Goal: Task Accomplishment & Management: Complete application form

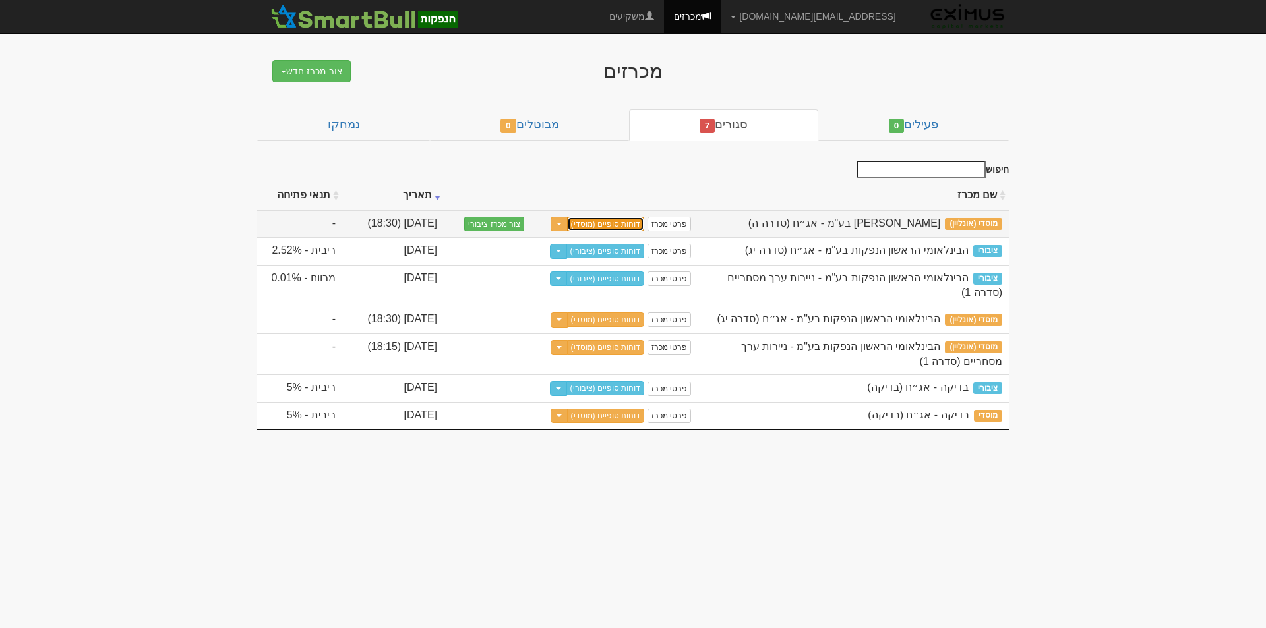
click at [620, 225] on link "דוחות סופיים (מוסדי)" at bounding box center [606, 224] width 78 height 15
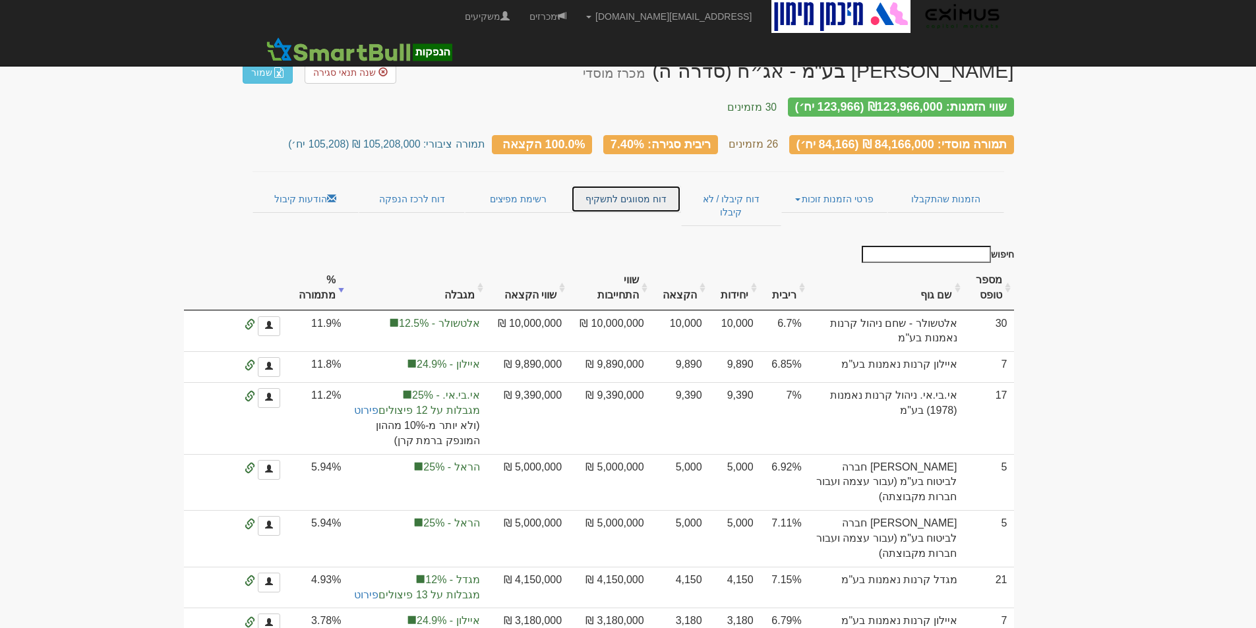
click at [632, 187] on link "דוח מסווגים לתשקיף" at bounding box center [626, 199] width 110 height 28
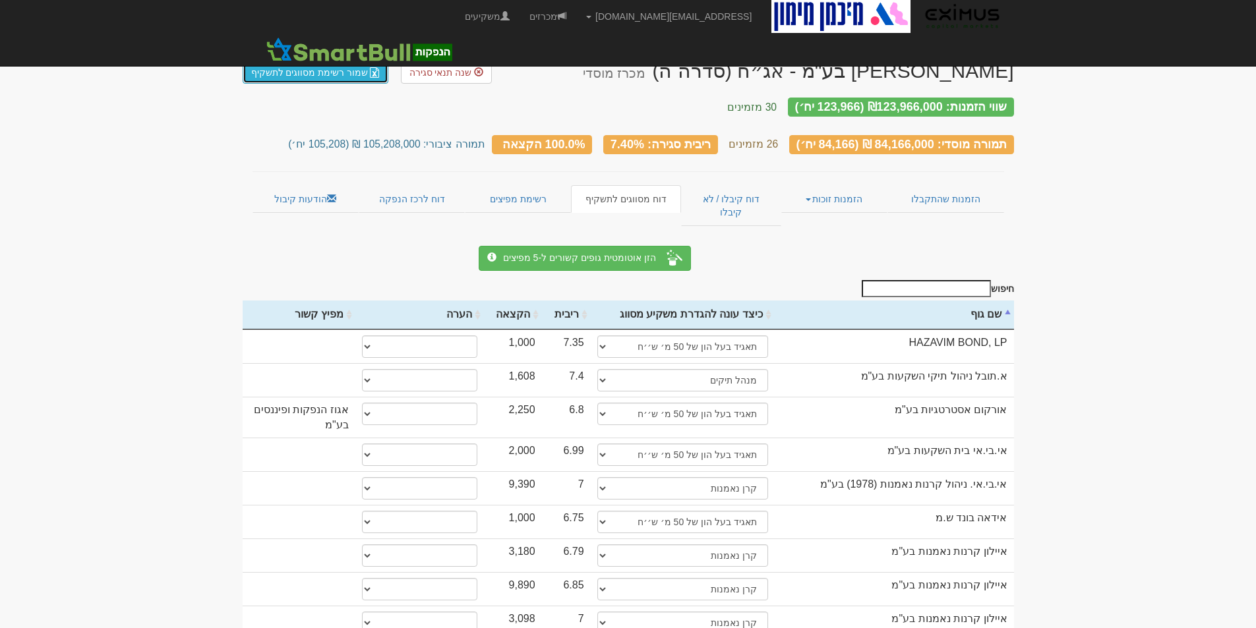
click at [319, 66] on link "שמור רשימת מסווגים לתשקיף" at bounding box center [316, 72] width 146 height 22
click at [839, 185] on link "הזמנות זוכות" at bounding box center [834, 199] width 106 height 28
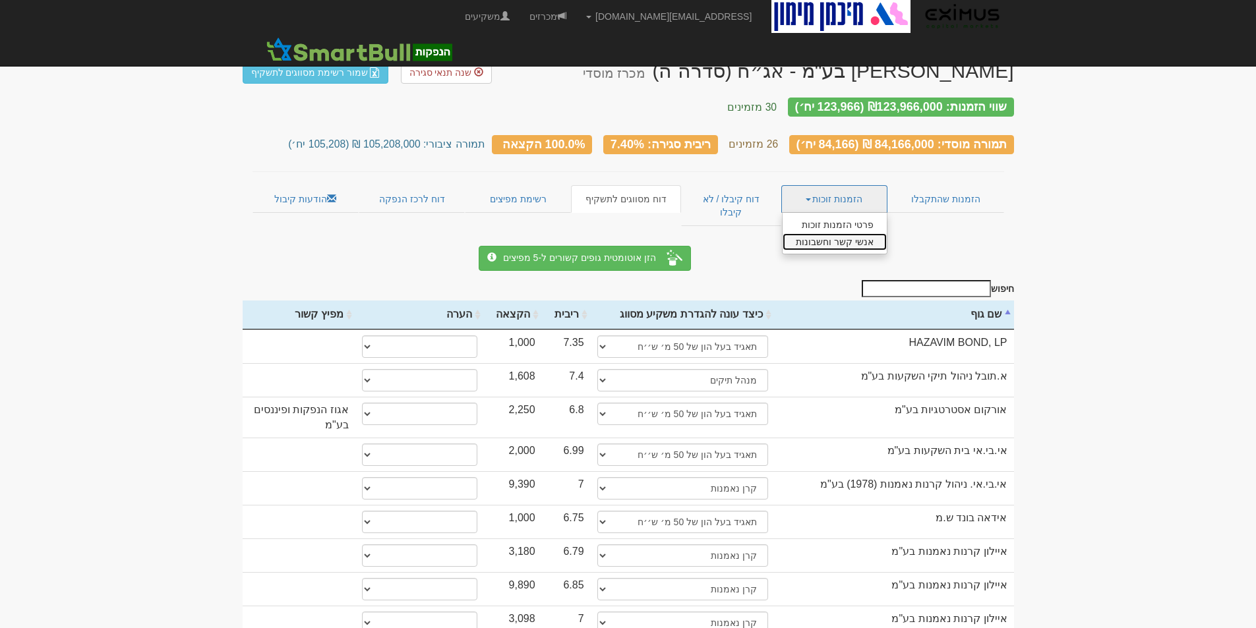
click at [850, 233] on link "אנשי קשר וחשבונות" at bounding box center [834, 241] width 104 height 17
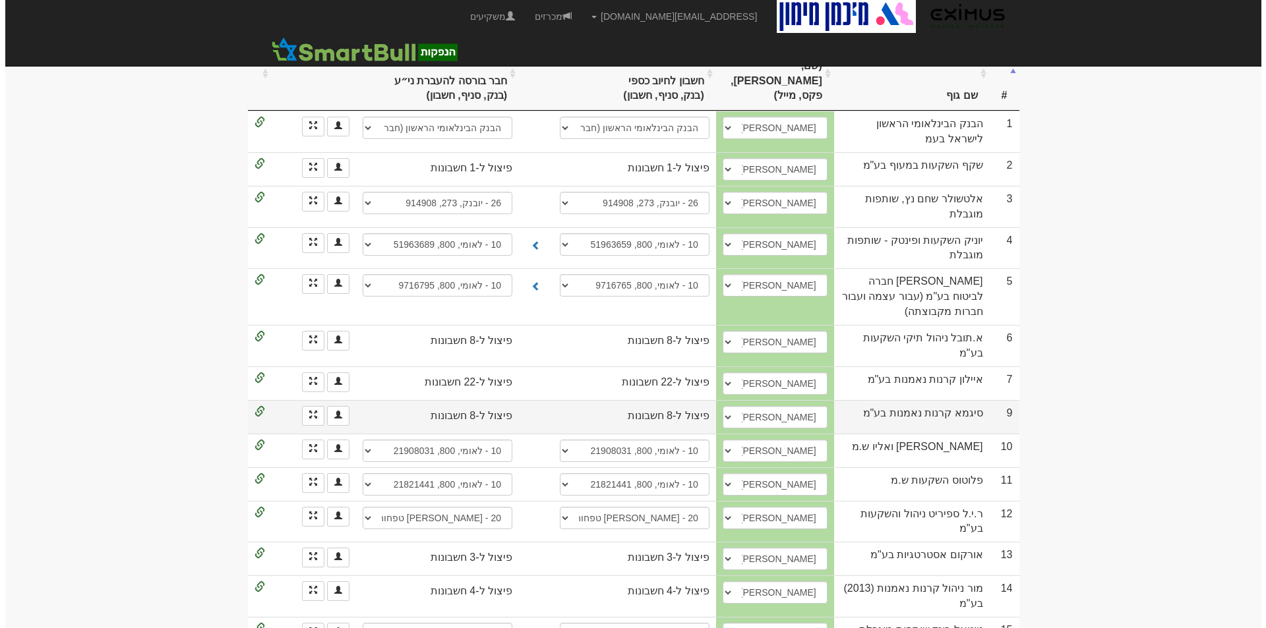
scroll to position [330, 0]
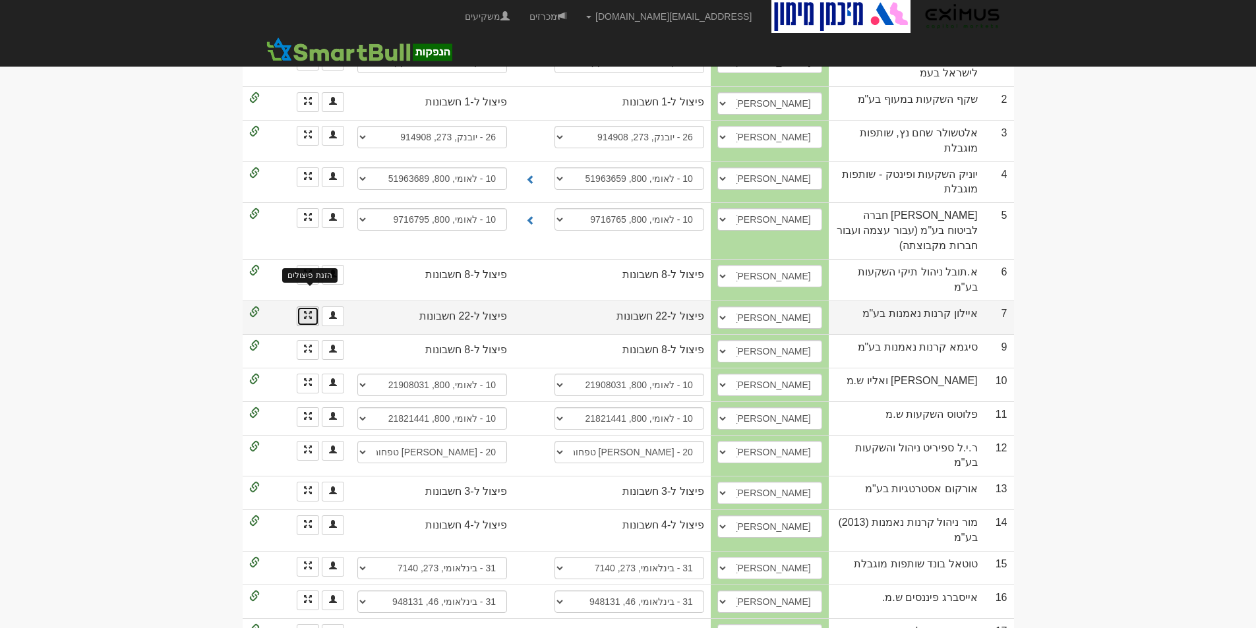
click at [306, 311] on span at bounding box center [308, 315] width 8 height 8
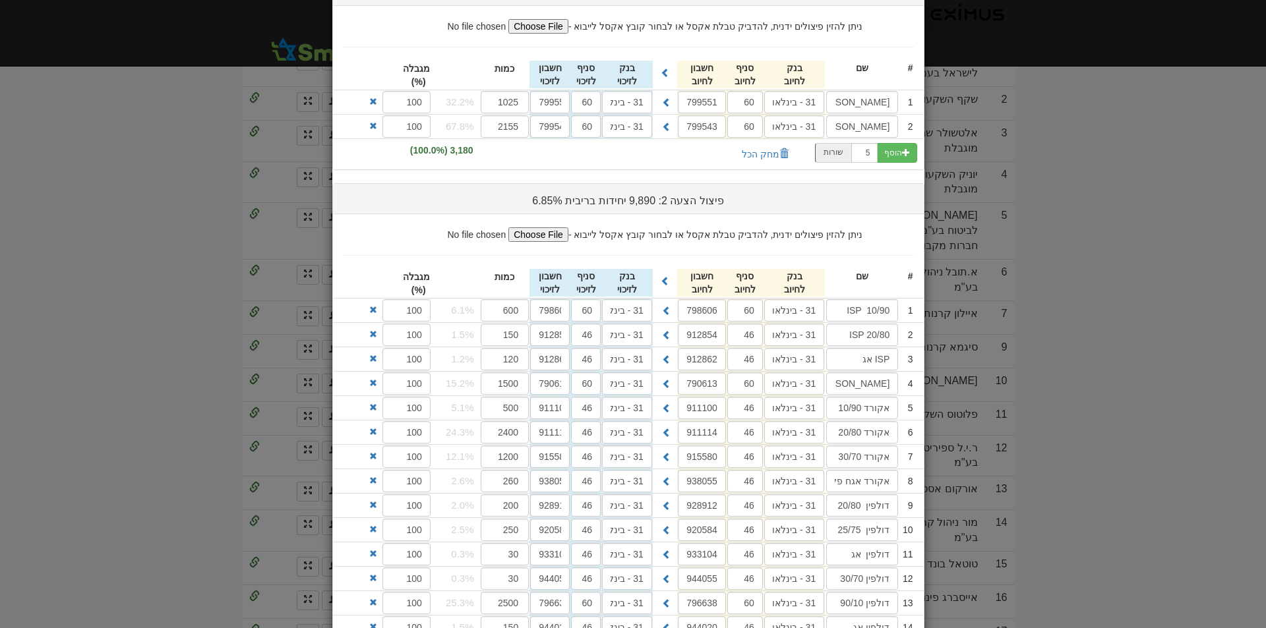
scroll to position [198, 0]
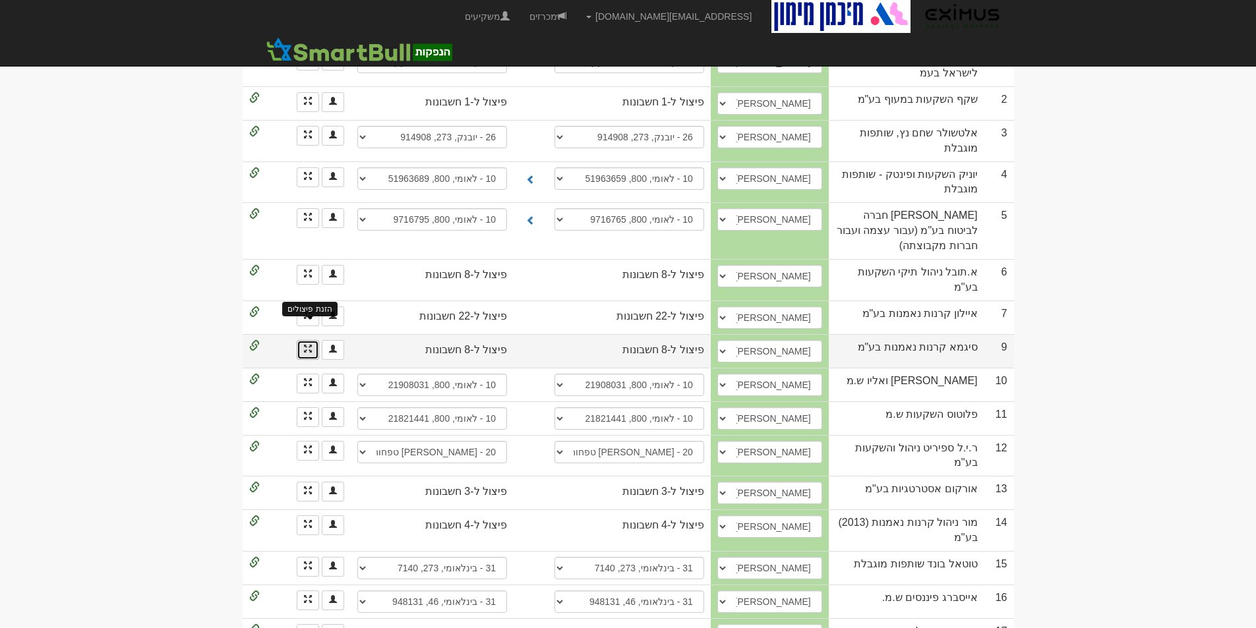
click at [304, 345] on span at bounding box center [308, 349] width 8 height 8
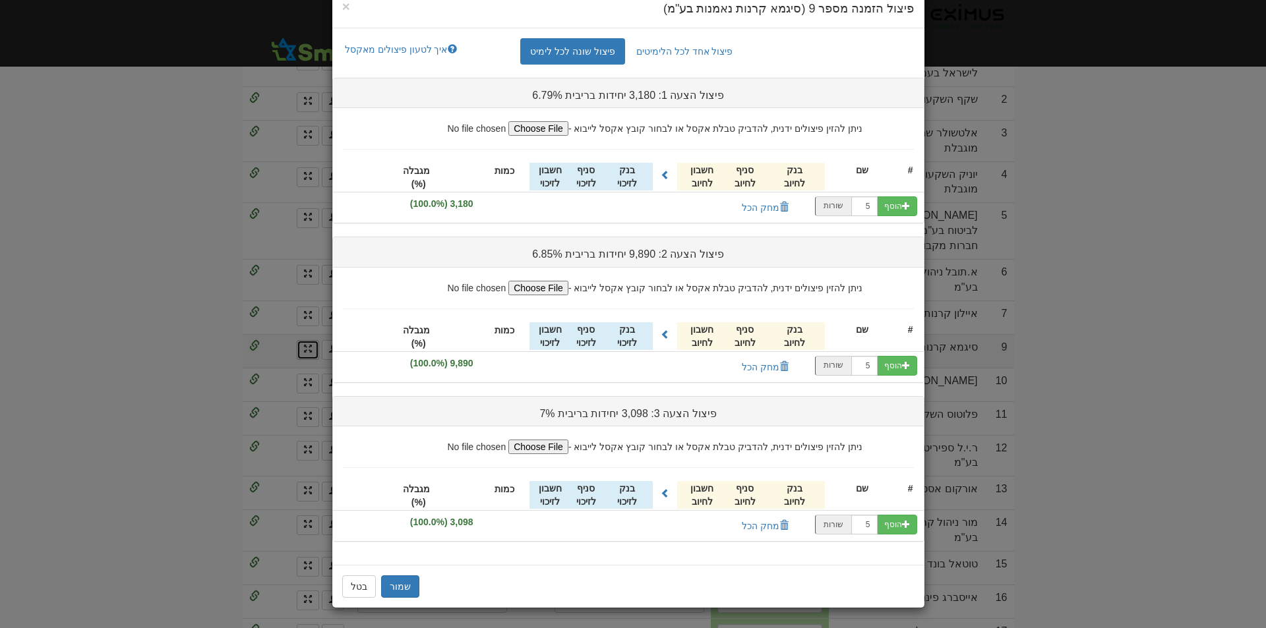
scroll to position [0, 0]
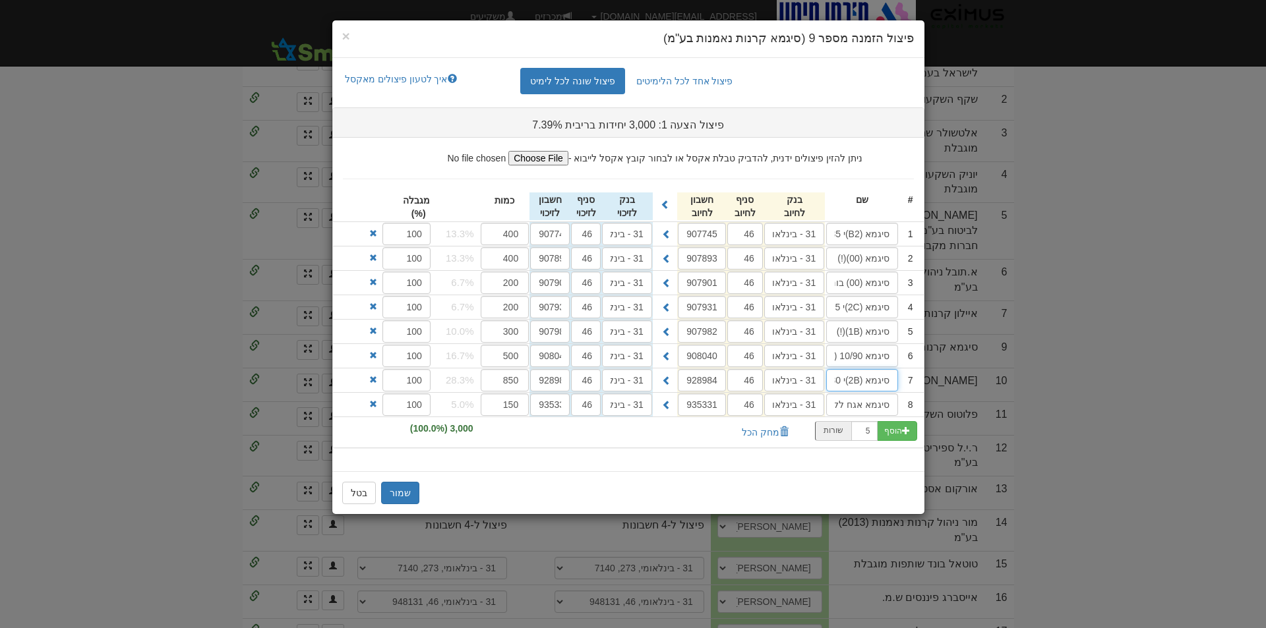
click at [879, 384] on input "סיגמא (2B)י 20/80" at bounding box center [862, 380] width 72 height 22
click at [345, 32] on span "×" at bounding box center [346, 35] width 8 height 15
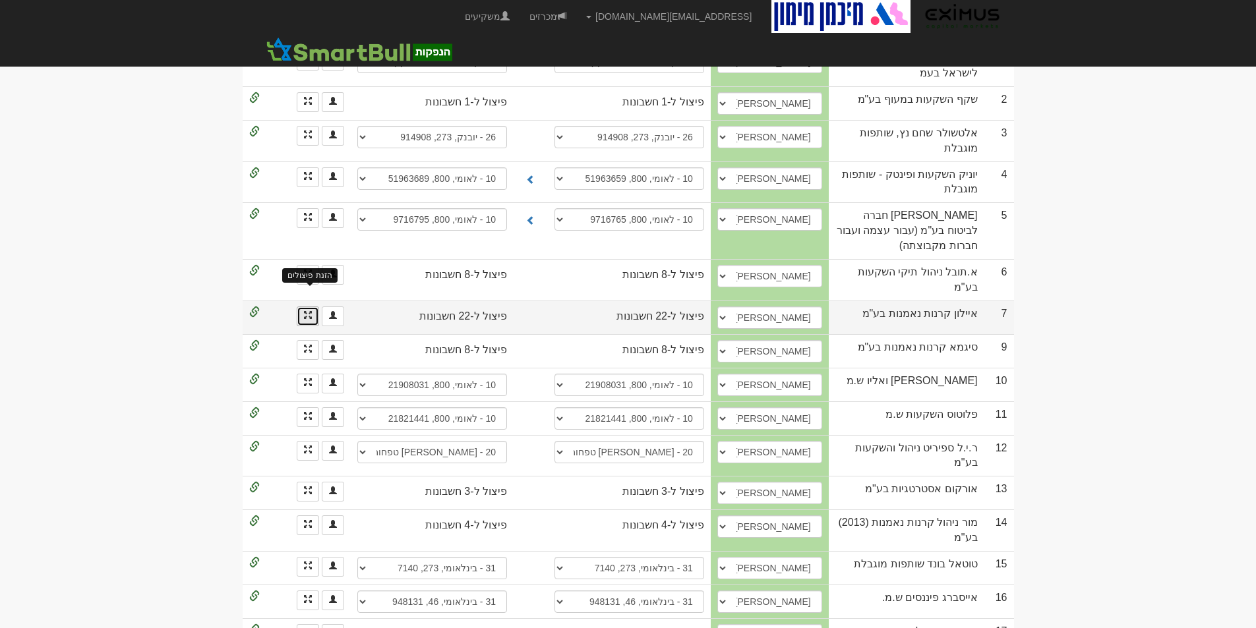
click at [311, 311] on span at bounding box center [308, 315] width 8 height 8
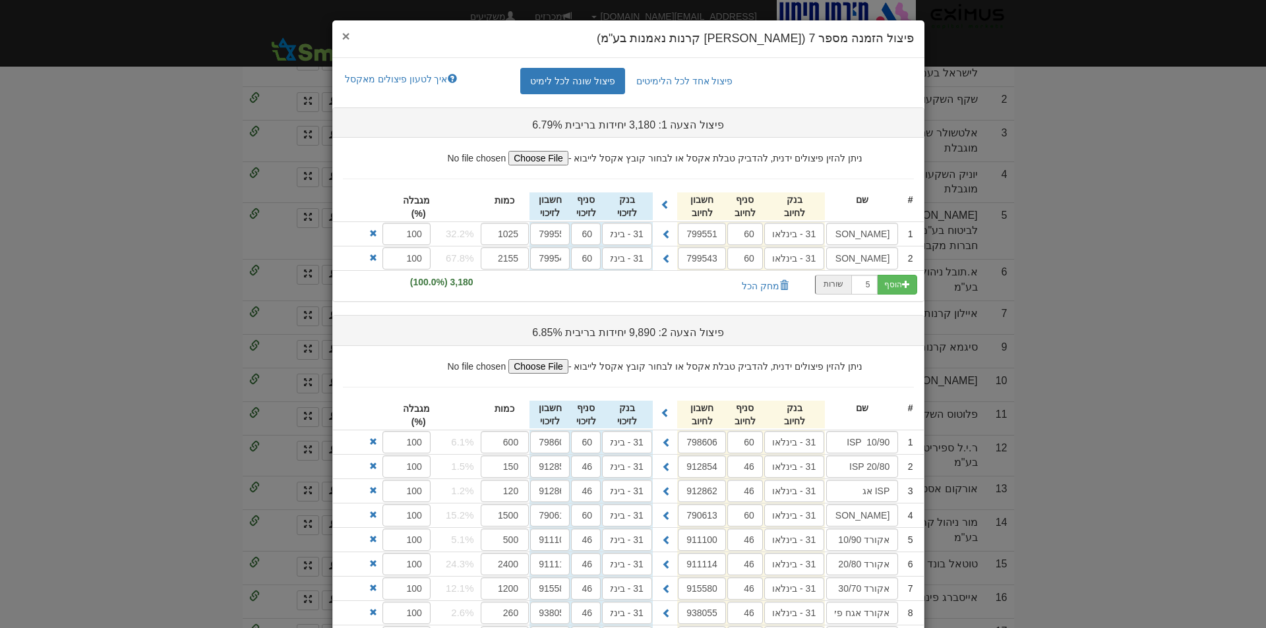
click at [350, 36] on span "×" at bounding box center [346, 35] width 8 height 15
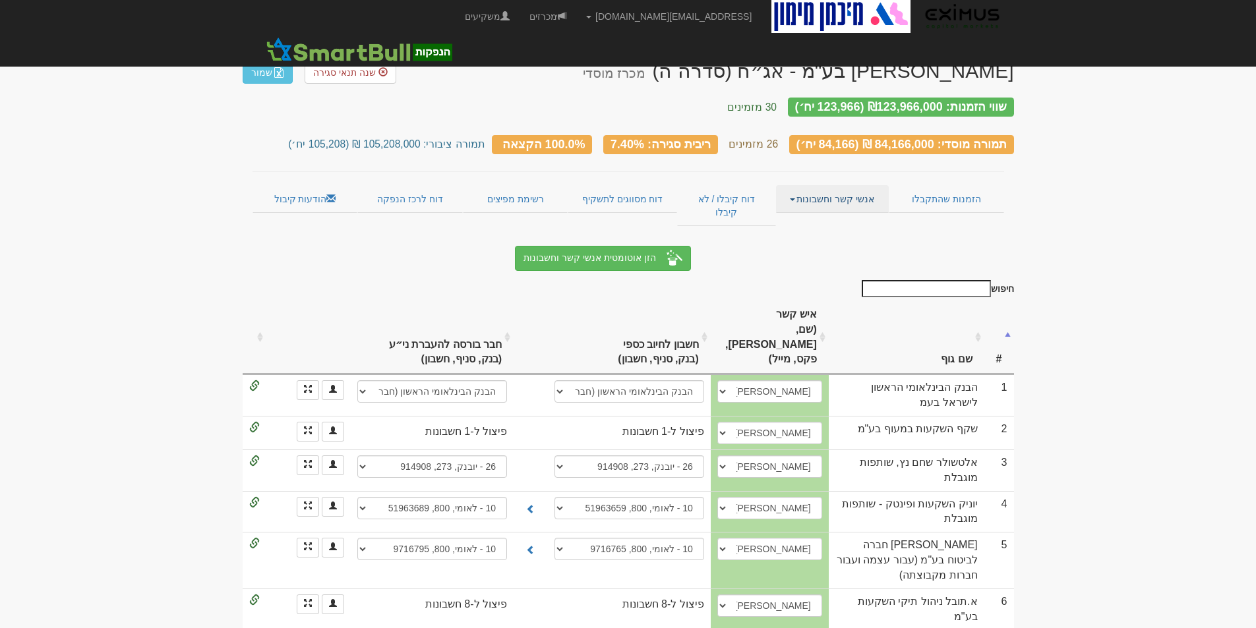
click at [856, 189] on link "אנשי קשר וחשבונות" at bounding box center [832, 199] width 113 height 28
click at [856, 216] on link "פרטי הזמנות זוכות" at bounding box center [836, 224] width 104 height 17
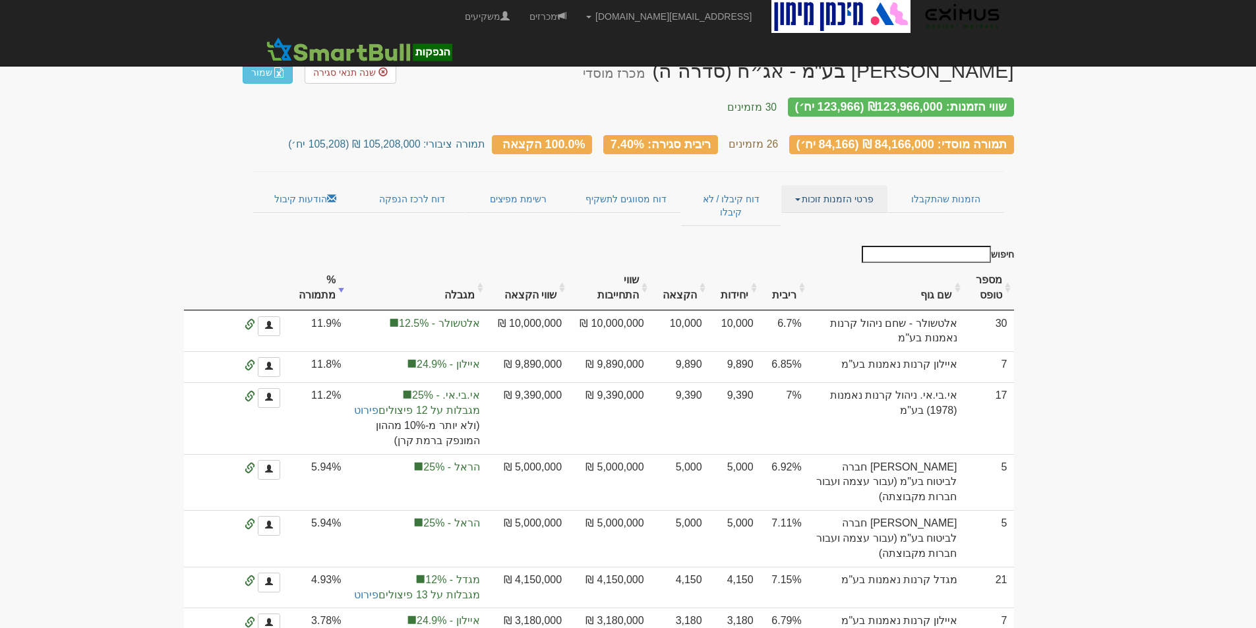
click at [840, 187] on link "פרטי הזמנות זוכות" at bounding box center [834, 199] width 106 height 28
click at [846, 191] on link "פרטי הזמנות זוכות" at bounding box center [834, 199] width 106 height 28
click at [846, 216] on link "אנשי קשר וחשבונות" at bounding box center [834, 224] width 104 height 17
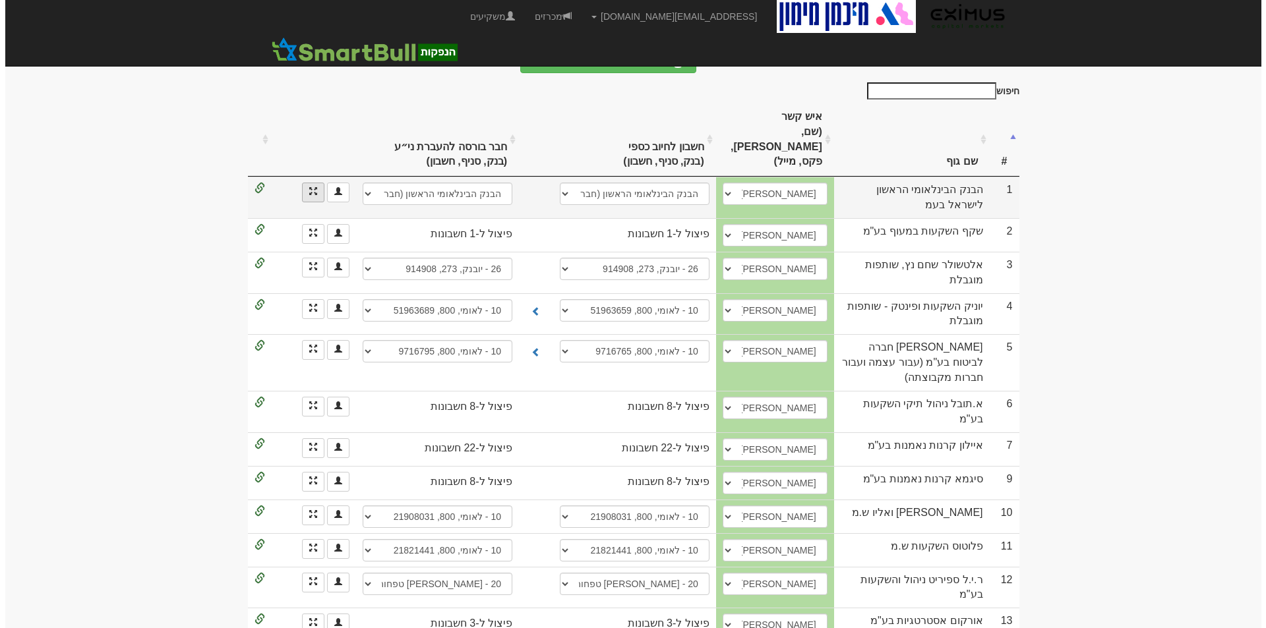
scroll to position [264, 0]
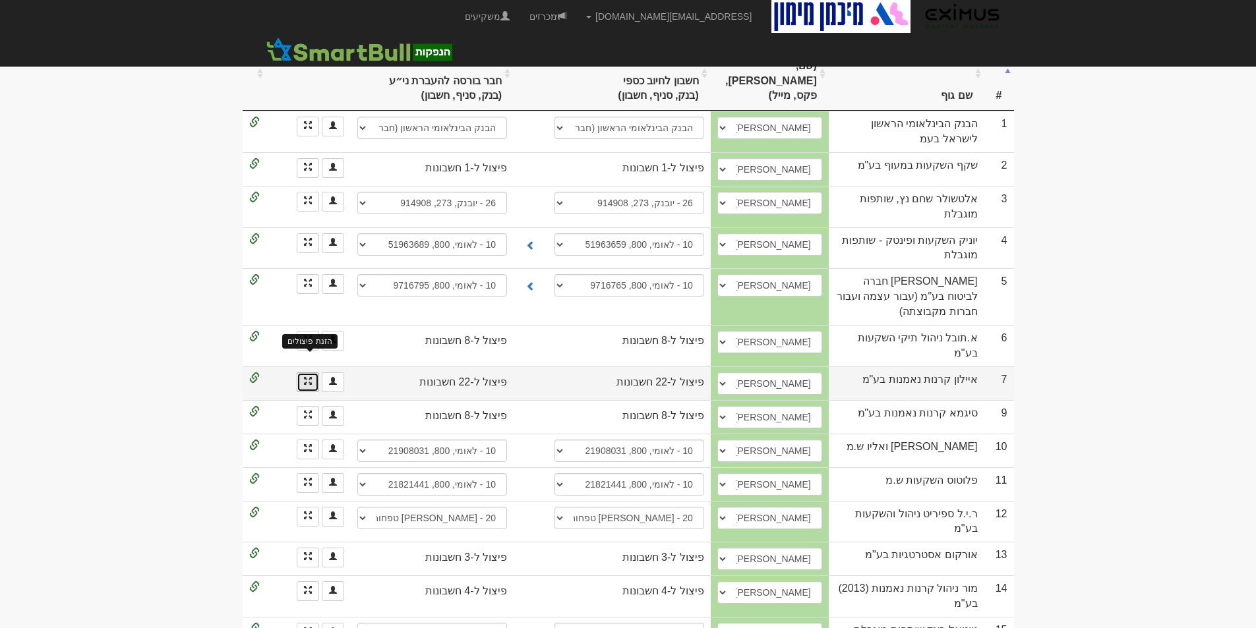
click at [304, 377] on span at bounding box center [308, 381] width 8 height 8
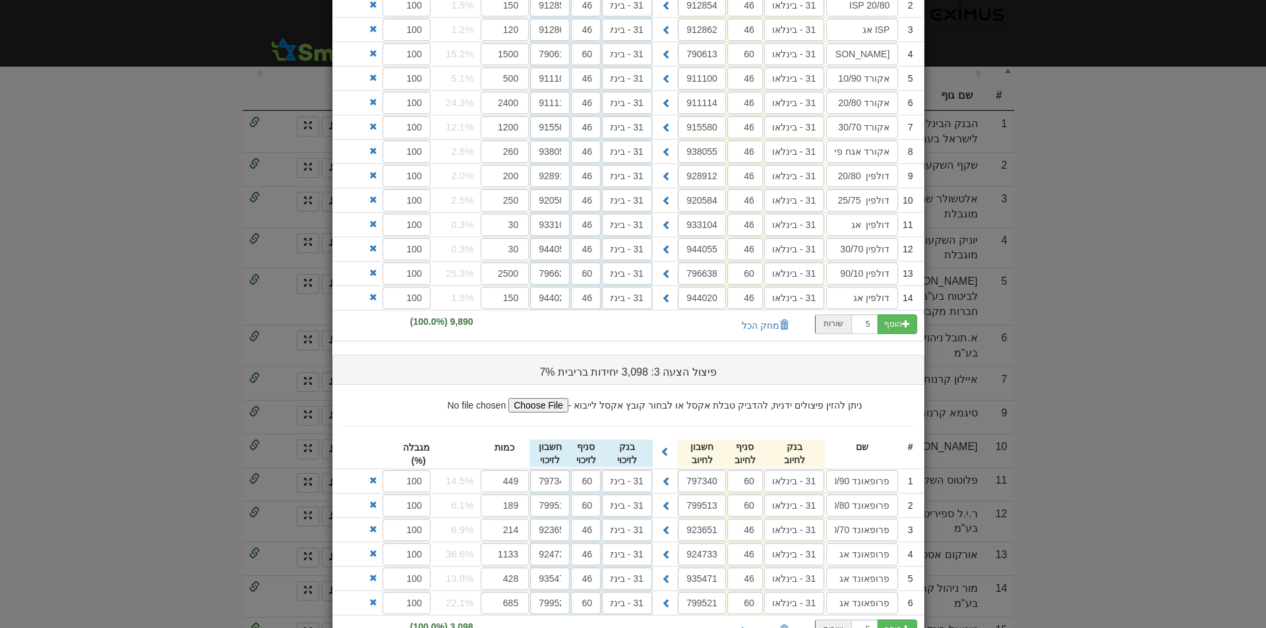
scroll to position [132, 0]
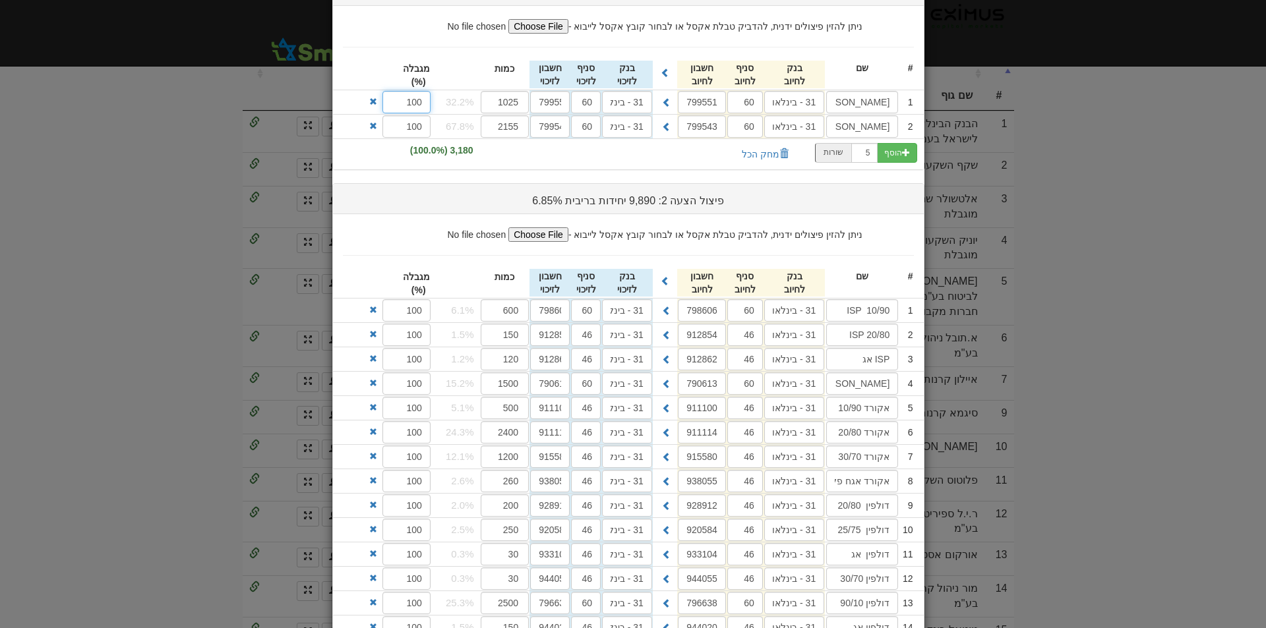
click at [415, 105] on input "100" at bounding box center [406, 102] width 48 height 22
click at [414, 126] on input "100" at bounding box center [406, 126] width 48 height 22
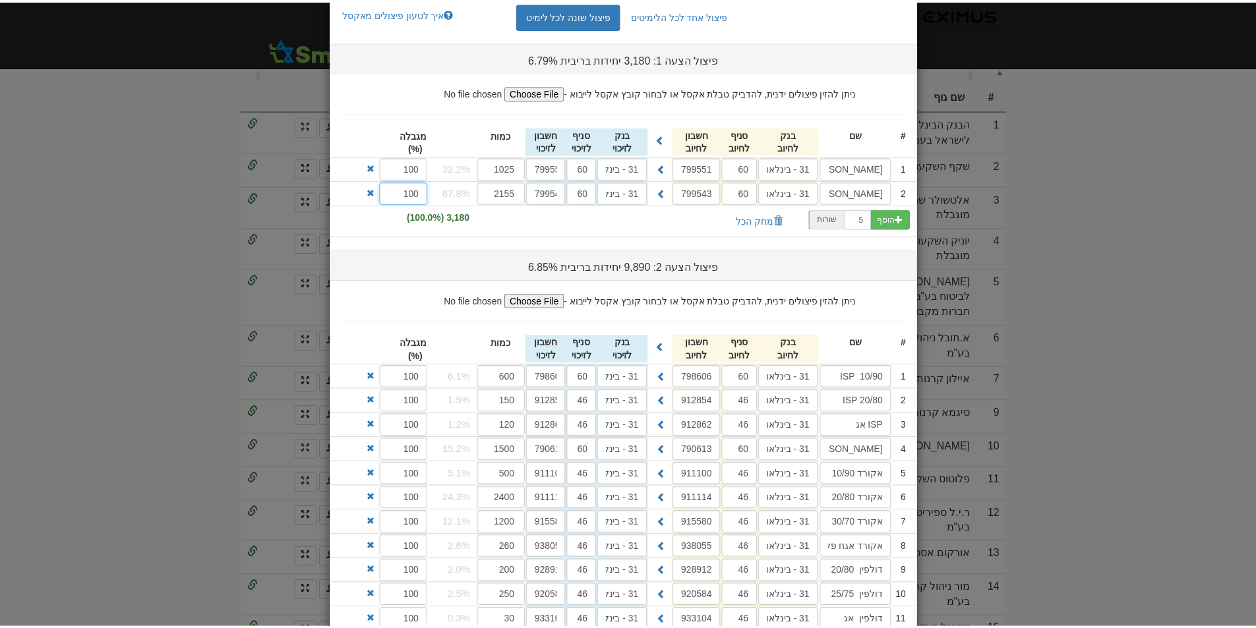
scroll to position [0, 0]
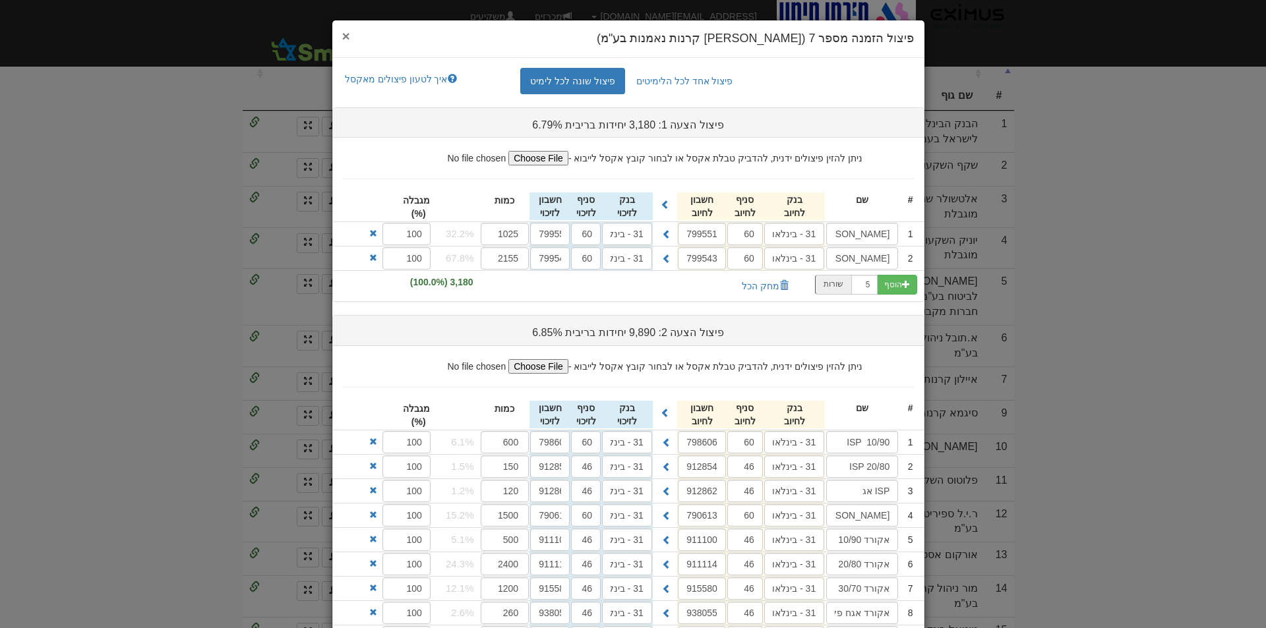
click at [350, 31] on span "×" at bounding box center [346, 35] width 8 height 15
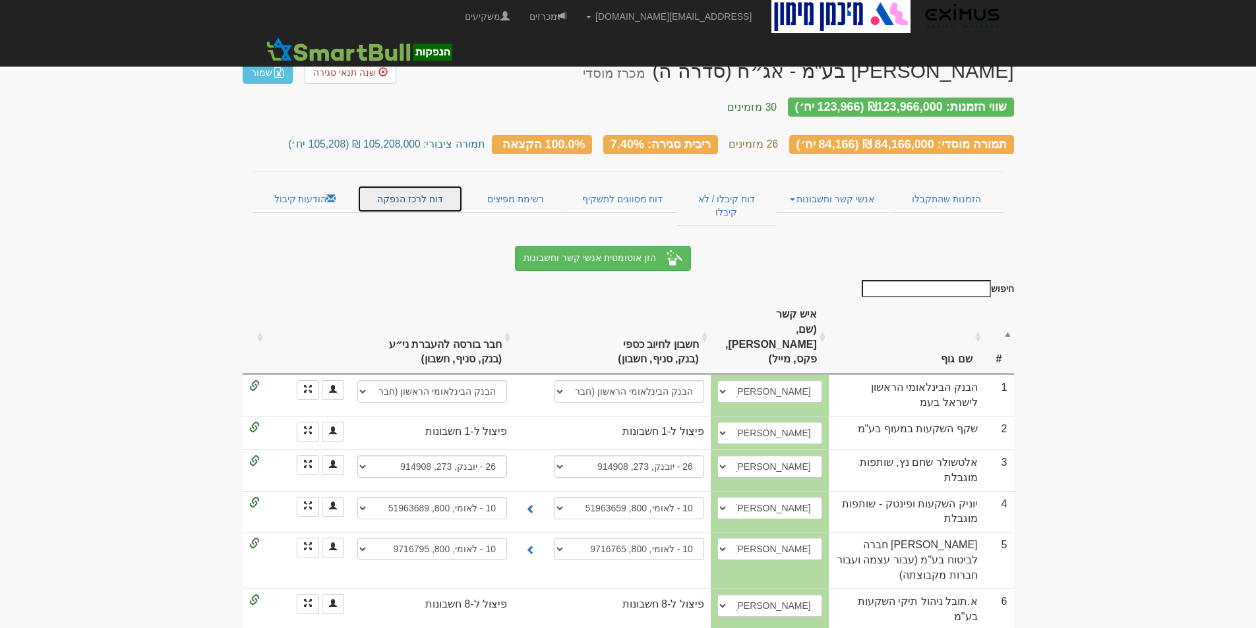
click at [423, 189] on link "דוח לרכז הנפקה" at bounding box center [409, 199] width 105 height 28
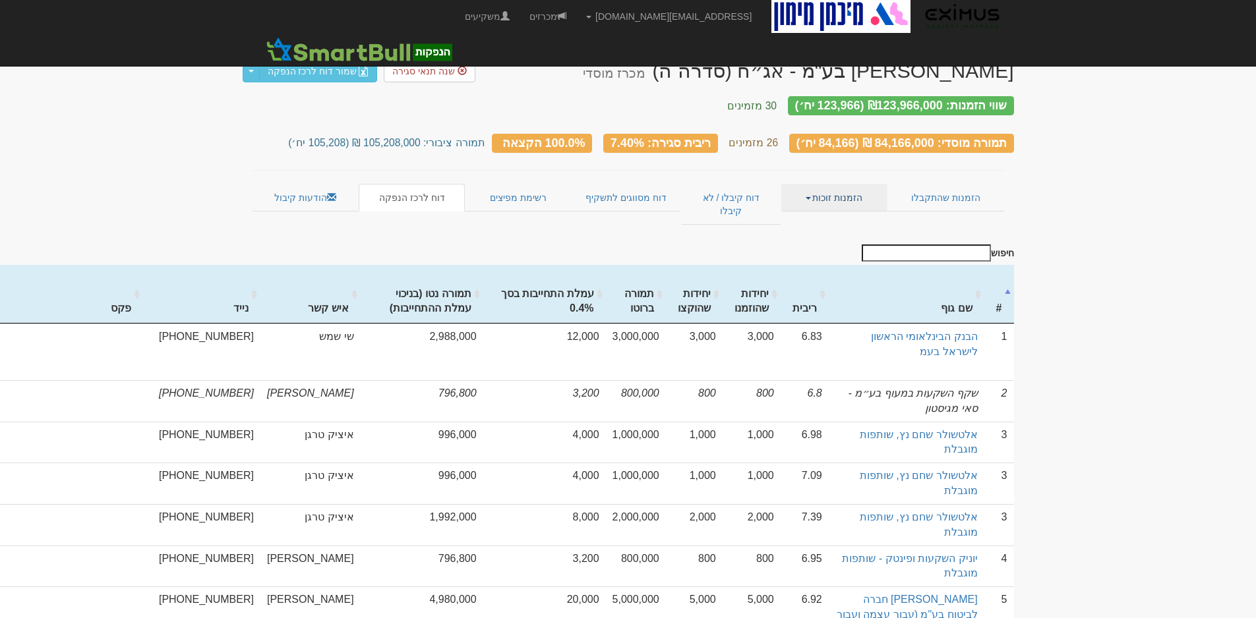
click at [838, 190] on link "הזמנות זוכות" at bounding box center [834, 198] width 106 height 28
click at [855, 215] on link "פרטי הזמנות זוכות" at bounding box center [834, 223] width 104 height 17
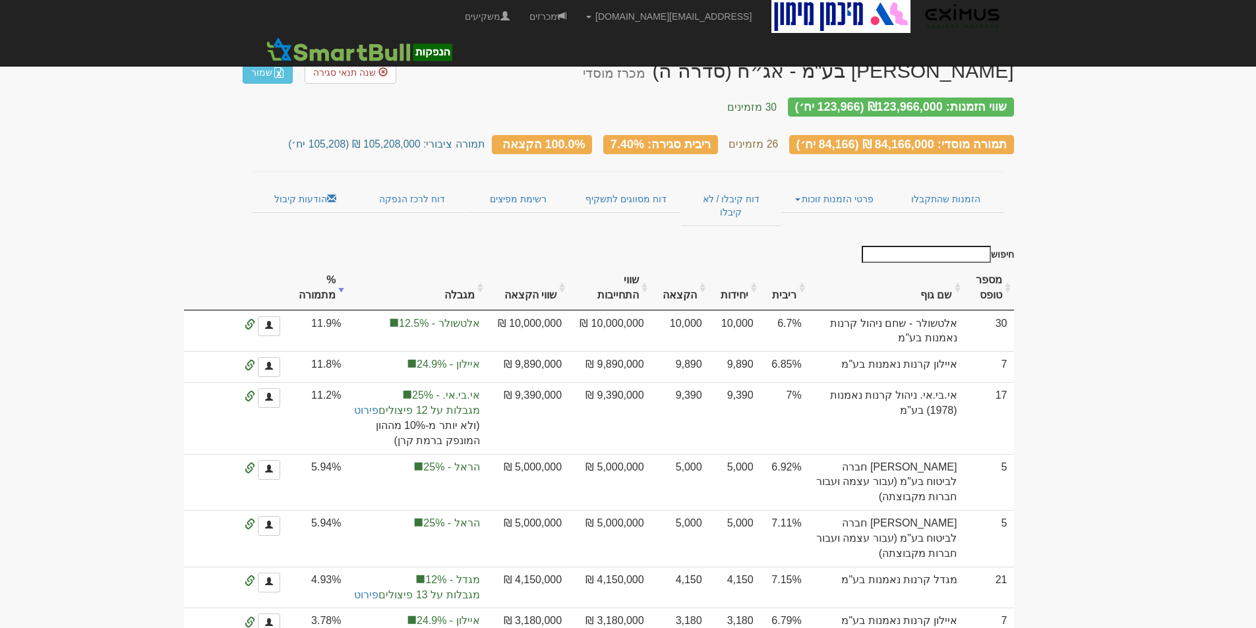
drag, startPoint x: 856, startPoint y: 192, endPoint x: 1157, endPoint y: 185, distance: 300.7
click at [839, 185] on link "פרטי הזמנות זוכות" at bounding box center [834, 199] width 106 height 28
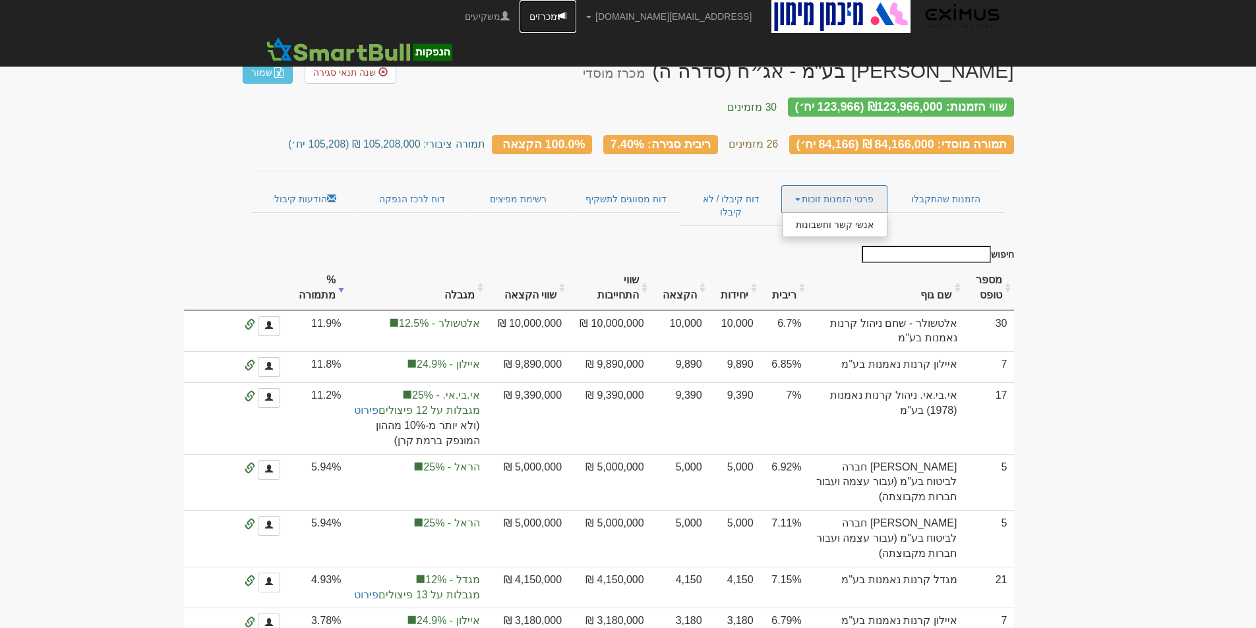
click at [576, 16] on link "מכרזים" at bounding box center [547, 16] width 57 height 33
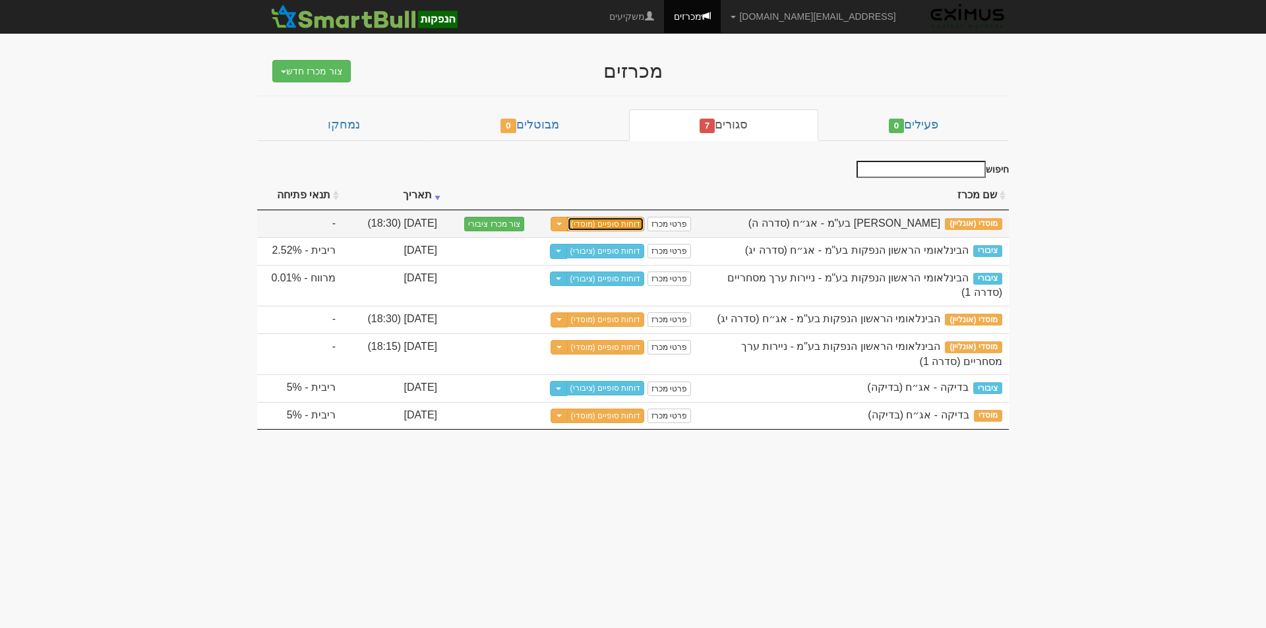
click at [612, 223] on link "דוחות סופיים (מוסדי)" at bounding box center [606, 224] width 78 height 15
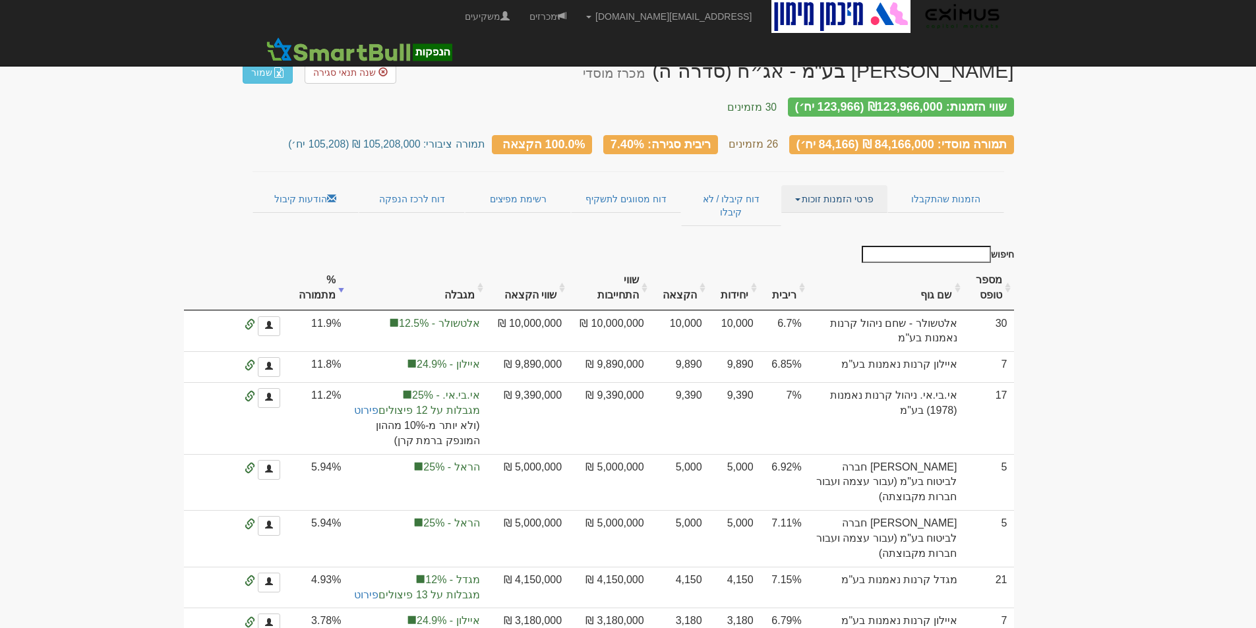
click at [849, 193] on link "פרטי הזמנות זוכות" at bounding box center [834, 199] width 106 height 28
click at [846, 216] on link "אנשי קשר וחשבונות" at bounding box center [834, 224] width 104 height 17
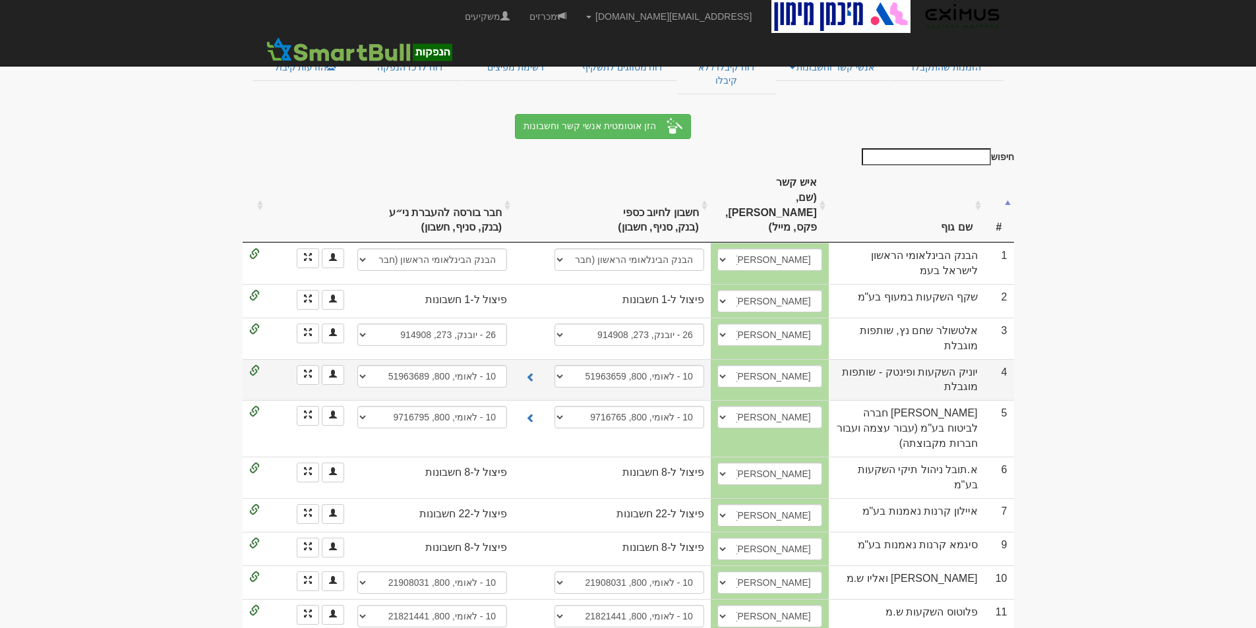
scroll to position [395, 0]
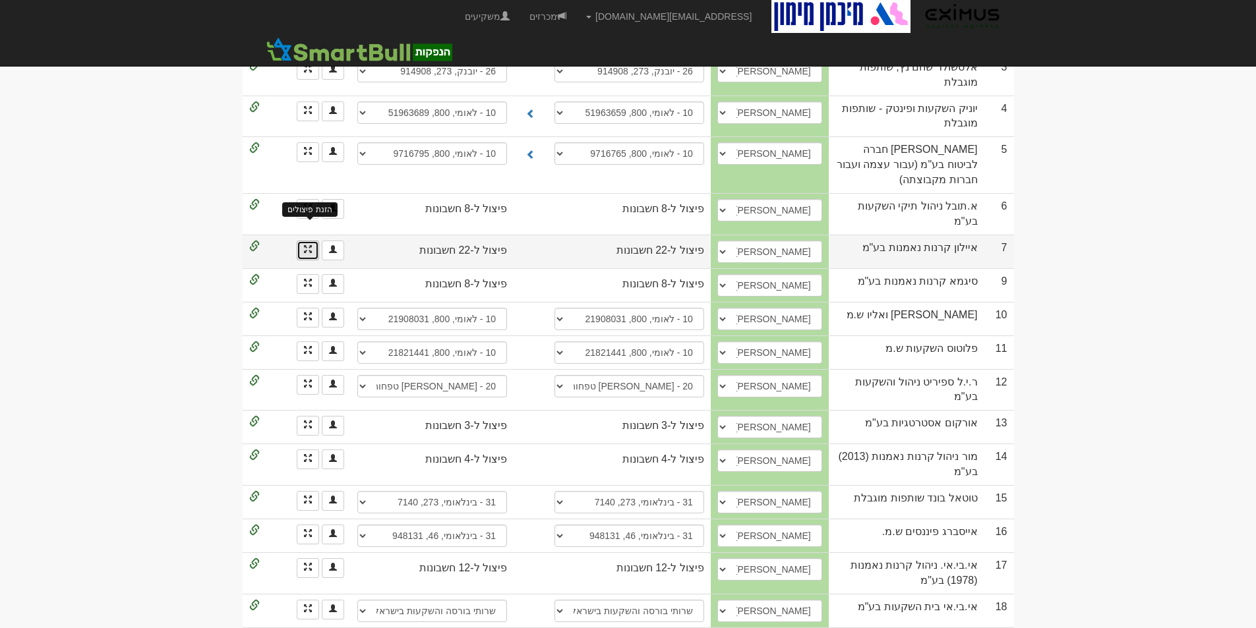
click at [305, 245] on span at bounding box center [308, 249] width 8 height 8
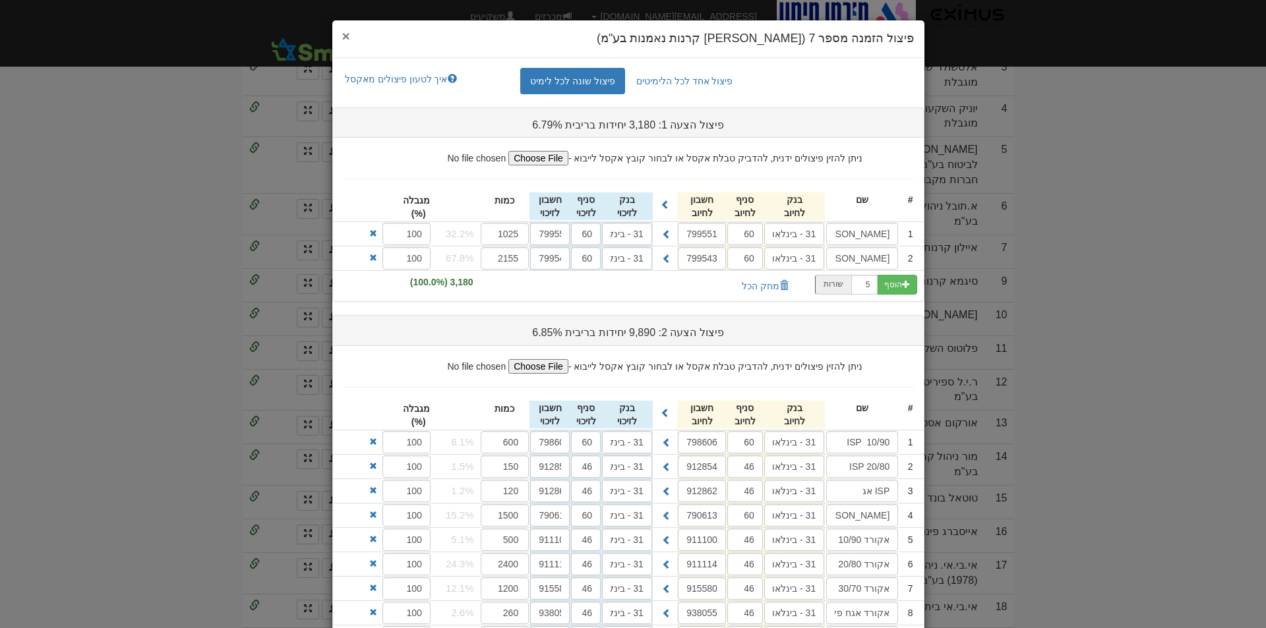
click at [350, 32] on span "×" at bounding box center [346, 35] width 8 height 15
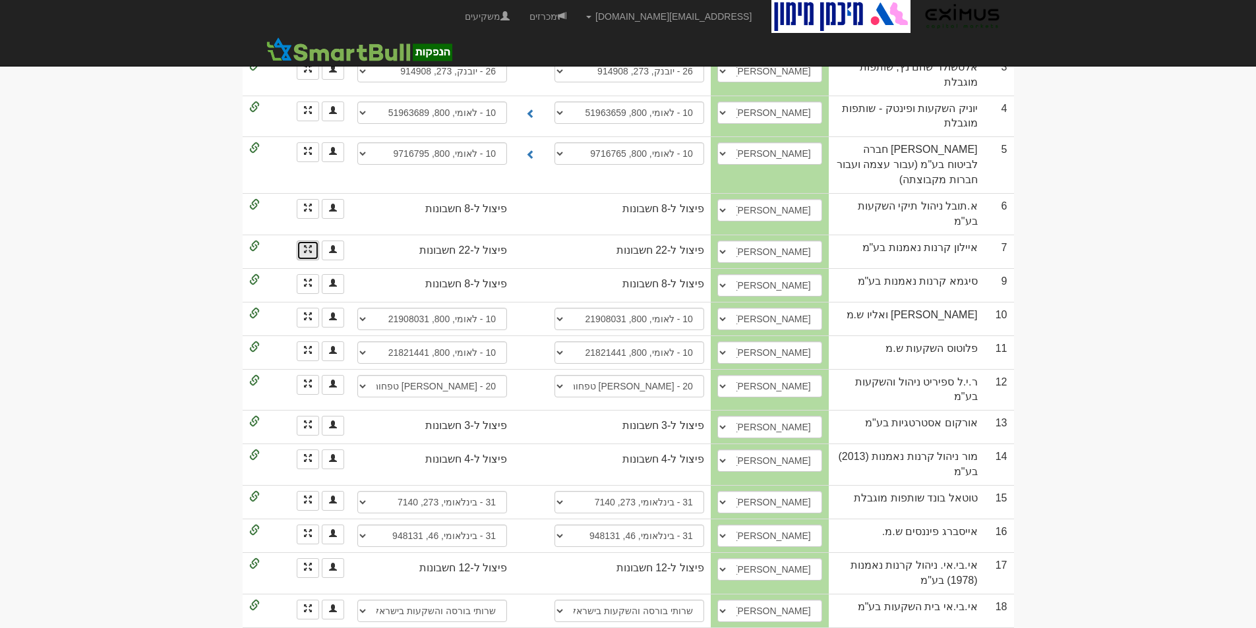
scroll to position [0, 0]
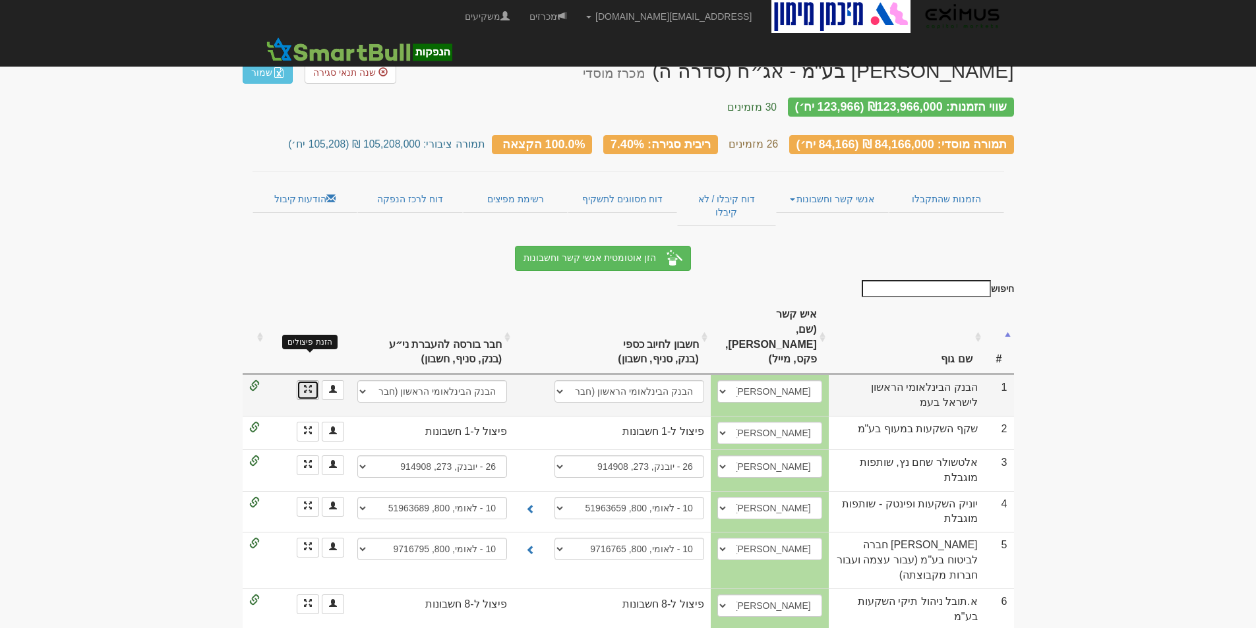
click at [310, 385] on span at bounding box center [308, 389] width 8 height 8
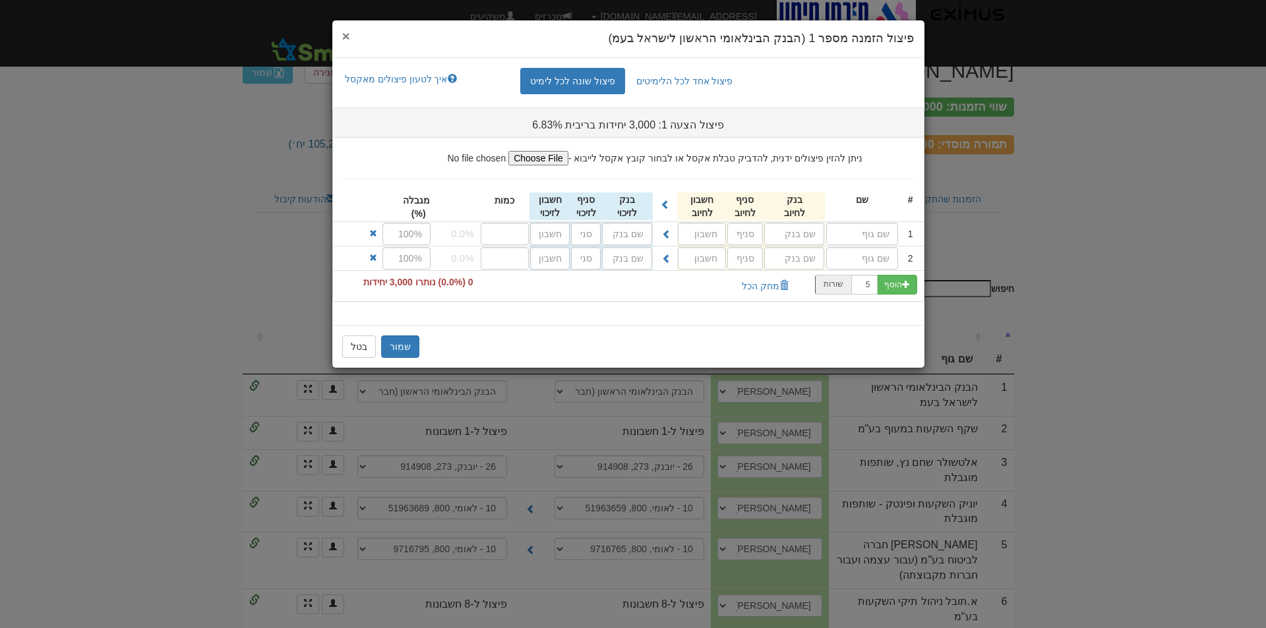
click at [349, 32] on span "×" at bounding box center [346, 35] width 8 height 15
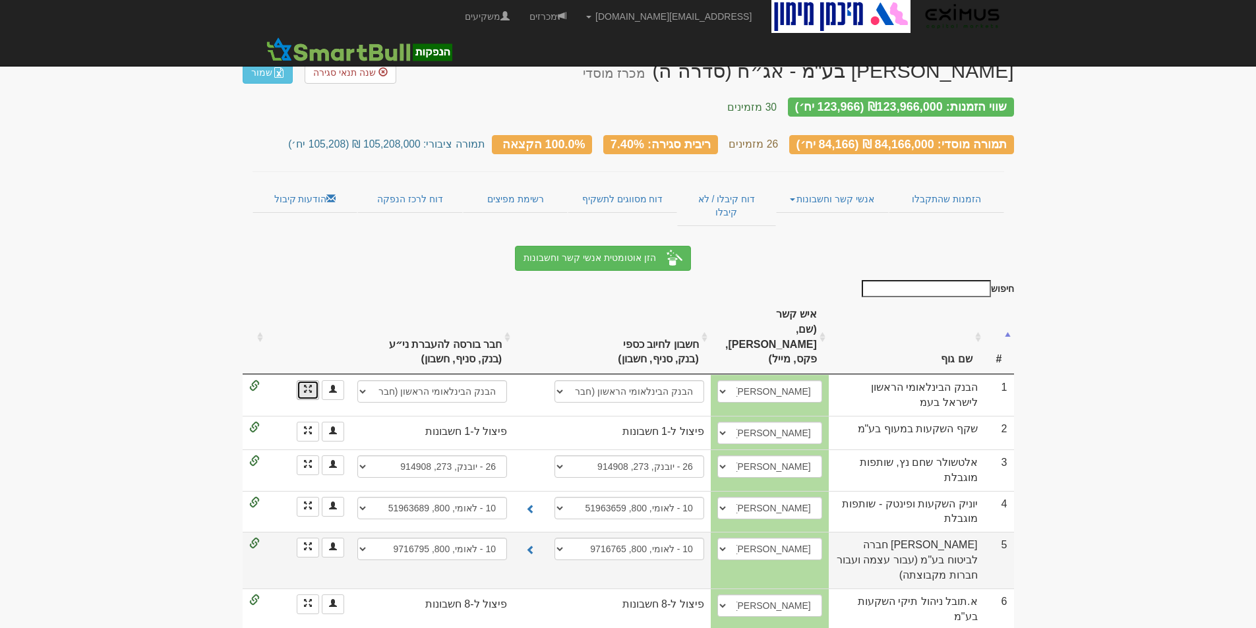
scroll to position [264, 0]
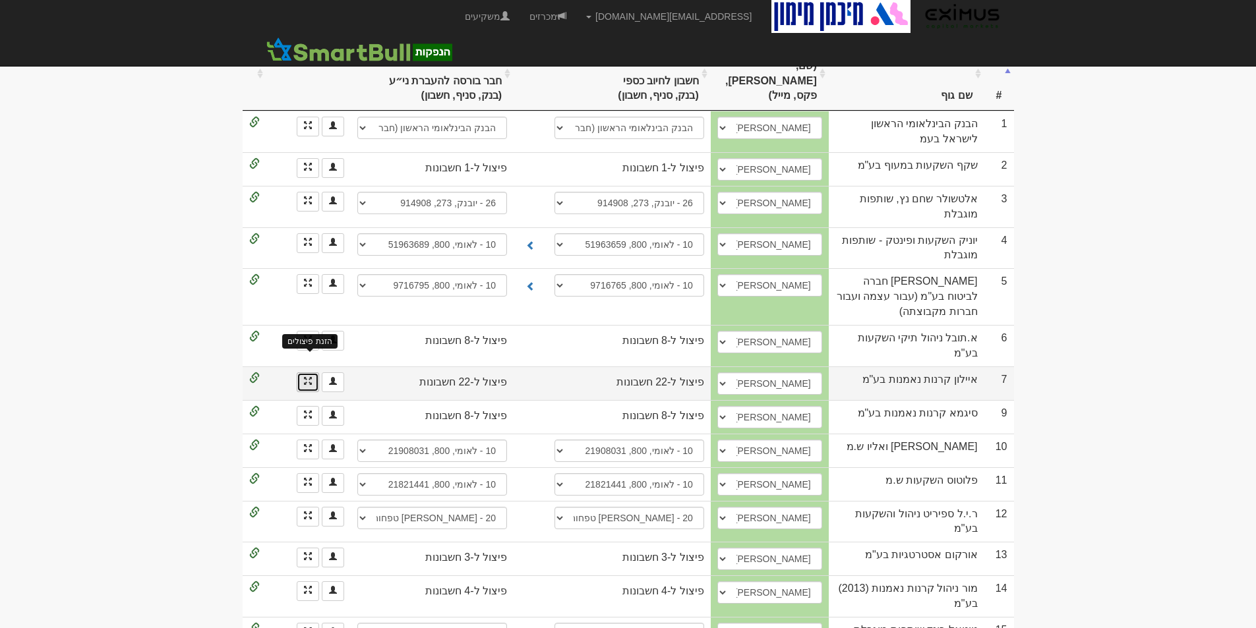
click at [306, 377] on span at bounding box center [308, 381] width 8 height 8
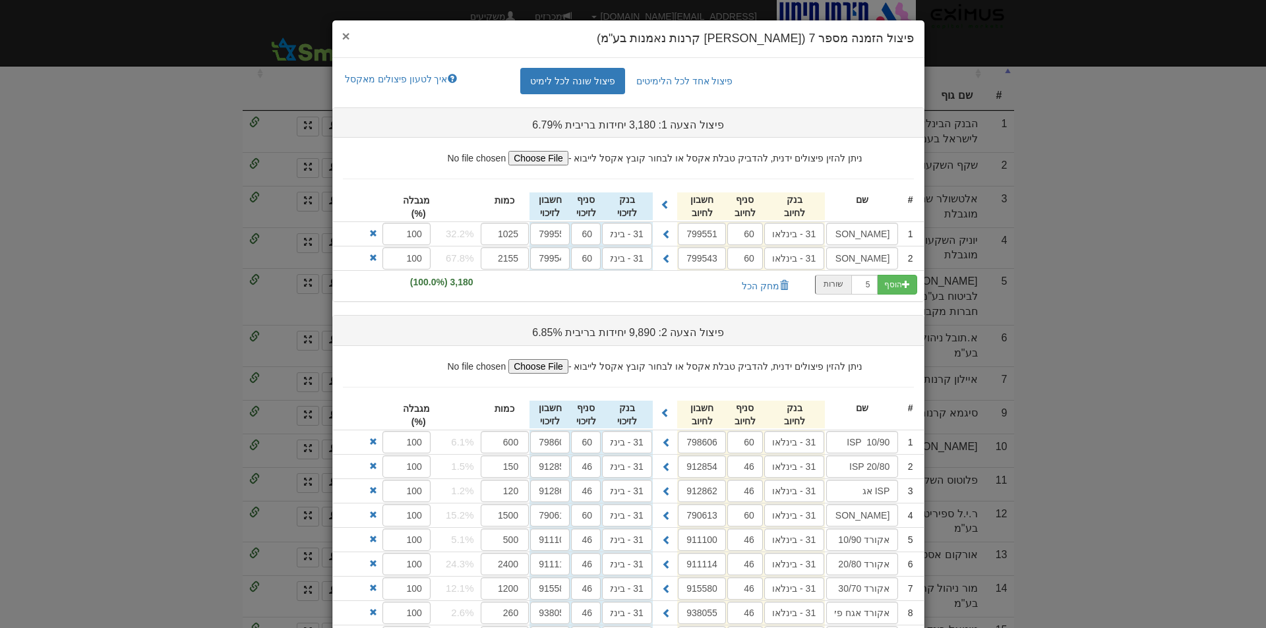
click at [350, 38] on span "×" at bounding box center [346, 35] width 8 height 15
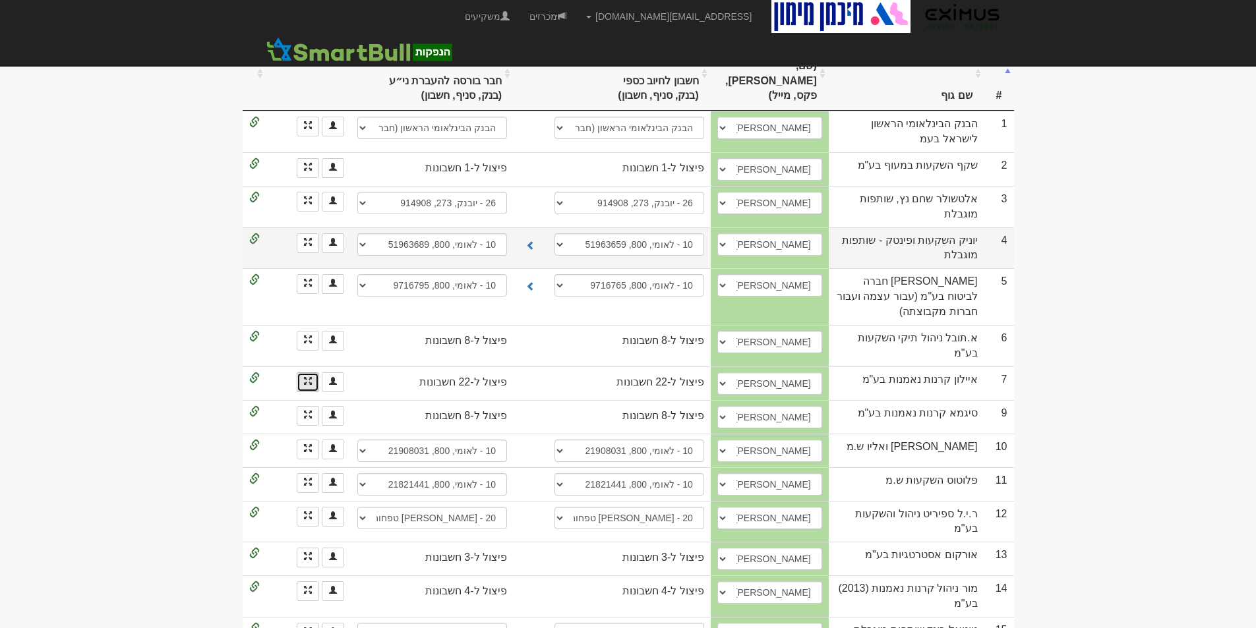
scroll to position [0, 0]
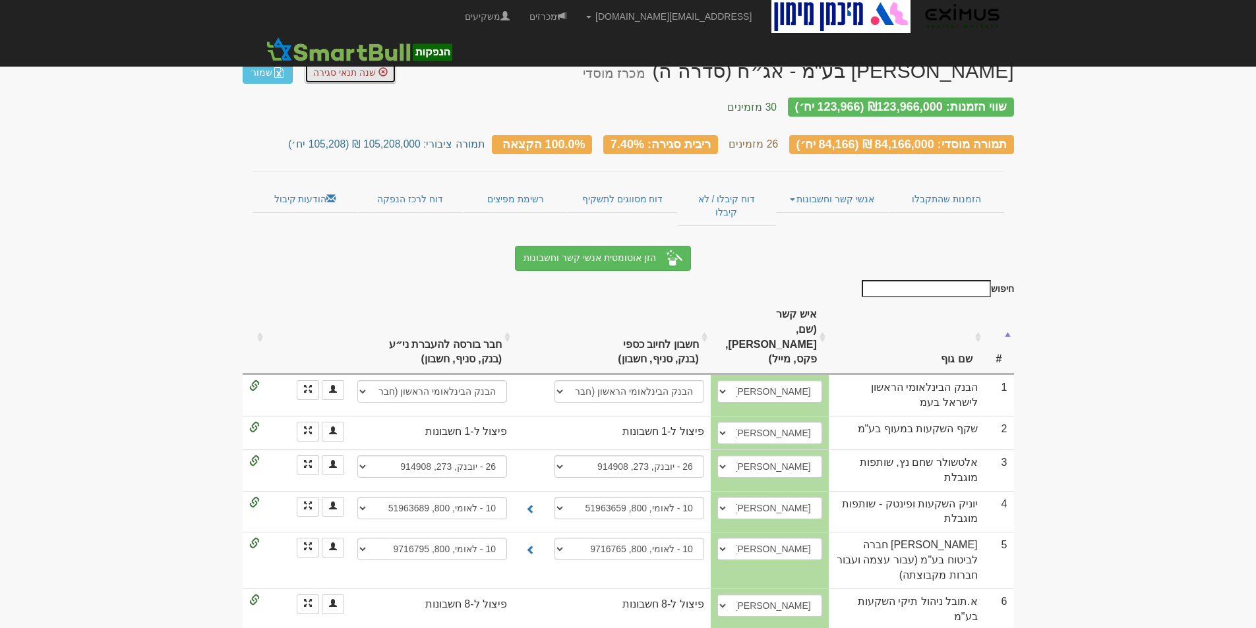
click at [352, 69] on span "שנה תנאי סגירה" at bounding box center [344, 72] width 63 height 11
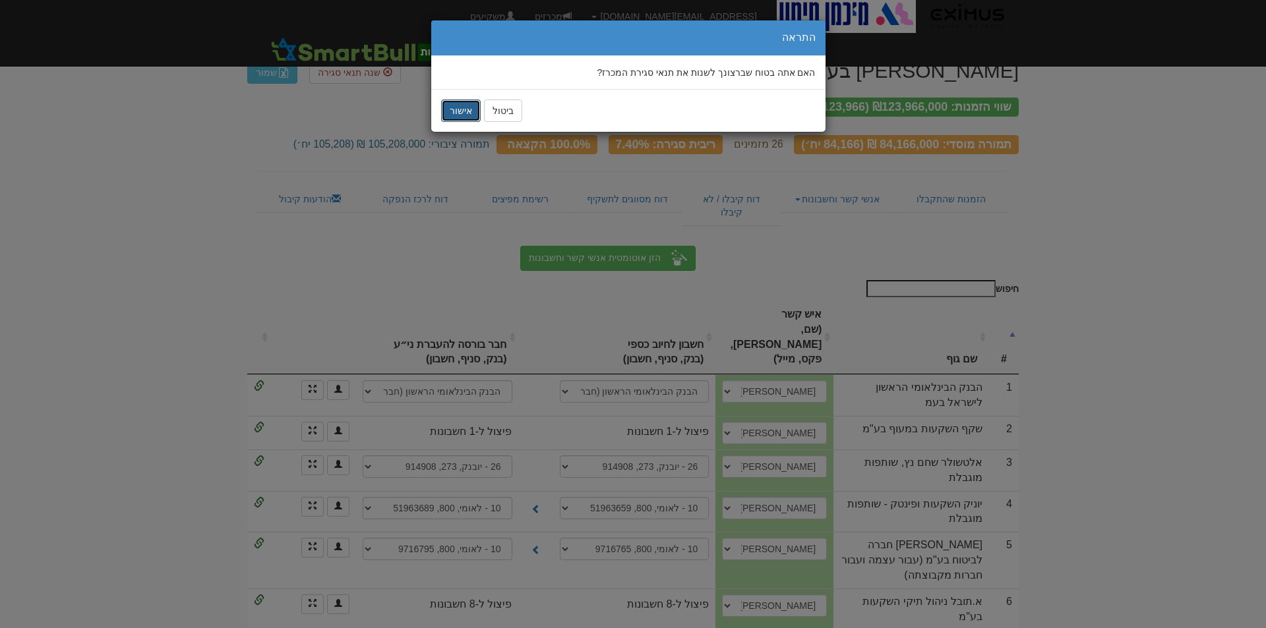
click at [457, 111] on button "אישור" at bounding box center [461, 111] width 40 height 22
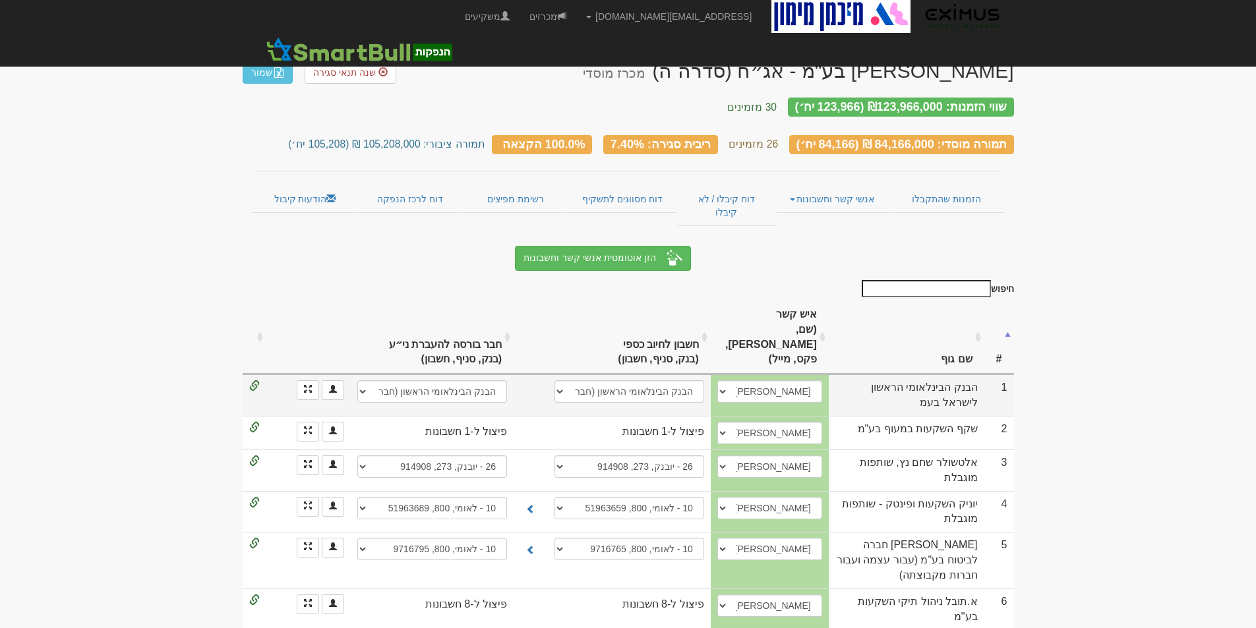
scroll to position [264, 0]
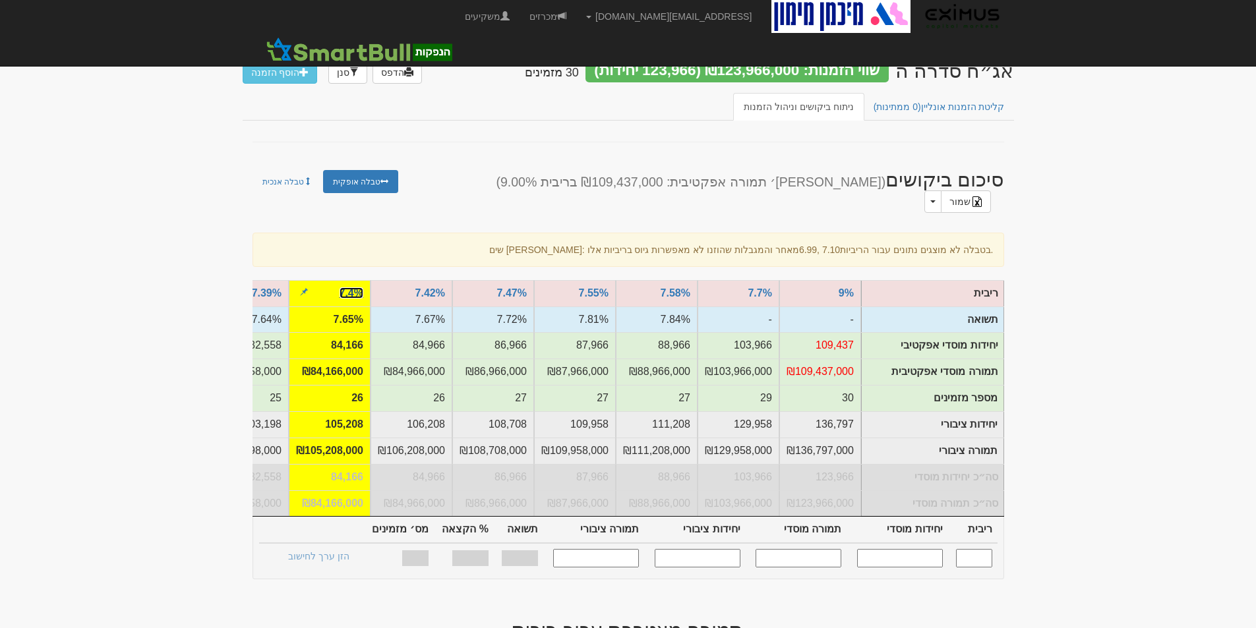
click at [346, 287] on link "7.4%" at bounding box center [351, 292] width 24 height 11
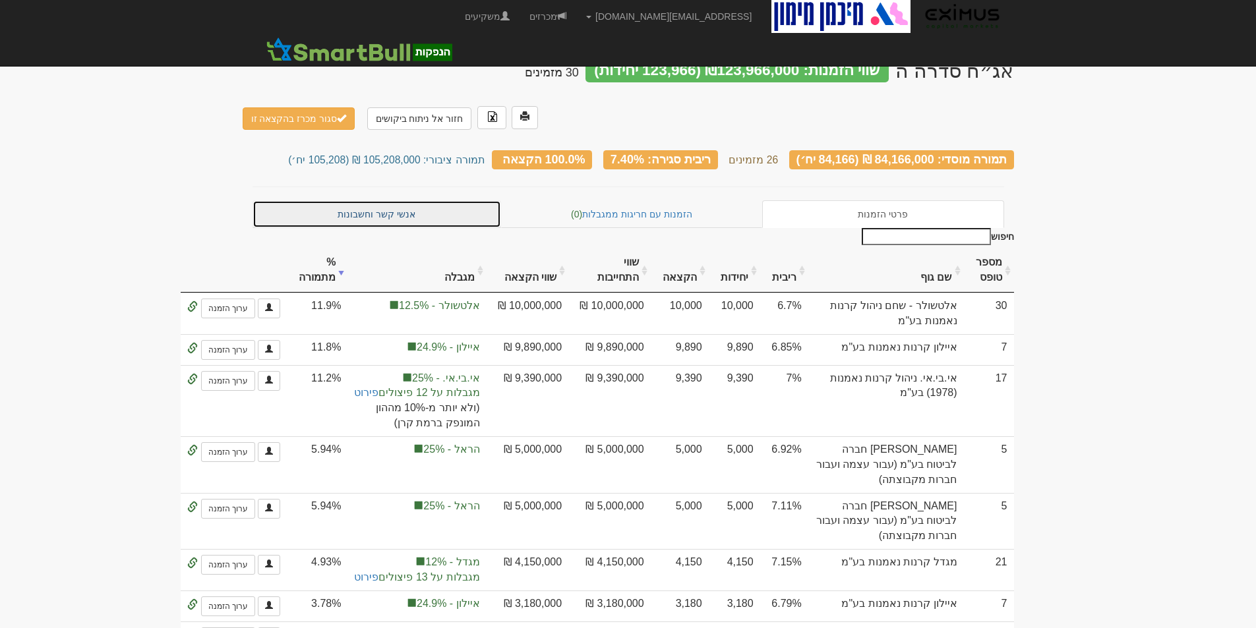
click at [384, 200] on link "אנשי קשר וחשבונות" at bounding box center [376, 214] width 249 height 28
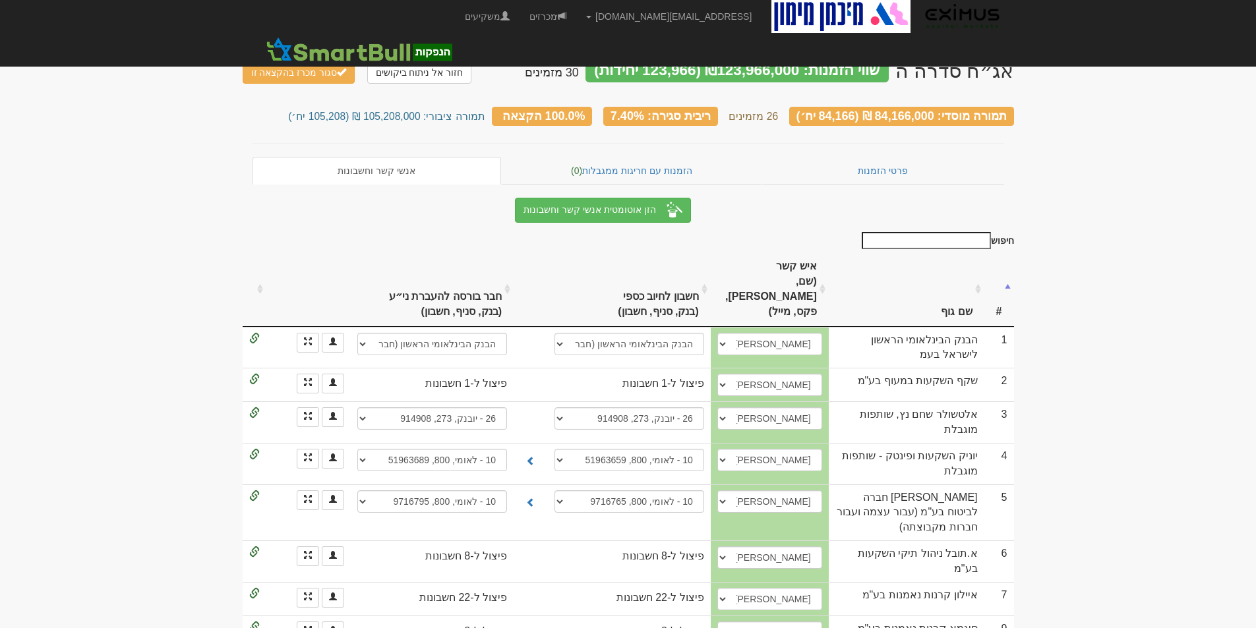
click at [941, 238] on input "חיפוש" at bounding box center [925, 240] width 129 height 17
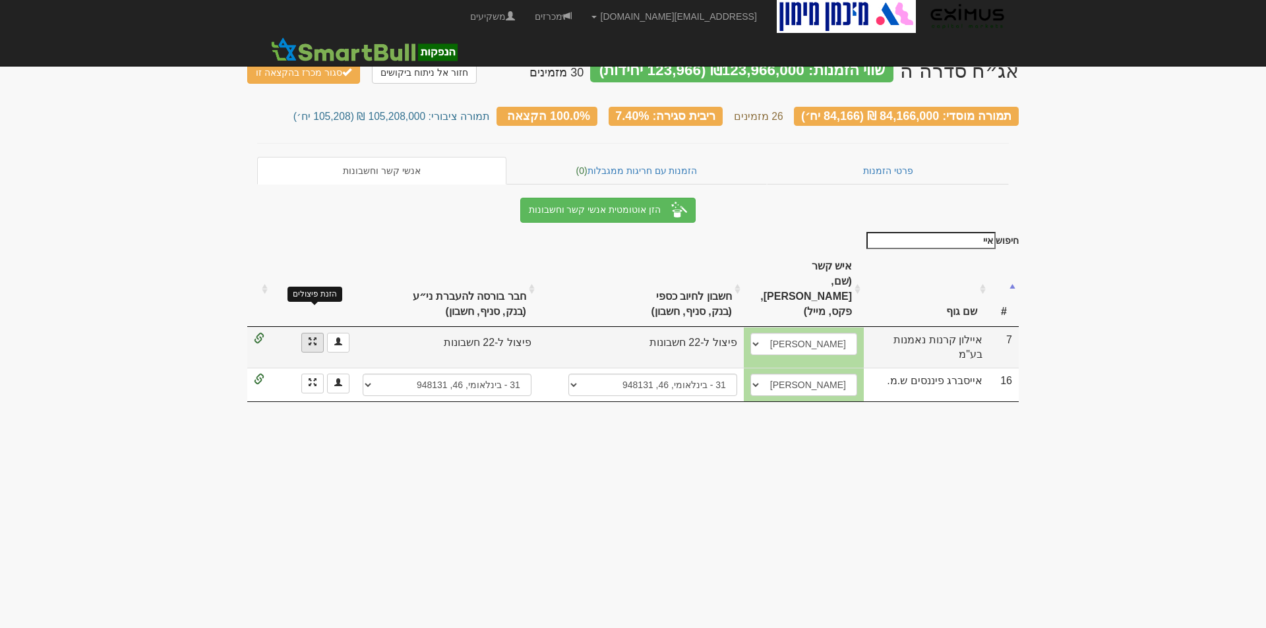
type input "איי"
click at [316, 337] on span at bounding box center [312, 341] width 8 height 8
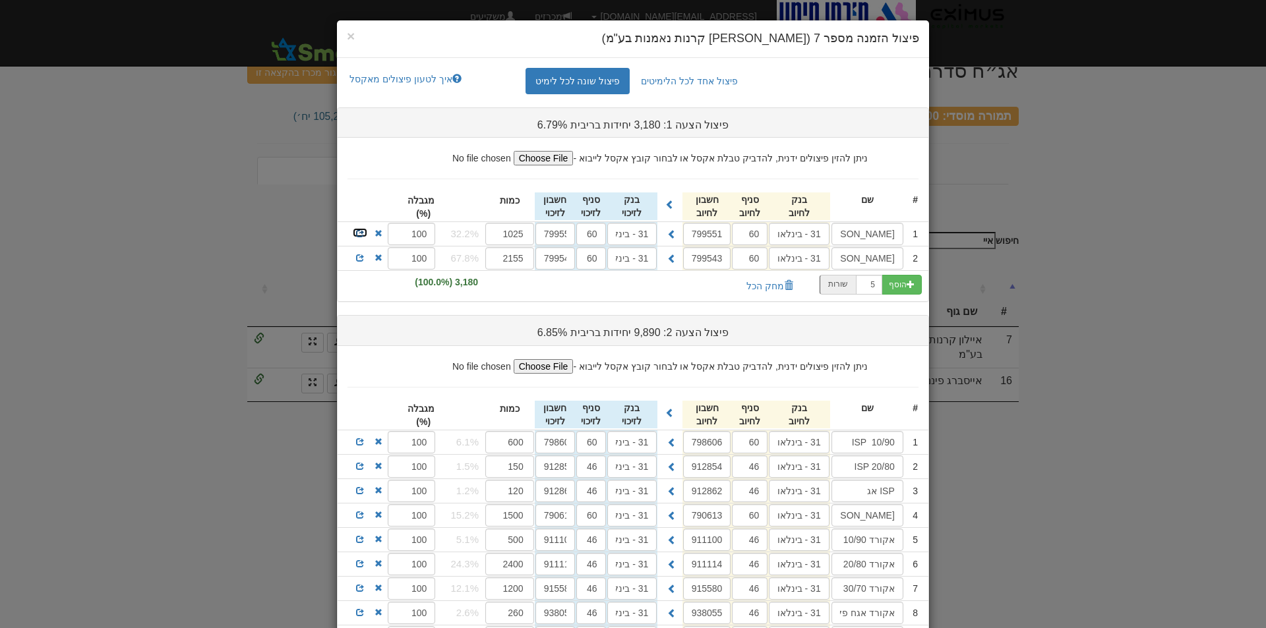
click at [364, 234] on span at bounding box center [360, 233] width 8 height 8
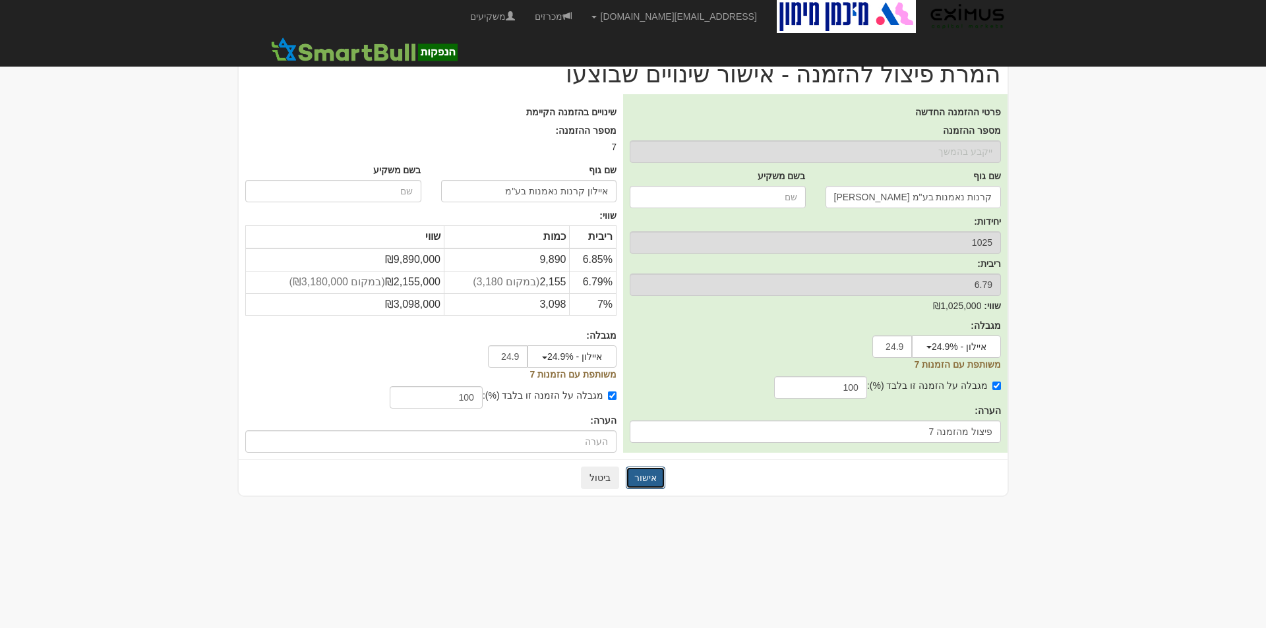
click at [654, 480] on button "אישור" at bounding box center [646, 478] width 40 height 22
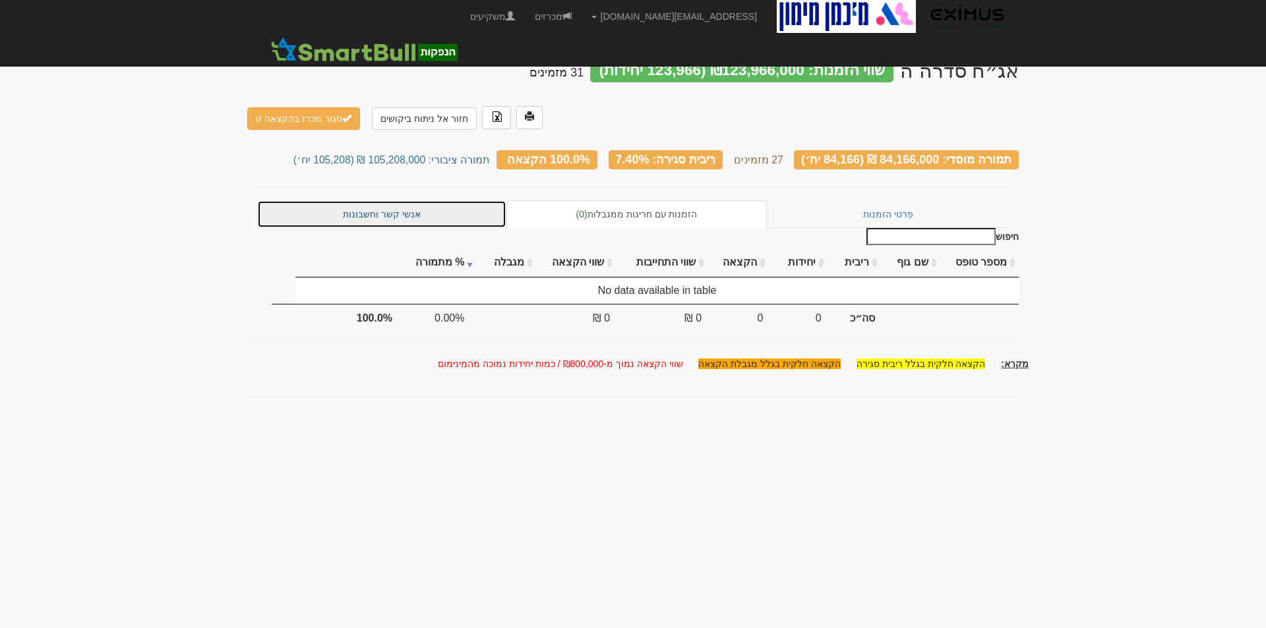
click at [391, 200] on link "אנשי קשר וחשבונות" at bounding box center [381, 214] width 249 height 28
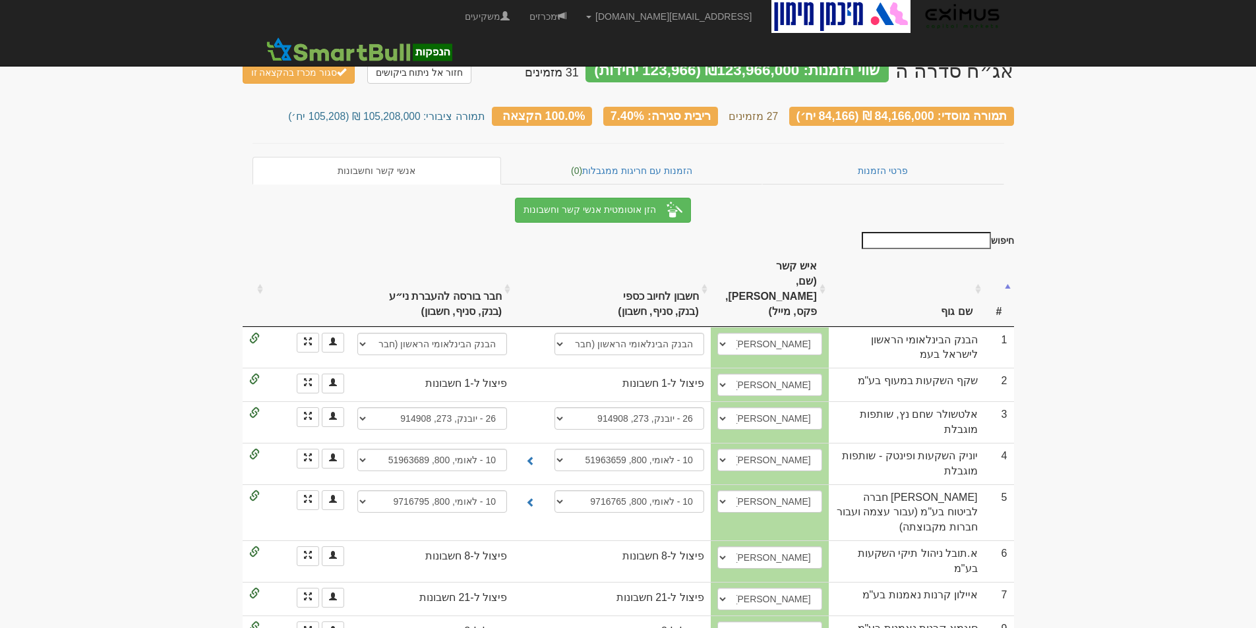
click at [966, 232] on input "חיפוש" at bounding box center [925, 240] width 129 height 17
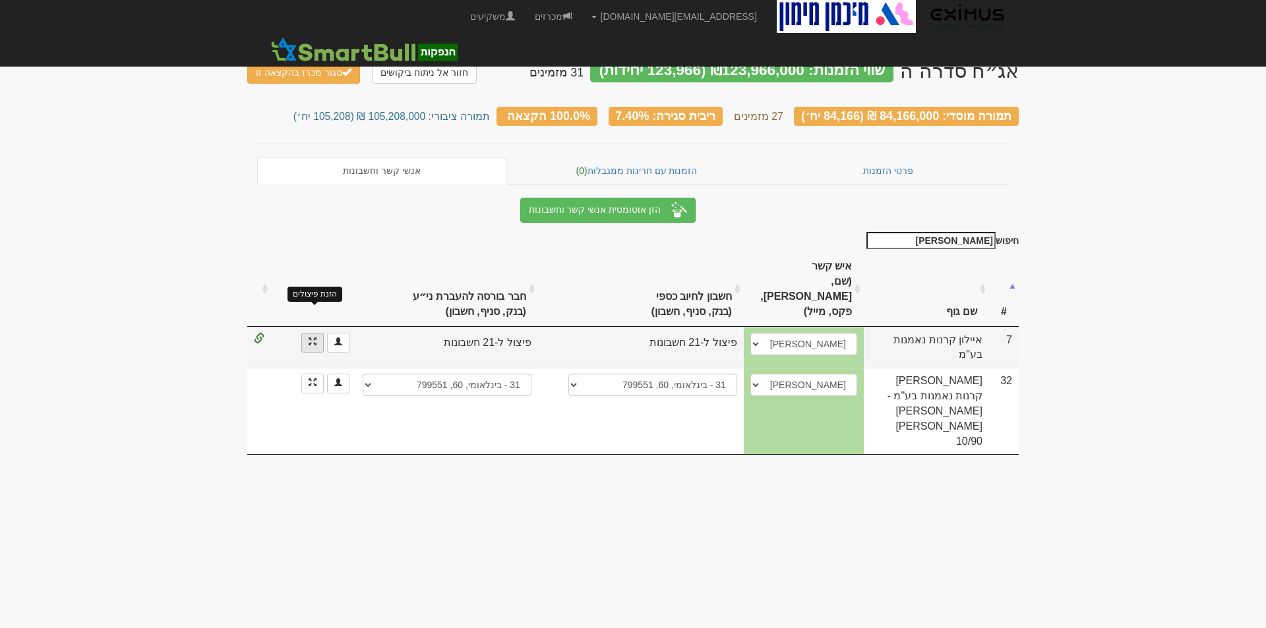
type input "[PERSON_NAME]"
click at [315, 337] on span at bounding box center [312, 341] width 8 height 8
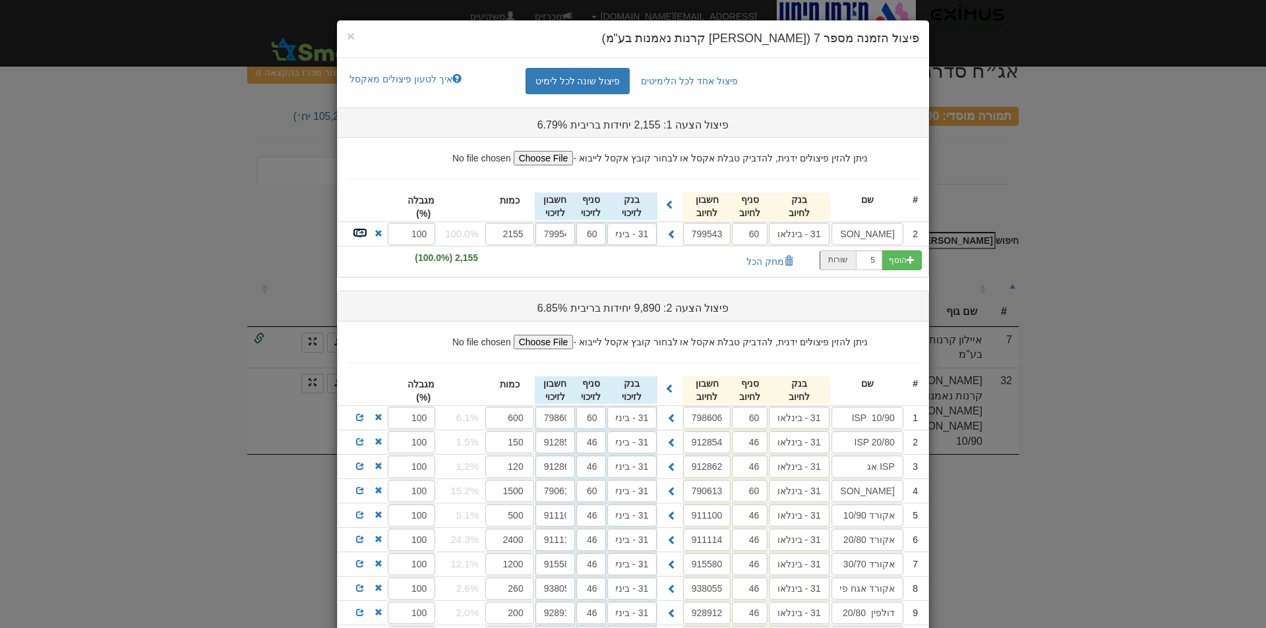
click at [364, 234] on span at bounding box center [360, 233] width 8 height 8
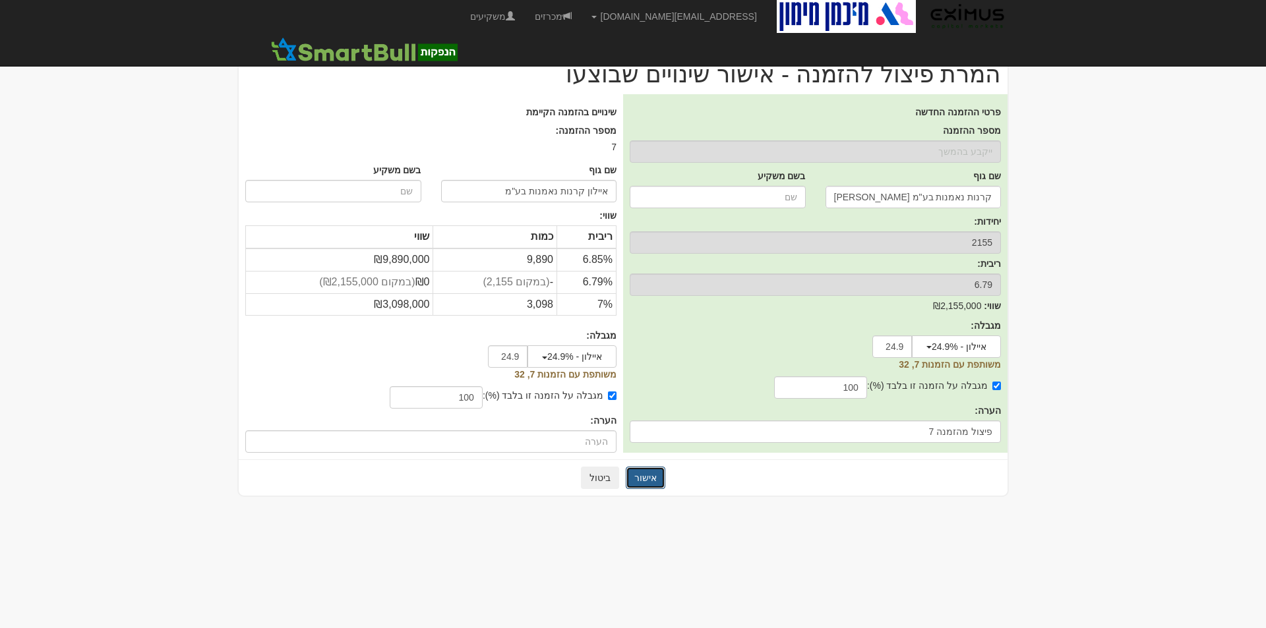
click at [647, 476] on button "אישור" at bounding box center [646, 478] width 40 height 22
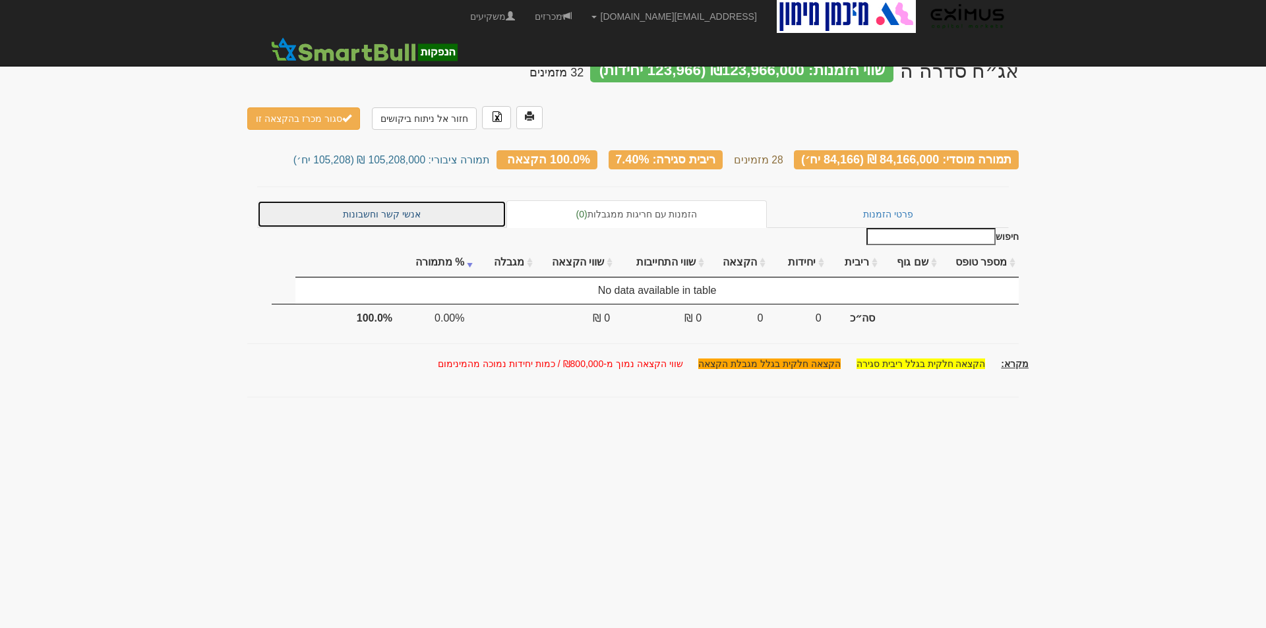
click at [393, 200] on link "אנשי קשר וחשבונות" at bounding box center [381, 214] width 249 height 28
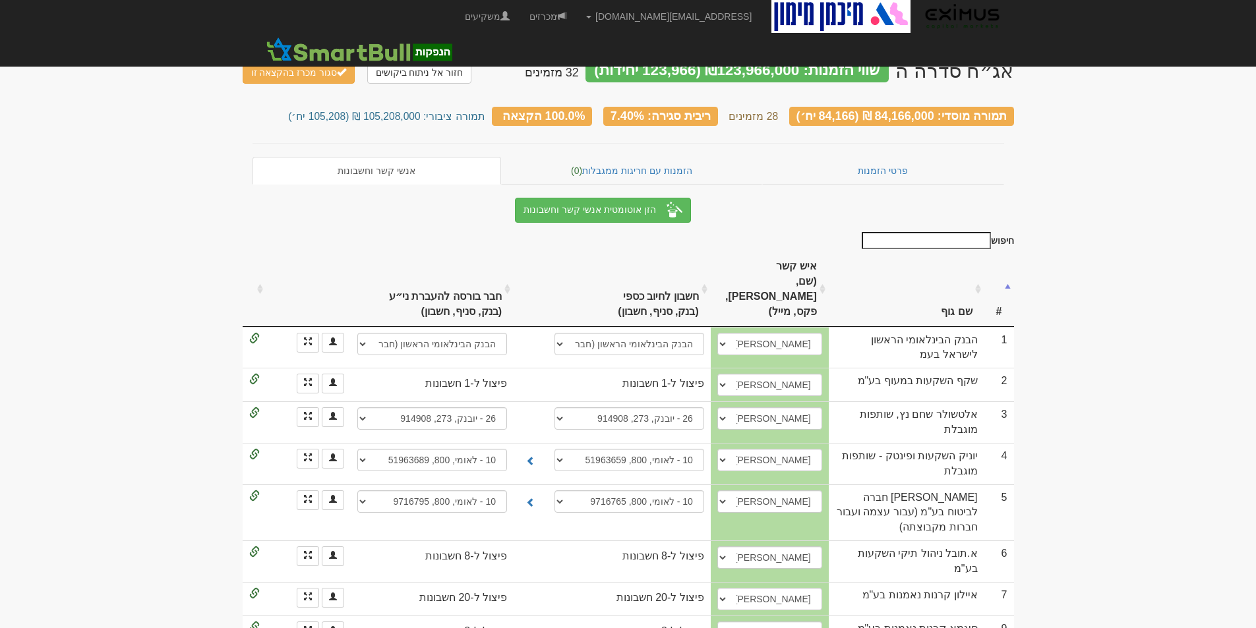
click at [952, 234] on input "חיפוש" at bounding box center [925, 240] width 129 height 17
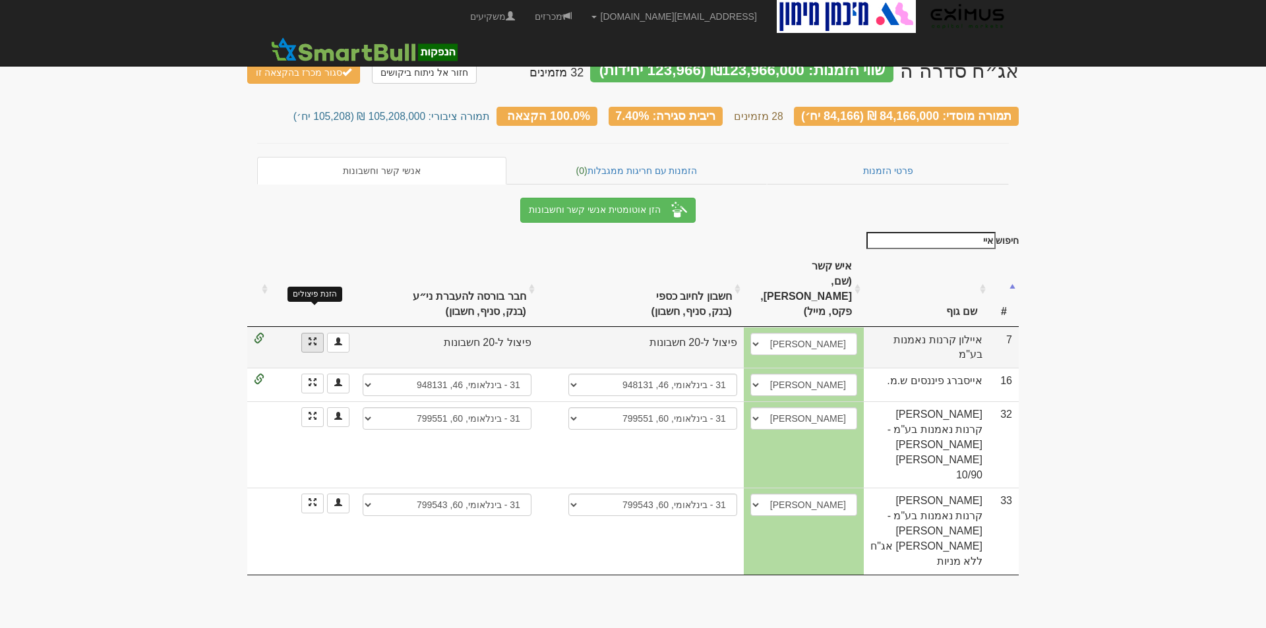
type input "איי"
click at [310, 337] on span at bounding box center [312, 341] width 8 height 8
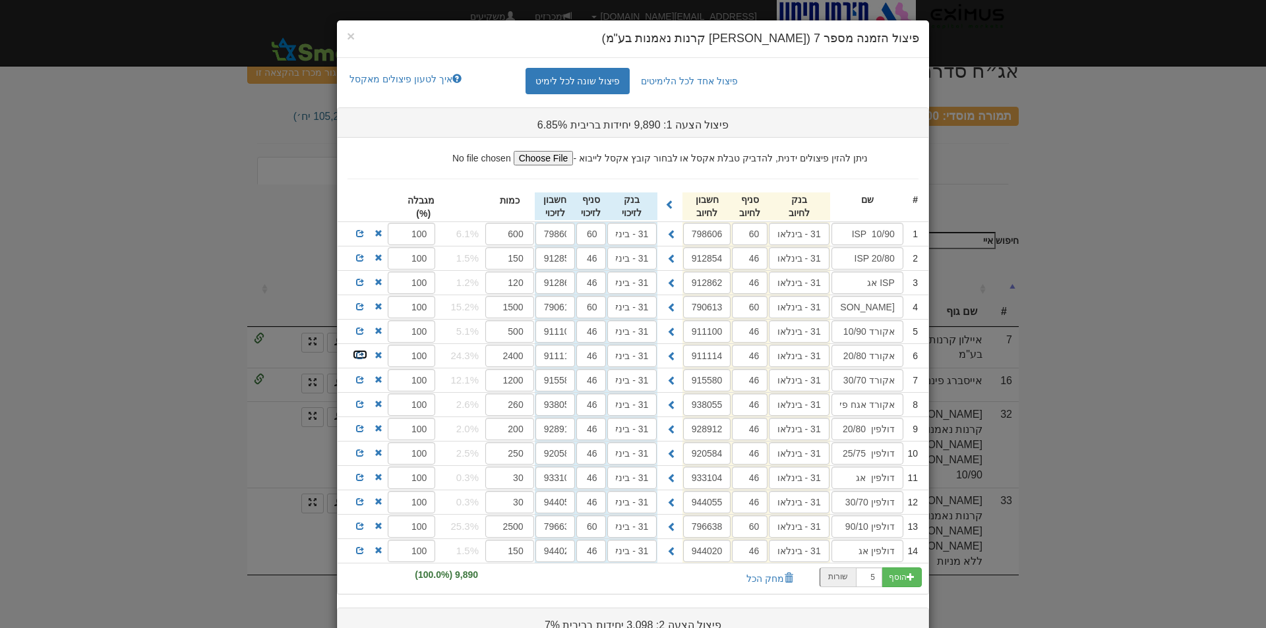
click at [364, 353] on span at bounding box center [360, 355] width 8 height 8
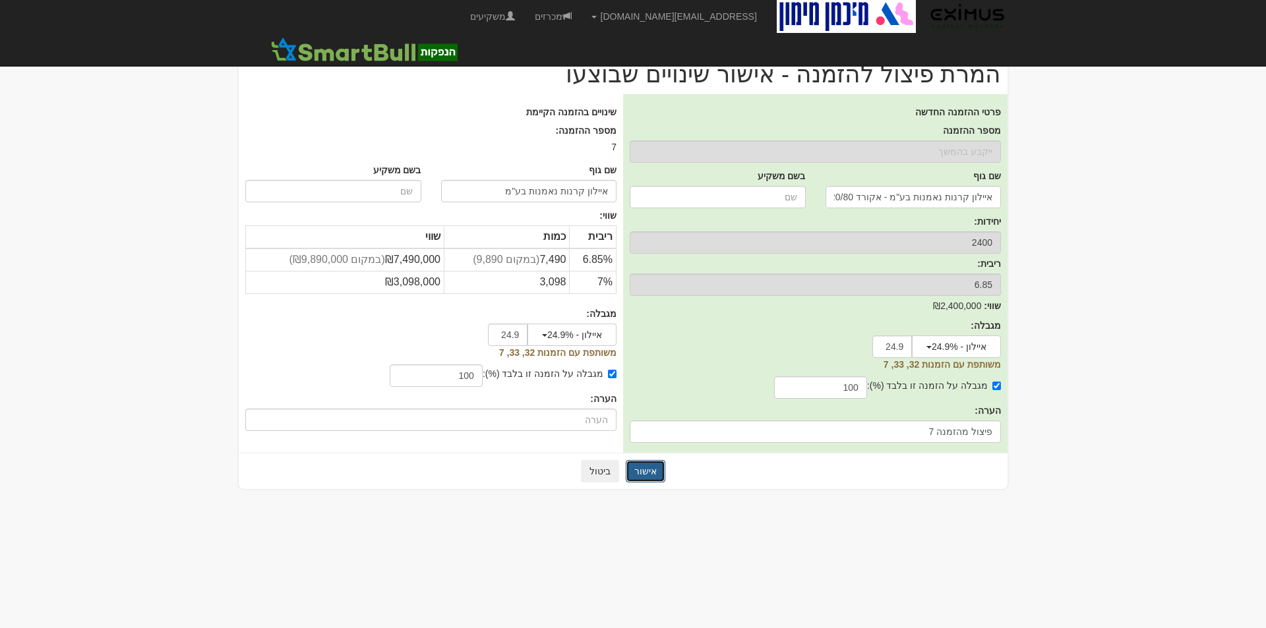
click at [647, 471] on button "אישור" at bounding box center [646, 471] width 40 height 22
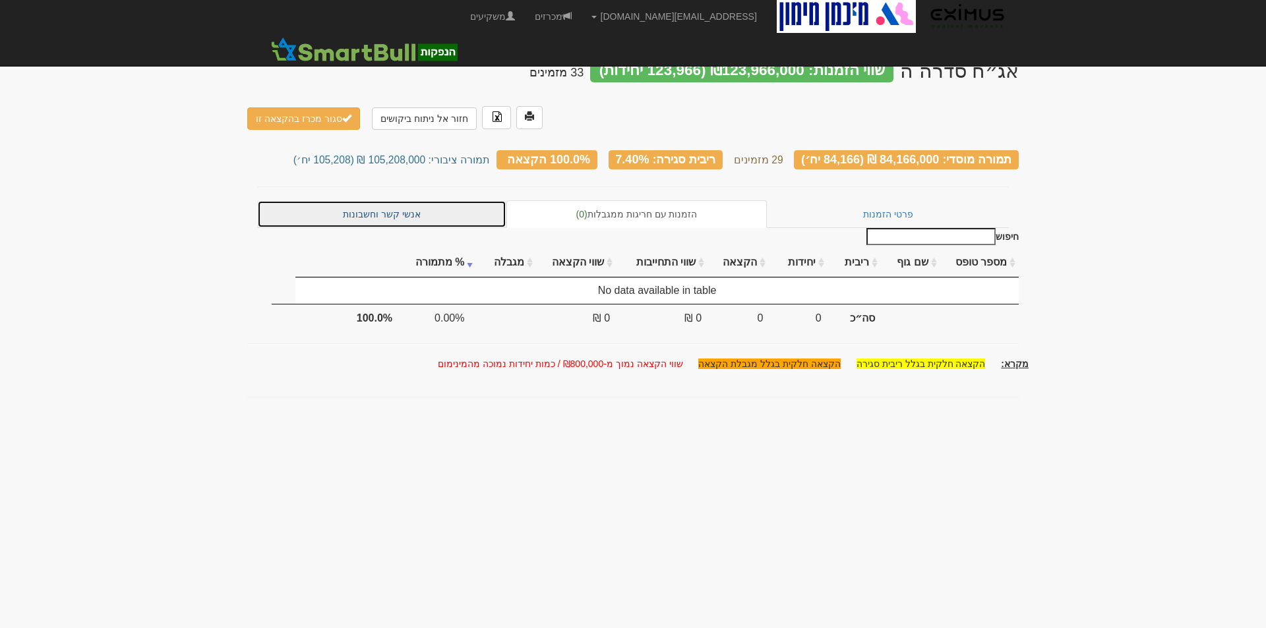
click at [384, 200] on link "אנשי קשר וחשבונות" at bounding box center [381, 214] width 249 height 28
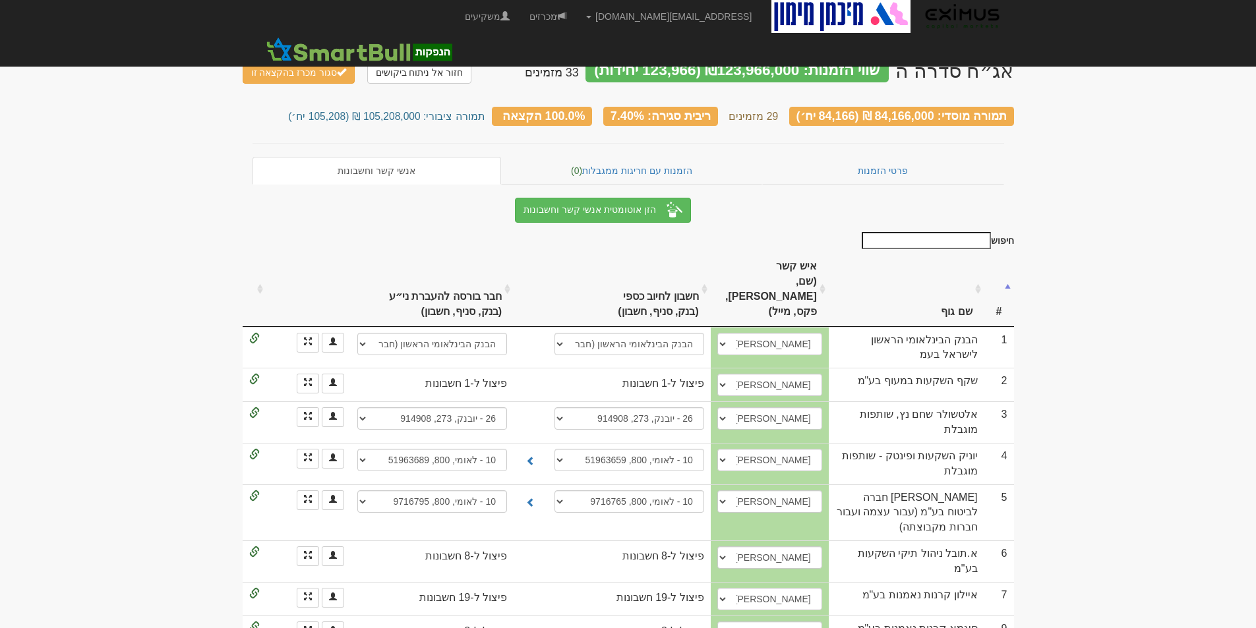
click at [909, 236] on input "חיפוש" at bounding box center [925, 240] width 129 height 17
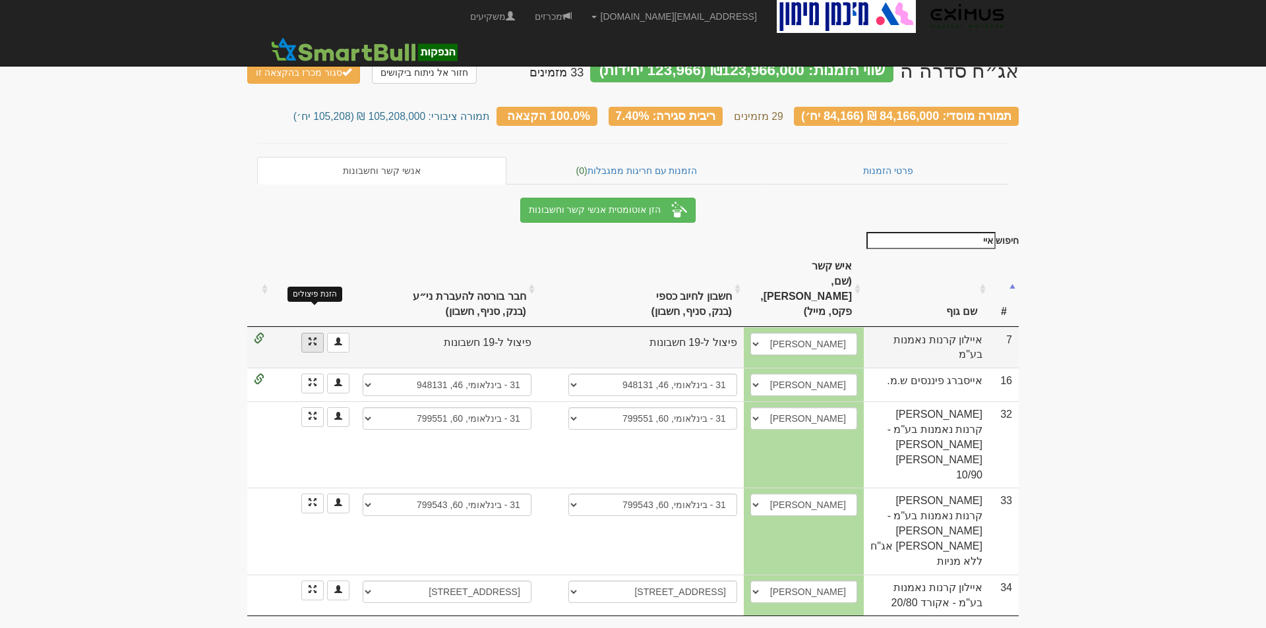
type input "איי"
click at [314, 337] on span at bounding box center [312, 341] width 8 height 8
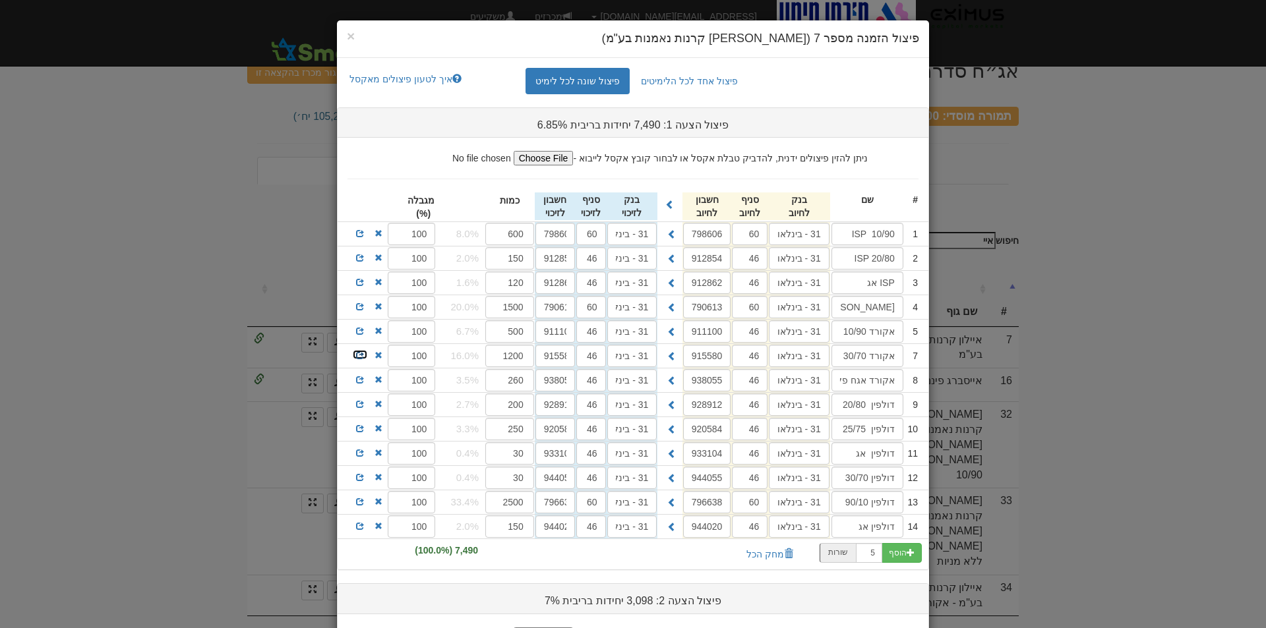
click at [364, 353] on span at bounding box center [360, 355] width 8 height 8
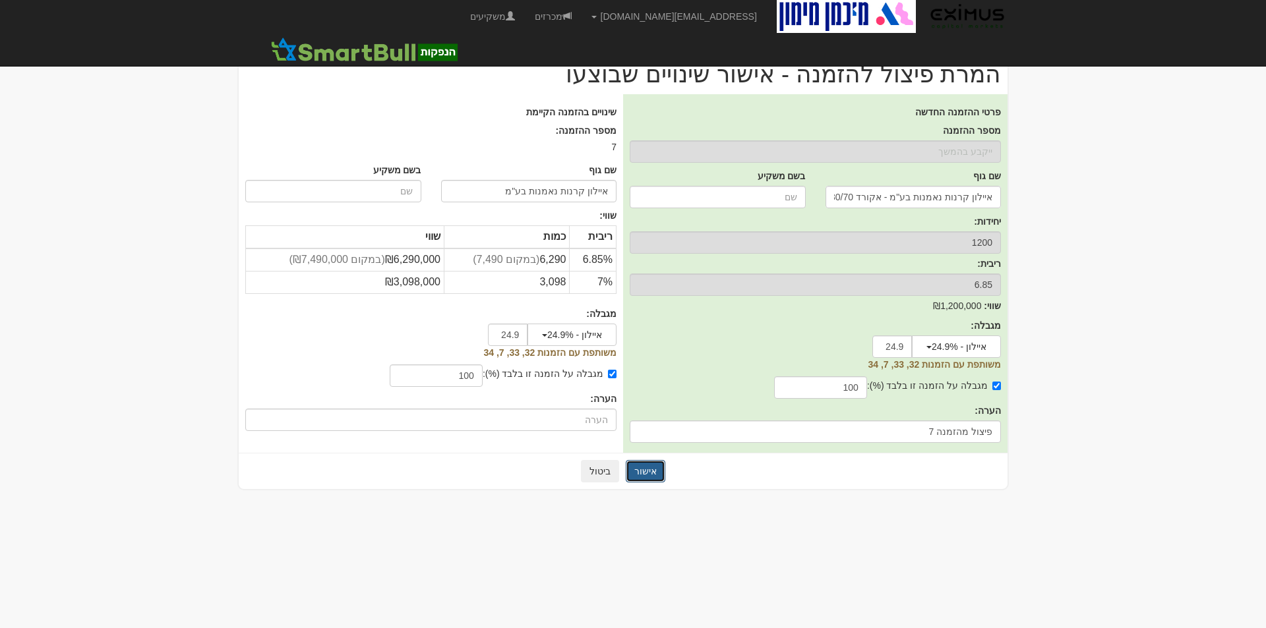
click at [645, 473] on button "אישור" at bounding box center [646, 471] width 40 height 22
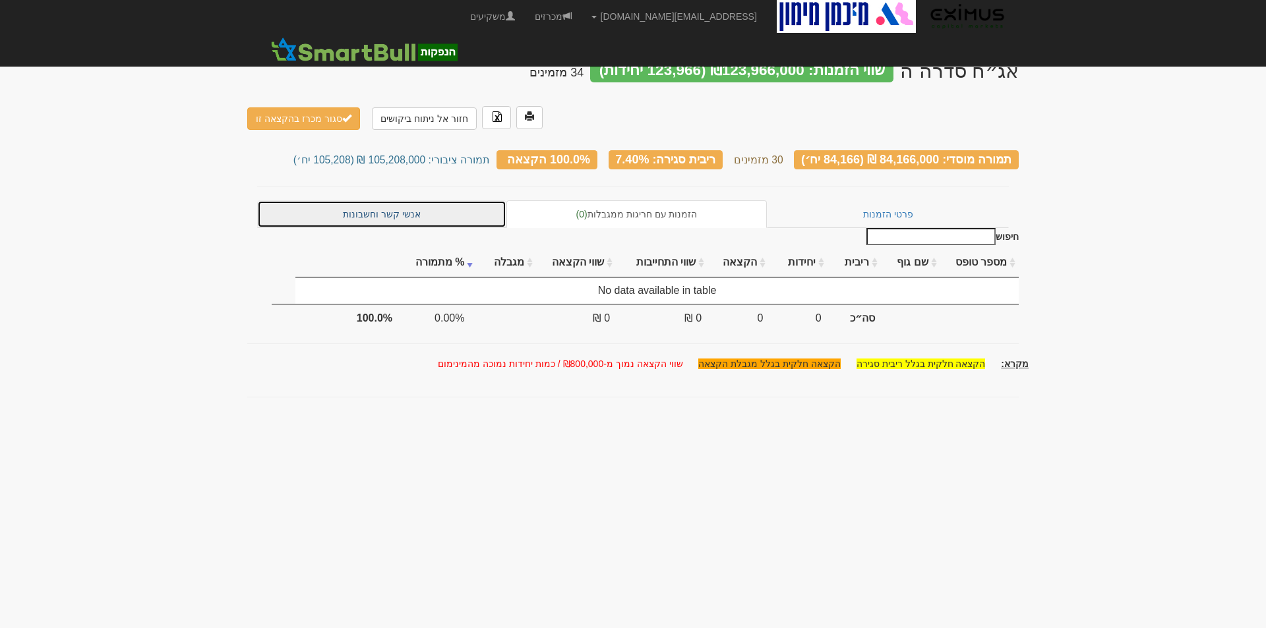
click at [383, 200] on link "אנשי קשר וחשבונות" at bounding box center [381, 214] width 249 height 28
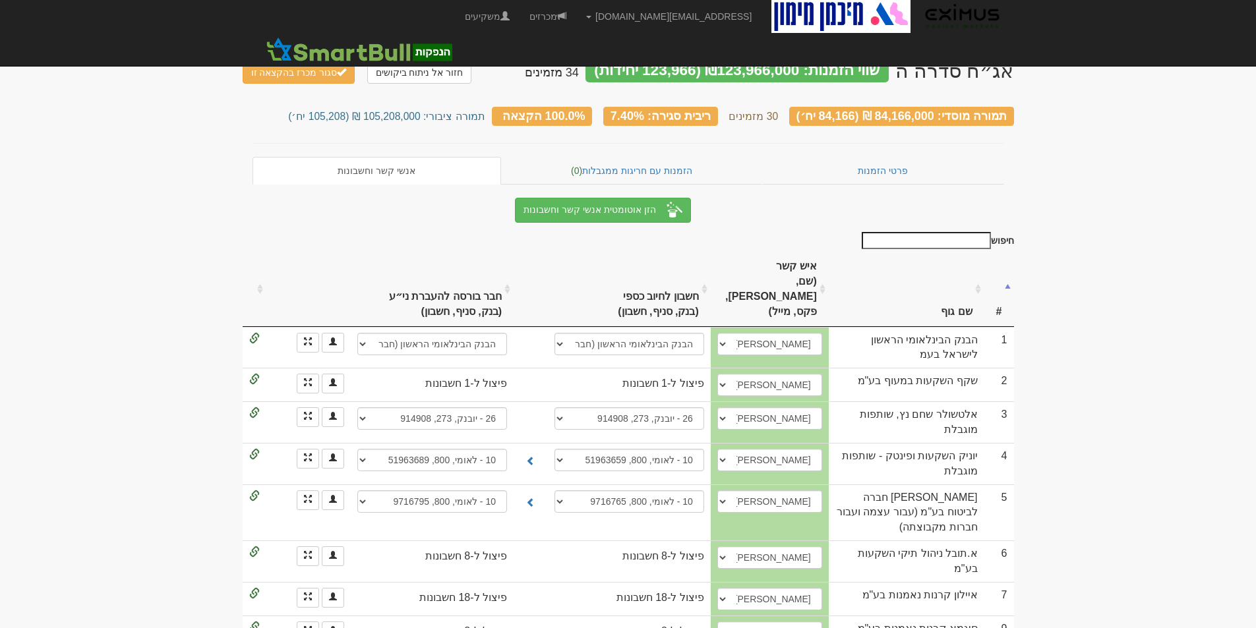
click at [925, 235] on input "חיפוש" at bounding box center [925, 240] width 129 height 17
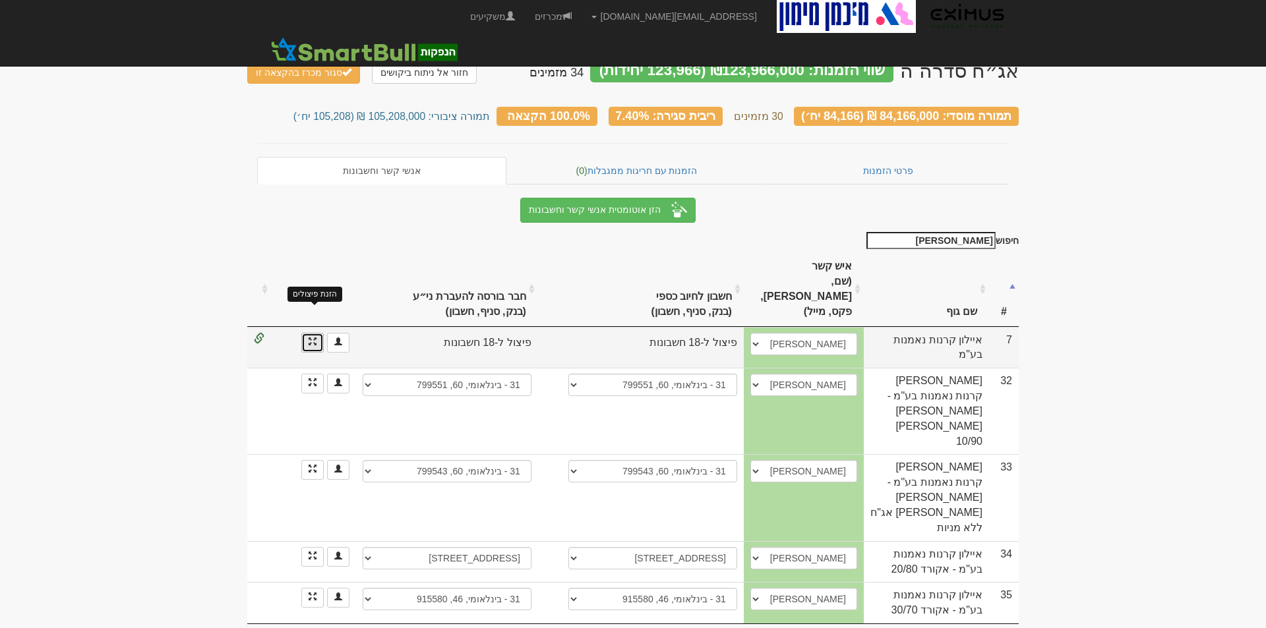
click at [315, 337] on span at bounding box center [312, 341] width 8 height 8
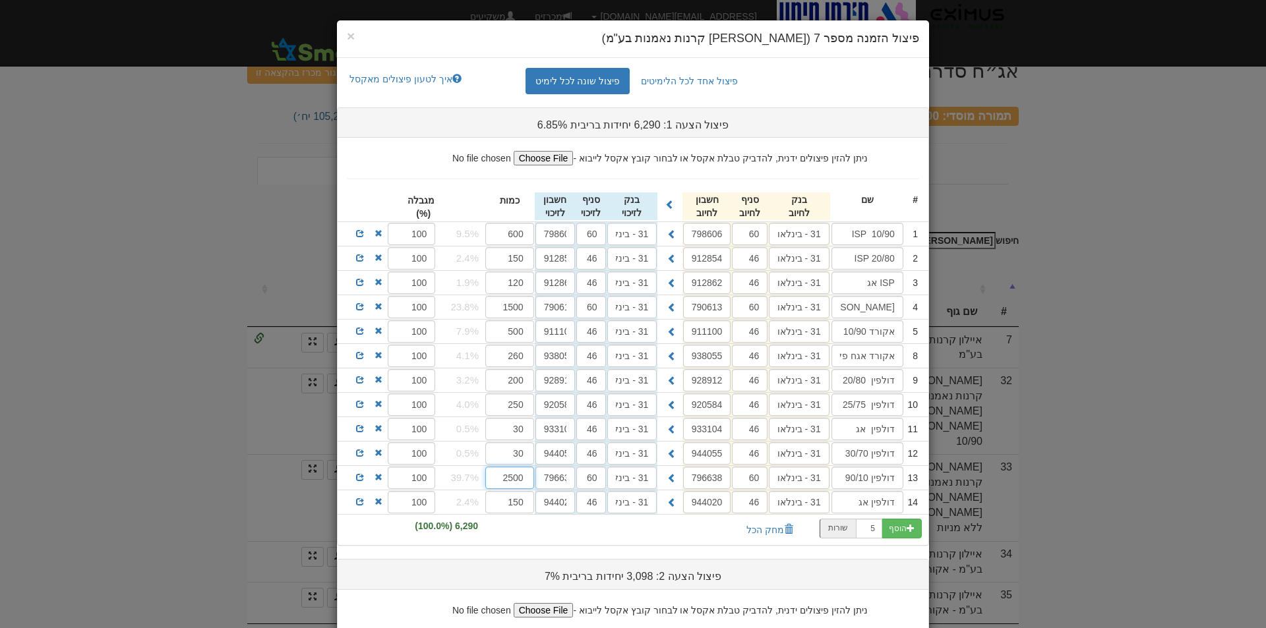
click at [520, 478] on input "2500" at bounding box center [509, 478] width 49 height 22
click at [354, 33] on span "×" at bounding box center [351, 35] width 8 height 15
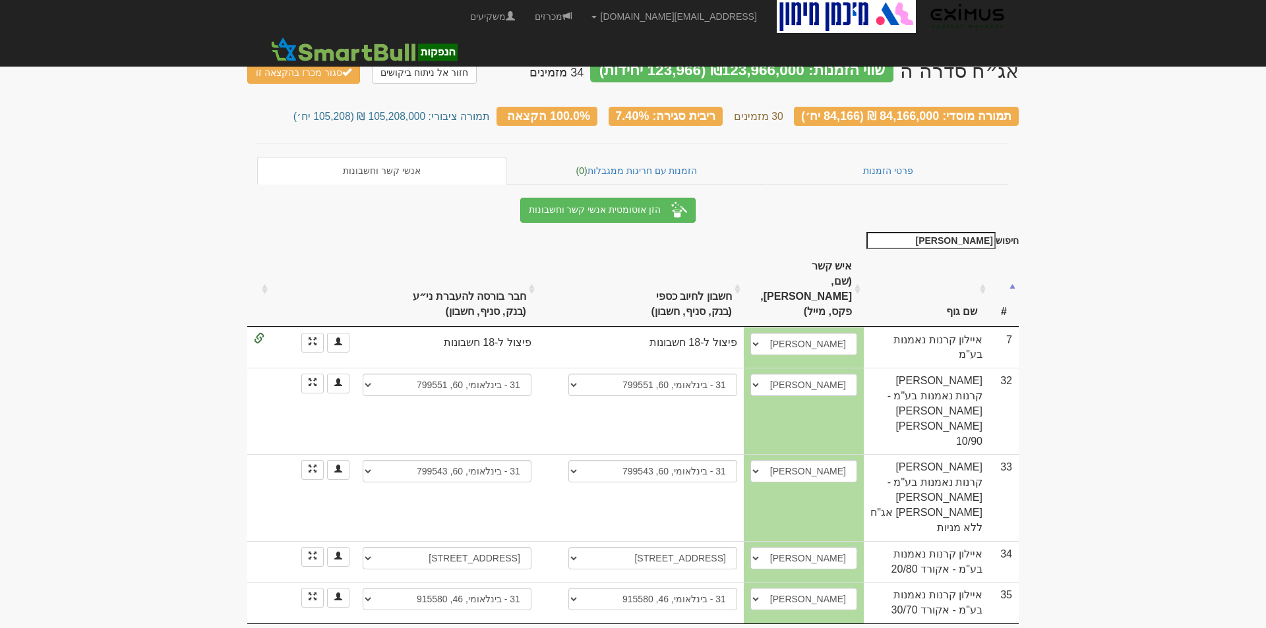
click at [934, 238] on input "אייל" at bounding box center [930, 240] width 129 height 17
click at [936, 238] on input "אייל" at bounding box center [930, 240] width 129 height 17
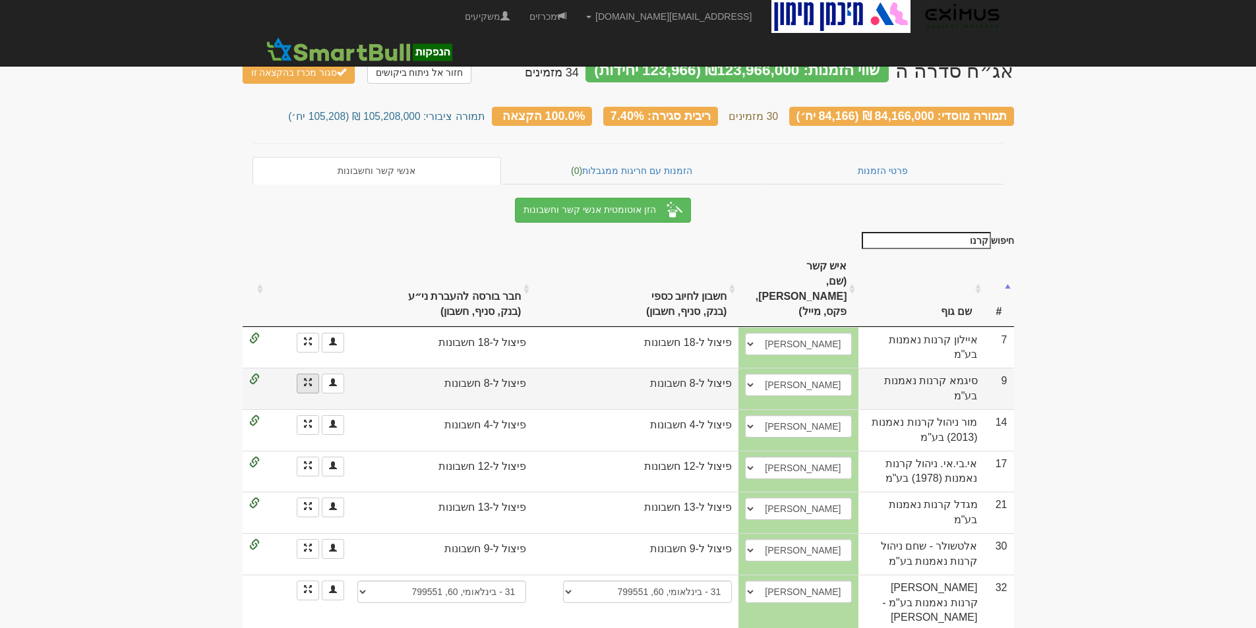
type input "קרנו"
click at [308, 374] on link at bounding box center [308, 384] width 22 height 20
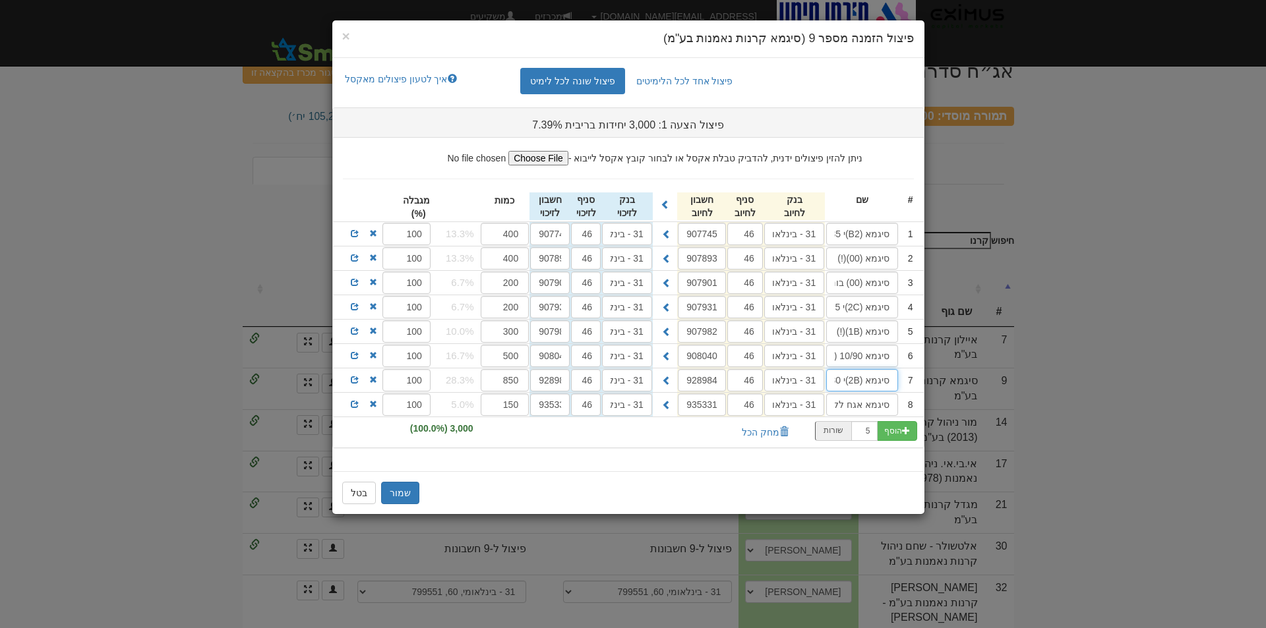
click at [858, 382] on input "סיגמא (2B)י 20/80" at bounding box center [862, 380] width 72 height 22
click at [347, 38] on span "×" at bounding box center [346, 35] width 8 height 15
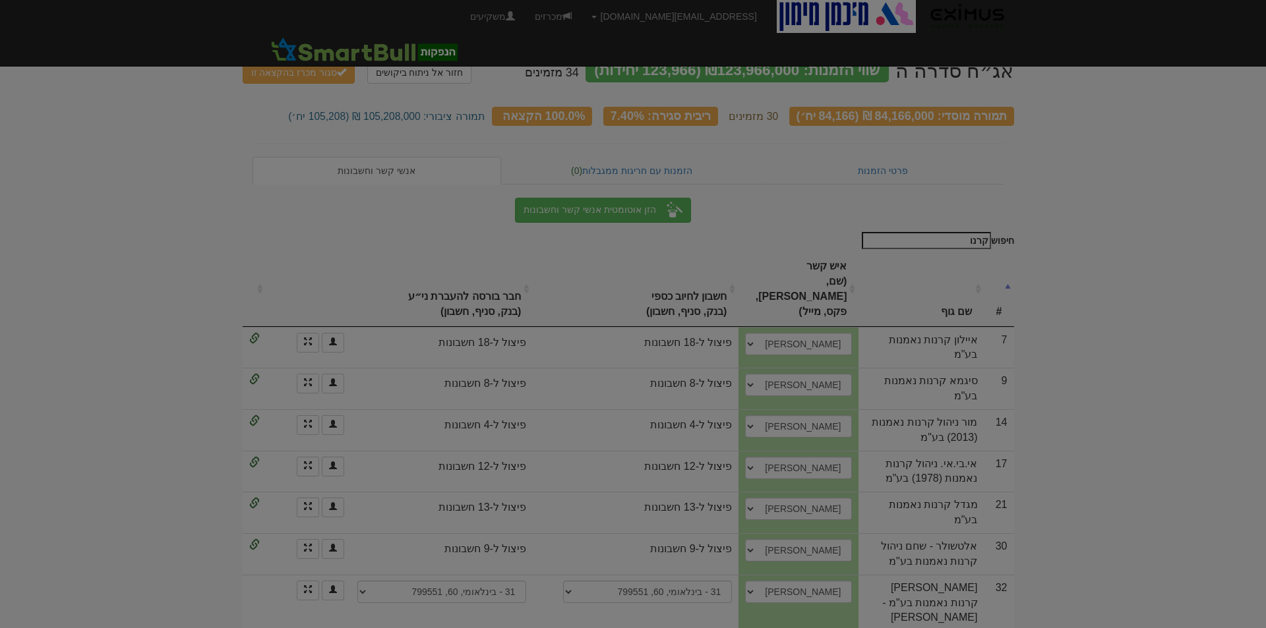
scroll to position [0, 0]
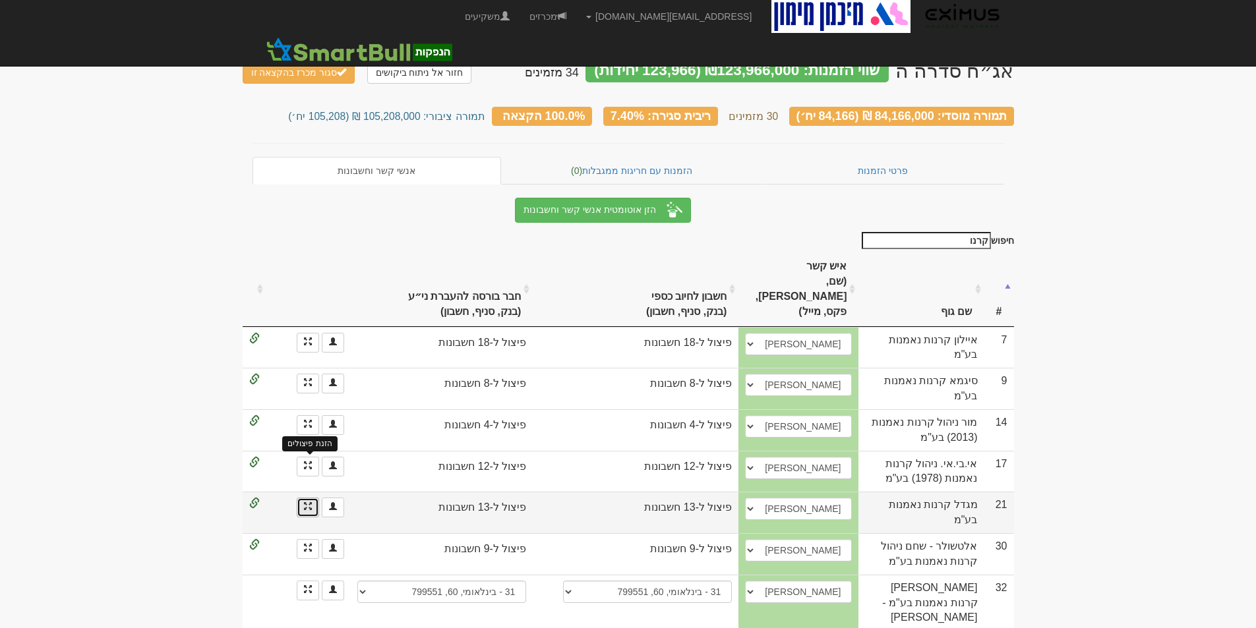
click at [310, 502] on span at bounding box center [308, 506] width 8 height 8
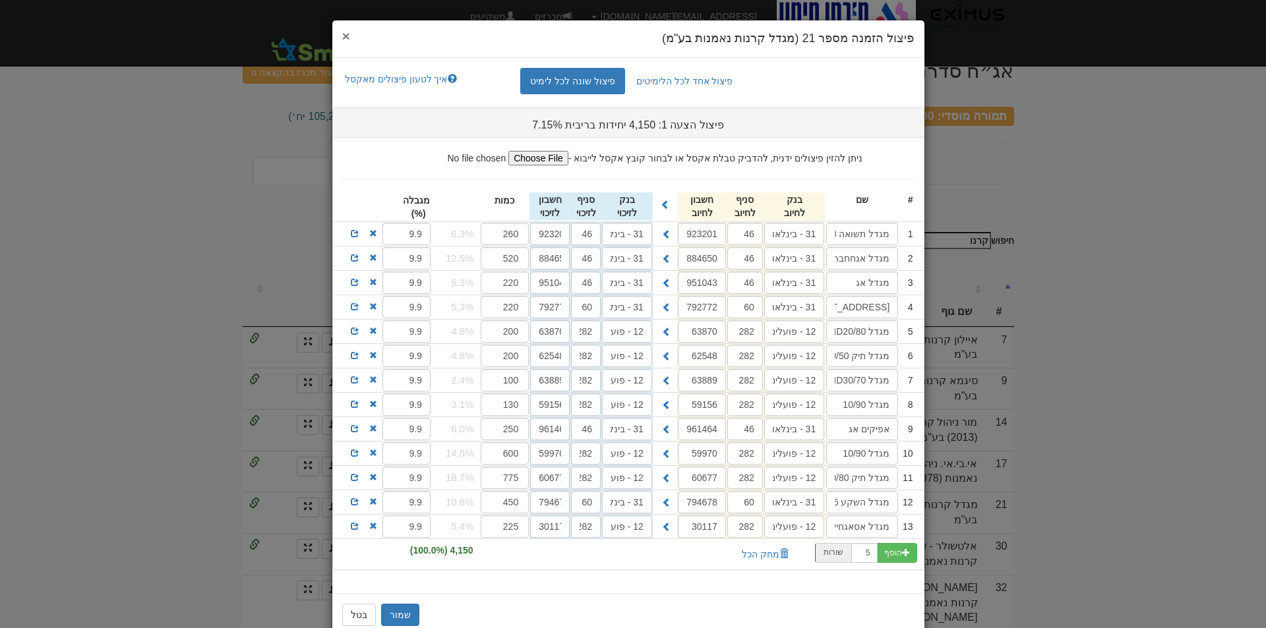
click at [350, 33] on span "×" at bounding box center [346, 35] width 8 height 15
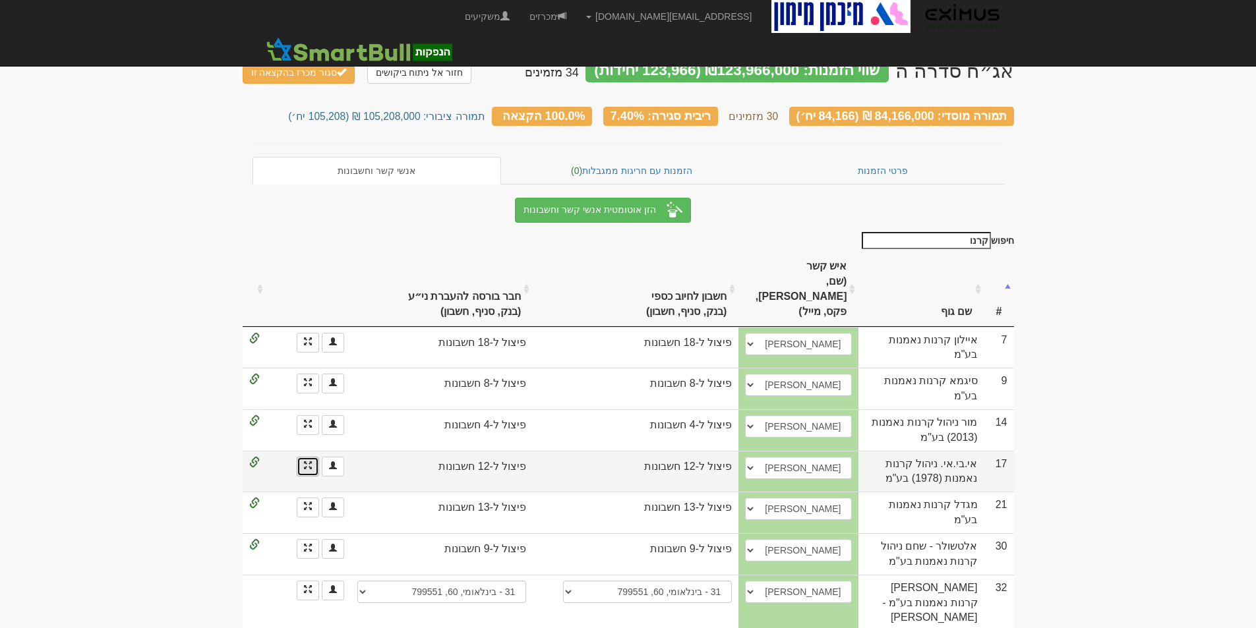
click at [303, 457] on link "הזנת פיצולים" at bounding box center [308, 467] width 22 height 20
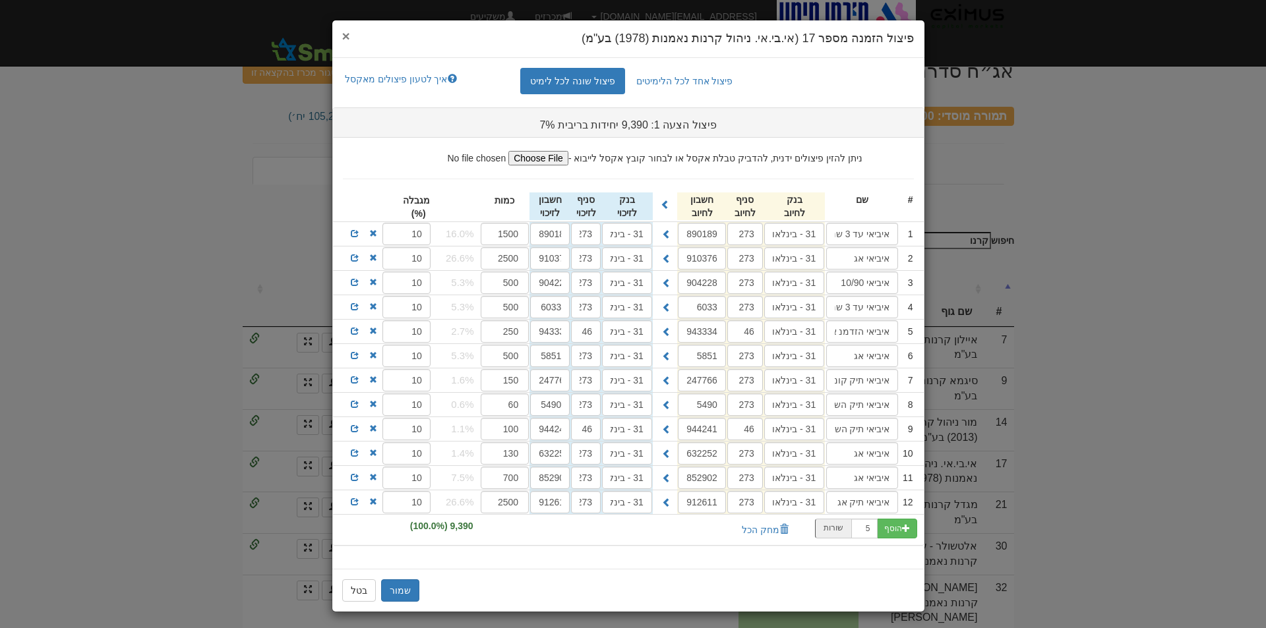
click at [348, 37] on span "×" at bounding box center [346, 35] width 8 height 15
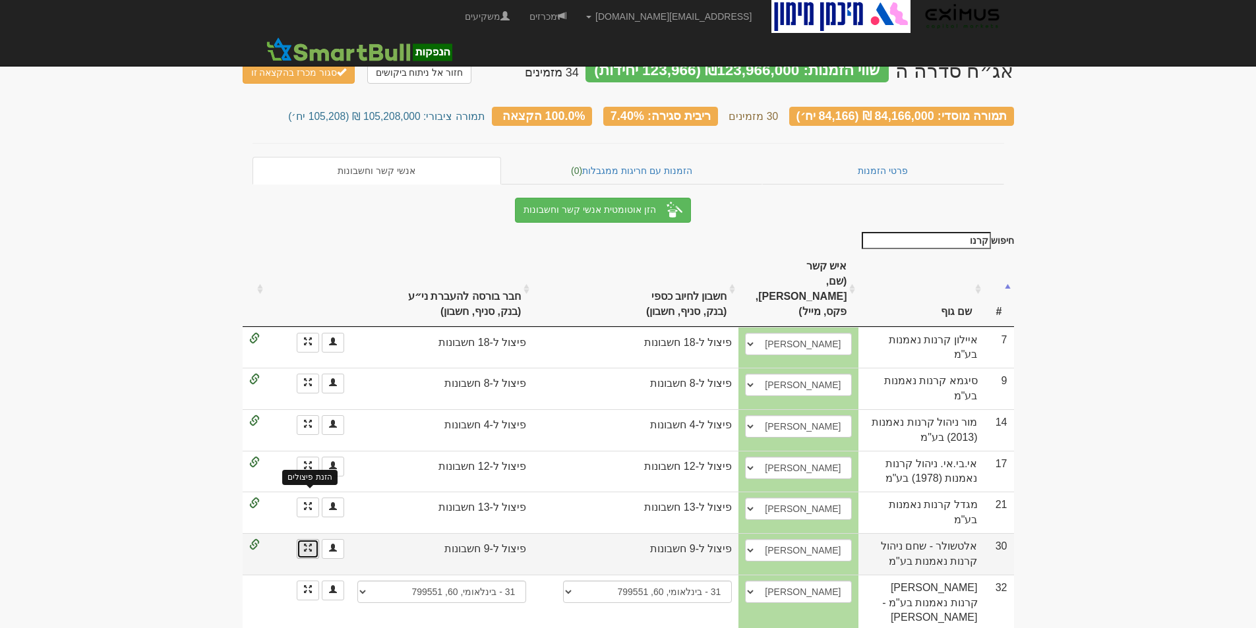
click at [309, 544] on span at bounding box center [308, 548] width 8 height 8
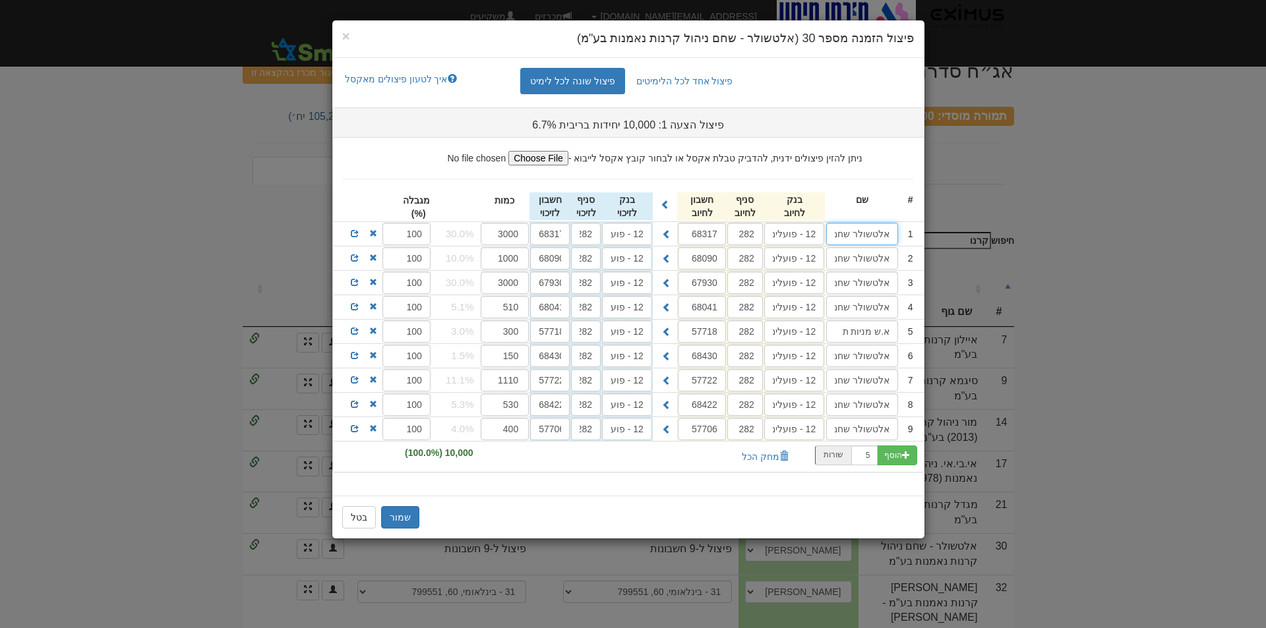
click at [839, 233] on input "אלטשולר שחם (0B)(!) אג" at bounding box center [862, 234] width 72 height 22
click at [355, 233] on span at bounding box center [355, 233] width 8 height 8
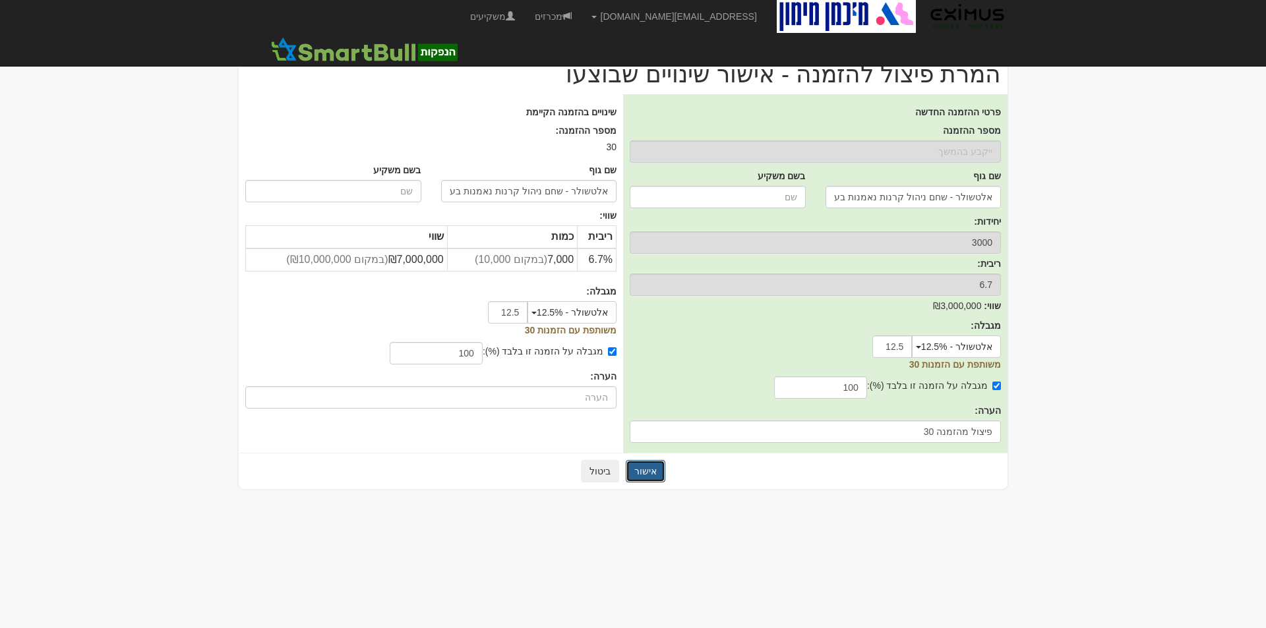
click at [648, 473] on button "אישור" at bounding box center [646, 471] width 40 height 22
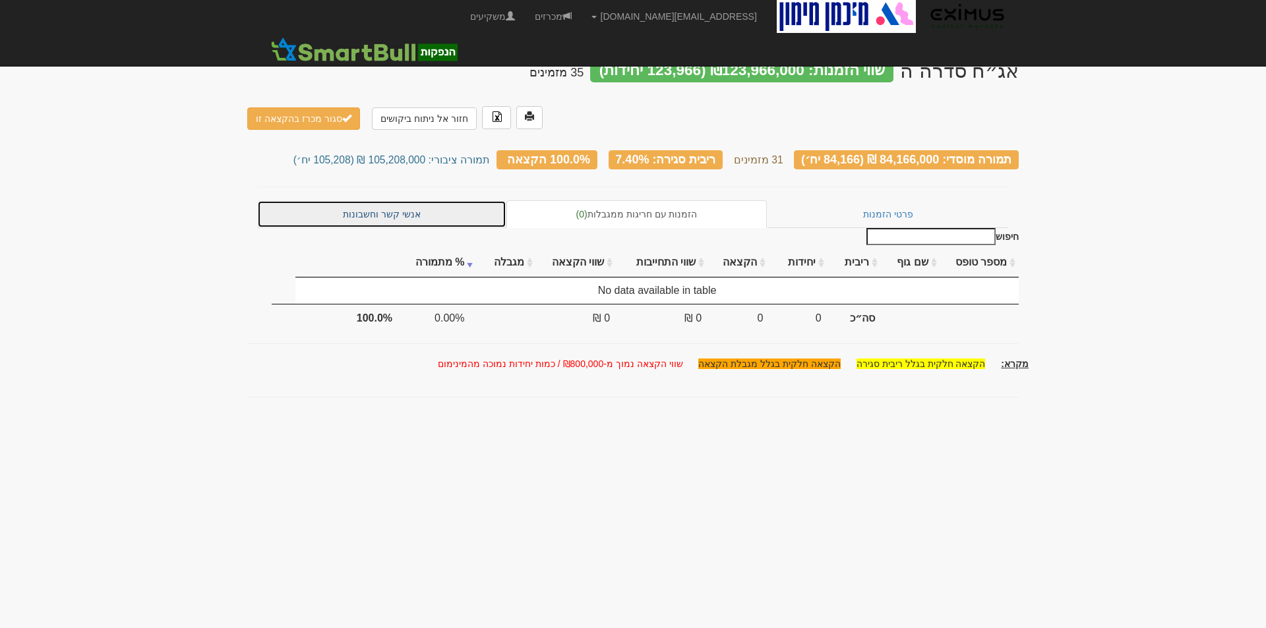
click at [370, 200] on link "אנשי קשר וחשבונות" at bounding box center [381, 214] width 249 height 28
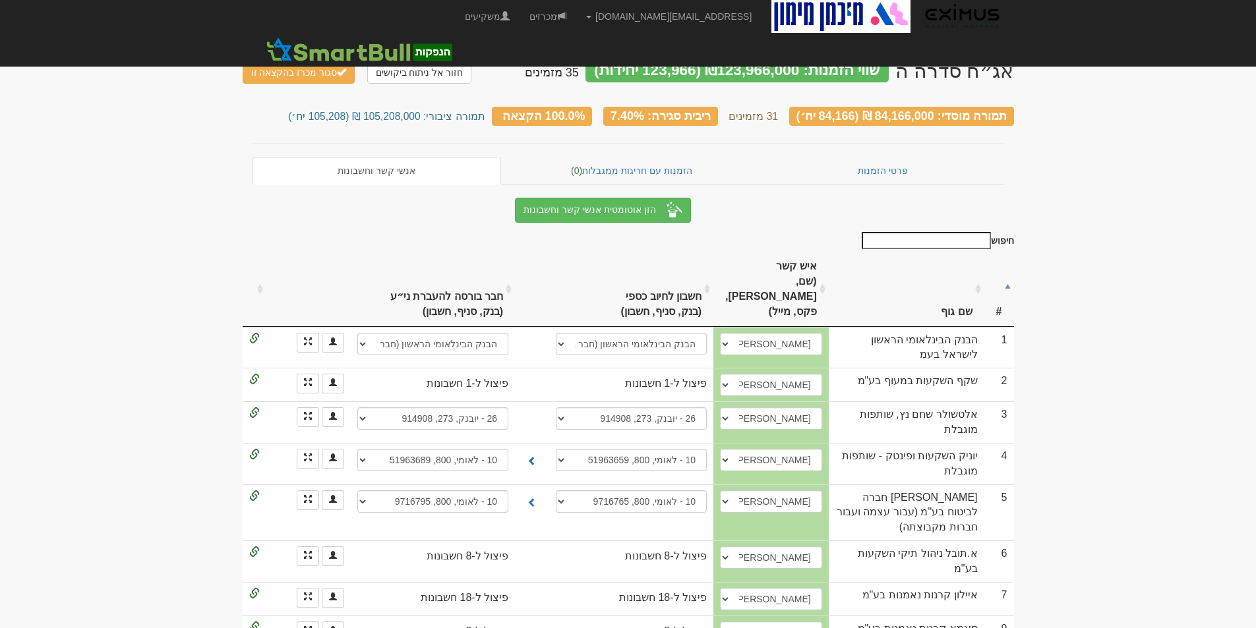
click at [916, 238] on input "חיפוש" at bounding box center [925, 240] width 129 height 17
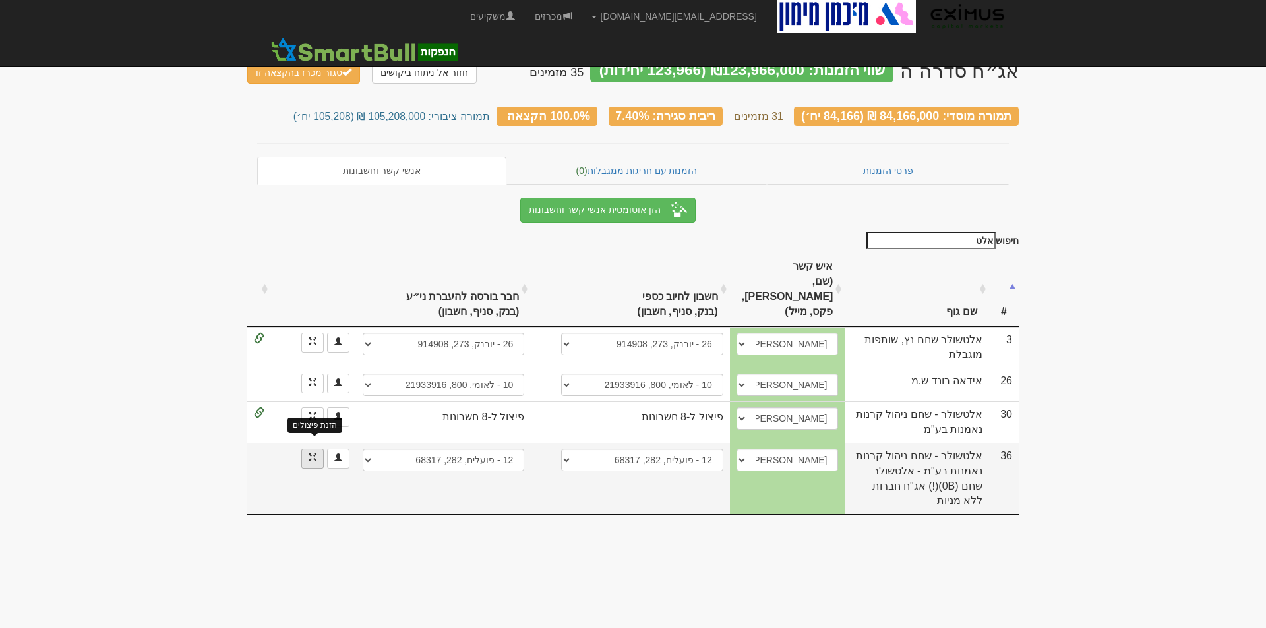
type input "אלט"
click at [314, 453] on span at bounding box center [312, 457] width 8 height 8
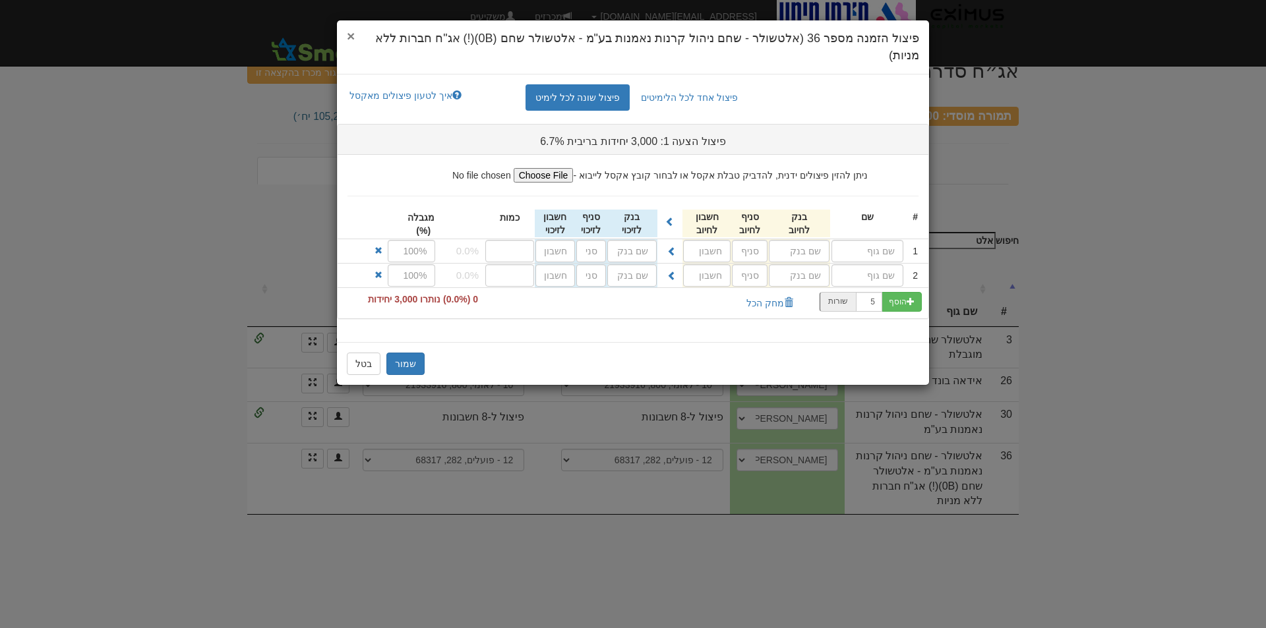
click at [351, 35] on span "×" at bounding box center [351, 35] width 8 height 15
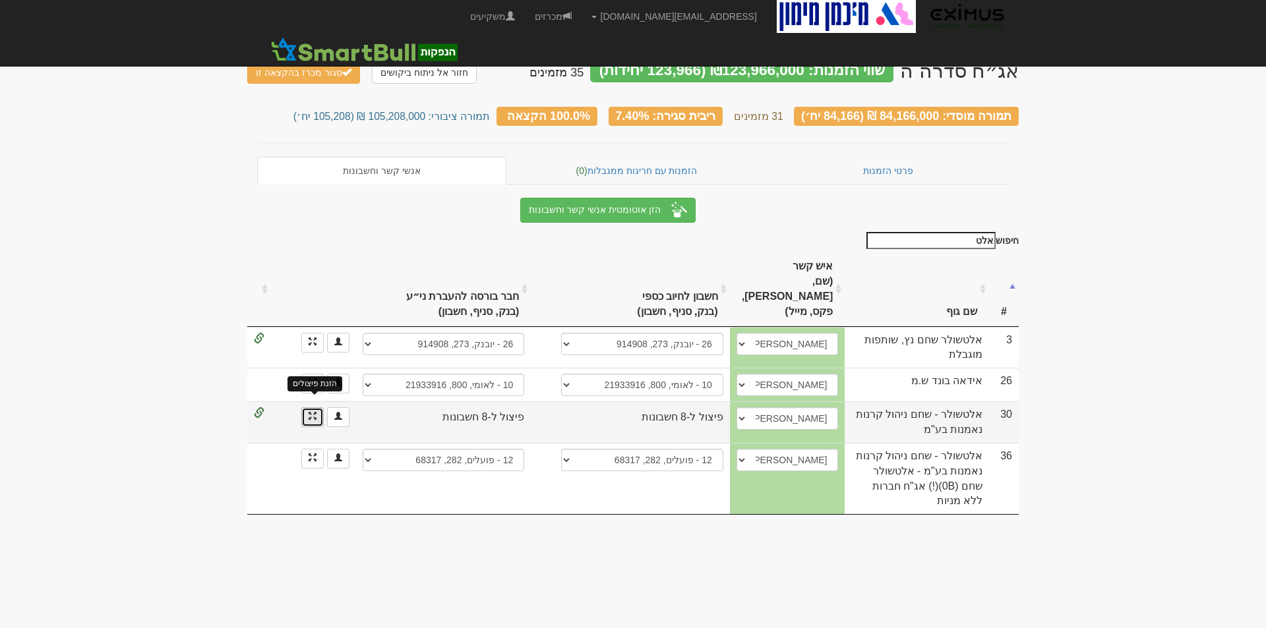
click at [314, 412] on span at bounding box center [312, 416] width 8 height 8
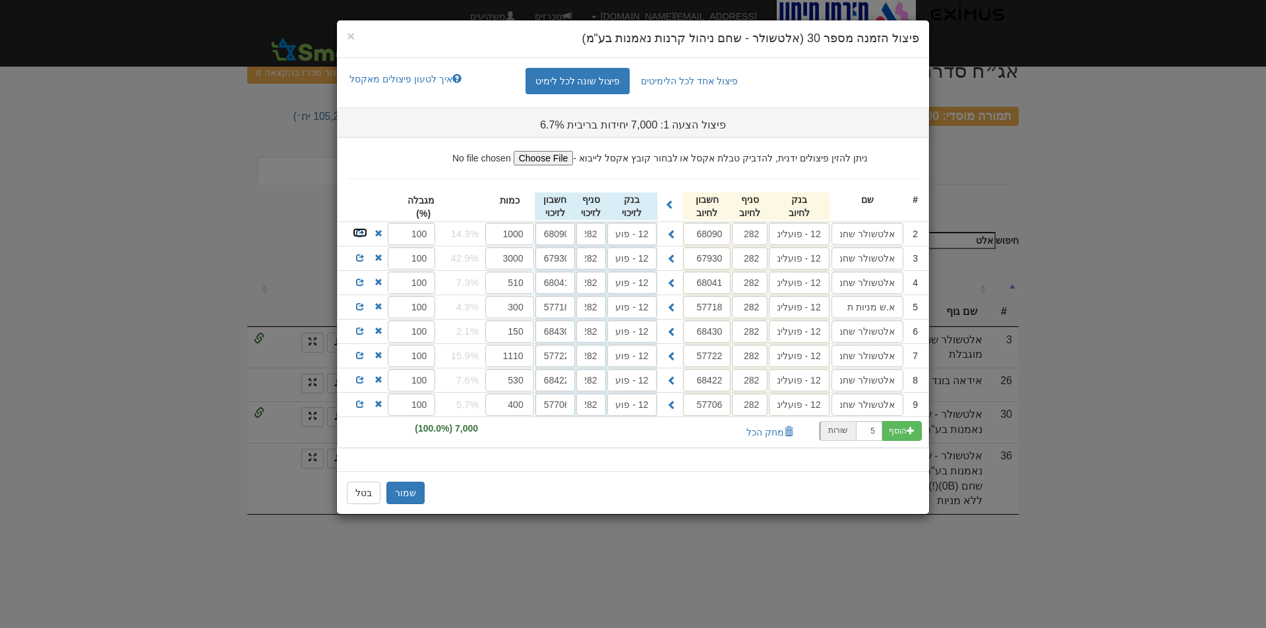
click at [359, 233] on span at bounding box center [360, 233] width 8 height 8
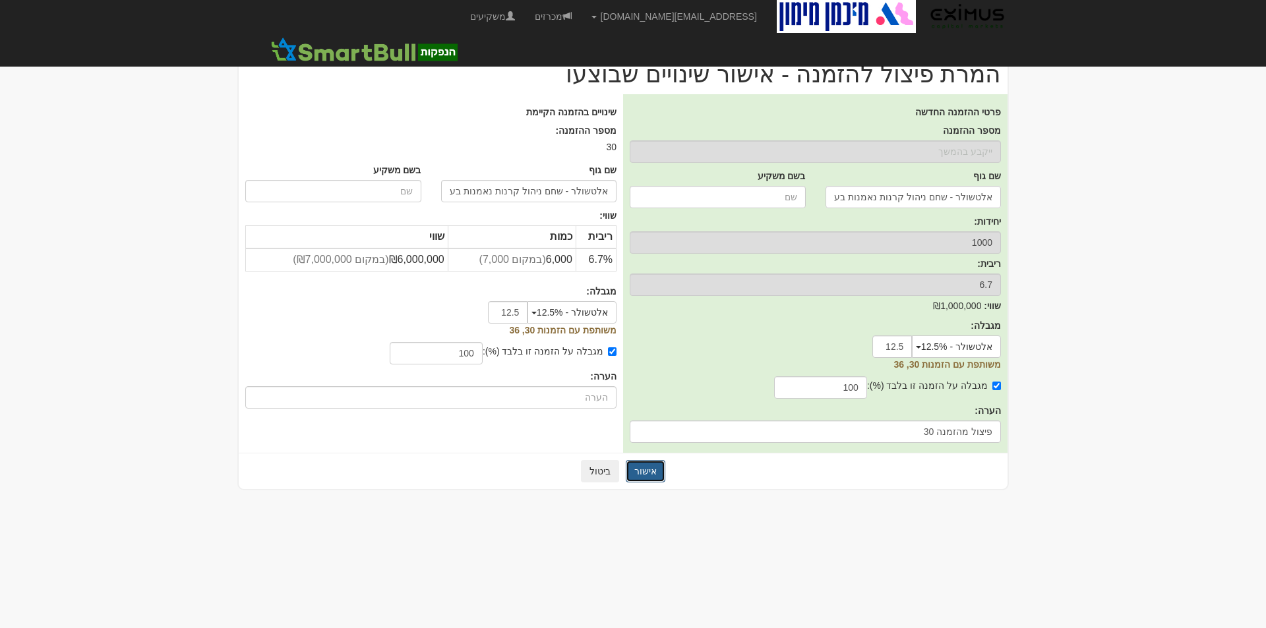
click at [645, 467] on button "אישור" at bounding box center [646, 471] width 40 height 22
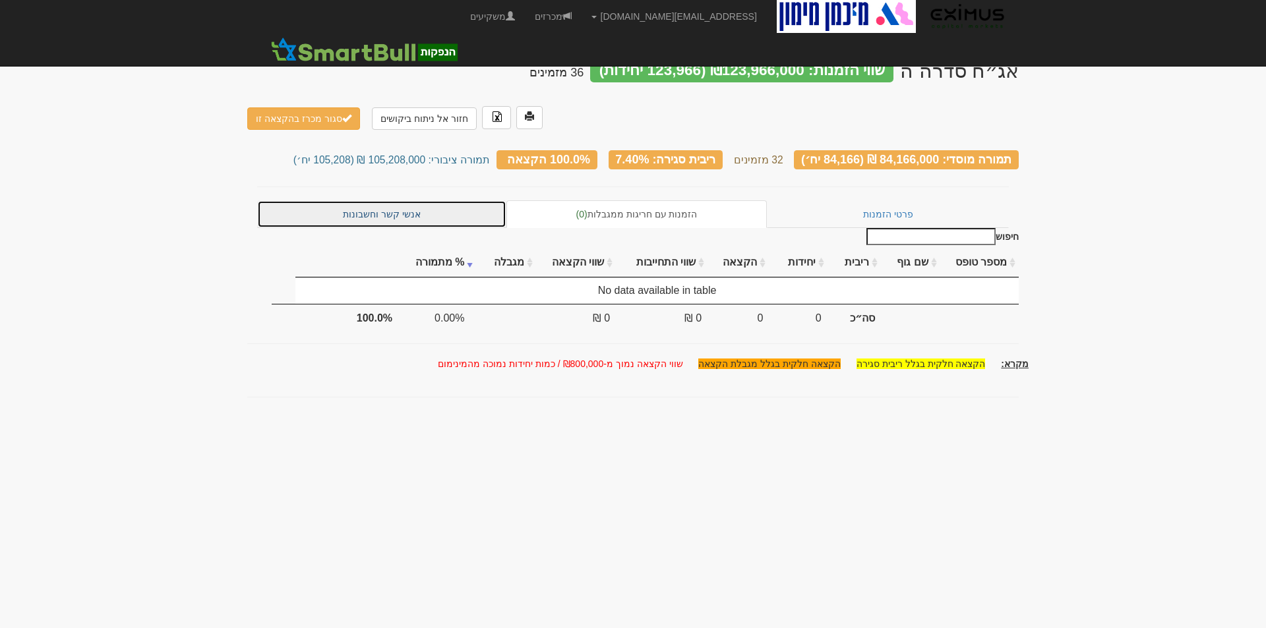
click at [403, 200] on link "אנשי קשר וחשבונות" at bounding box center [381, 214] width 249 height 28
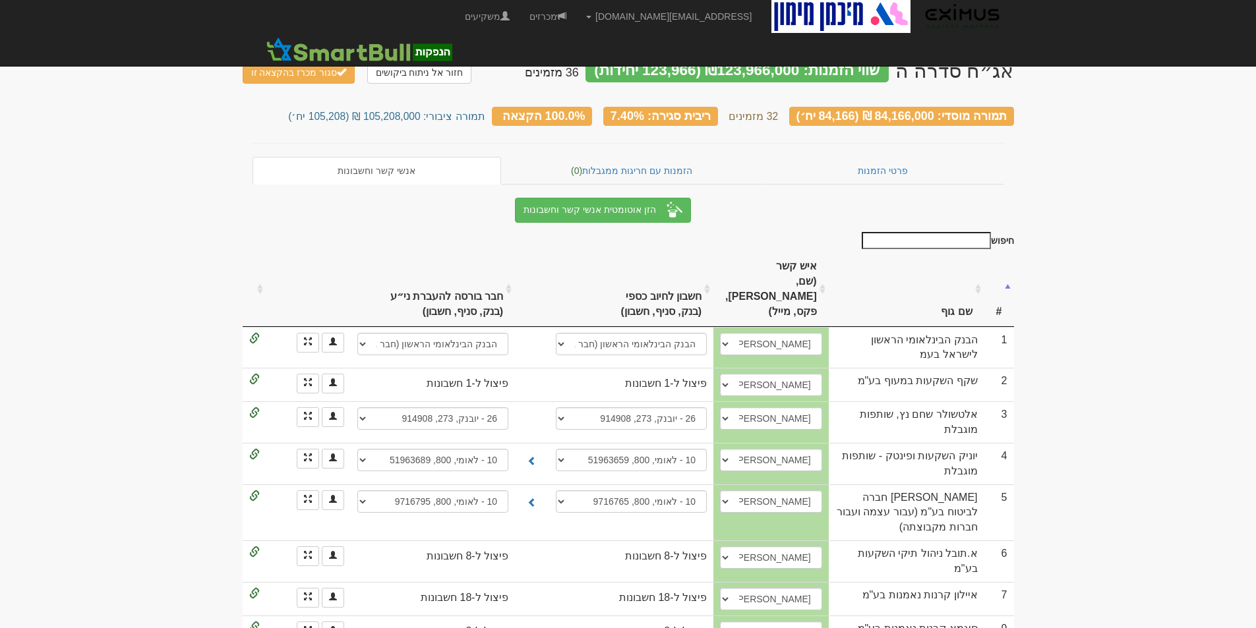
click at [943, 237] on input "חיפוש" at bounding box center [925, 240] width 129 height 17
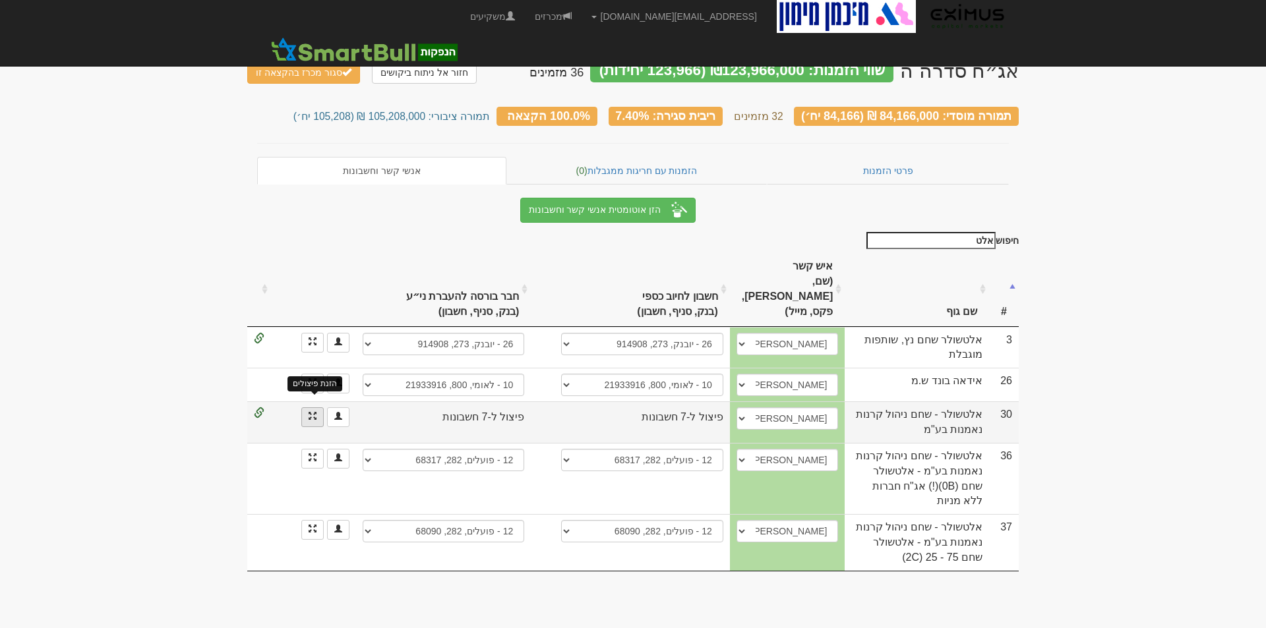
type input "אלט"
click at [312, 412] on span at bounding box center [312, 416] width 8 height 8
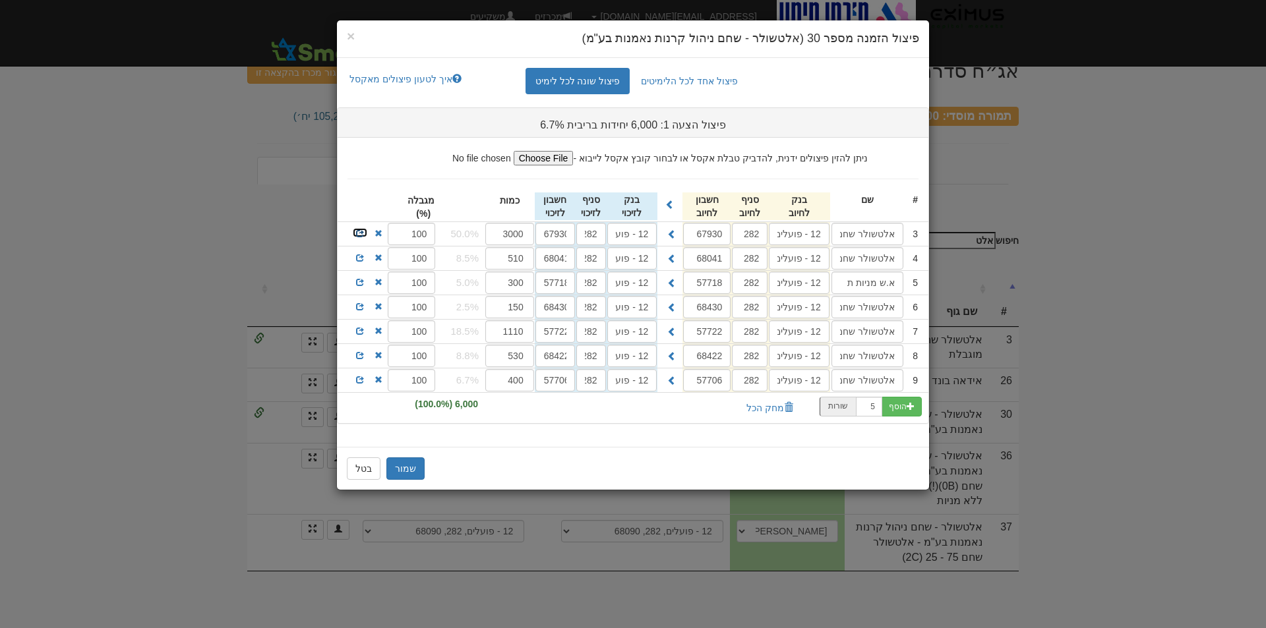
click at [361, 231] on span at bounding box center [360, 233] width 8 height 8
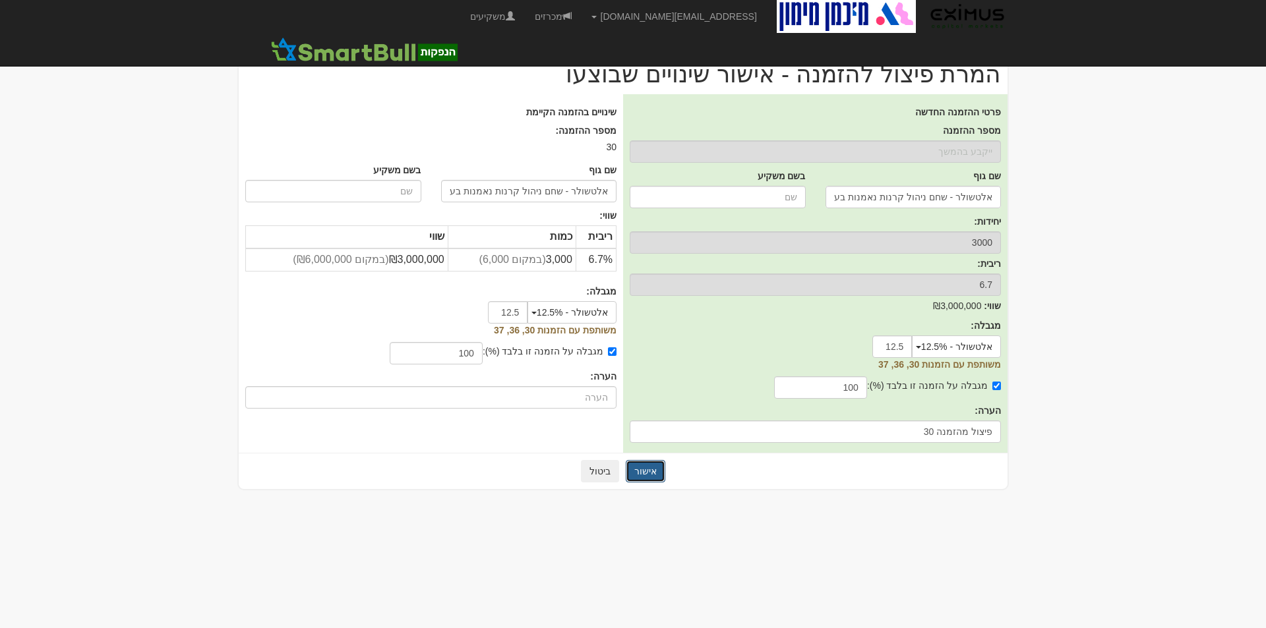
click at [638, 466] on button "אישור" at bounding box center [646, 471] width 40 height 22
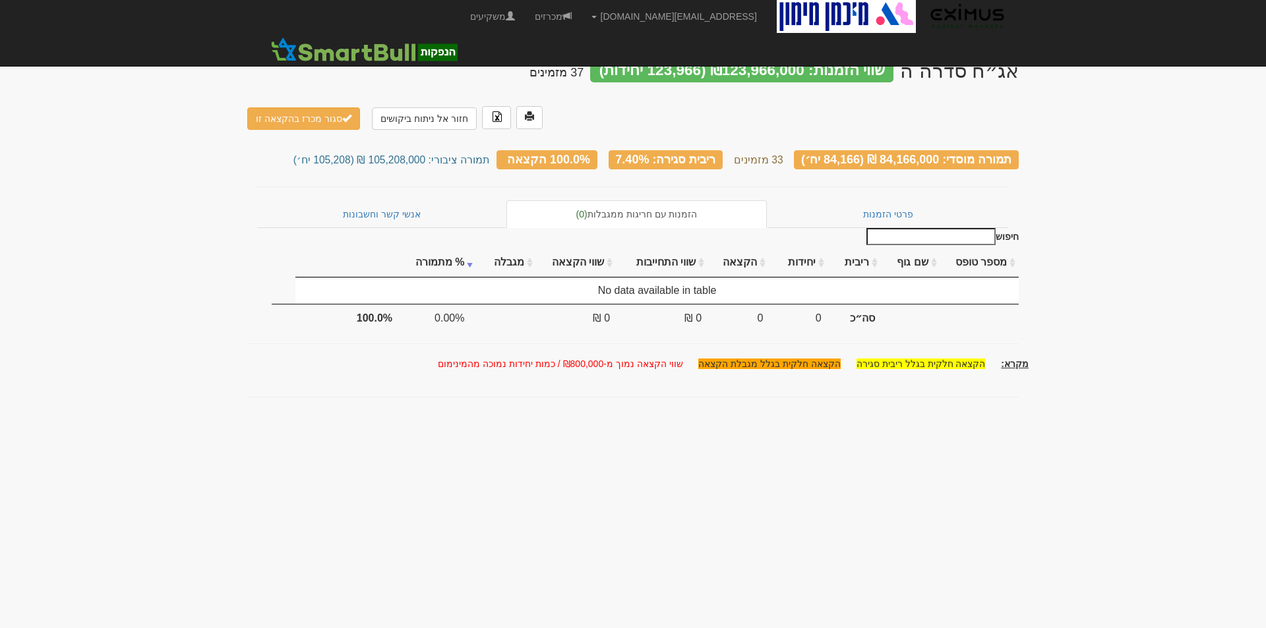
click at [950, 228] on input "חיפוש" at bounding box center [930, 236] width 129 height 17
type input "אלט"
click at [392, 200] on link "אנשי קשר וחשבונות" at bounding box center [381, 214] width 249 height 28
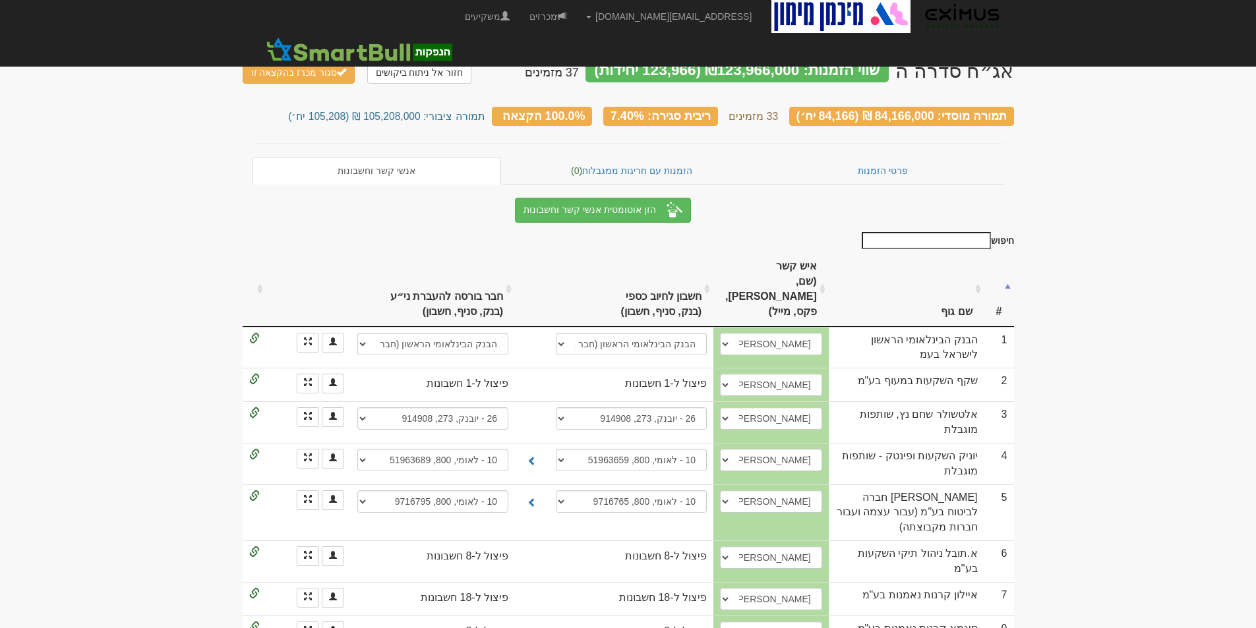
click at [904, 232] on input "חיפוש" at bounding box center [925, 240] width 129 height 17
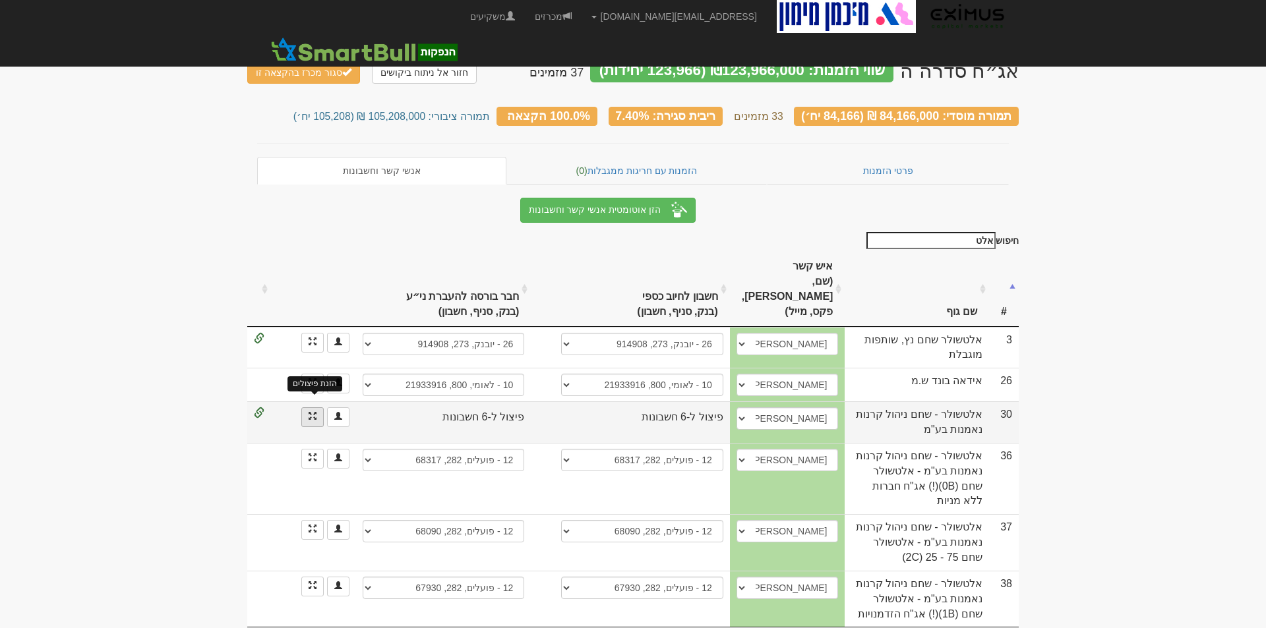
type input "אלט"
click at [310, 412] on span at bounding box center [312, 416] width 8 height 8
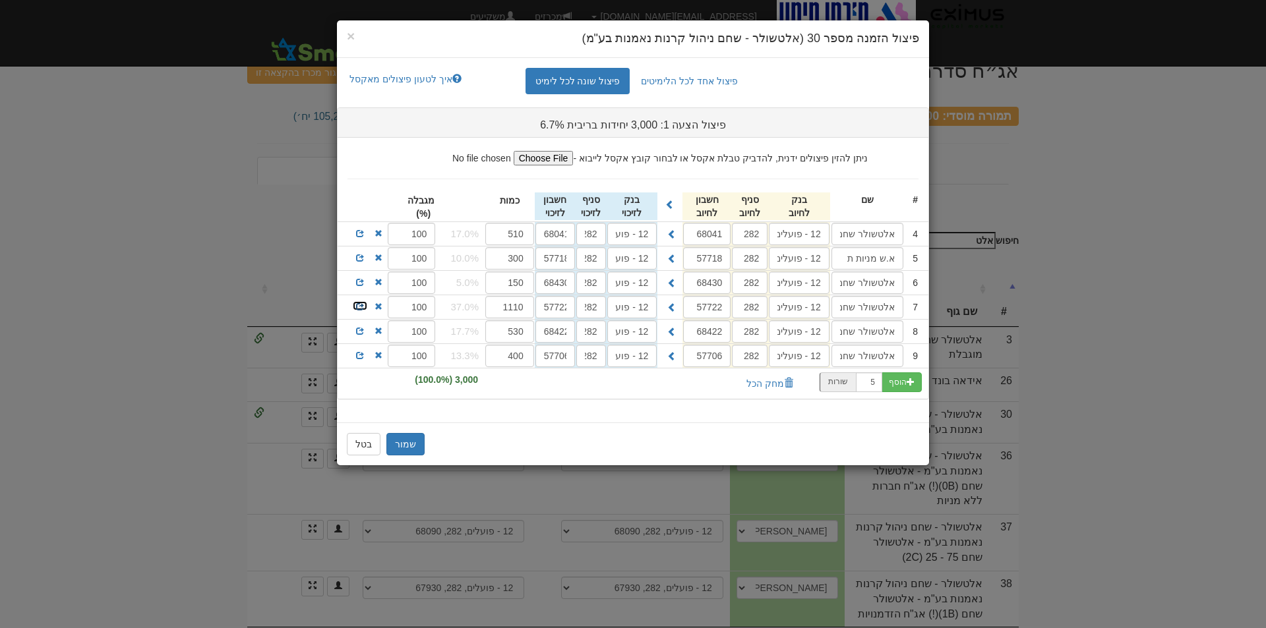
click at [361, 305] on span at bounding box center [360, 307] width 8 height 8
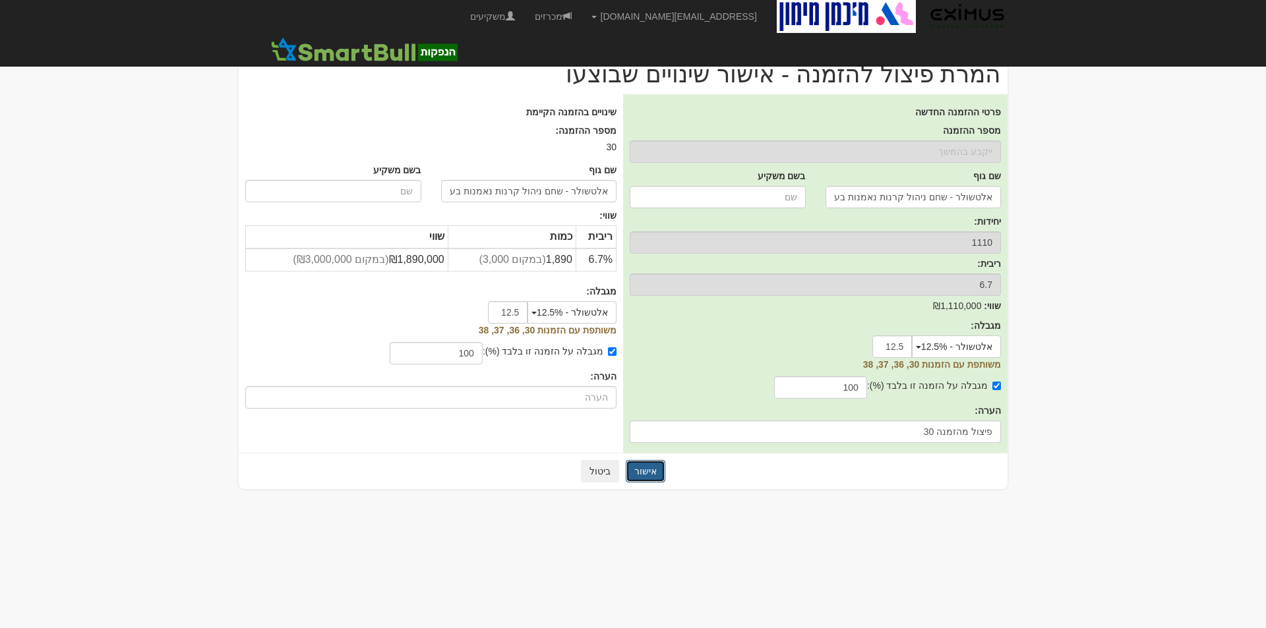
click at [643, 471] on button "אישור" at bounding box center [646, 471] width 40 height 22
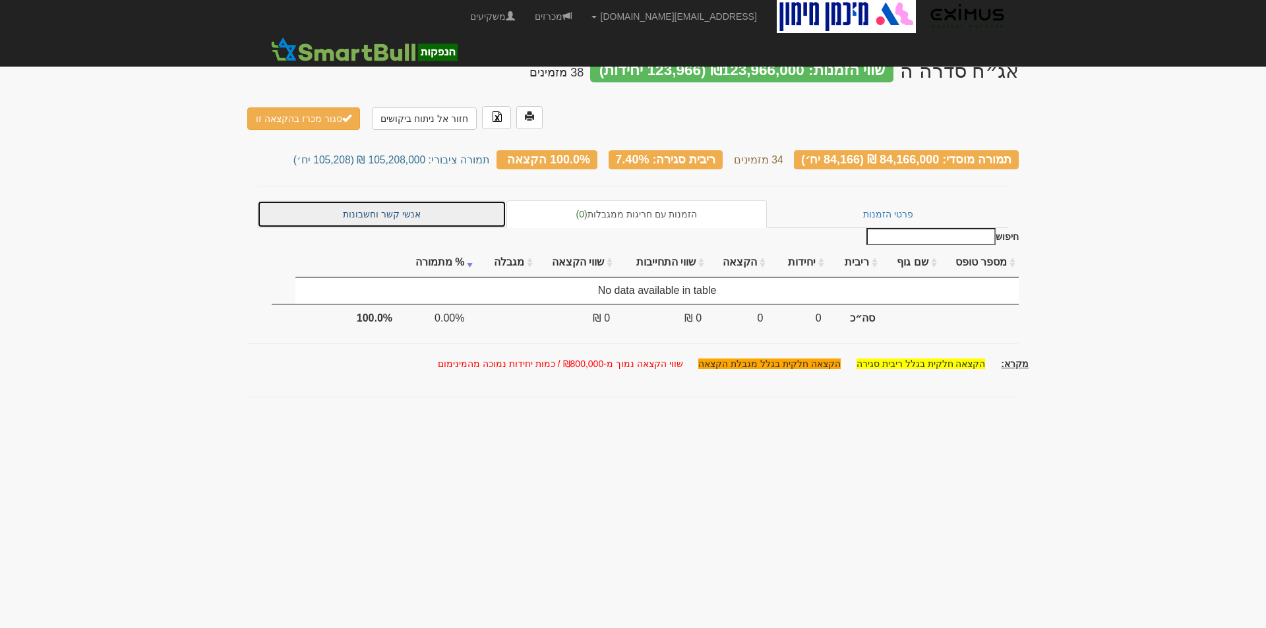
click at [387, 200] on link "אנשי קשר וחשבונות" at bounding box center [381, 214] width 249 height 28
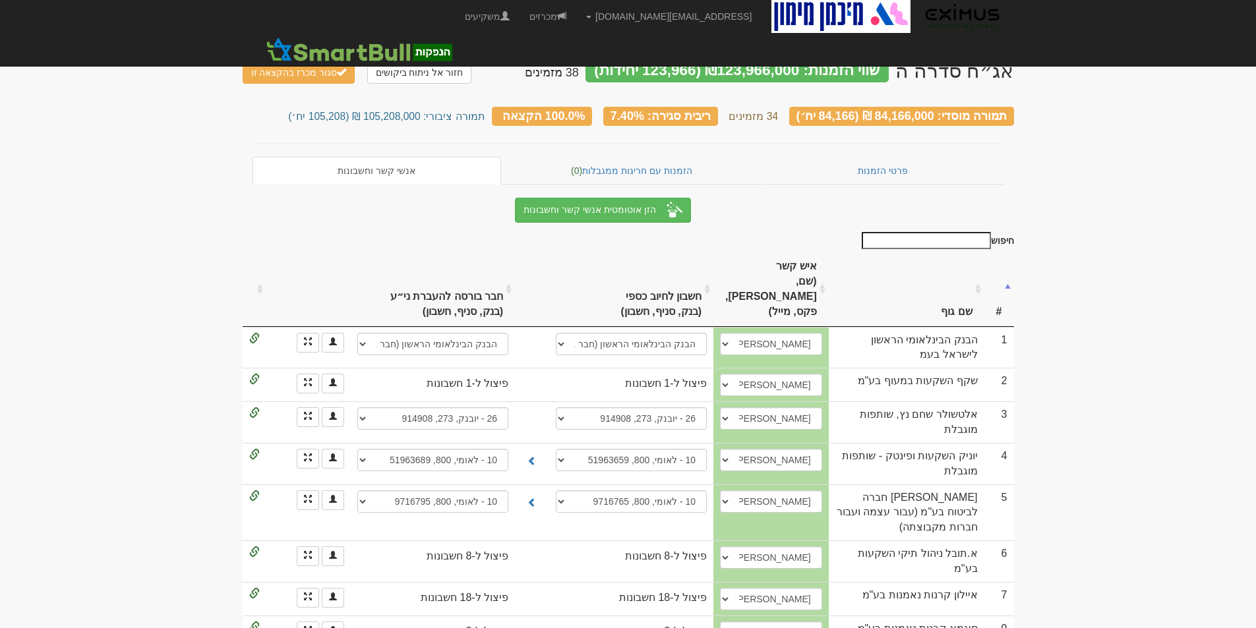
click at [928, 232] on input "חיפוש" at bounding box center [925, 240] width 129 height 17
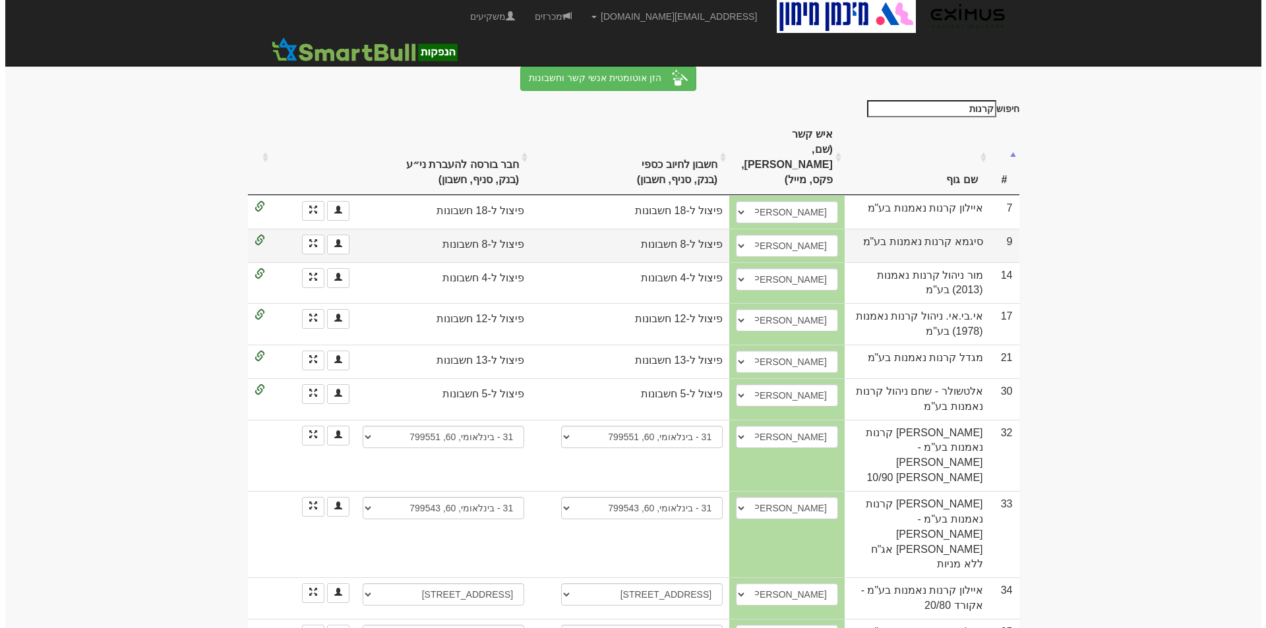
scroll to position [198, 0]
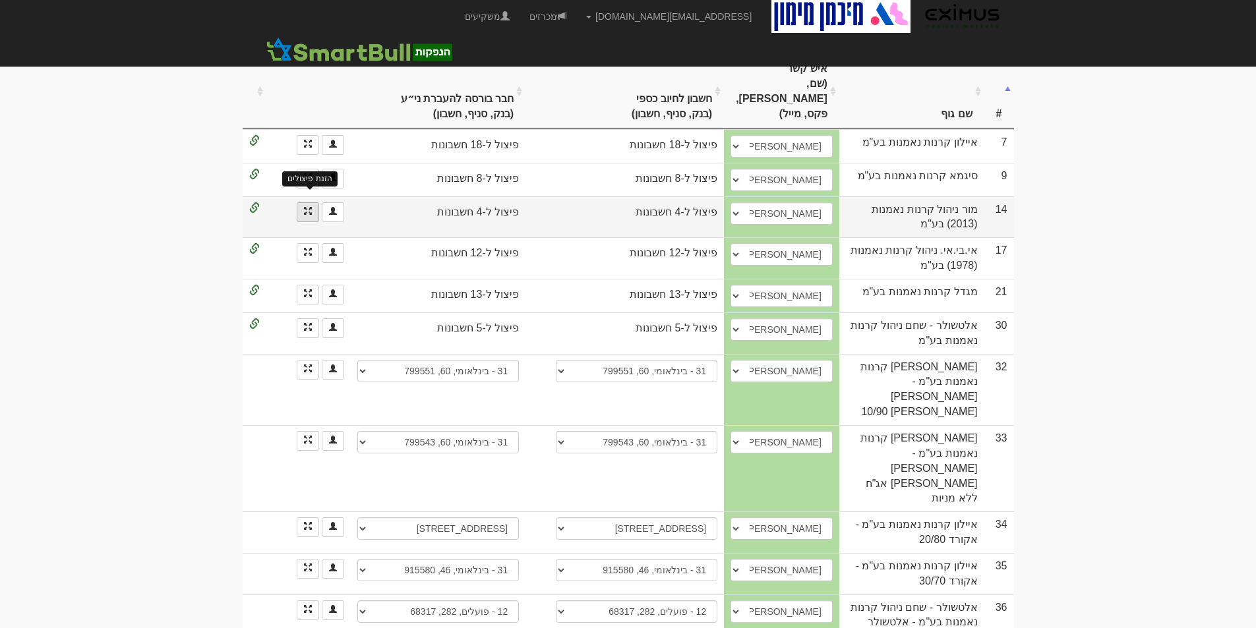
type input "קרנות"
click at [304, 207] on span at bounding box center [308, 211] width 8 height 8
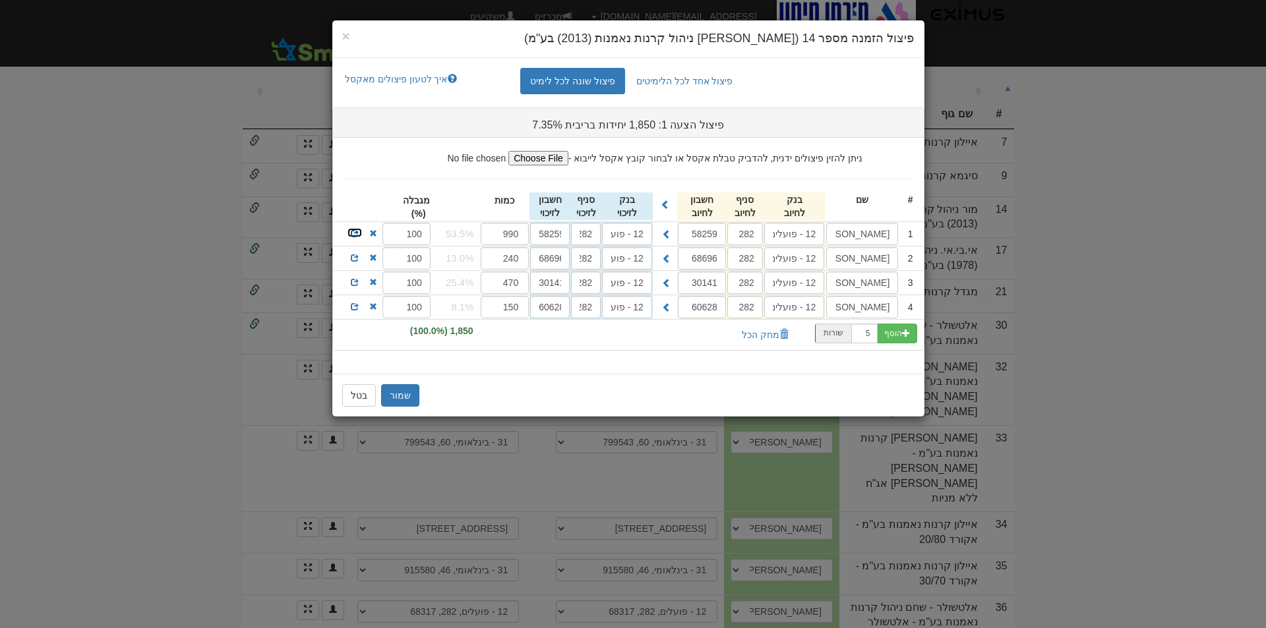
click at [352, 232] on span at bounding box center [355, 233] width 8 height 8
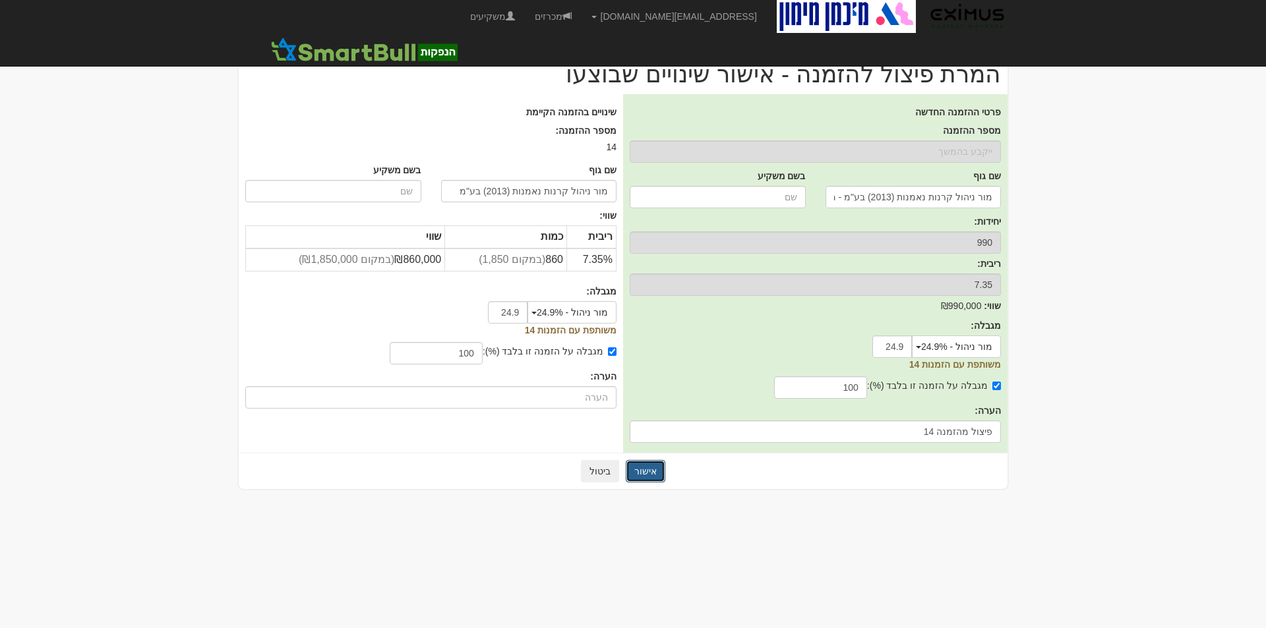
click at [645, 469] on button "אישור" at bounding box center [646, 471] width 40 height 22
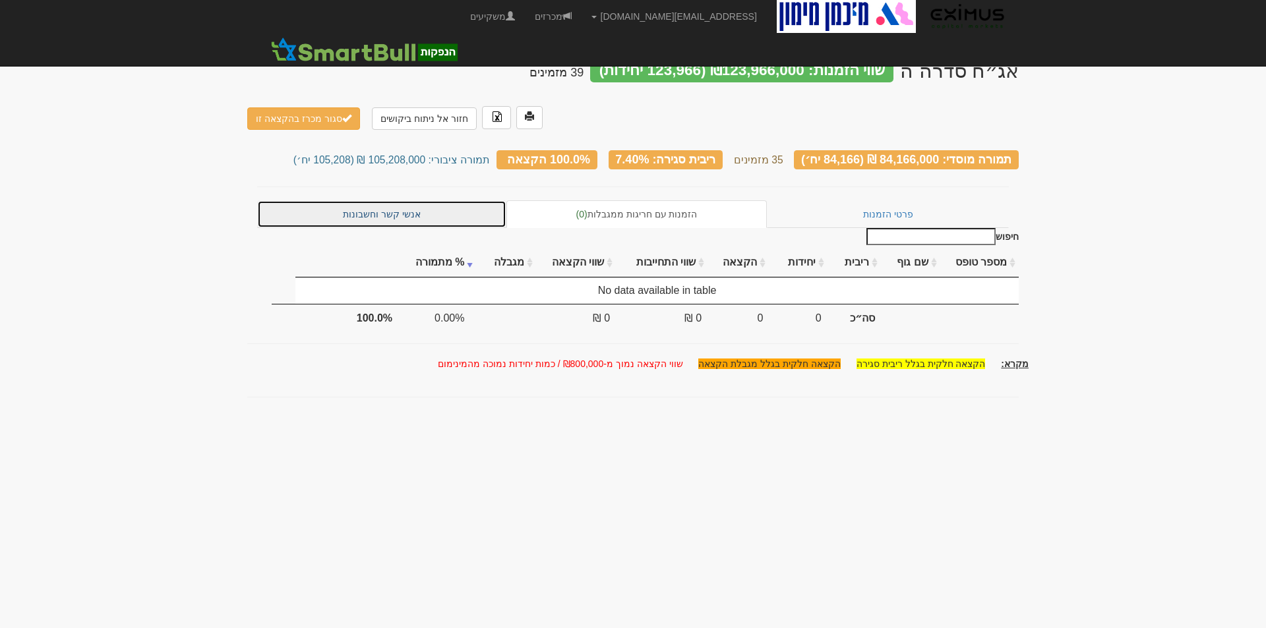
click at [380, 200] on link "אנשי קשר וחשבונות" at bounding box center [381, 214] width 249 height 28
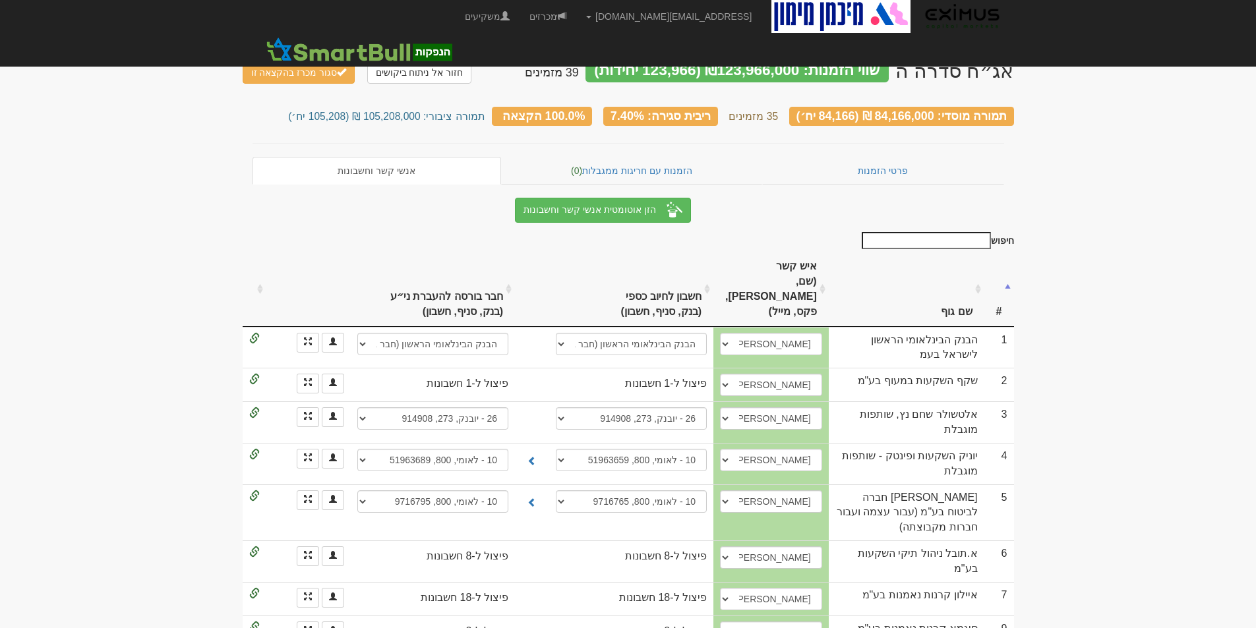
click at [950, 236] on input "חיפוש" at bounding box center [925, 240] width 129 height 17
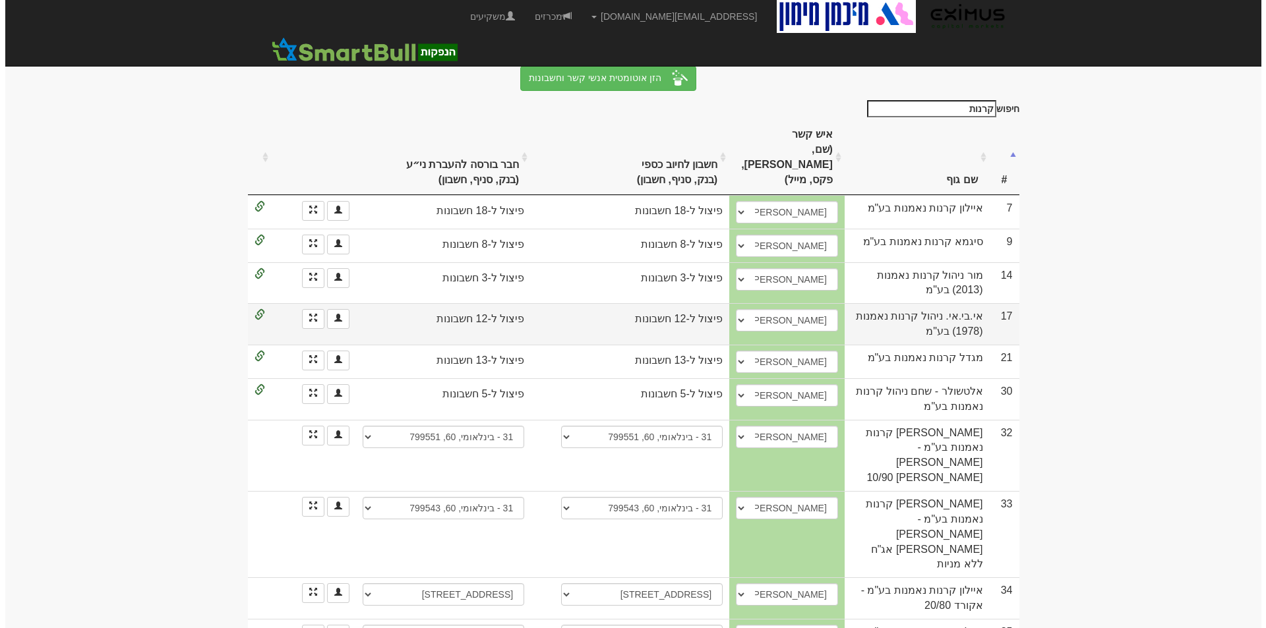
scroll to position [198, 0]
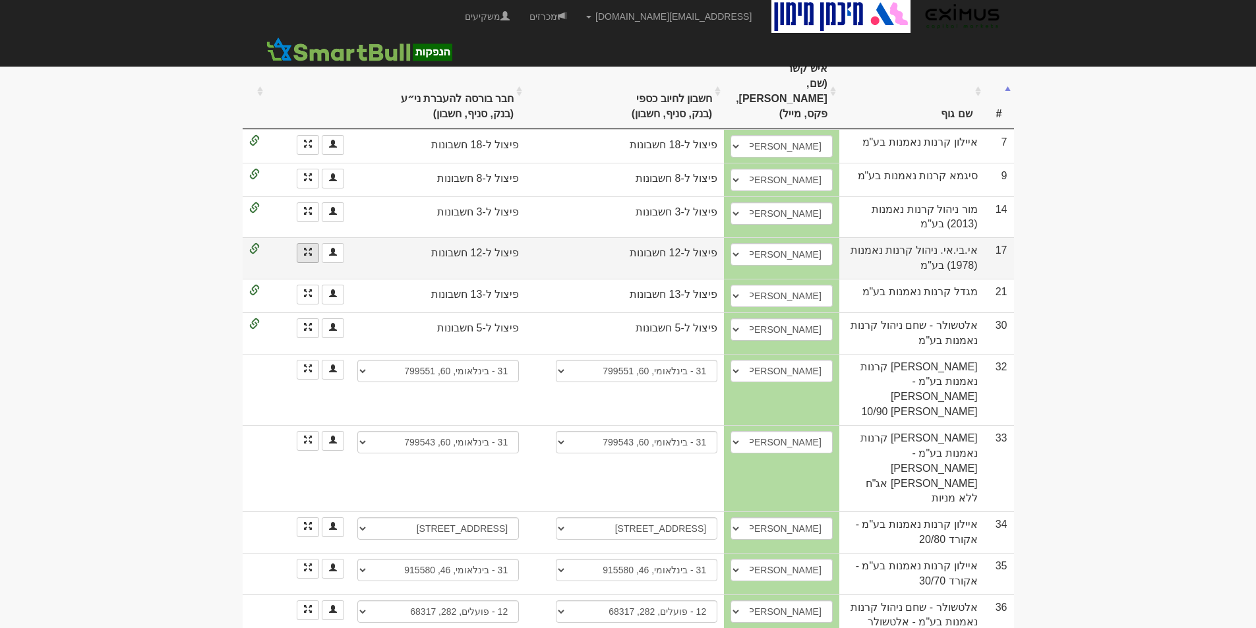
type input "קרנות"
click at [312, 243] on link at bounding box center [308, 253] width 22 height 20
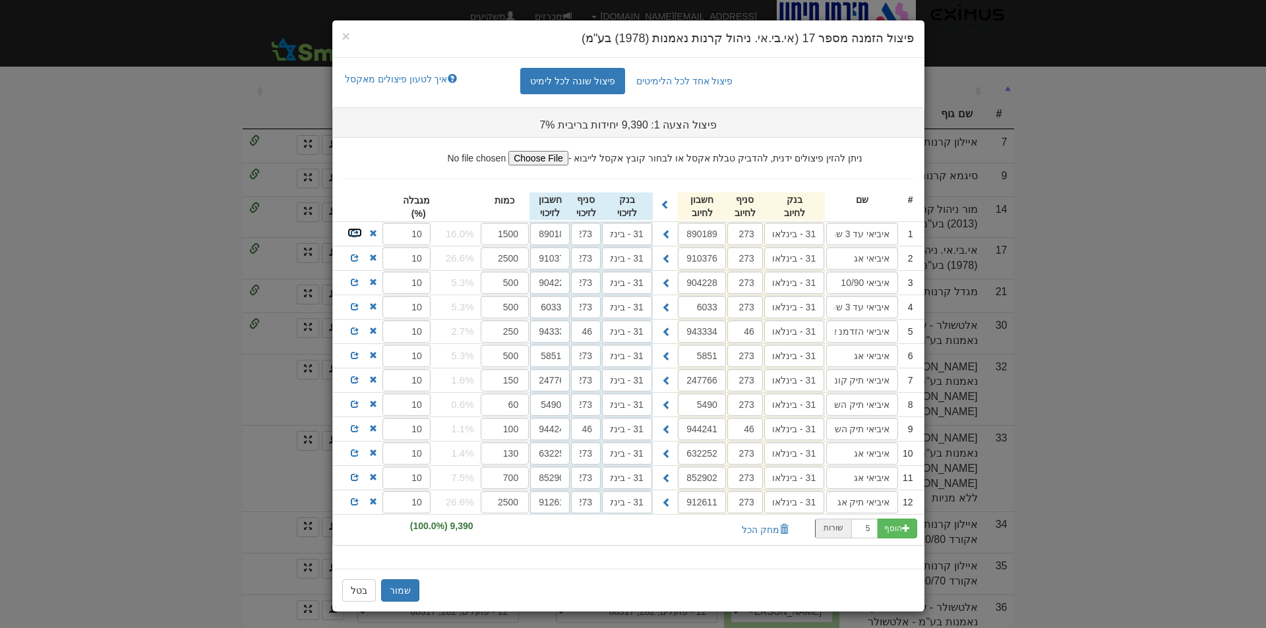
click at [359, 235] on span at bounding box center [355, 233] width 8 height 8
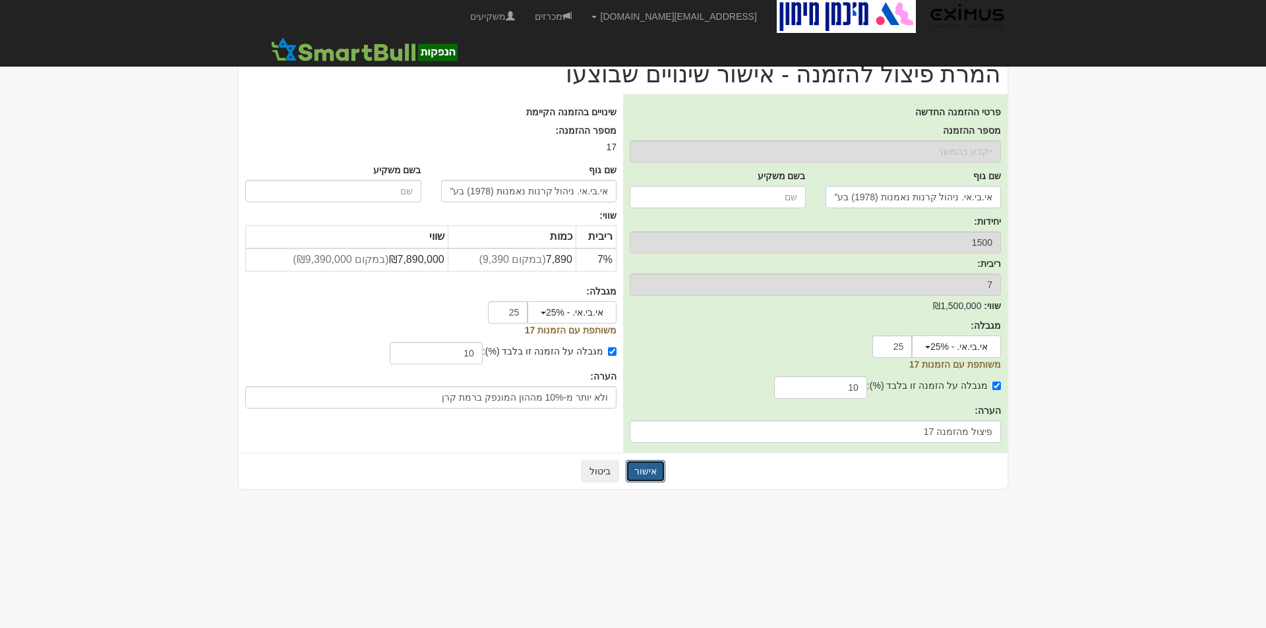
click at [651, 467] on button "אישור" at bounding box center [646, 471] width 40 height 22
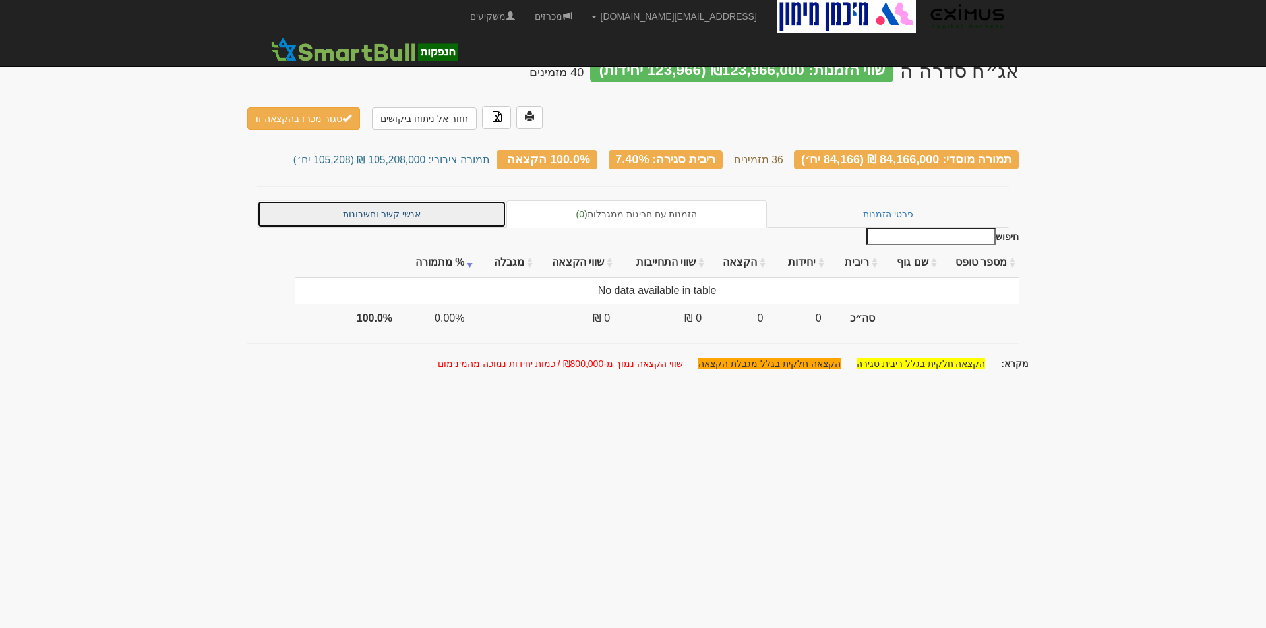
click at [397, 200] on link "אנשי קשר וחשבונות" at bounding box center [381, 214] width 249 height 28
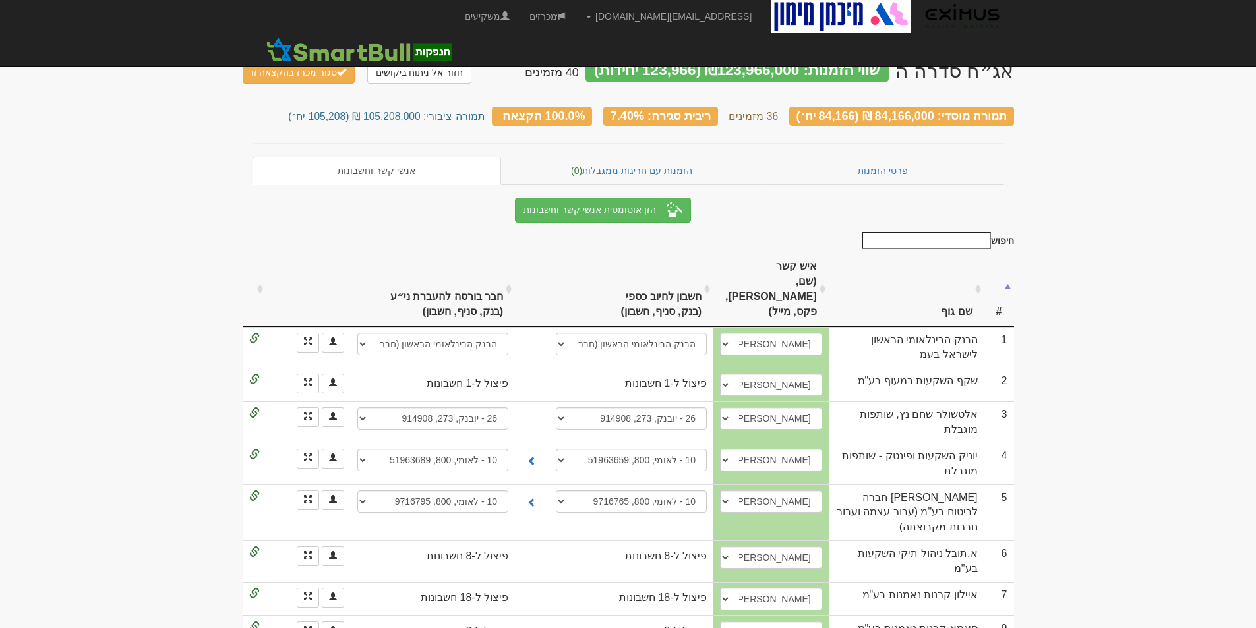
click at [923, 235] on input "חיפוש" at bounding box center [925, 240] width 129 height 17
type input "א"
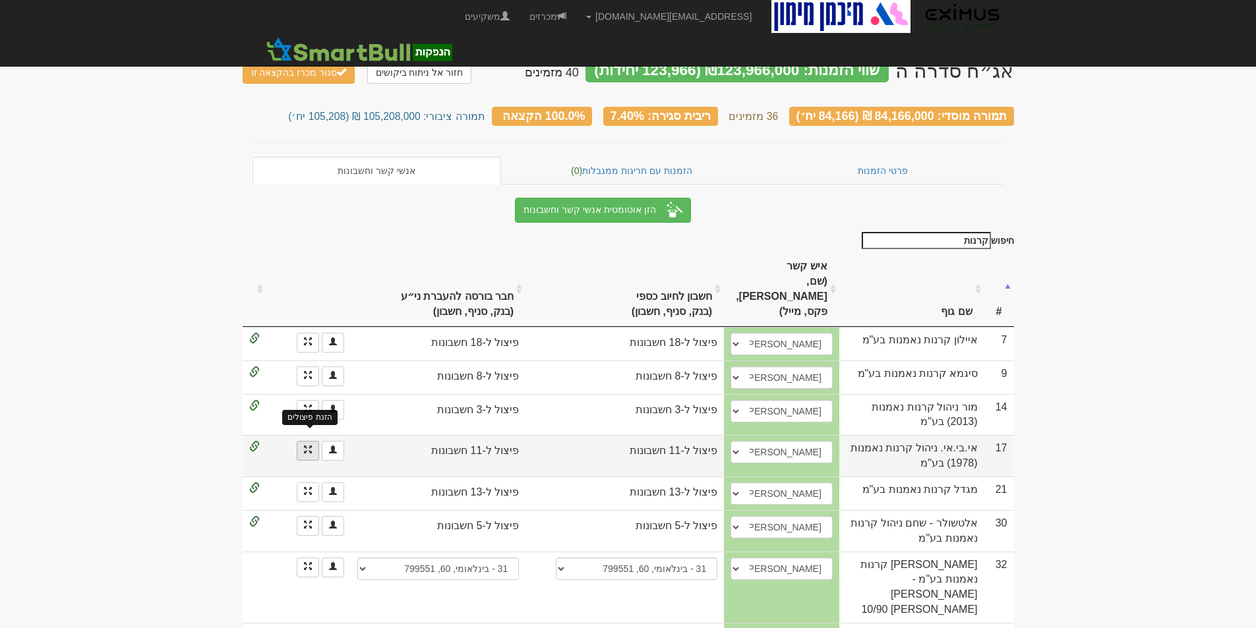
type input "קרנות"
click at [307, 446] on span at bounding box center [308, 450] width 8 height 8
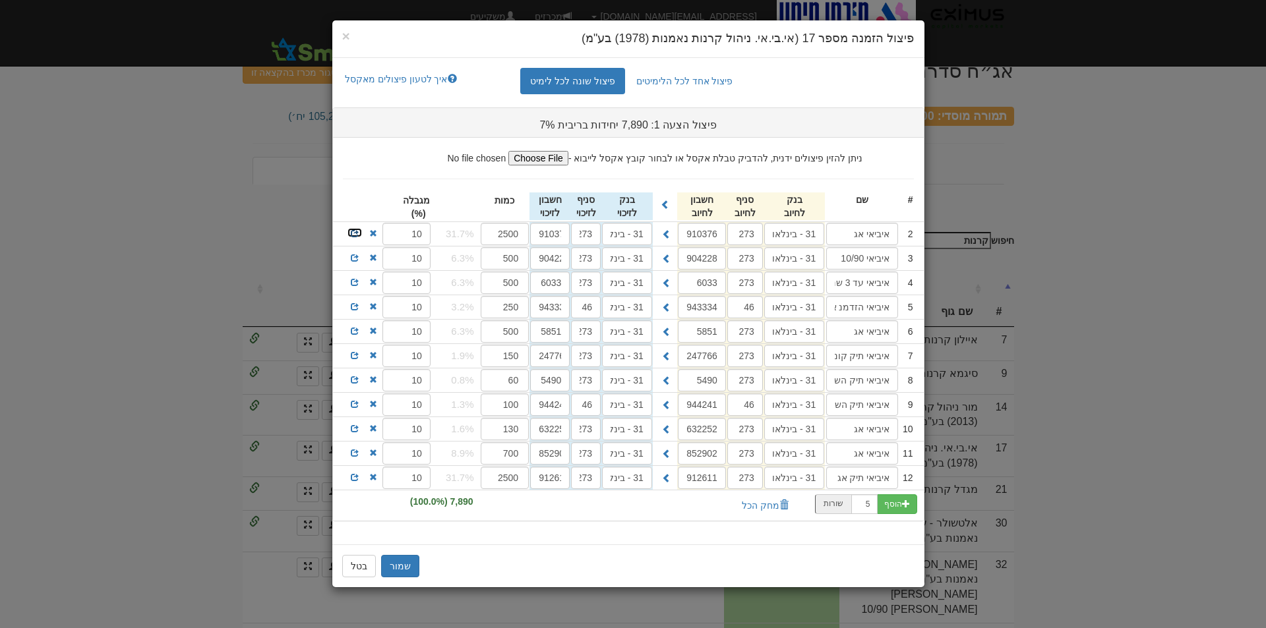
click at [355, 231] on span at bounding box center [355, 233] width 8 height 8
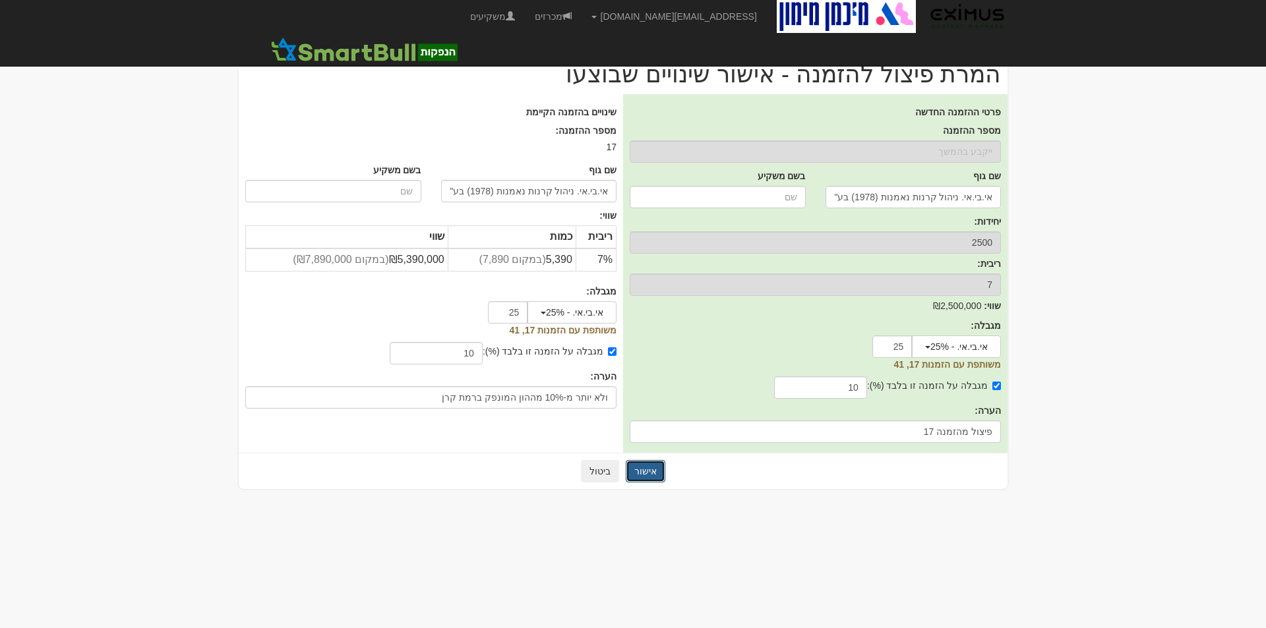
click at [644, 469] on button "אישור" at bounding box center [646, 471] width 40 height 22
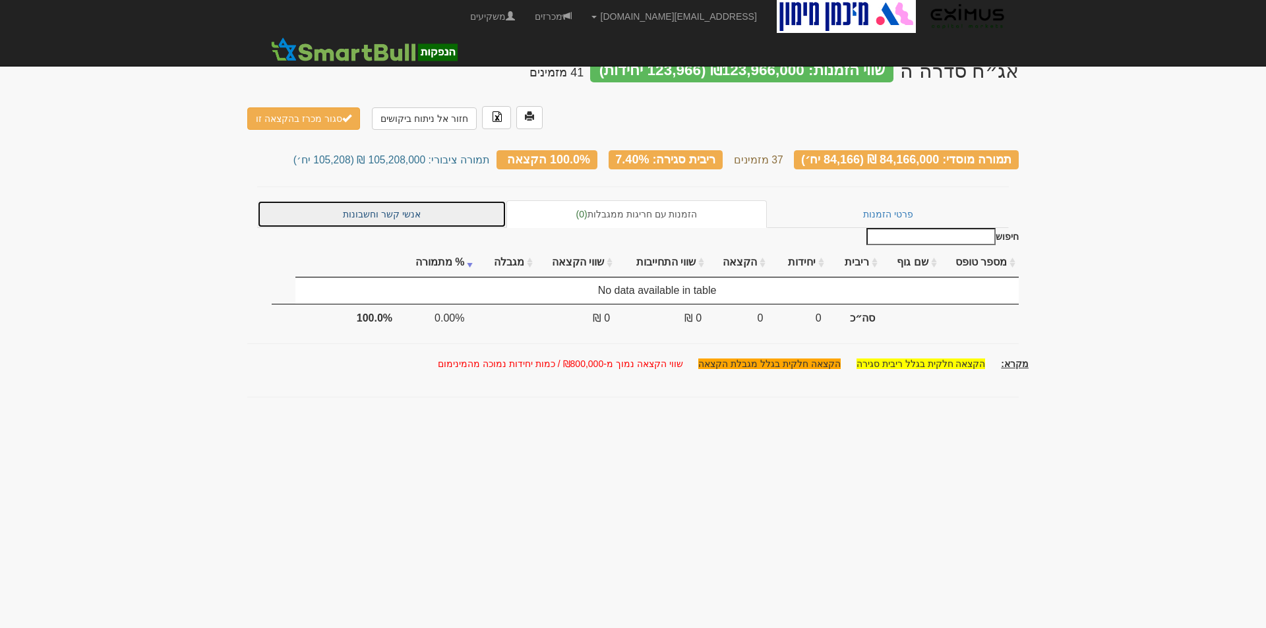
click at [386, 200] on link "אנשי קשר וחשבונות" at bounding box center [381, 214] width 249 height 28
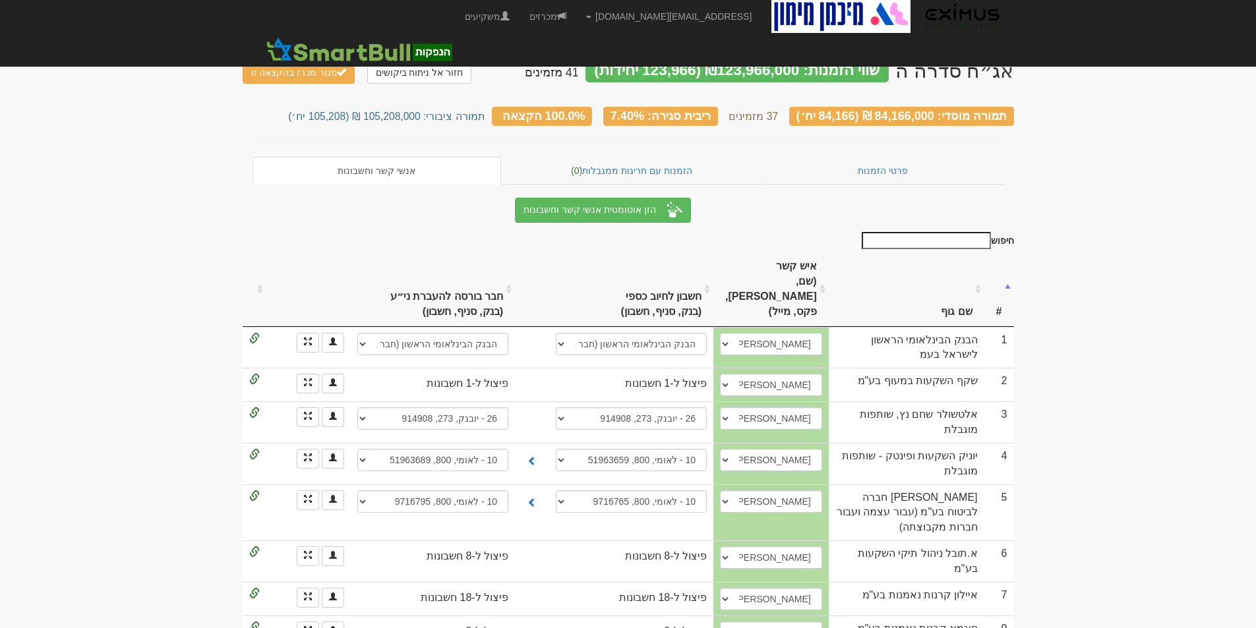
click at [905, 241] on input "חיפוש" at bounding box center [925, 240] width 129 height 17
type input "אי בי"
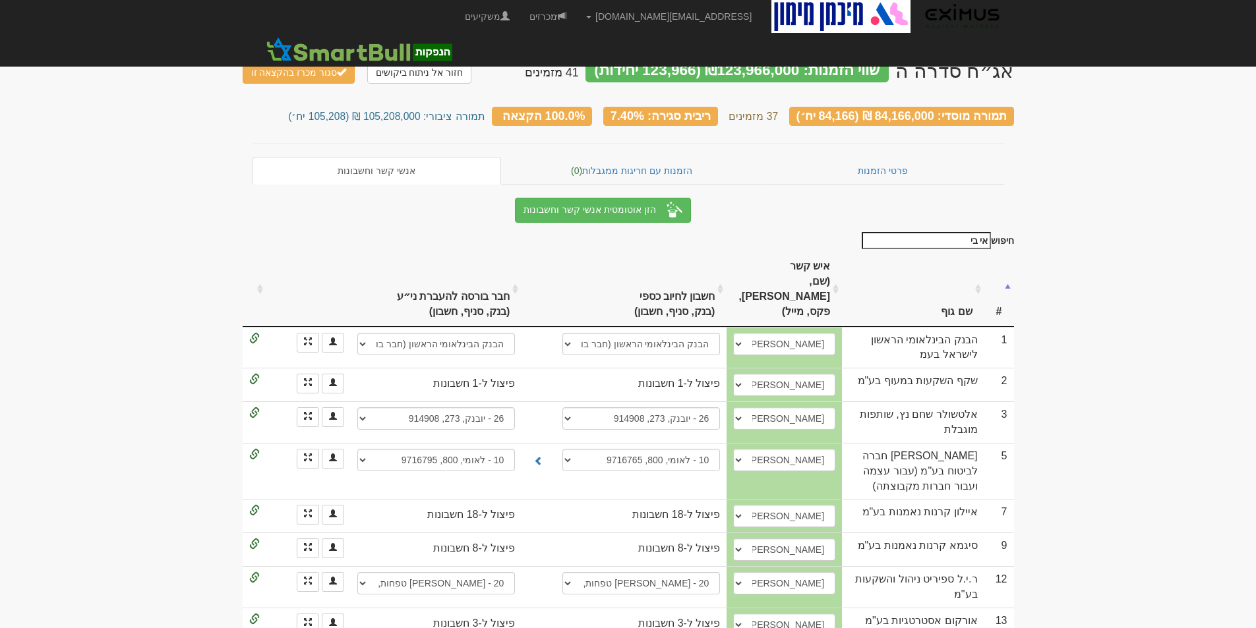
click at [970, 240] on input "אי בי" at bounding box center [925, 240] width 129 height 17
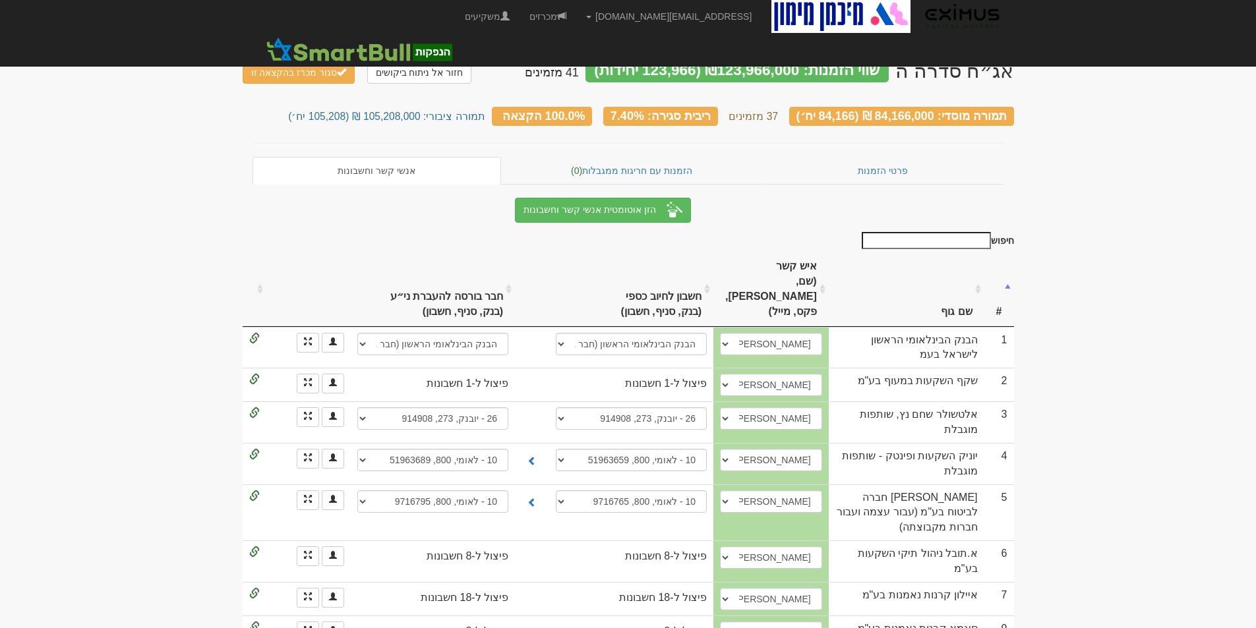
click at [981, 277] on th "שם גוף" at bounding box center [907, 289] width 156 height 74
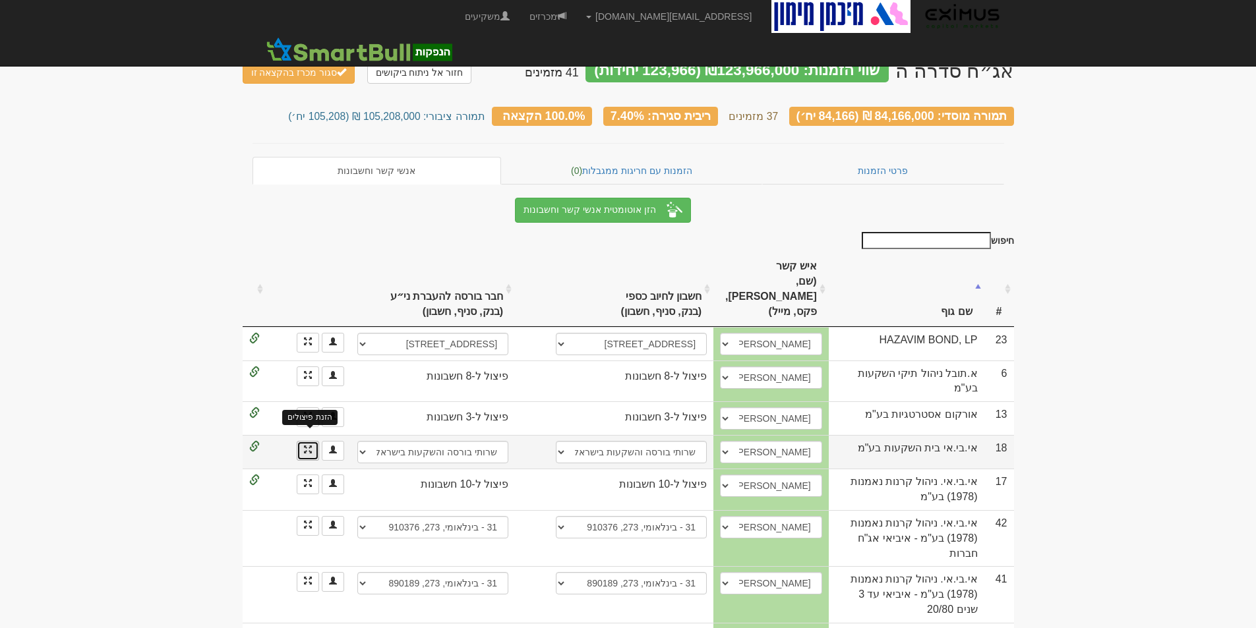
click at [306, 446] on span at bounding box center [308, 450] width 8 height 8
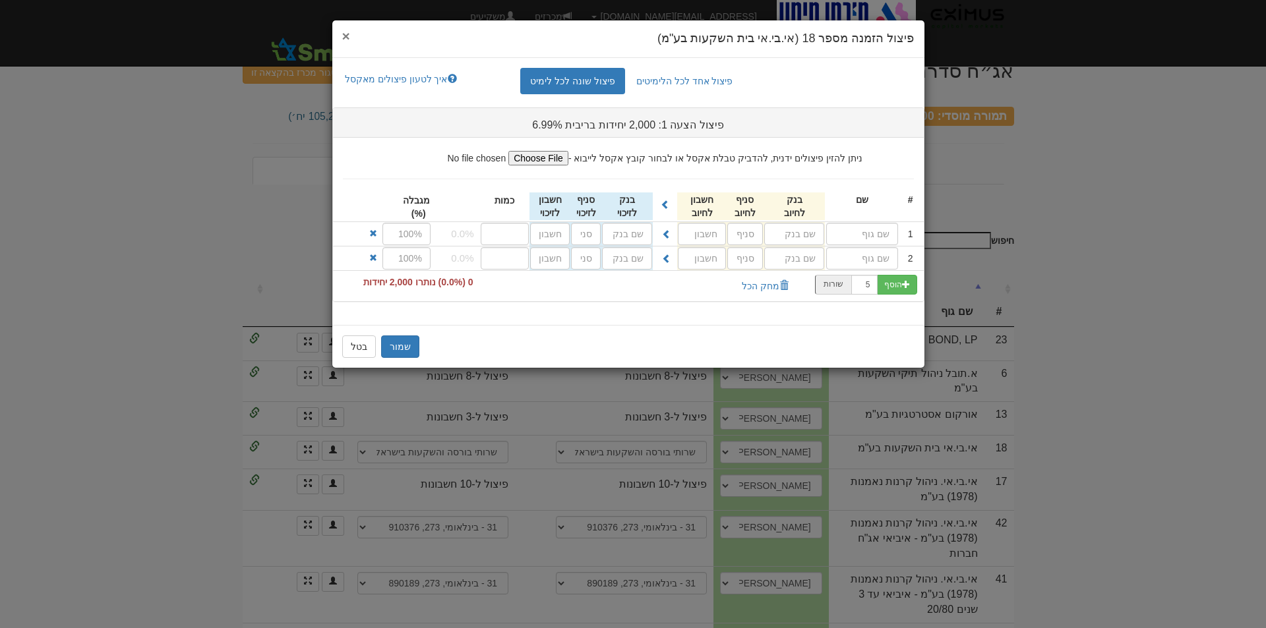
click at [348, 39] on span "×" at bounding box center [346, 35] width 8 height 15
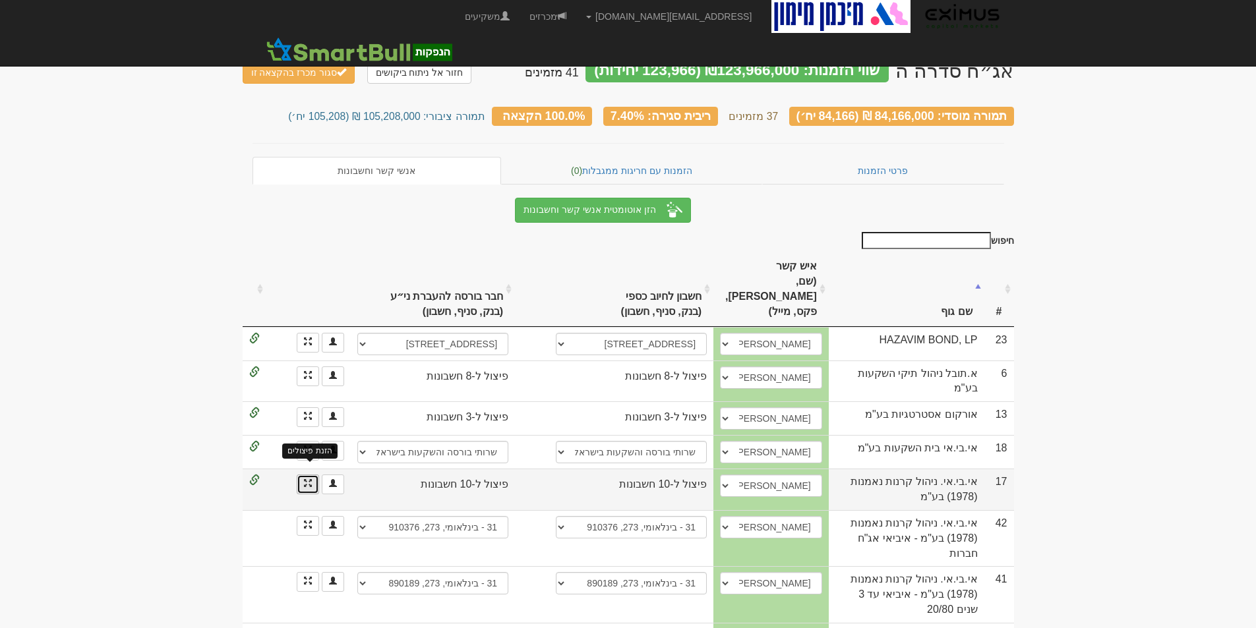
click at [308, 479] on span at bounding box center [308, 483] width 8 height 8
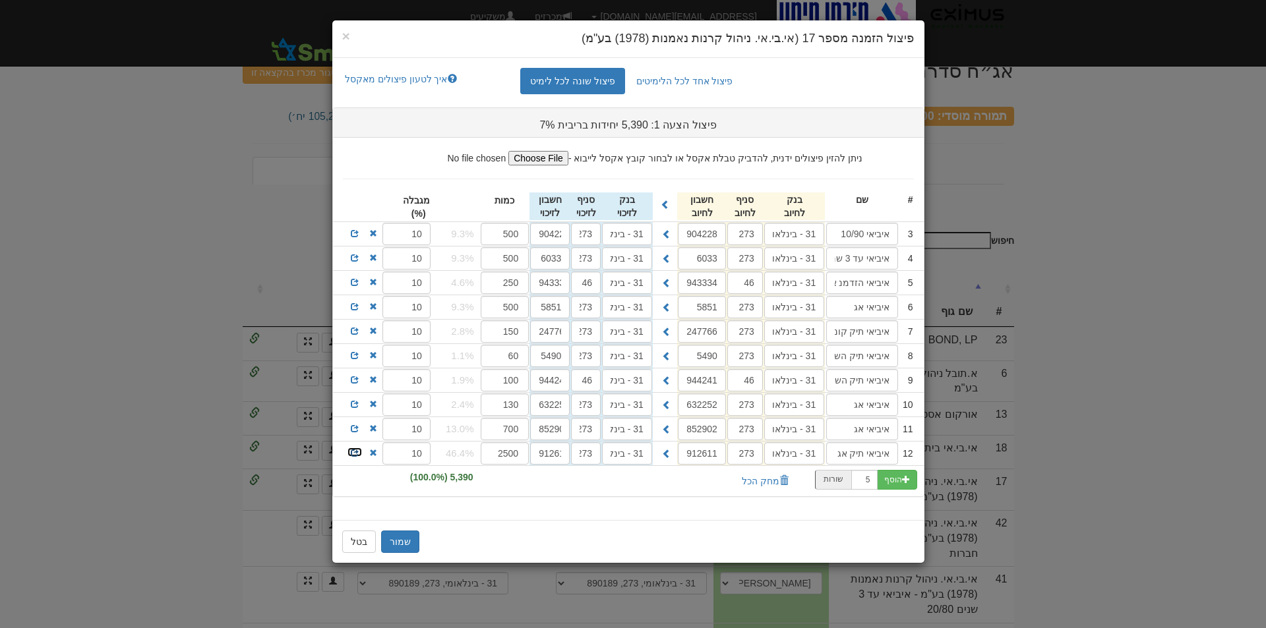
click at [356, 450] on span at bounding box center [355, 453] width 8 height 8
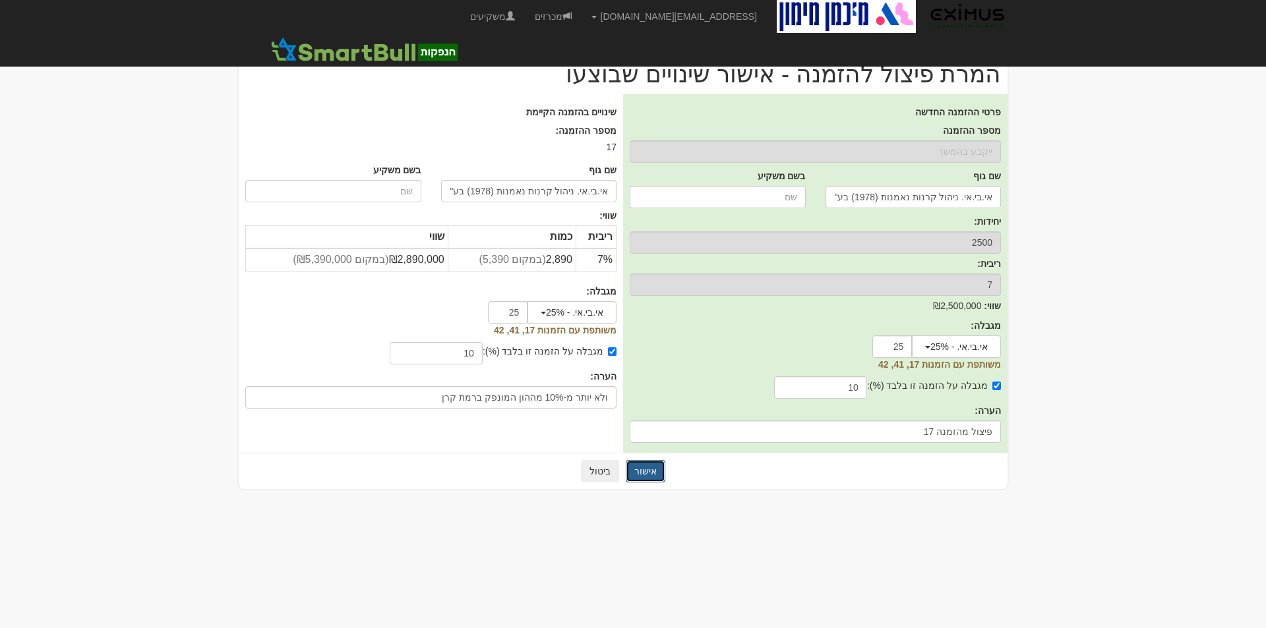
click at [637, 471] on button "אישור" at bounding box center [646, 471] width 40 height 22
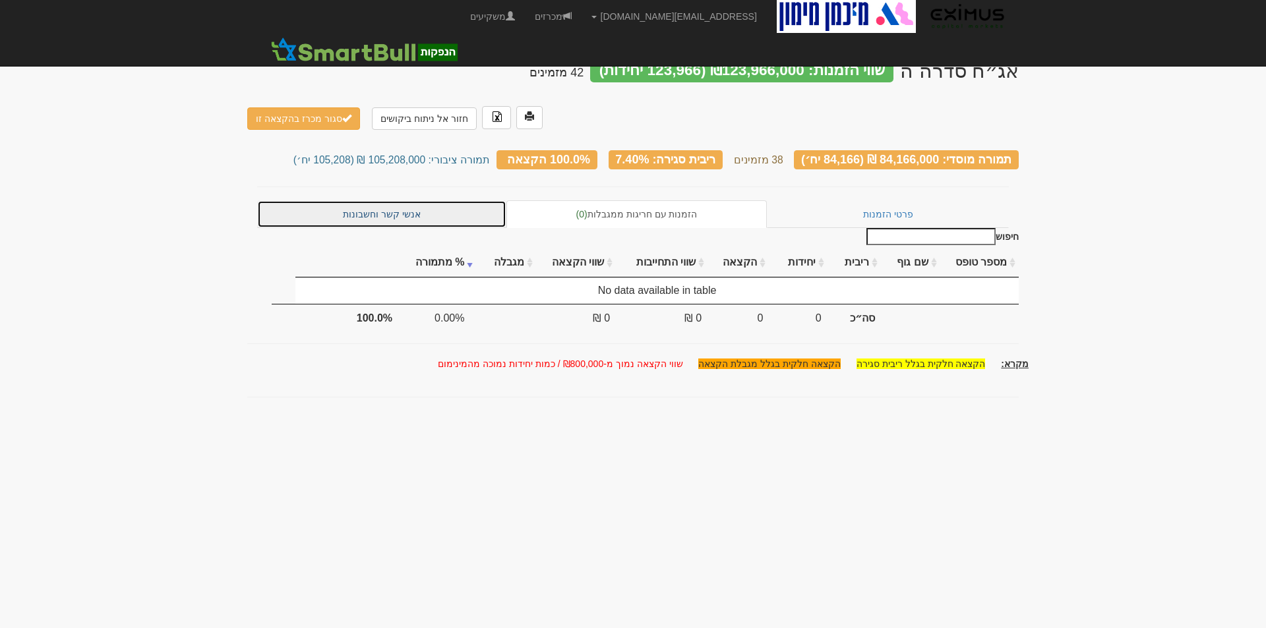
click at [445, 200] on link "אנשי קשר וחשבונות" at bounding box center [381, 214] width 249 height 28
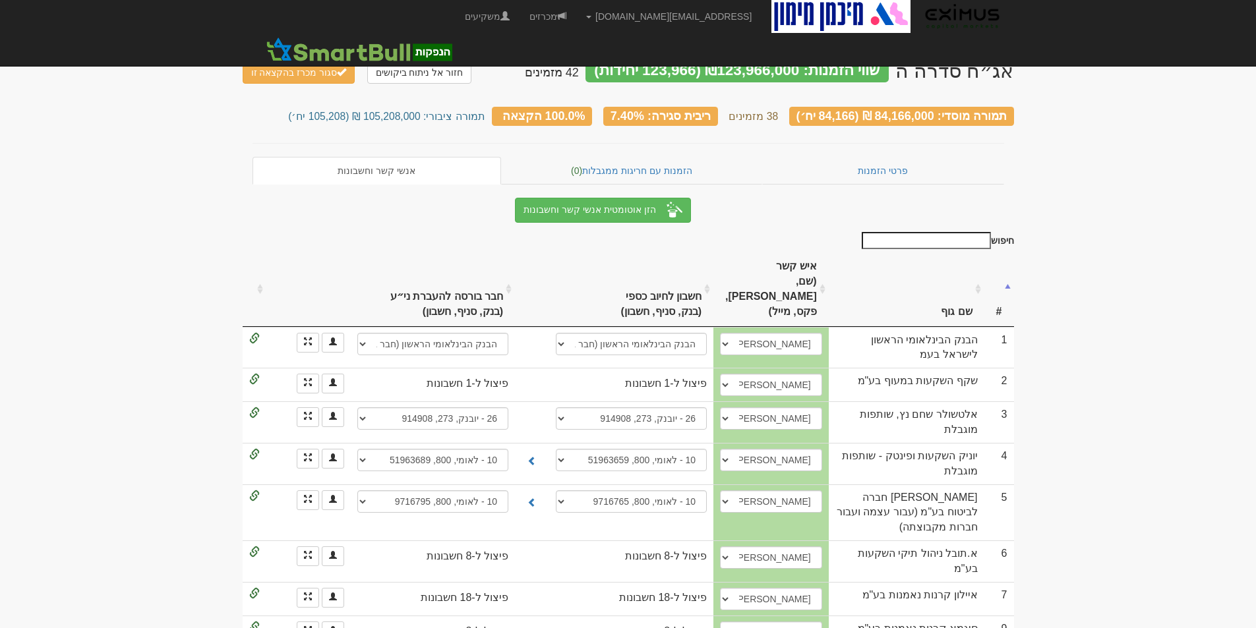
click at [918, 235] on input "חיפוש" at bounding box center [925, 240] width 129 height 17
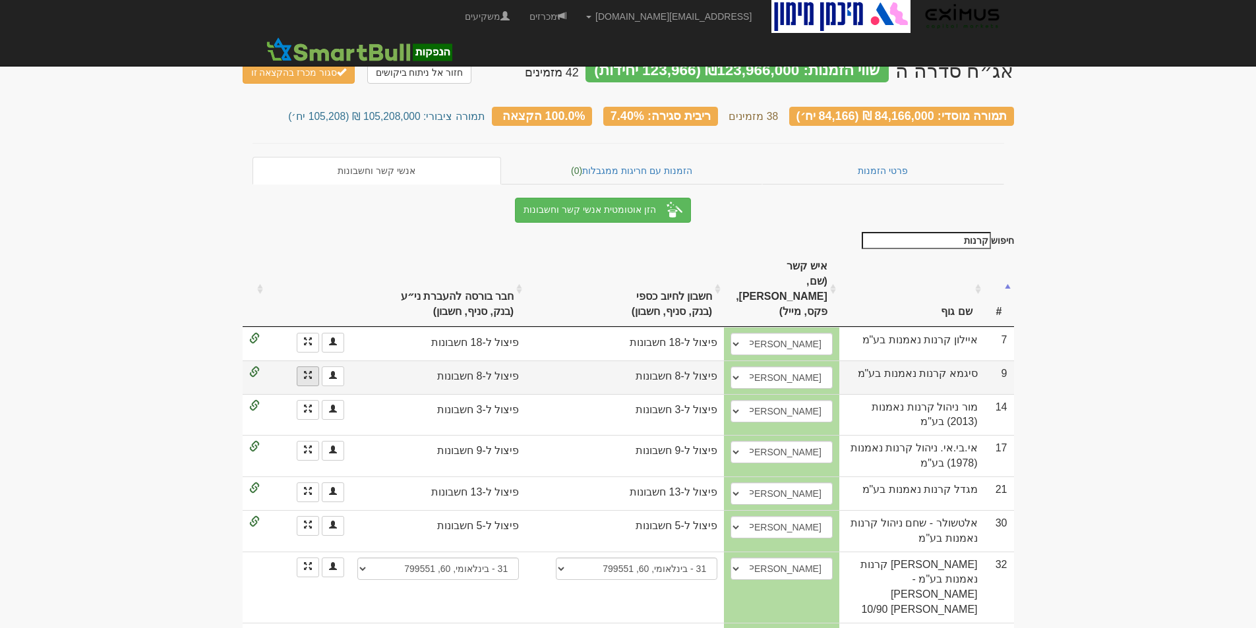
type input "קרנות"
click at [308, 371] on span at bounding box center [308, 375] width 8 height 8
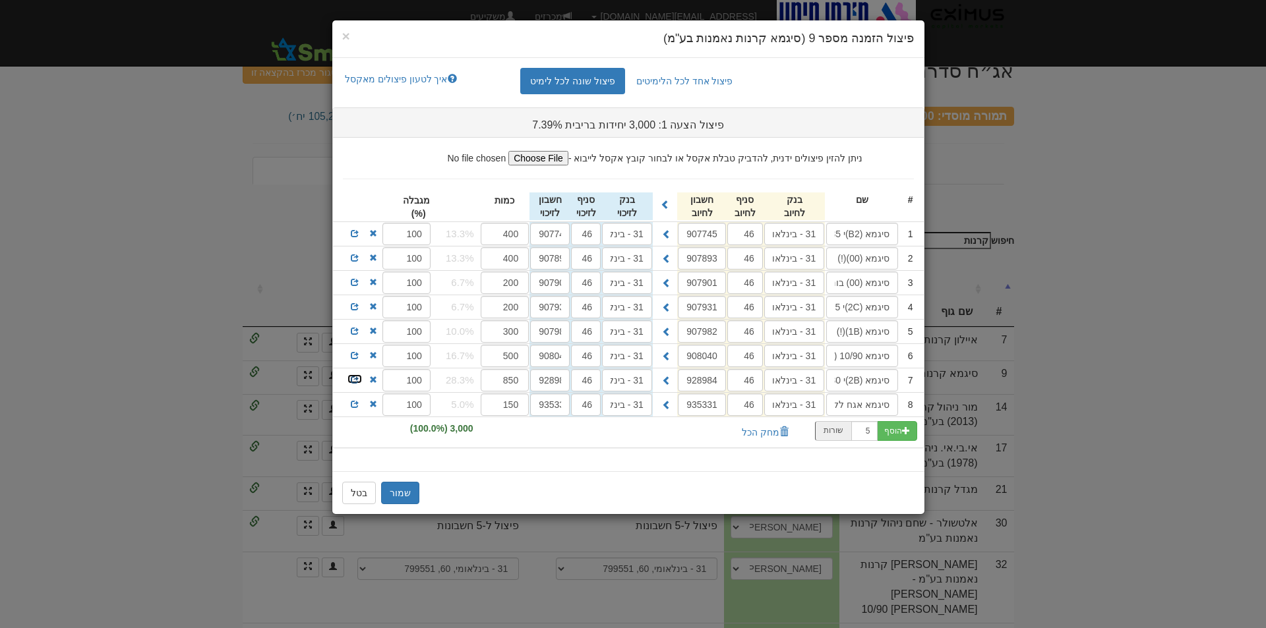
click at [355, 380] on span at bounding box center [355, 380] width 8 height 8
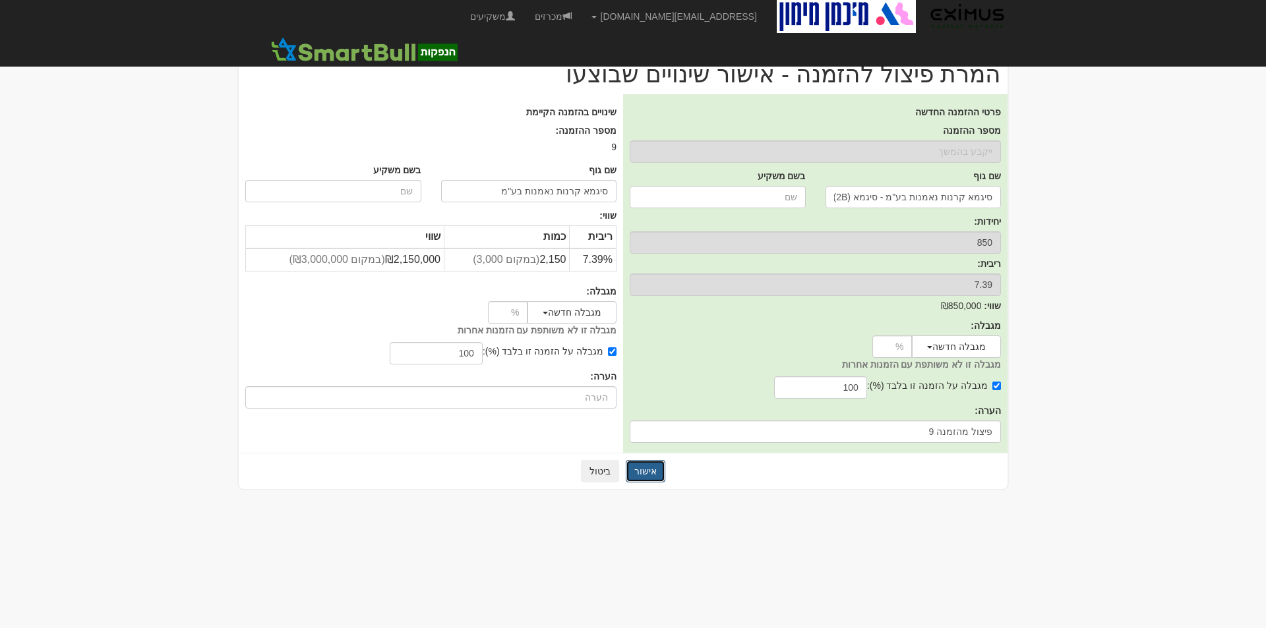
click at [651, 469] on button "אישור" at bounding box center [646, 471] width 40 height 22
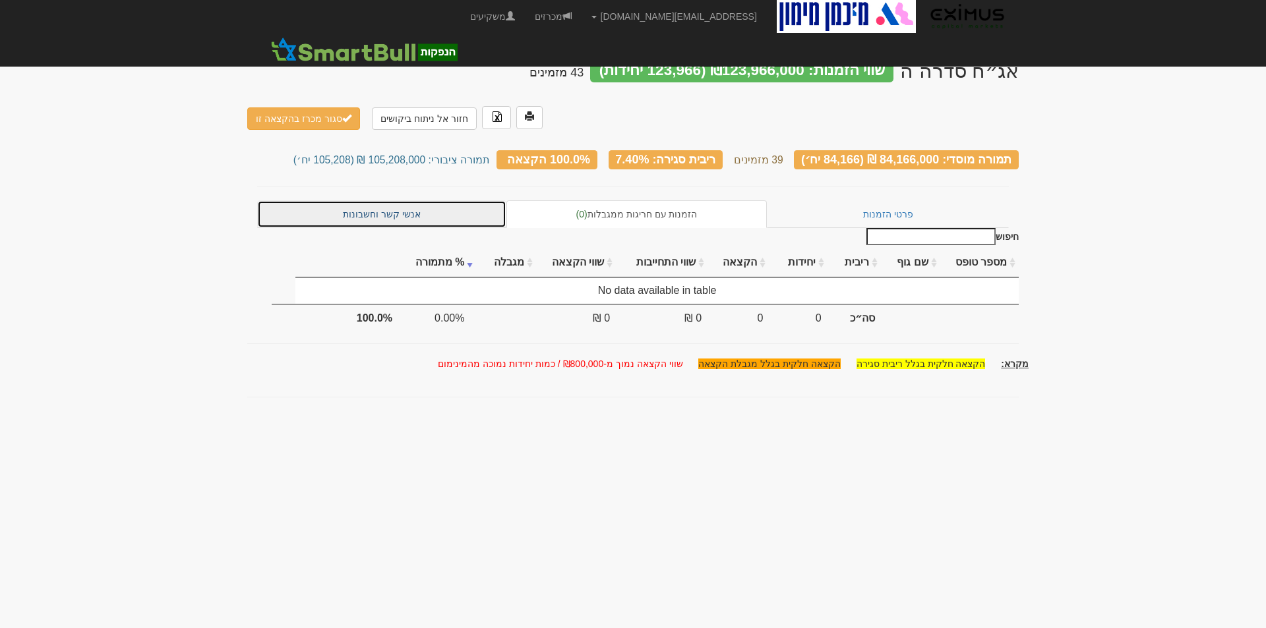
click at [393, 200] on link "אנשי קשר וחשבונות" at bounding box center [381, 214] width 249 height 28
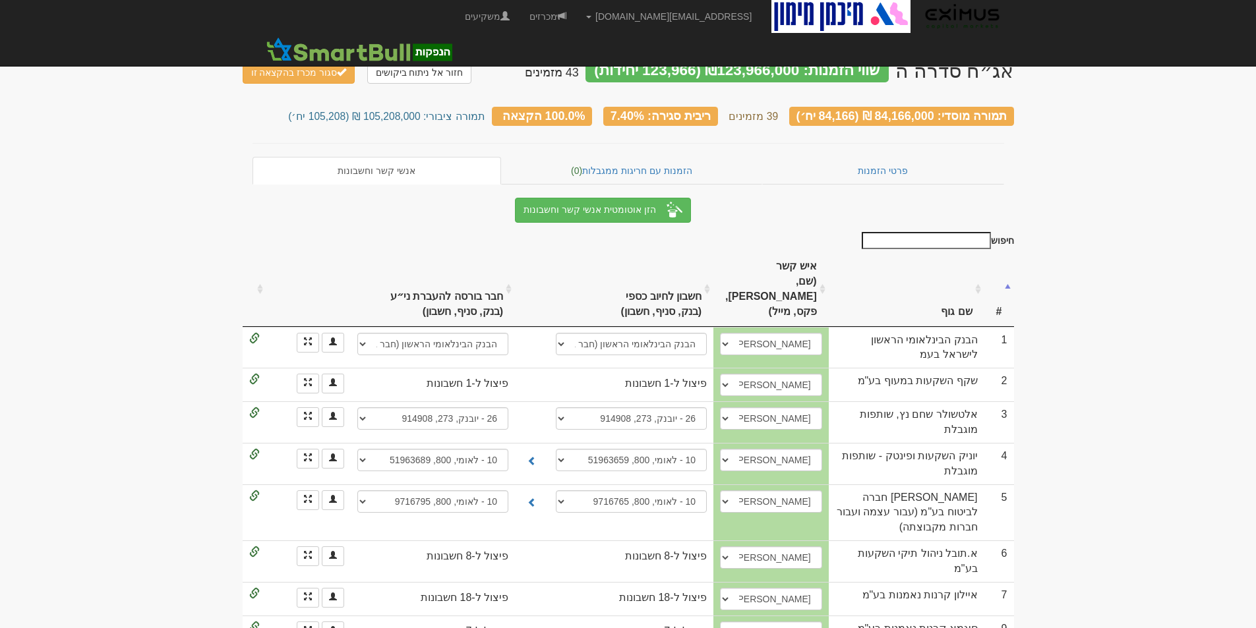
click at [941, 241] on input "חיפוש" at bounding box center [925, 240] width 129 height 17
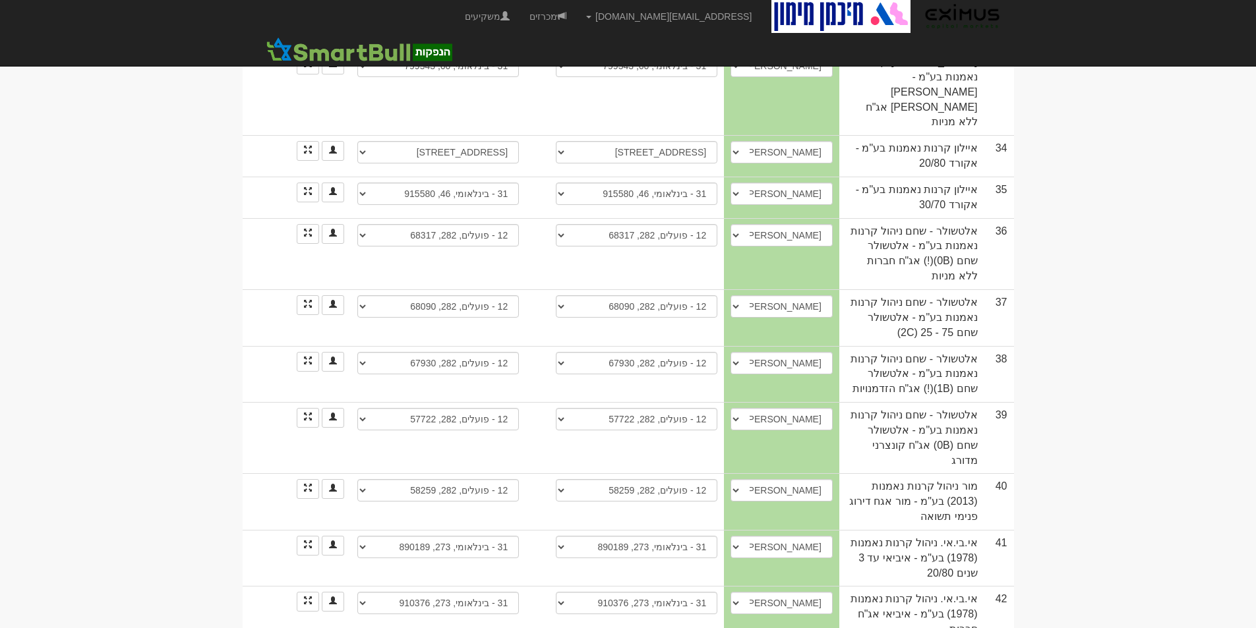
scroll to position [245, 0]
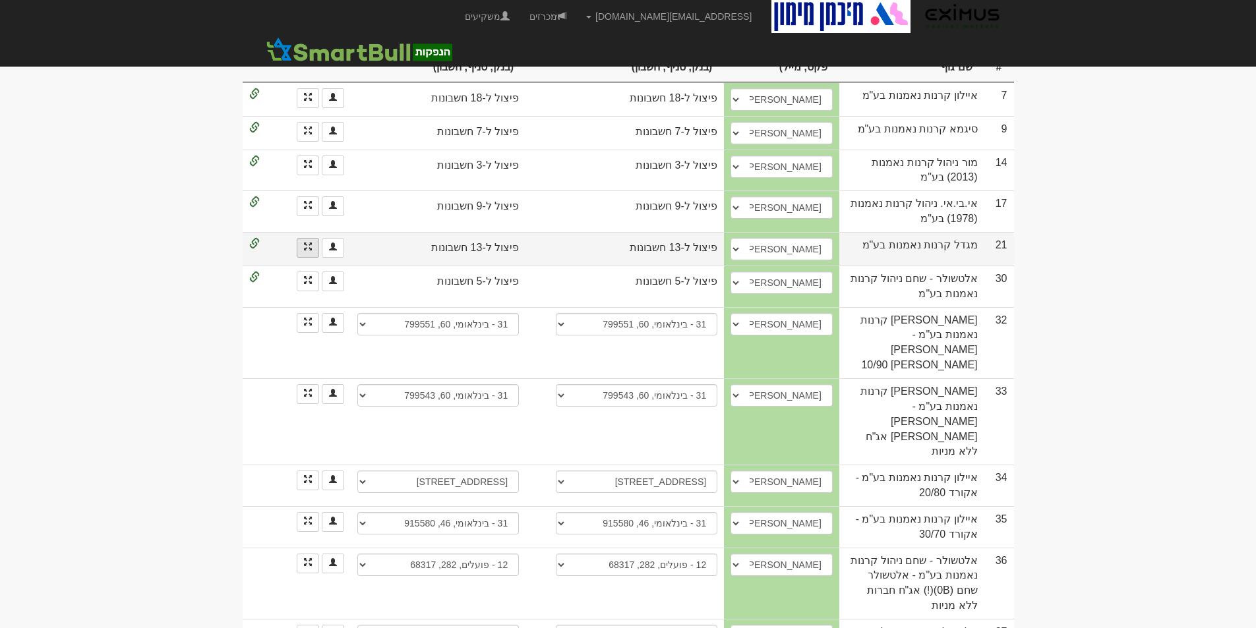
type input "קרנות"
click at [308, 243] on span at bounding box center [308, 247] width 8 height 8
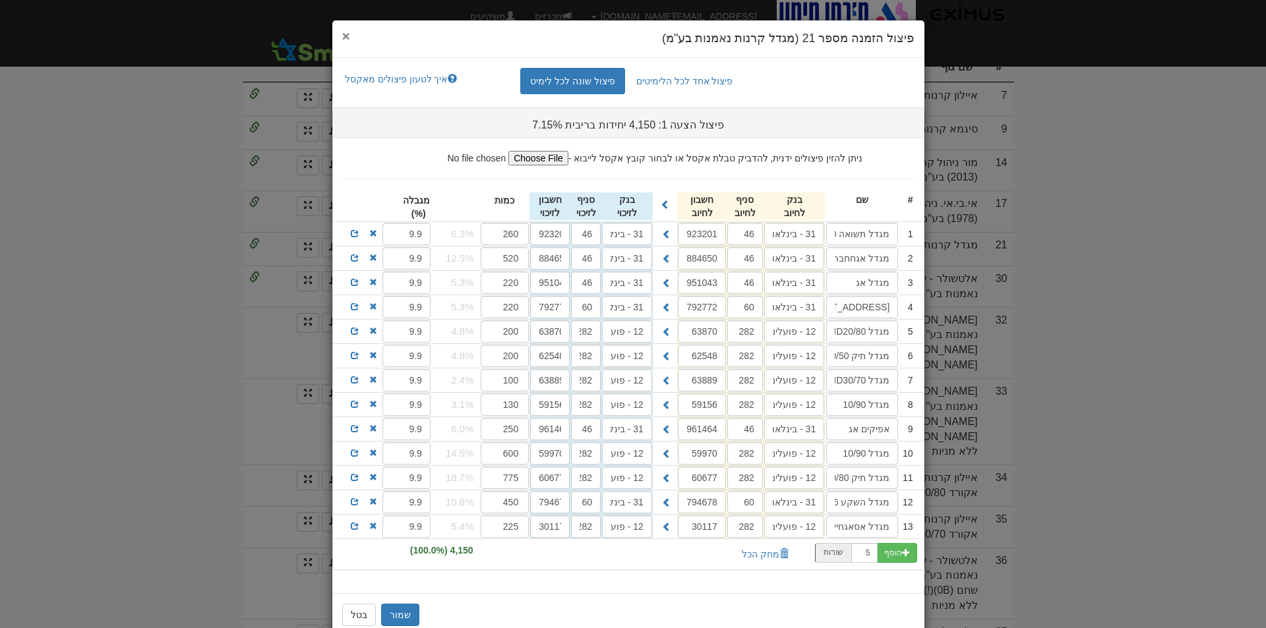
click at [350, 38] on span "×" at bounding box center [346, 35] width 8 height 15
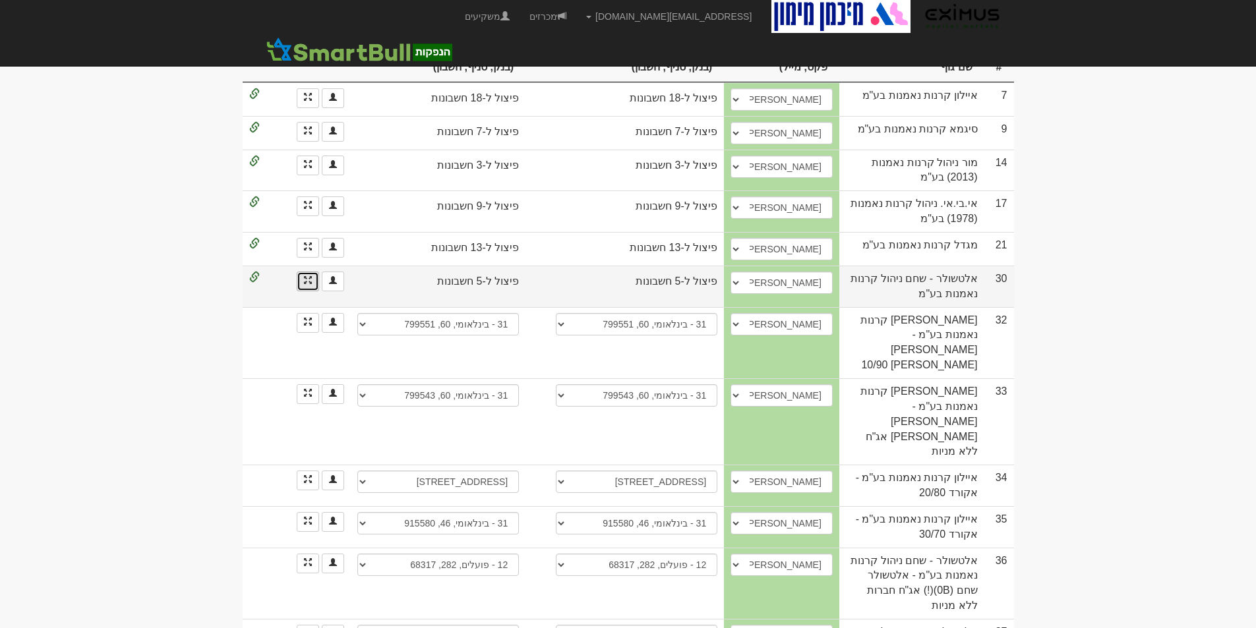
click at [312, 272] on link at bounding box center [308, 282] width 22 height 20
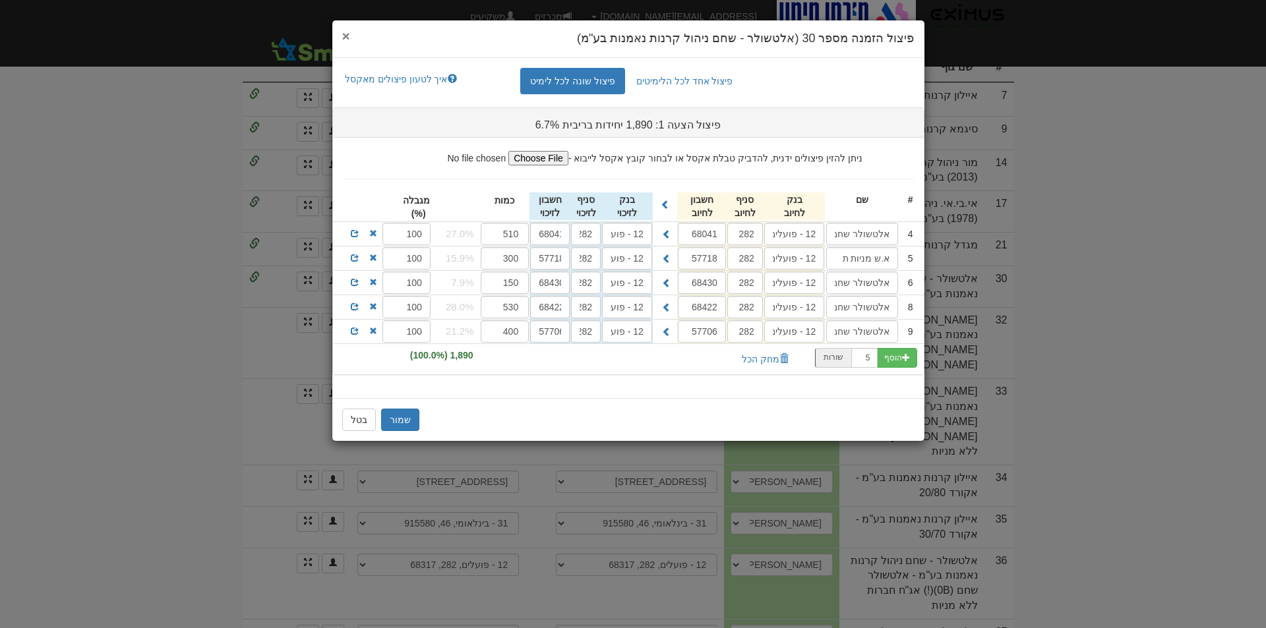
click at [347, 36] on span "×" at bounding box center [346, 35] width 8 height 15
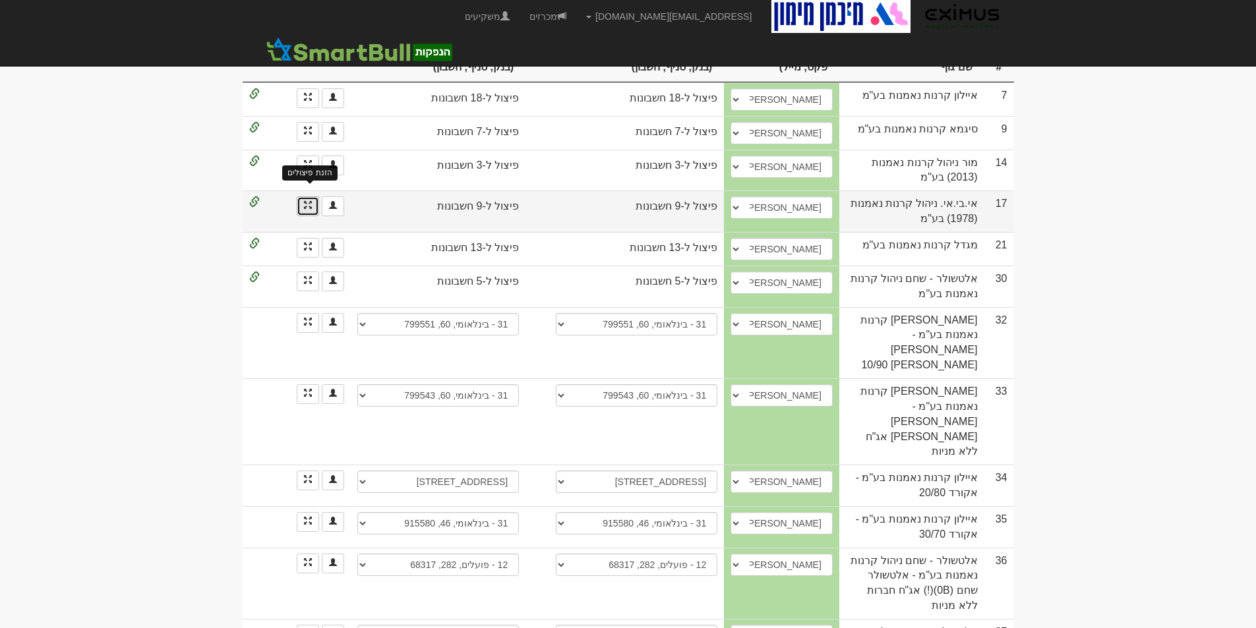
click at [309, 201] on span at bounding box center [308, 205] width 8 height 8
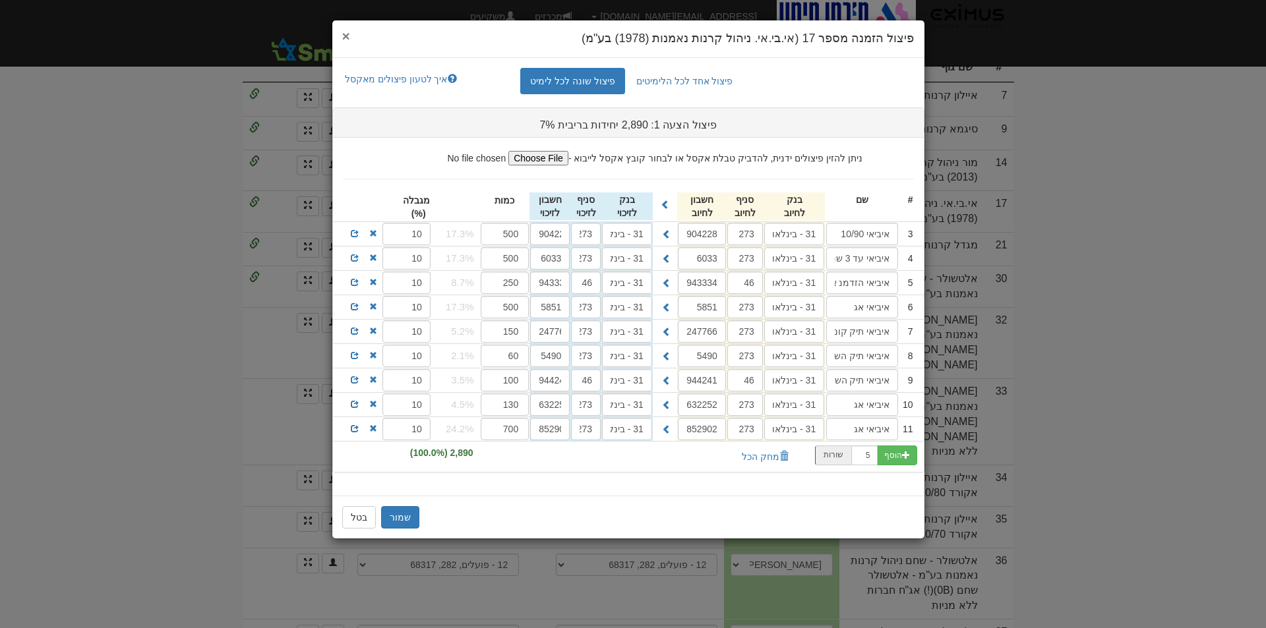
click at [344, 36] on span "×" at bounding box center [346, 35] width 8 height 15
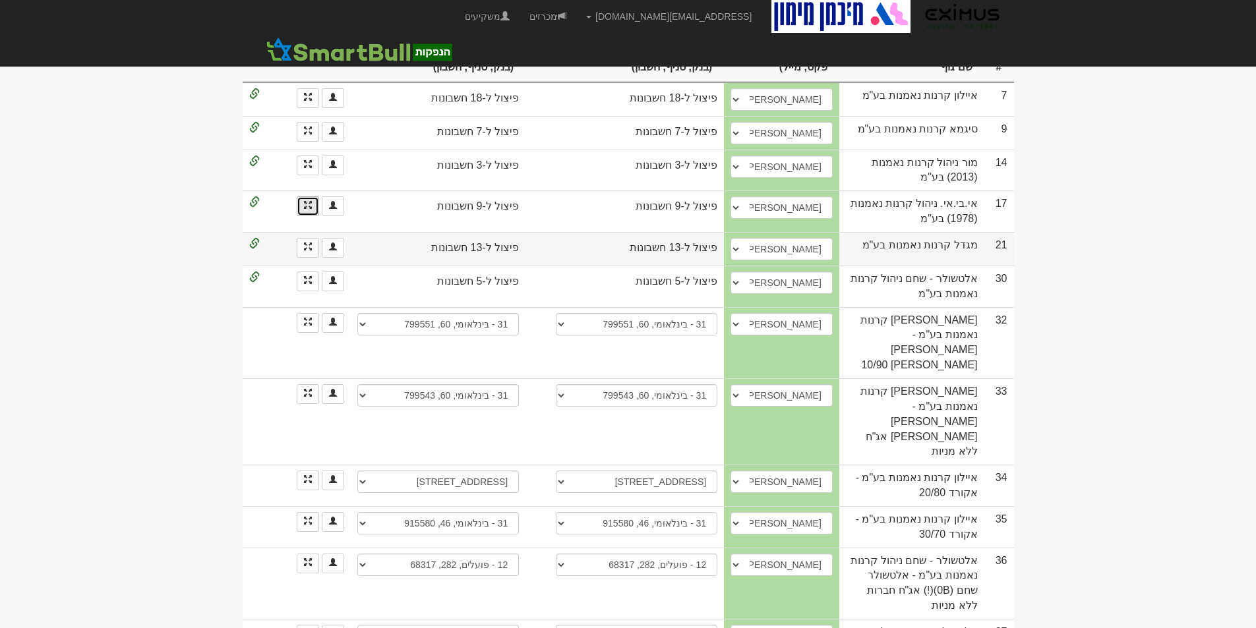
scroll to position [179, 0]
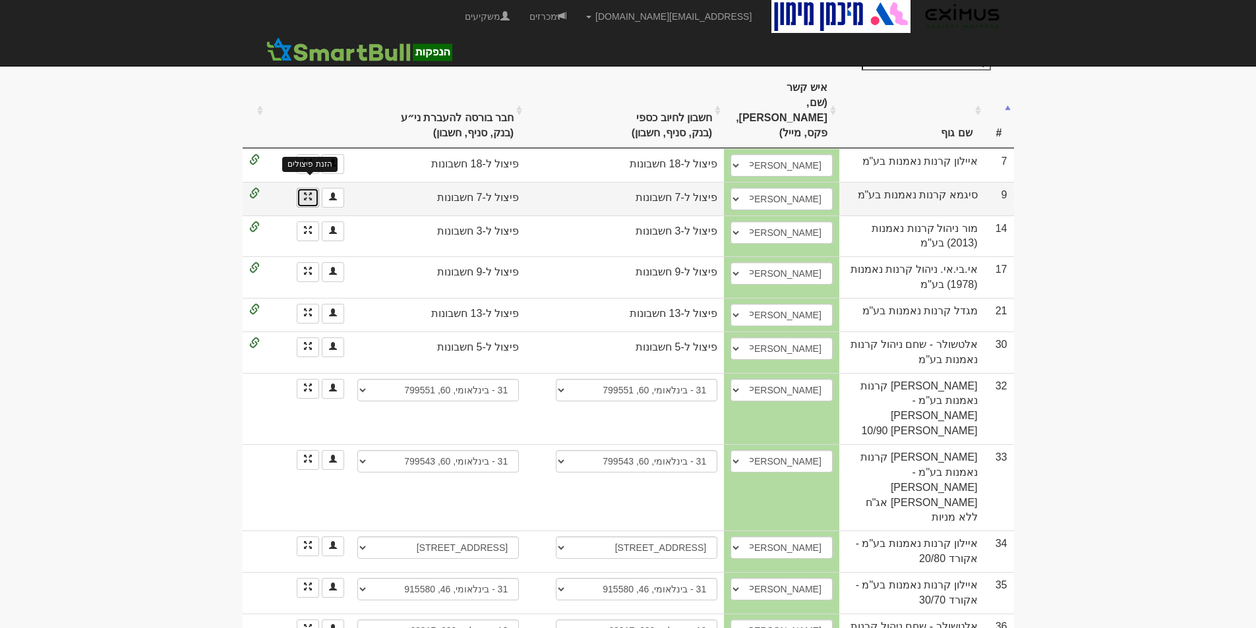
click at [305, 192] on span at bounding box center [308, 196] width 8 height 8
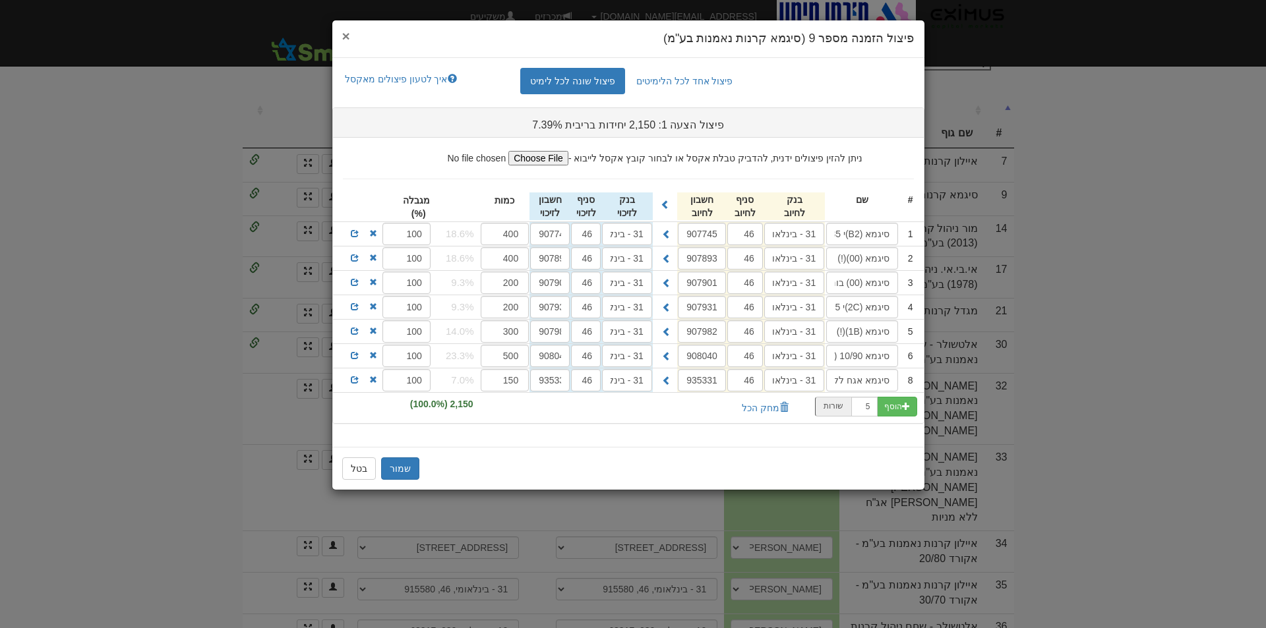
click at [348, 36] on span "×" at bounding box center [346, 35] width 8 height 15
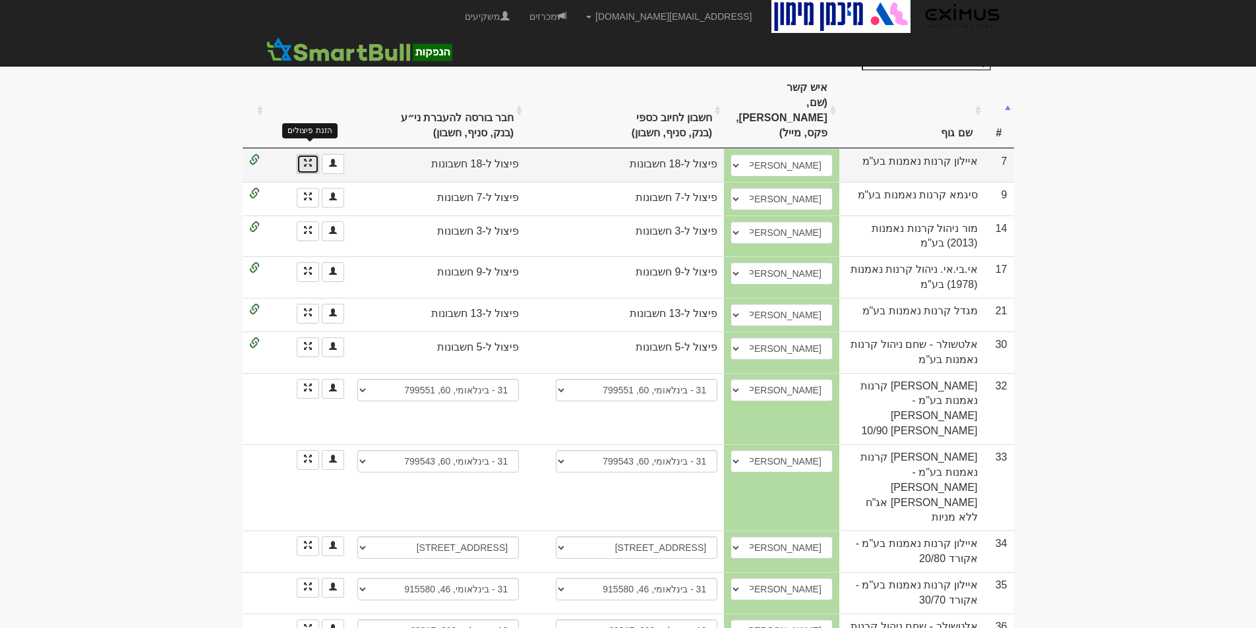
click at [309, 159] on span at bounding box center [308, 163] width 8 height 8
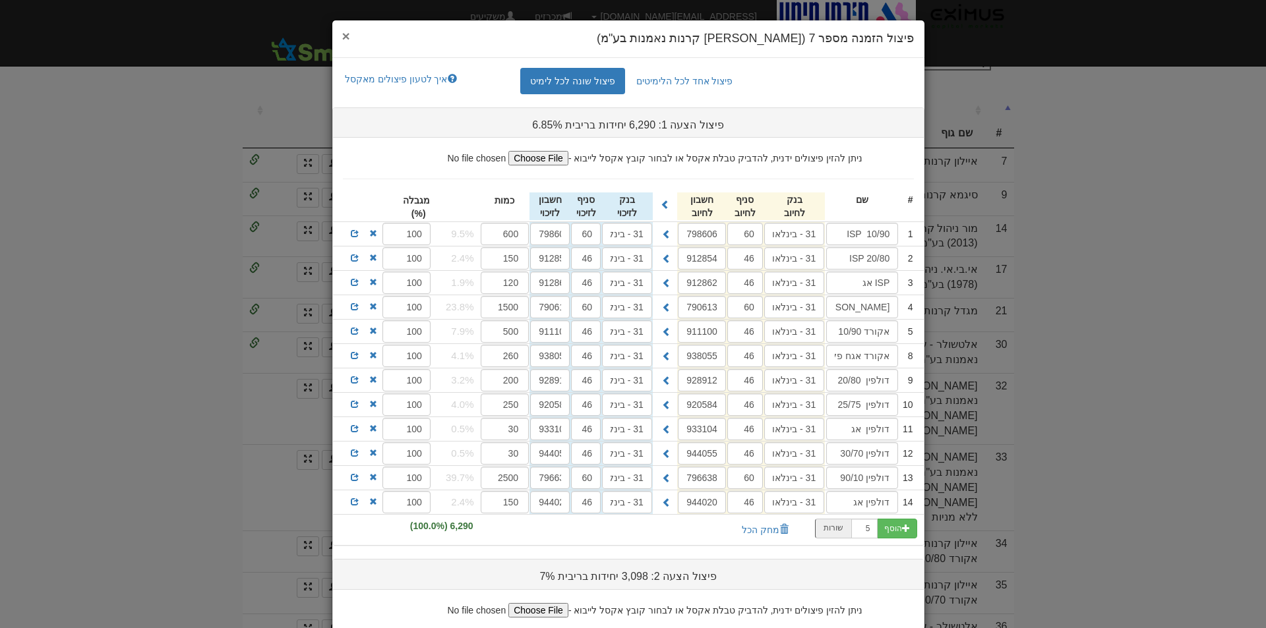
click at [350, 36] on span "×" at bounding box center [346, 35] width 8 height 15
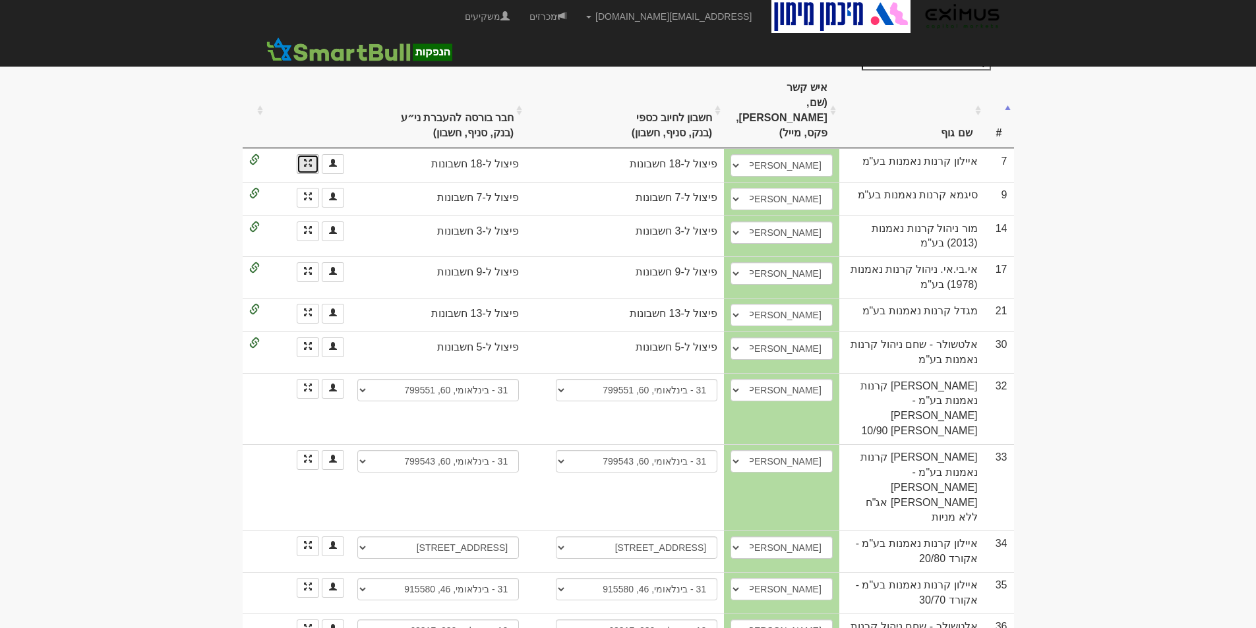
scroll to position [0, 0]
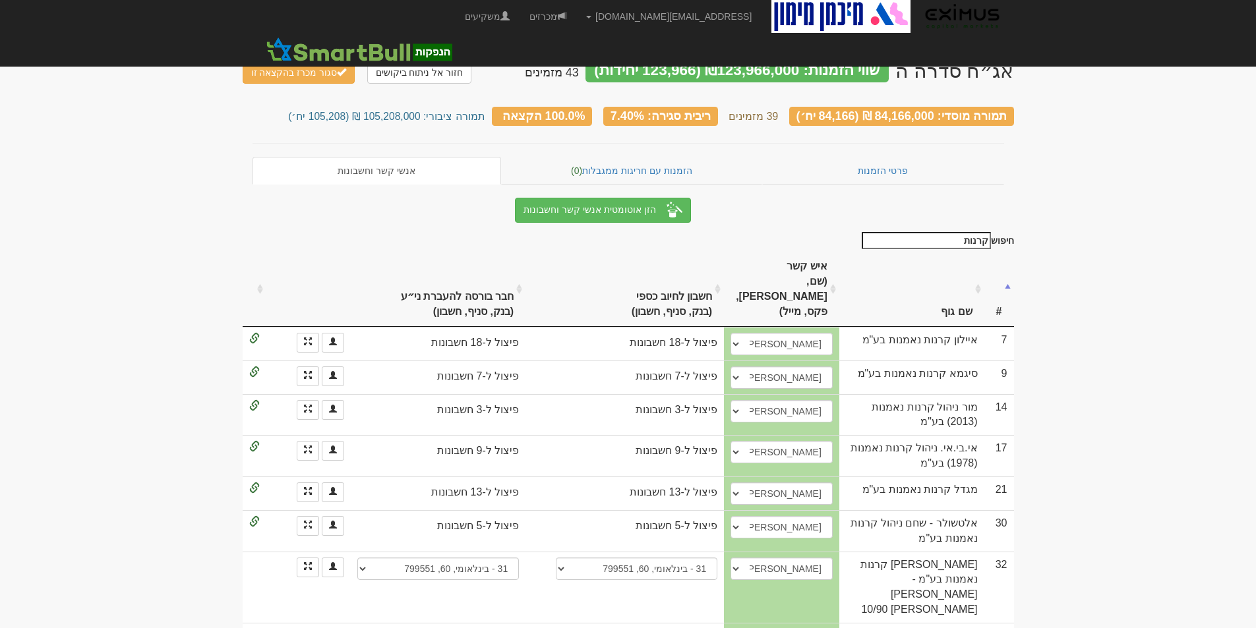
click at [965, 240] on input "קרנות" at bounding box center [925, 240] width 129 height 17
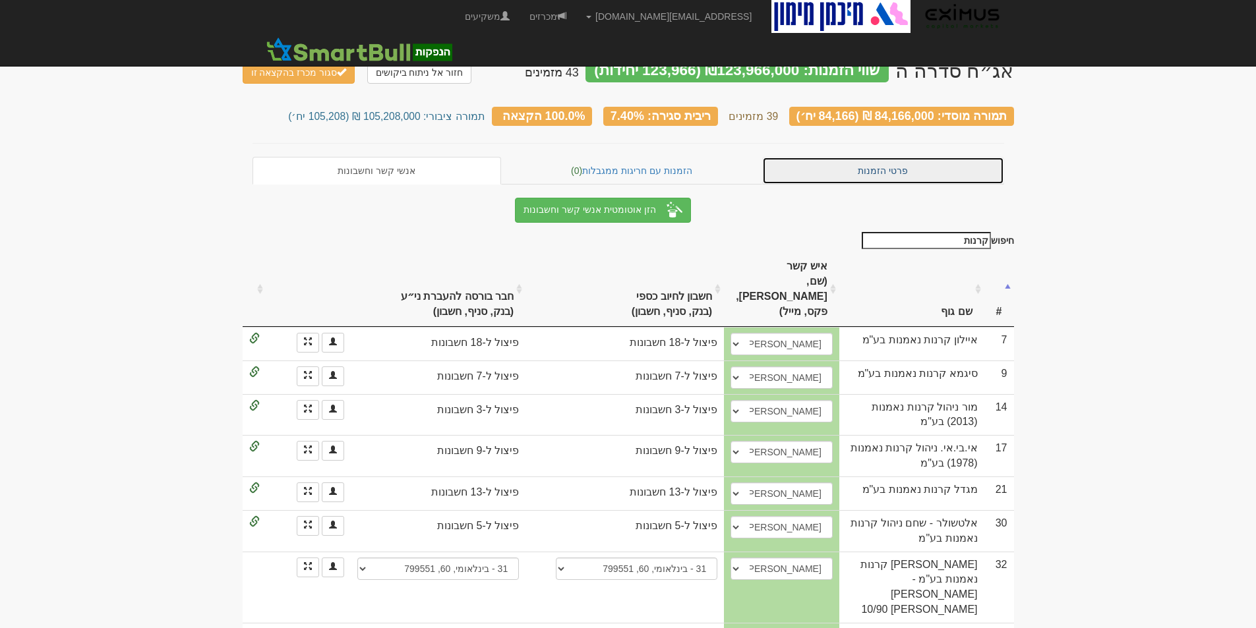
click at [894, 169] on link "פרטי הזמנות" at bounding box center [883, 171] width 242 height 28
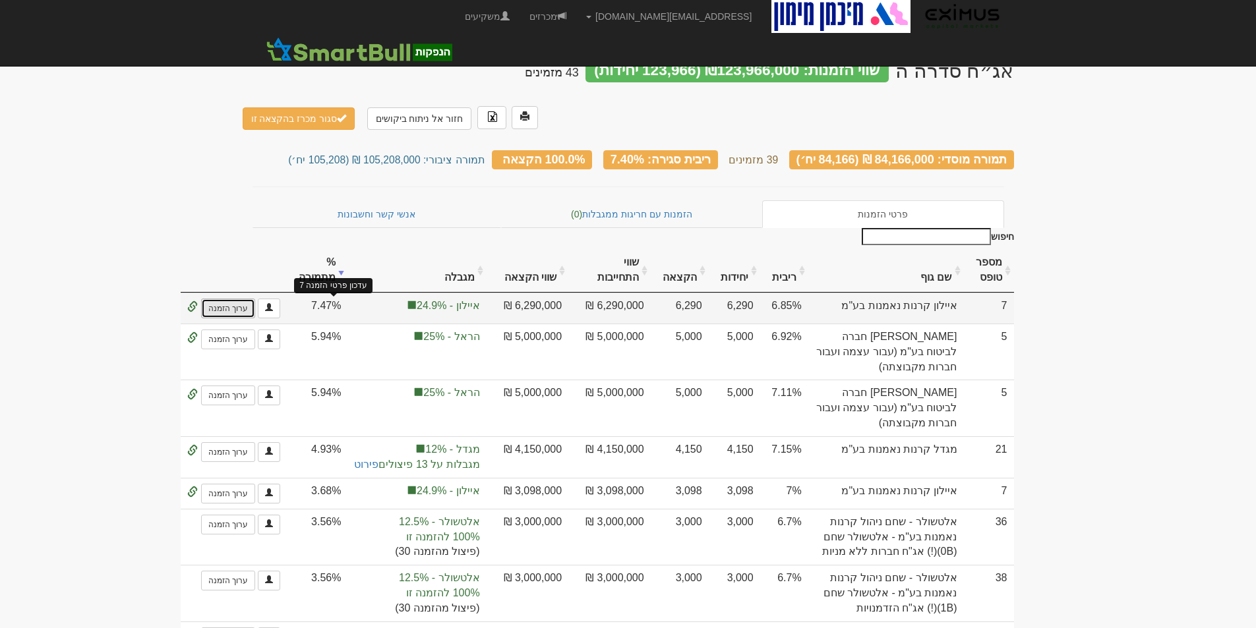
click at [255, 299] on link "ערוך הזמנה" at bounding box center [228, 309] width 54 height 20
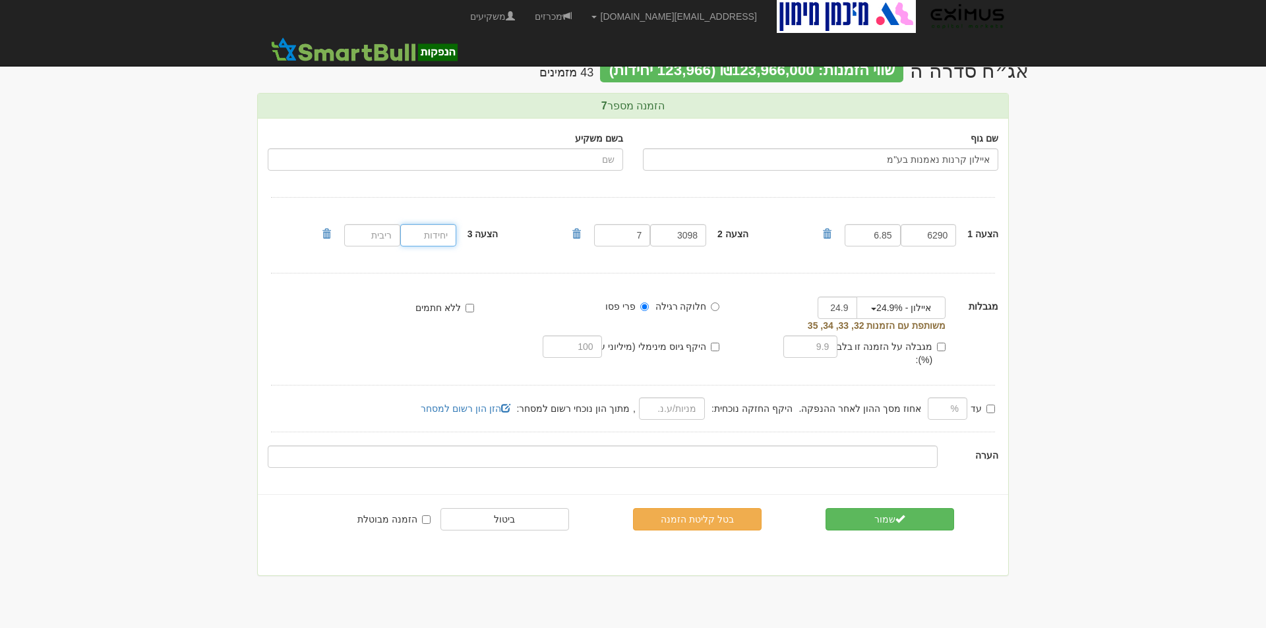
click at [433, 231] on input "number" at bounding box center [428, 235] width 56 height 22
type input "3180"
click at [345, 239] on input "number" at bounding box center [372, 235] width 56 height 22
type input "6.79"
click at [336, 263] on div "הצעה 1 6290 6.85 3098 7" at bounding box center [633, 235] width 730 height 55
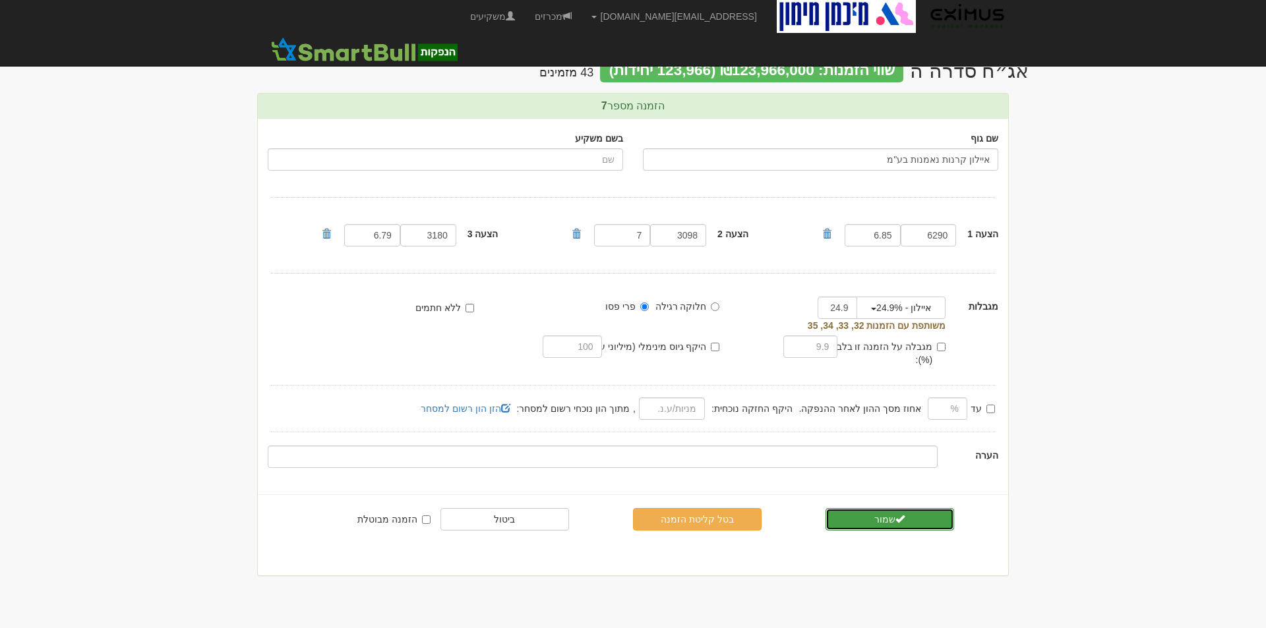
click at [915, 508] on button "שמור" at bounding box center [889, 519] width 129 height 22
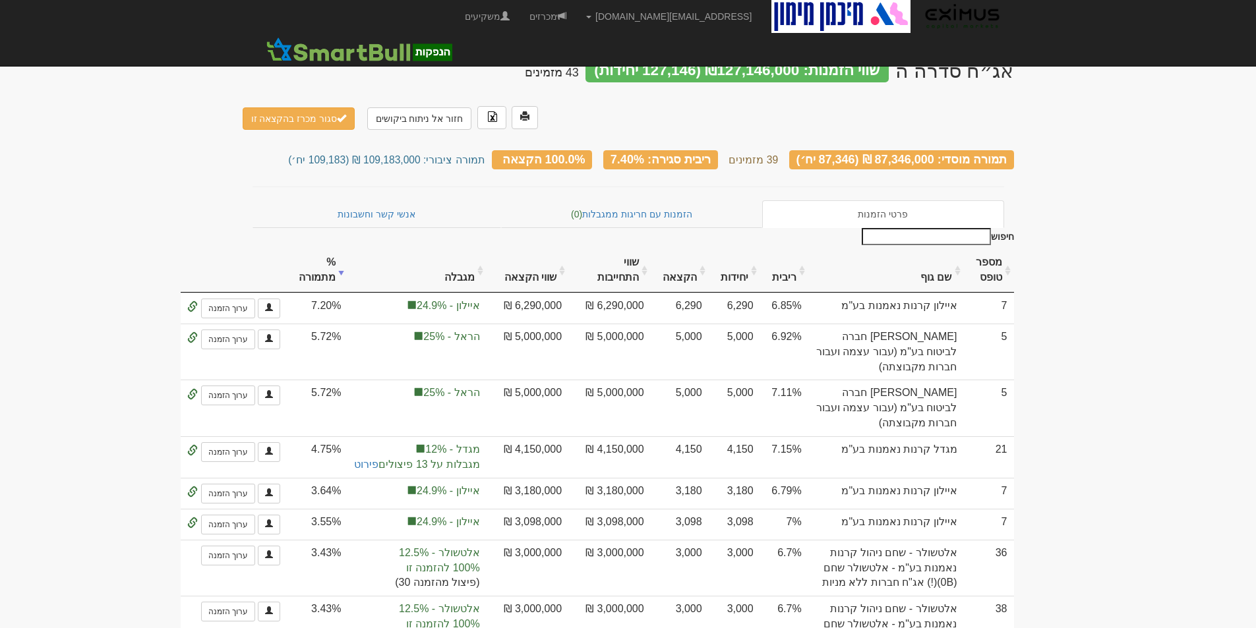
click at [946, 228] on input "חיפוש" at bounding box center [925, 236] width 129 height 17
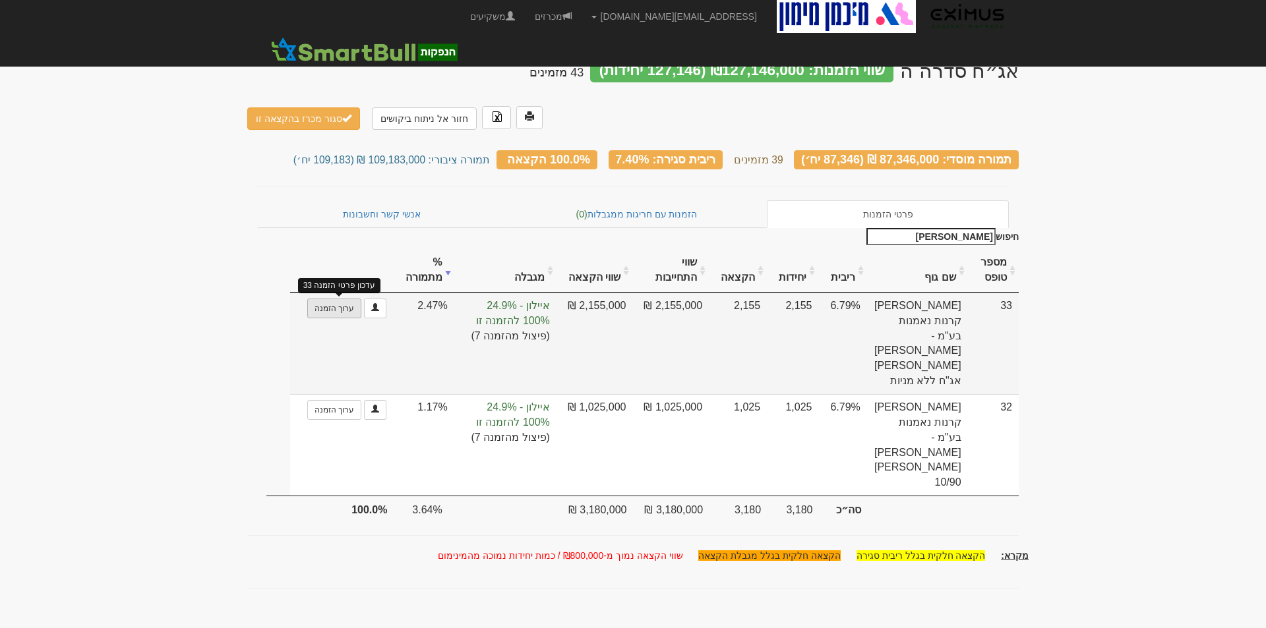
type input "[PERSON_NAME]"
click at [328, 299] on link "ערוך הזמנה" at bounding box center [334, 309] width 54 height 20
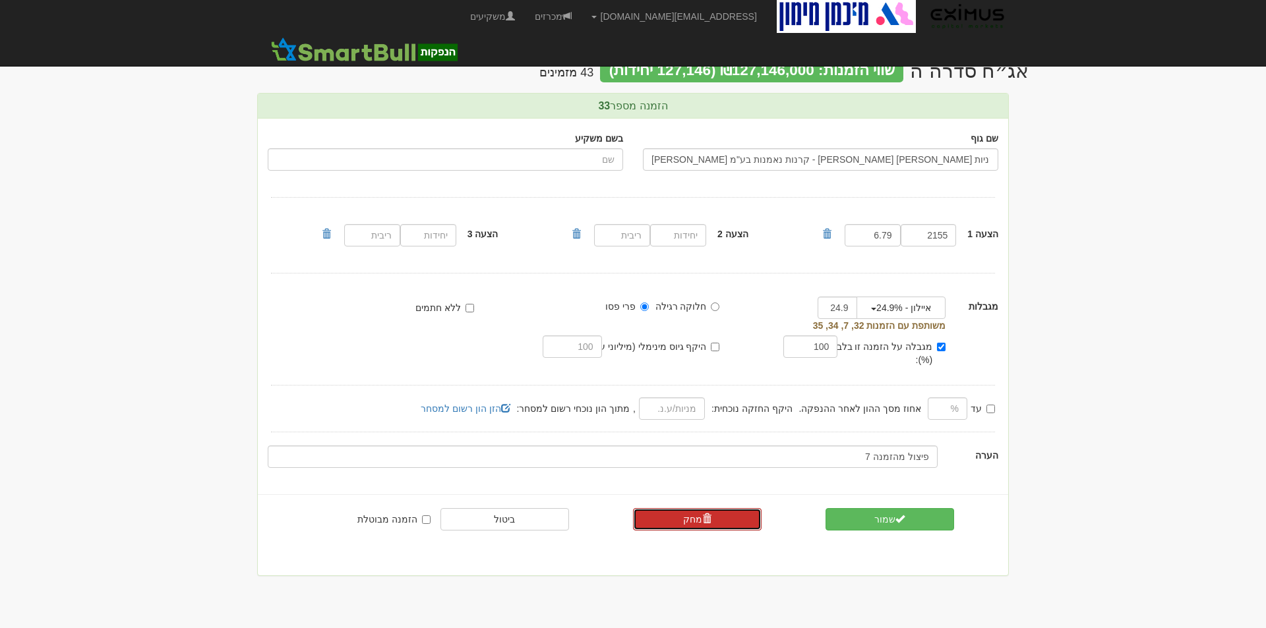
click at [712, 508] on link "מחק" at bounding box center [697, 519] width 129 height 22
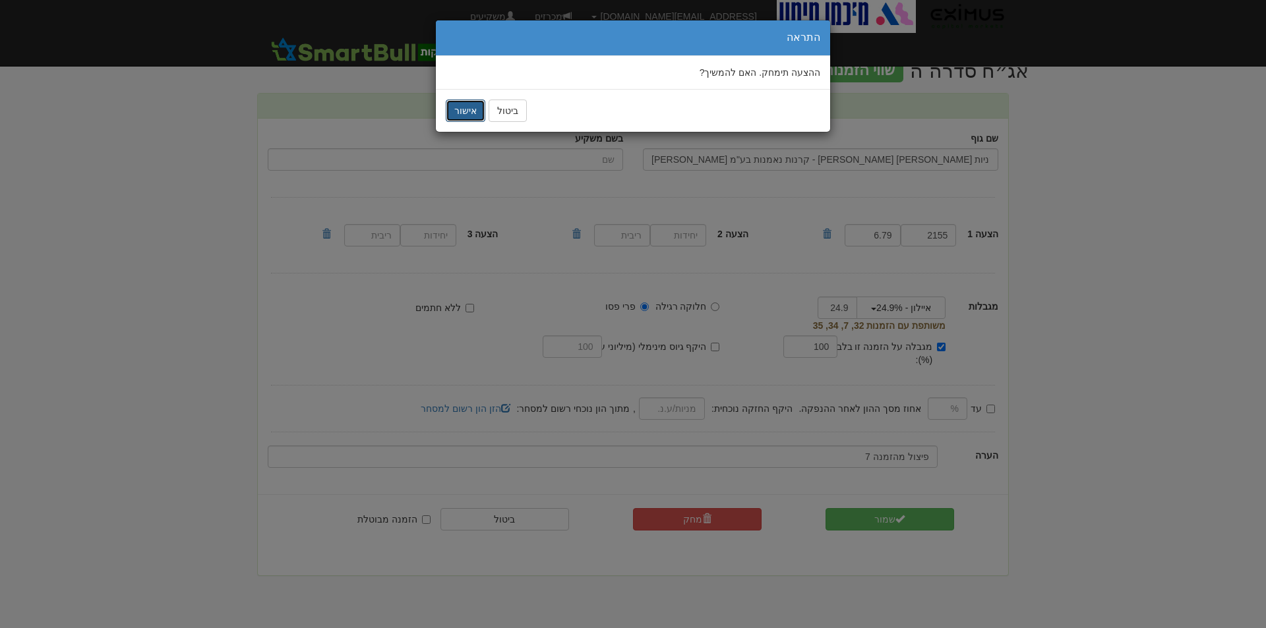
click at [457, 117] on button "אישור" at bounding box center [466, 111] width 40 height 22
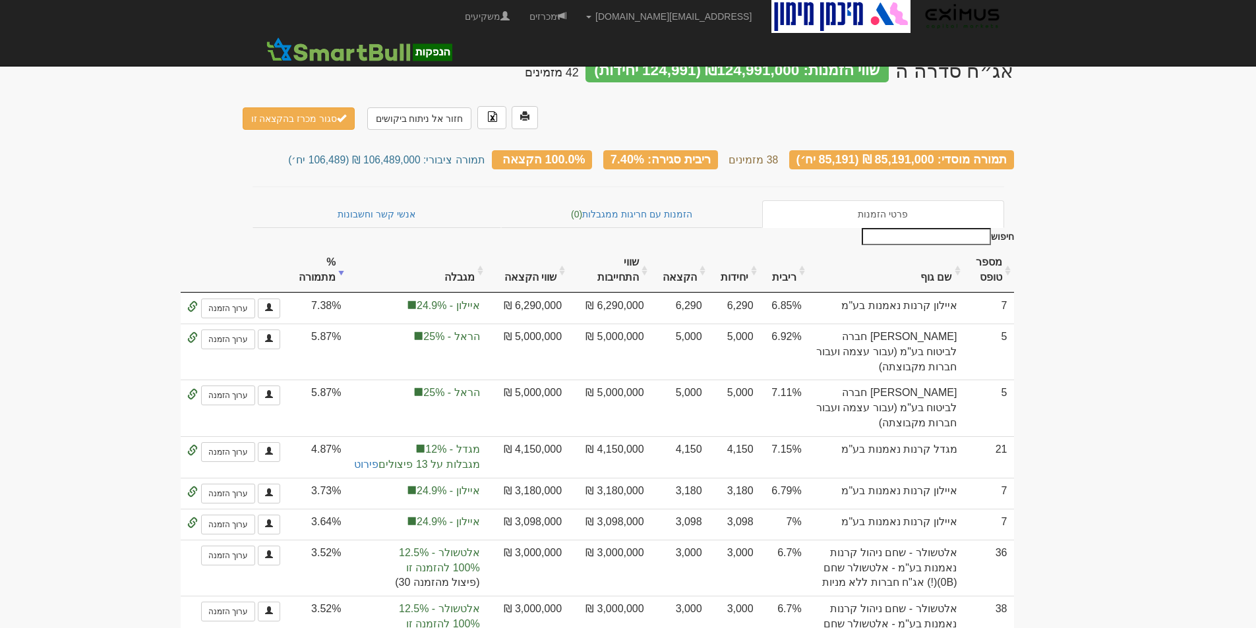
click at [922, 228] on input "חיפוש" at bounding box center [925, 236] width 129 height 17
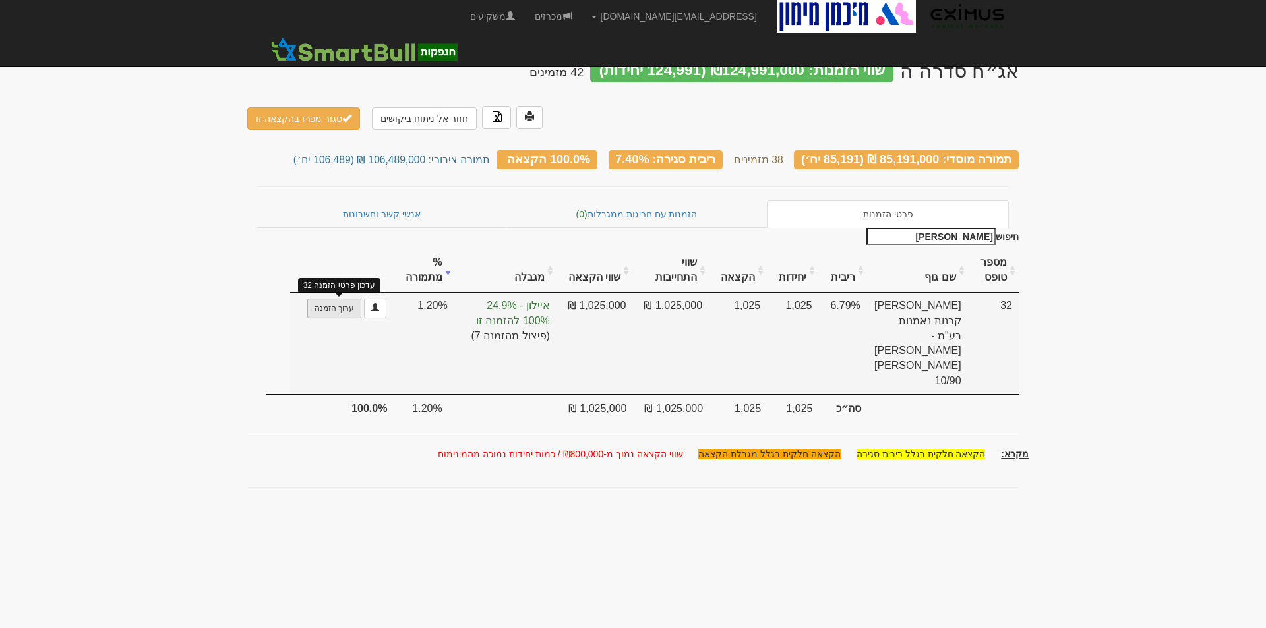
type input "[PERSON_NAME]"
click at [322, 299] on link "ערוך הזמנה" at bounding box center [334, 309] width 54 height 20
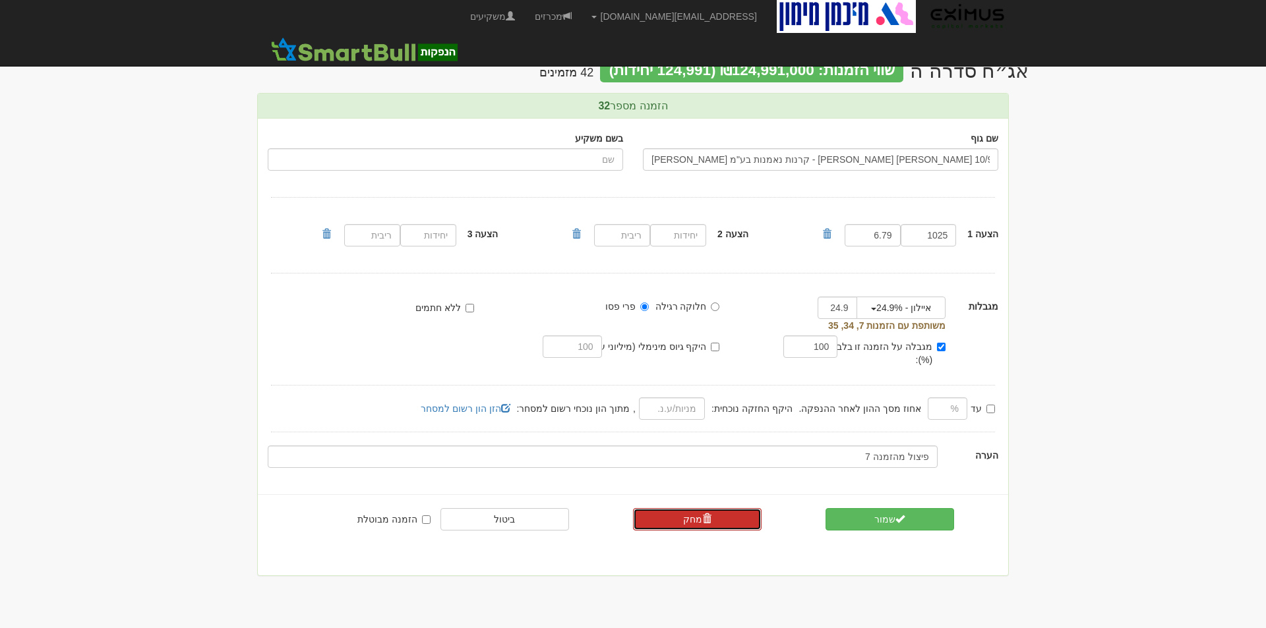
click at [716, 508] on link "מחק" at bounding box center [697, 519] width 129 height 22
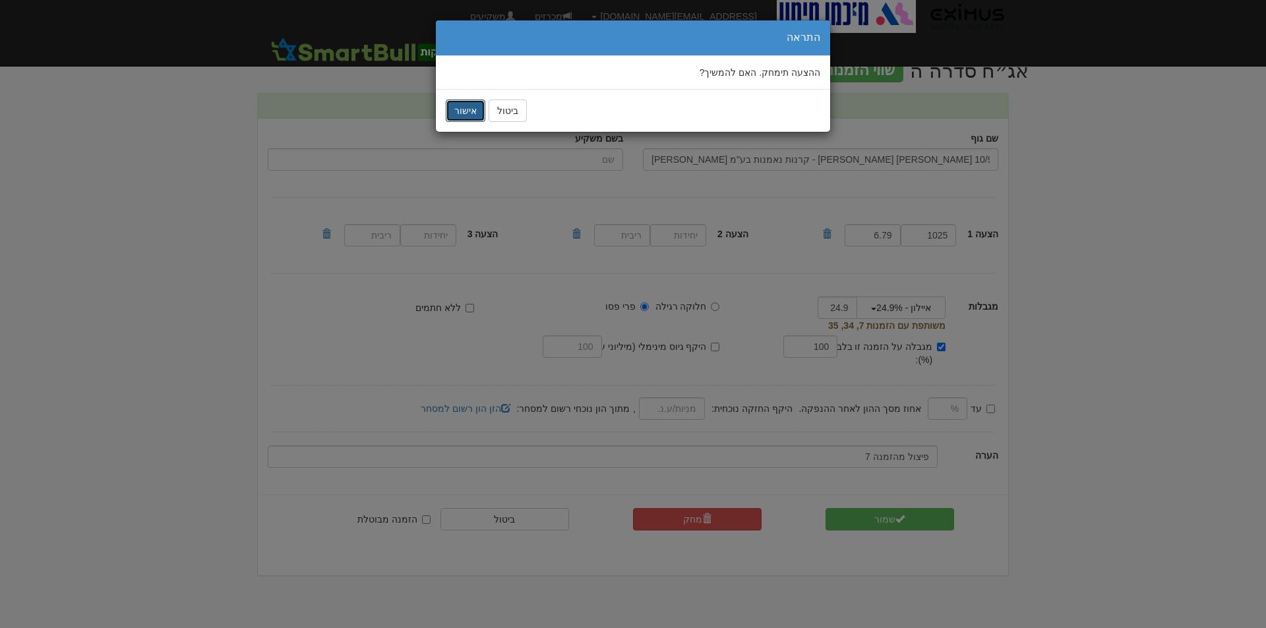
click at [466, 112] on button "אישור" at bounding box center [466, 111] width 40 height 22
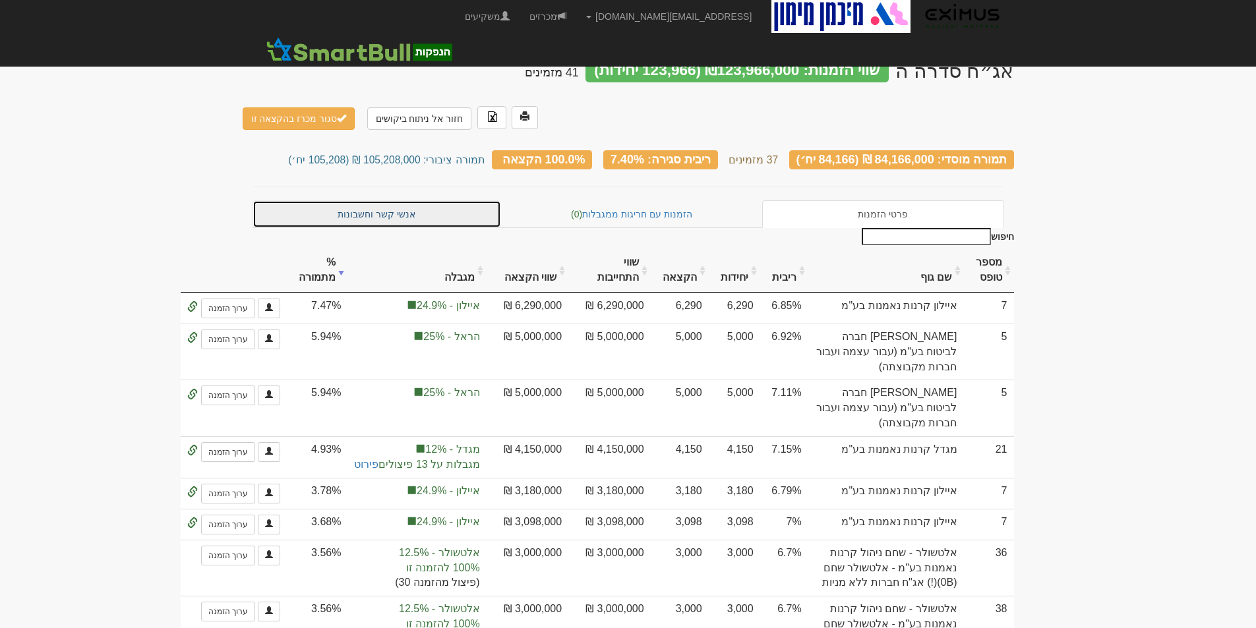
click at [389, 200] on link "אנשי קשר וחשבונות" at bounding box center [376, 214] width 249 height 28
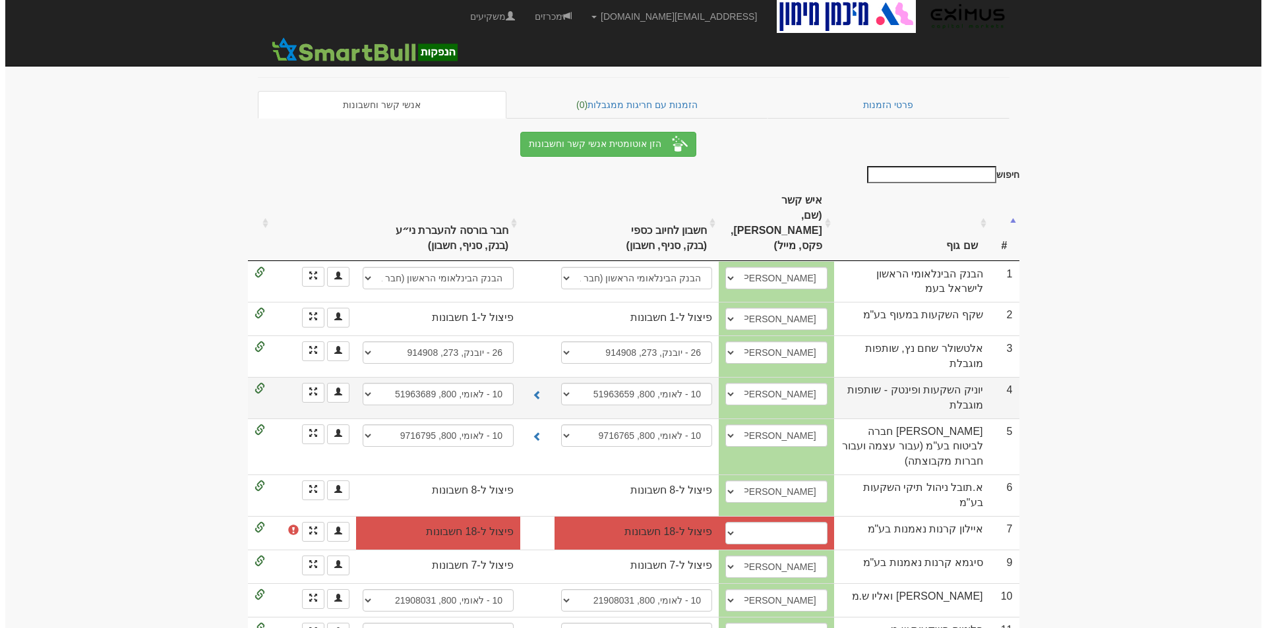
scroll to position [132, 0]
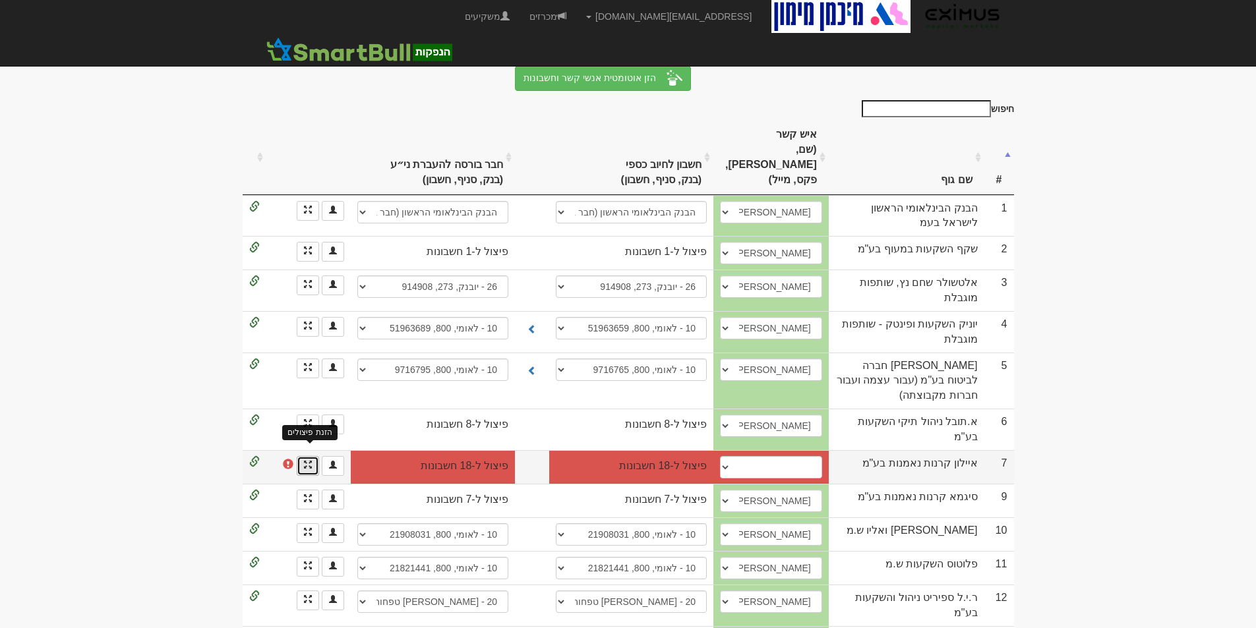
click at [306, 461] on span at bounding box center [308, 465] width 8 height 8
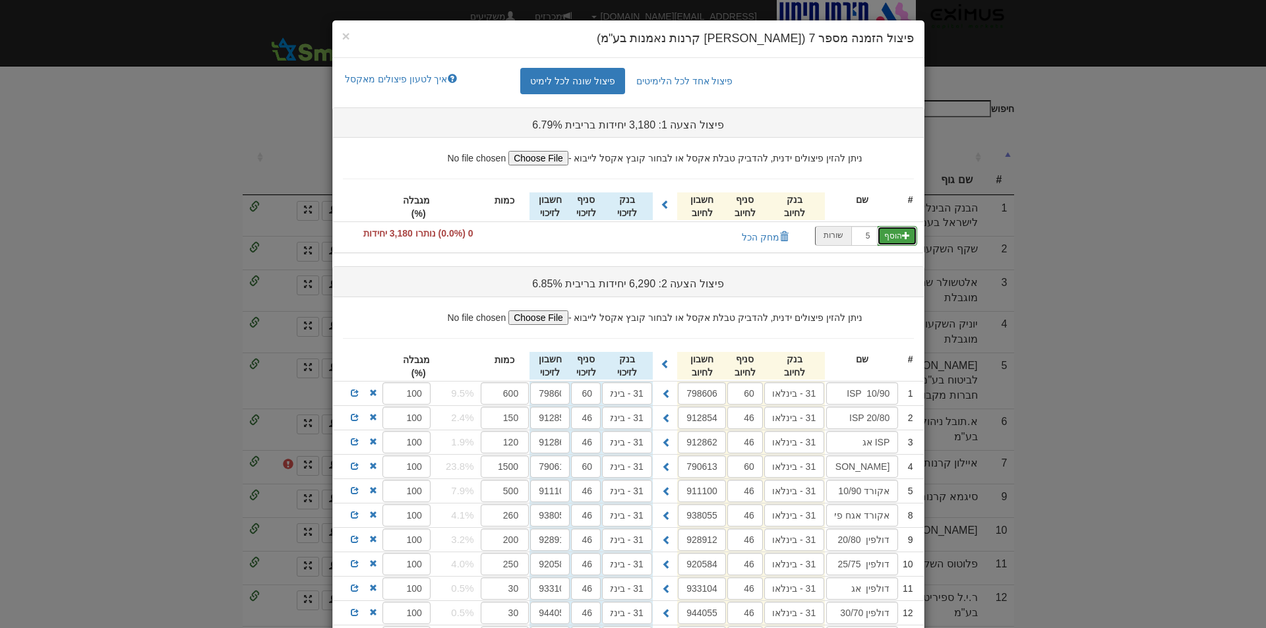
click at [904, 233] on button "הוסף" at bounding box center [897, 236] width 40 height 20
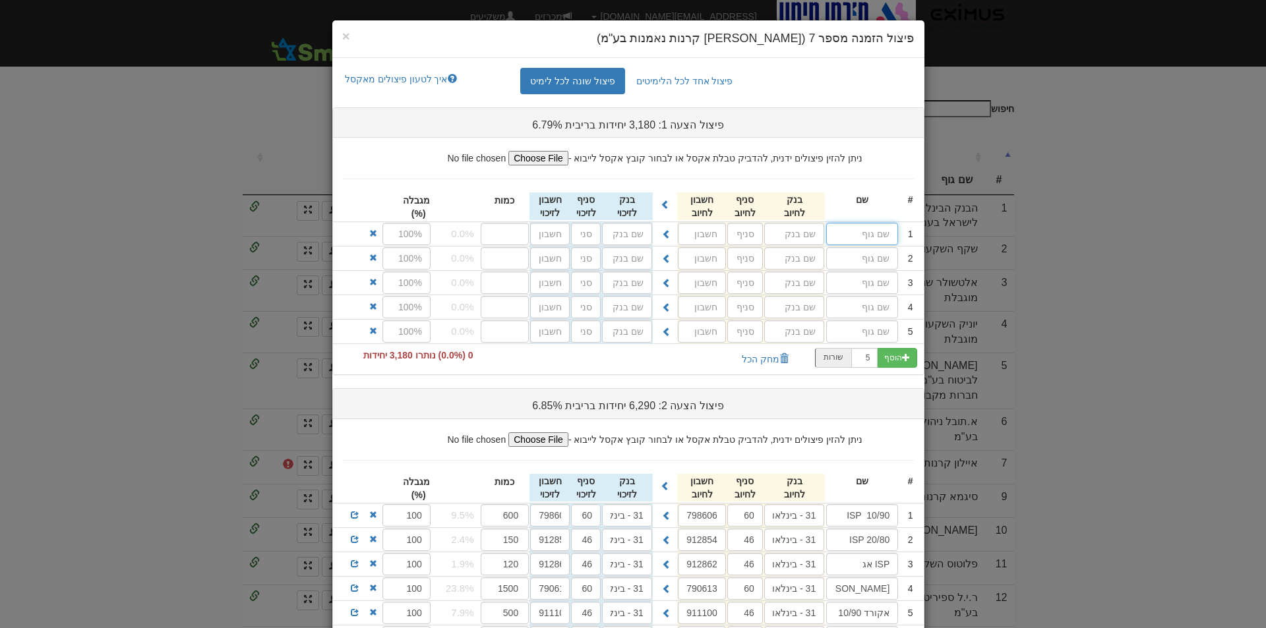
click at [850, 237] on input "text" at bounding box center [862, 234] width 72 height 22
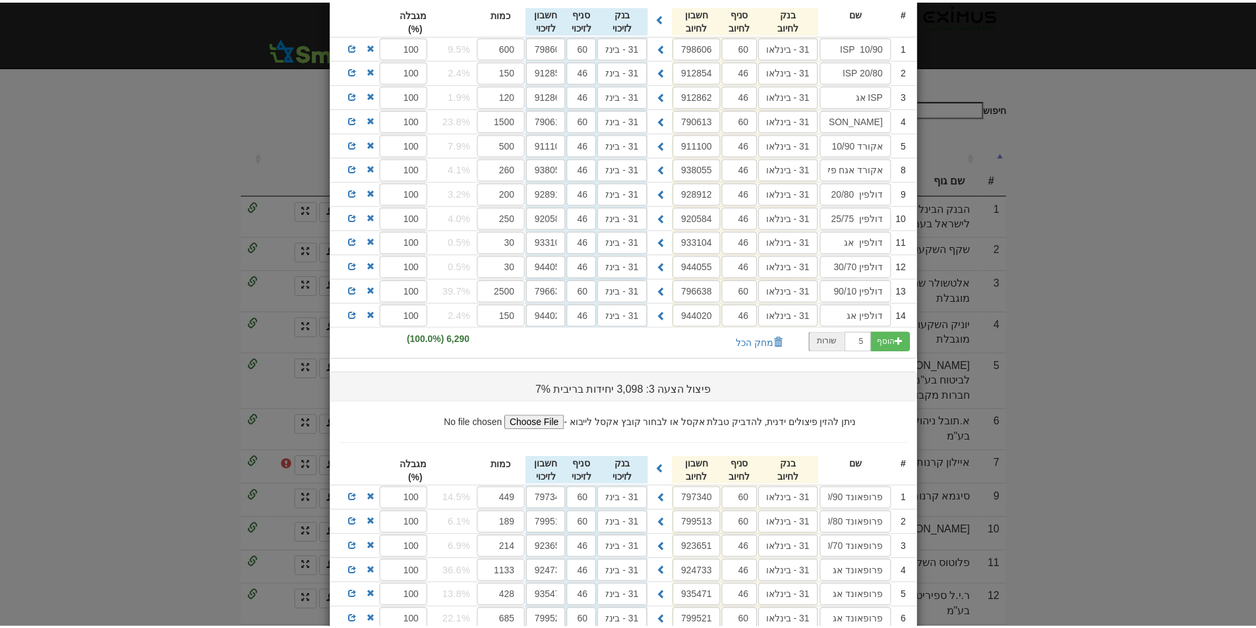
scroll to position [517, 0]
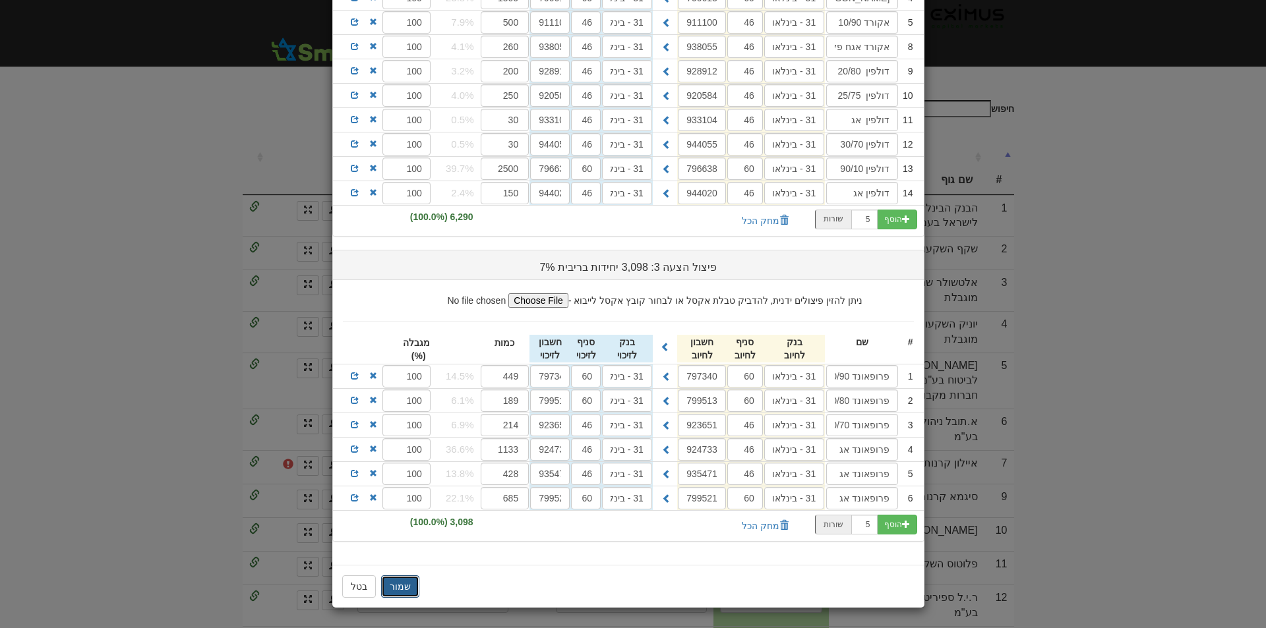
click at [400, 583] on button "שמור" at bounding box center [400, 586] width 38 height 22
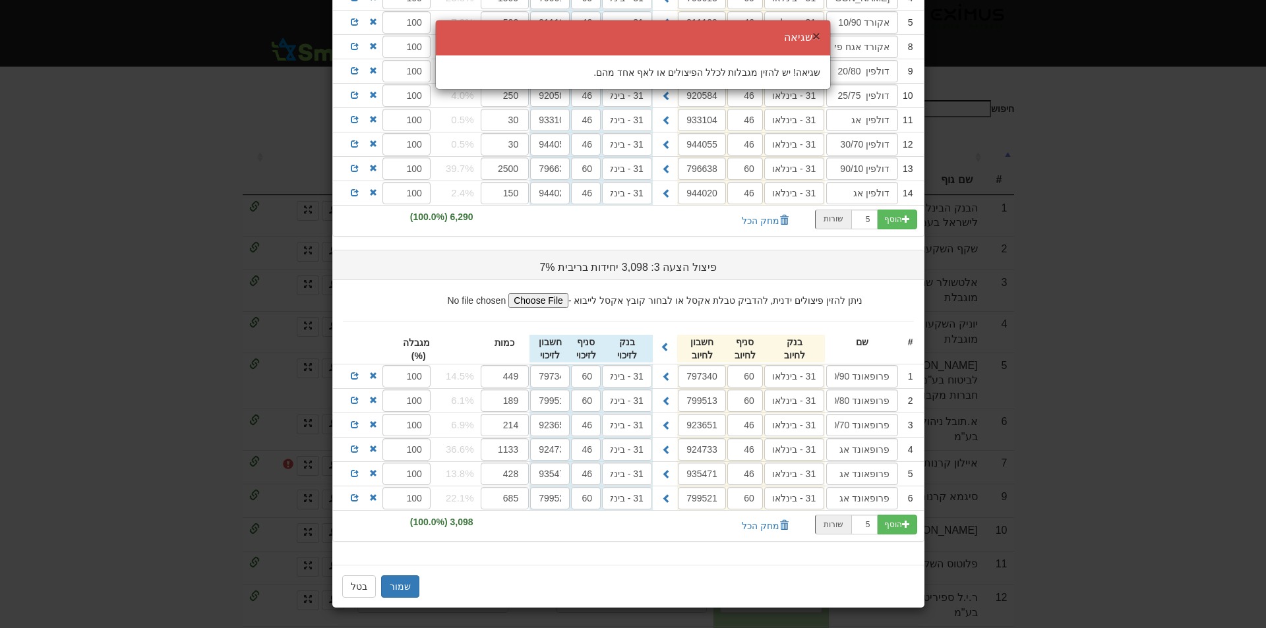
click at [814, 36] on button "×" at bounding box center [816, 36] width 8 height 14
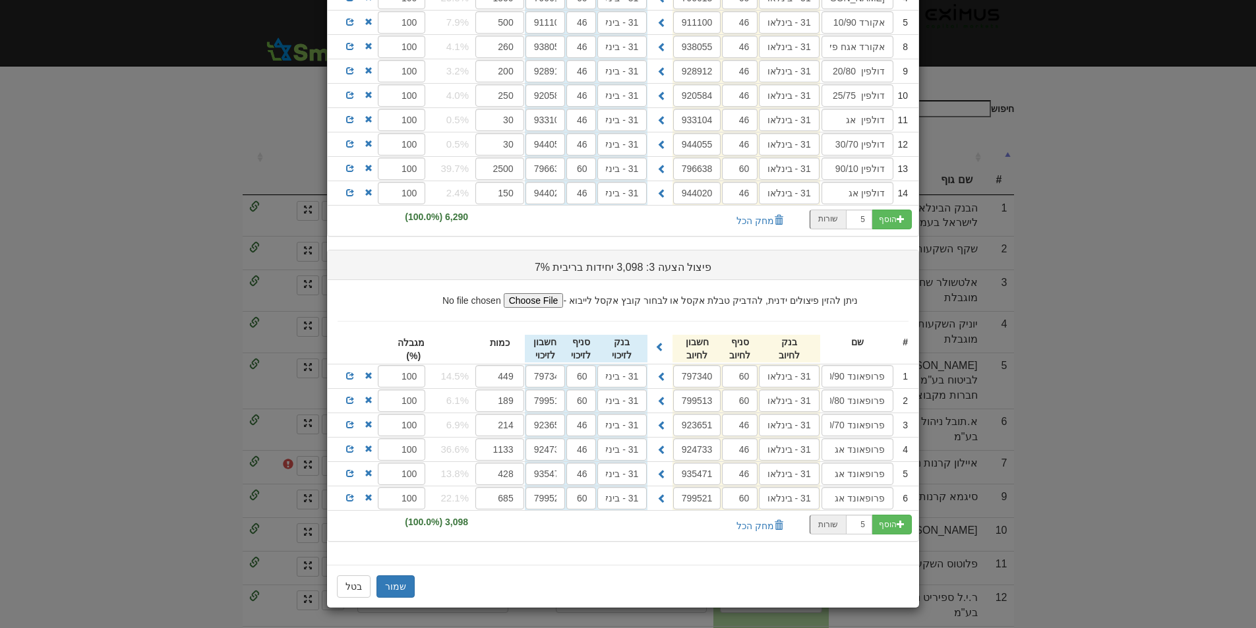
scroll to position [0, 0]
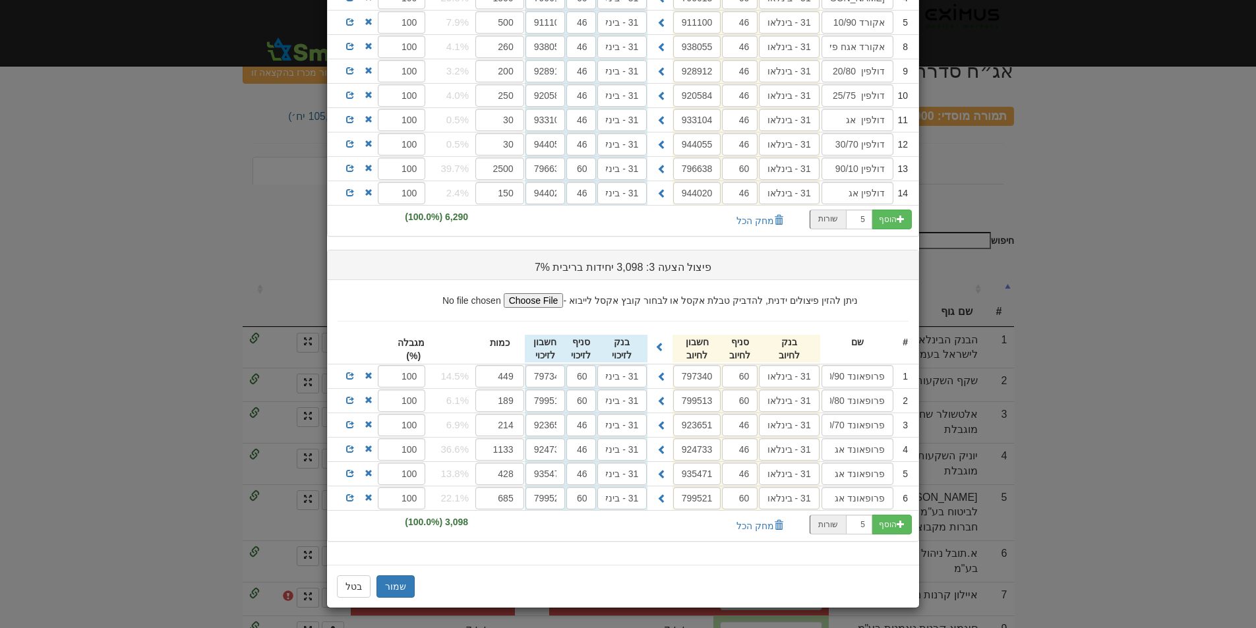
click at [582, 223] on div "הוסף 5 שורות" at bounding box center [623, 221] width 591 height 30
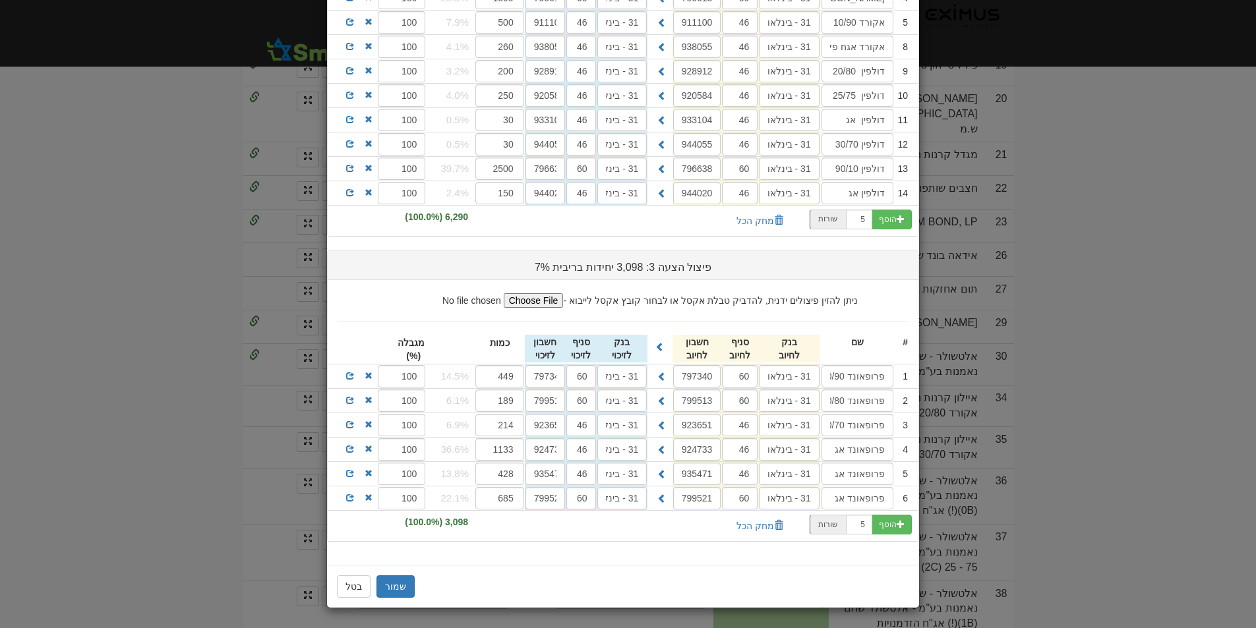
scroll to position [1233, 0]
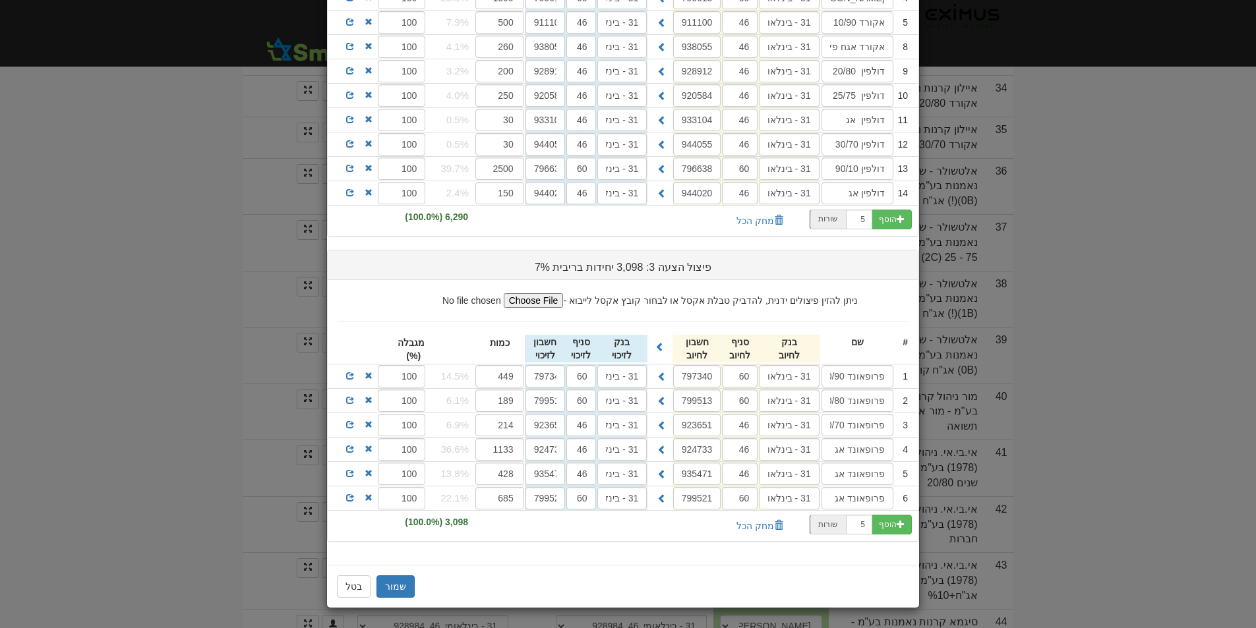
click at [1100, 240] on div "× פיצול הזמנה מספר 7 (איילון קרנות נאמנות בע"מ) פיצול אחד לכל הלימיטים פיצול שו…" at bounding box center [628, 314] width 1256 height 628
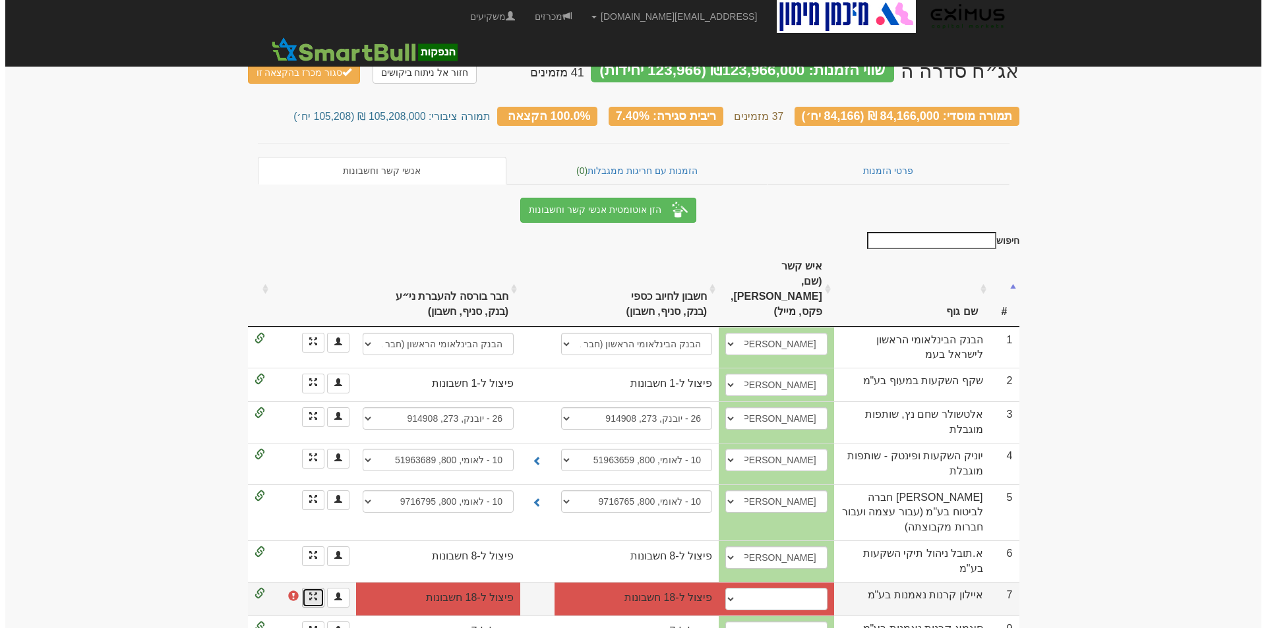
scroll to position [132, 0]
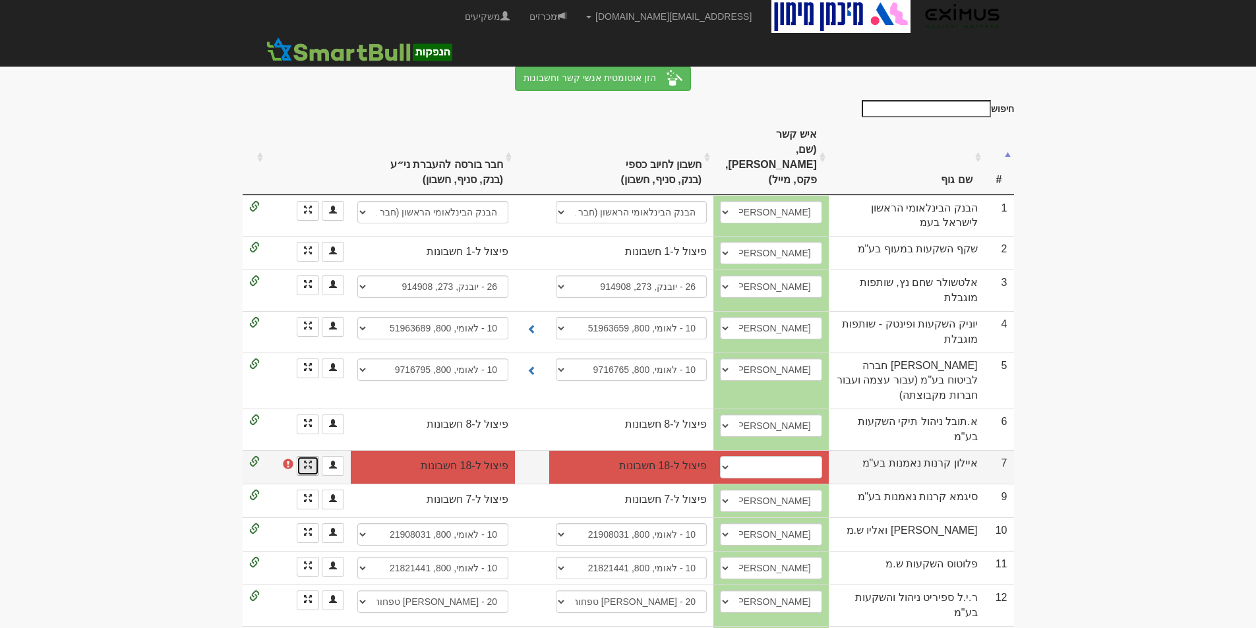
click at [303, 456] on link at bounding box center [308, 466] width 22 height 20
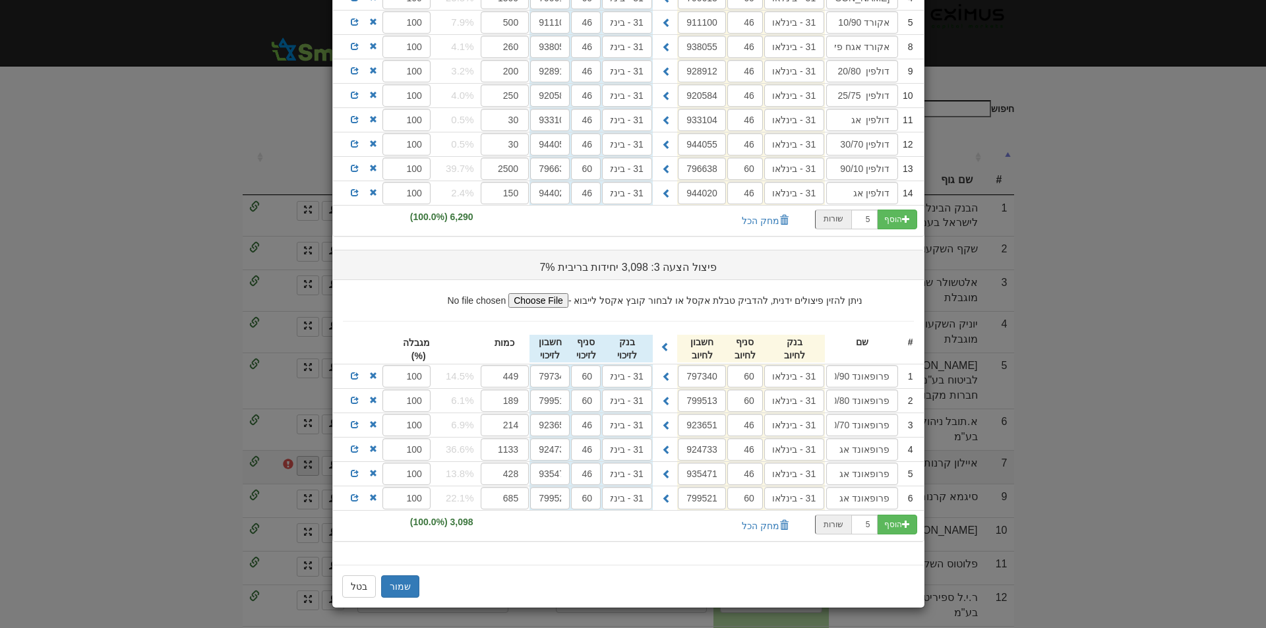
scroll to position [0, 0]
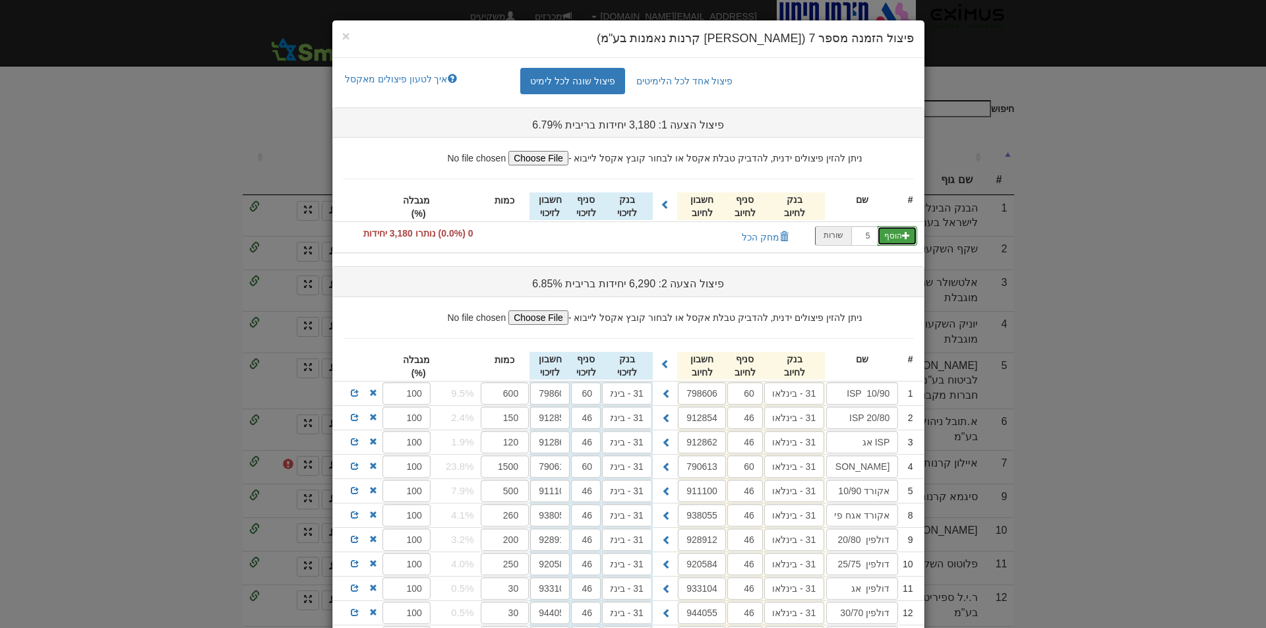
click at [907, 231] on span "button" at bounding box center [906, 235] width 8 height 8
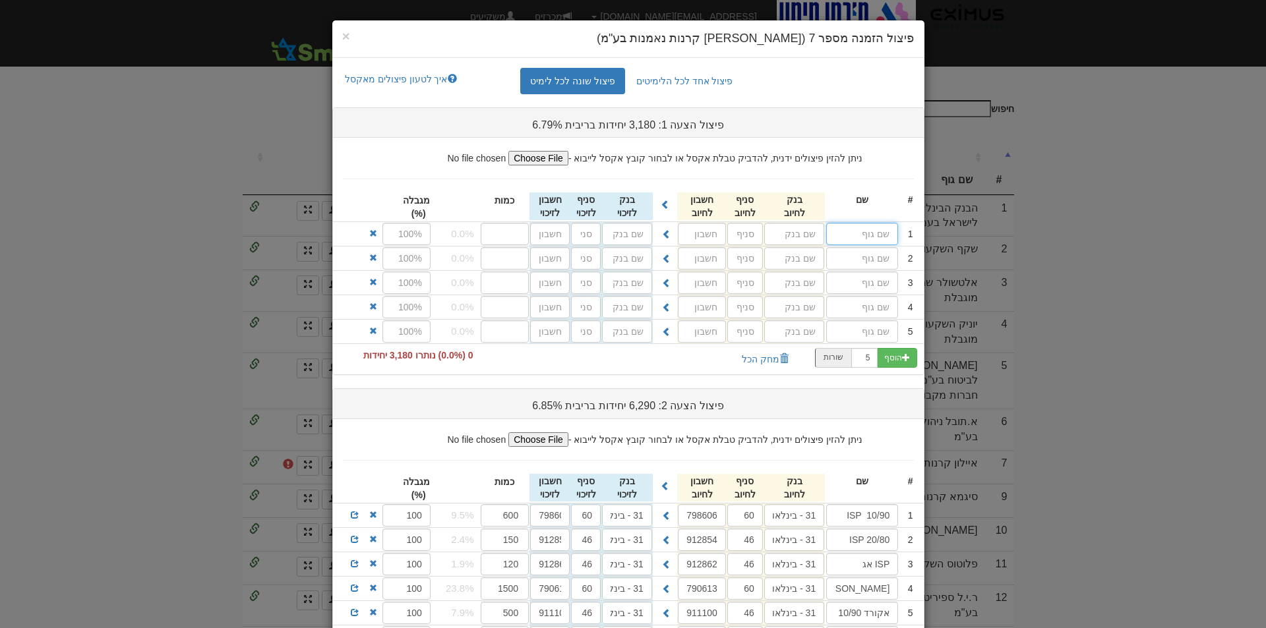
click at [862, 237] on input "text" at bounding box center [862, 234] width 72 height 22
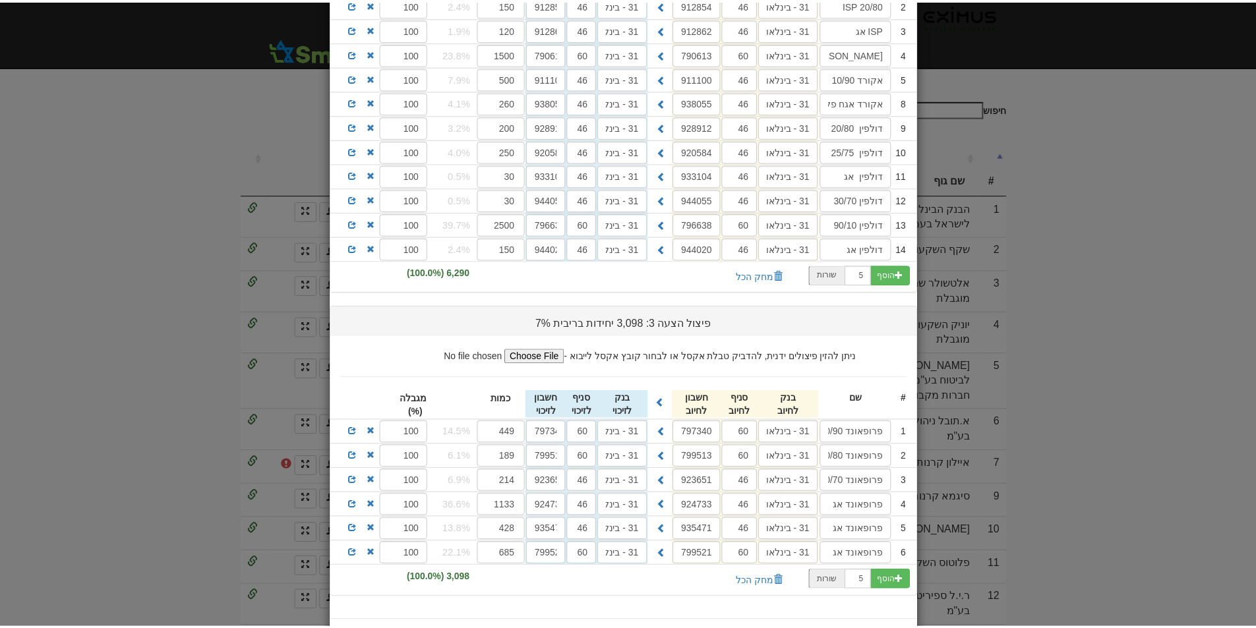
scroll to position [517, 0]
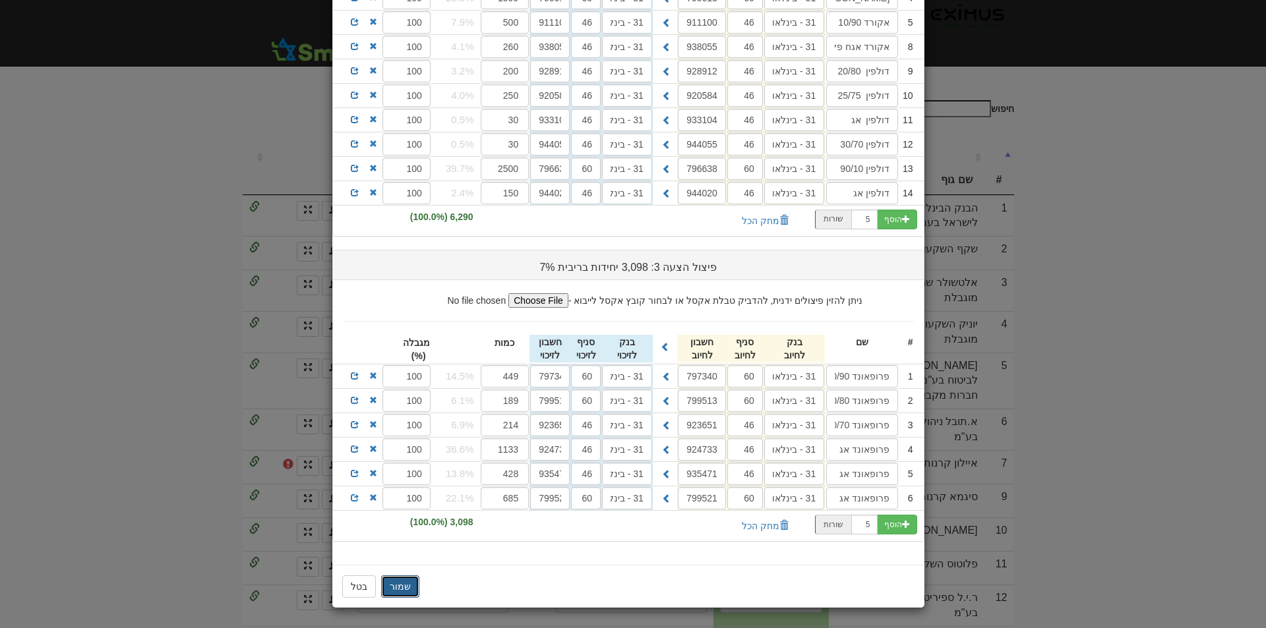
click at [404, 583] on button "שמור" at bounding box center [400, 586] width 38 height 22
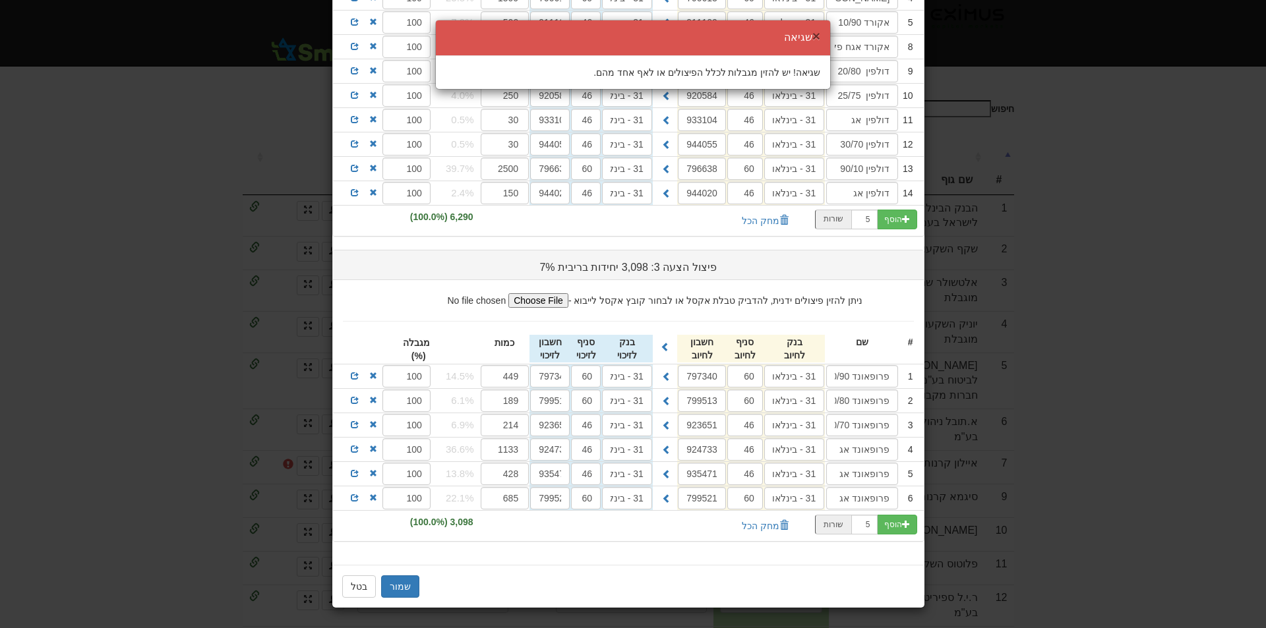
click at [815, 33] on button "×" at bounding box center [816, 36] width 8 height 14
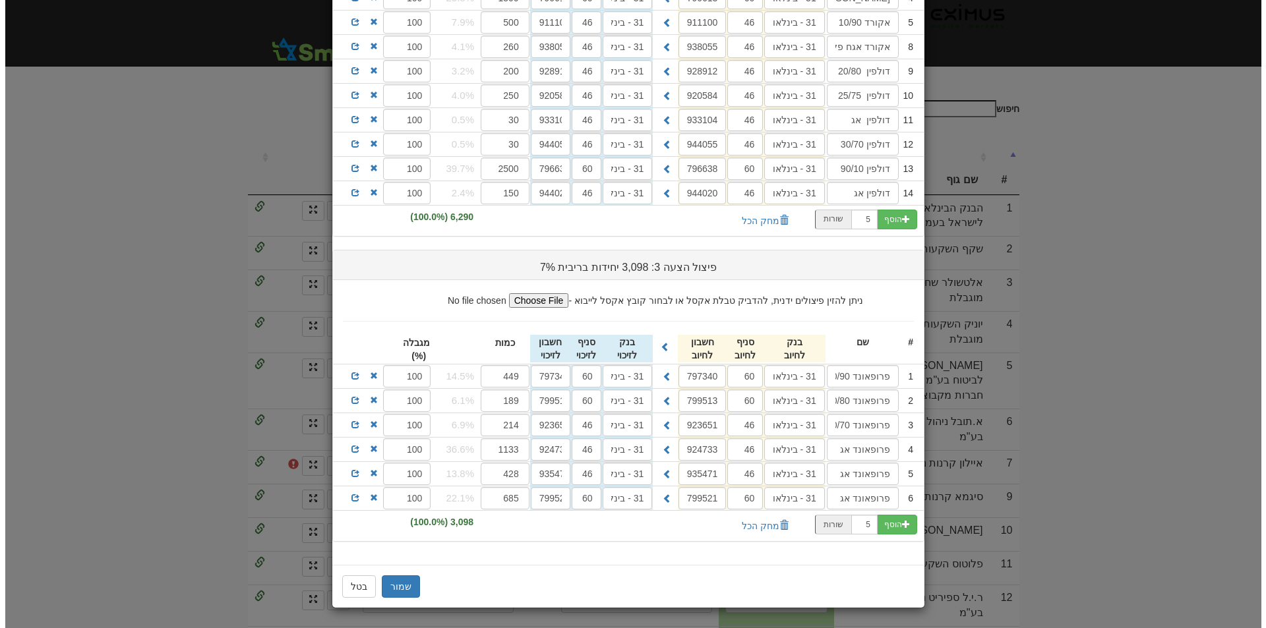
scroll to position [0, 0]
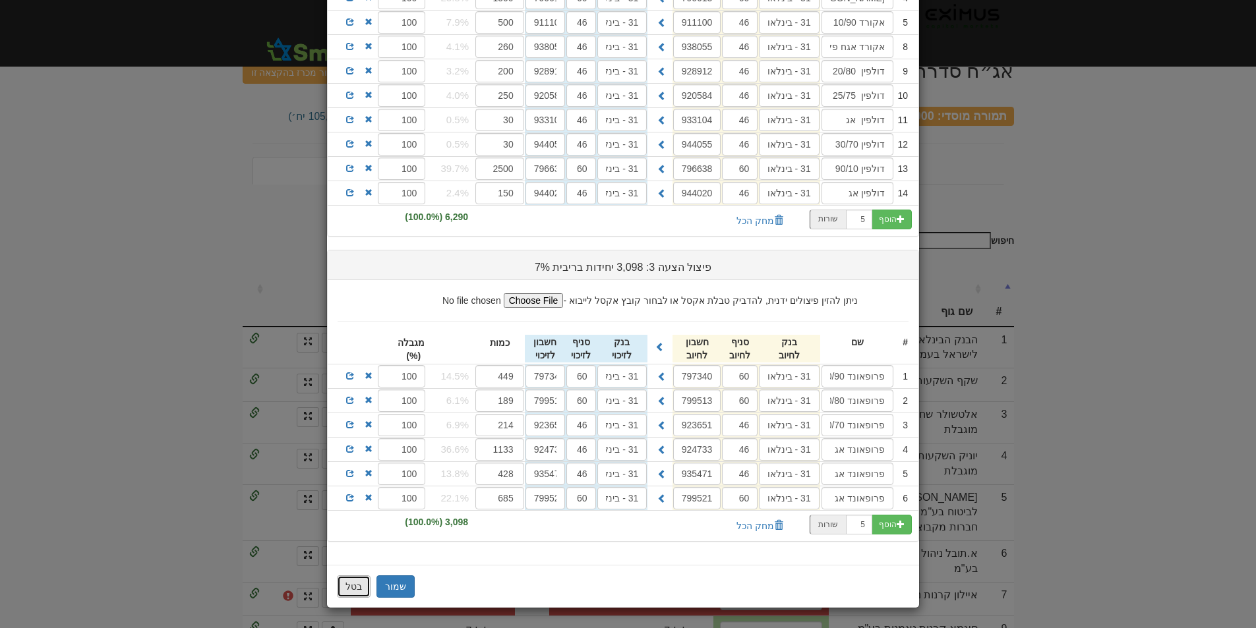
click at [349, 585] on button "בטל" at bounding box center [354, 586] width 34 height 22
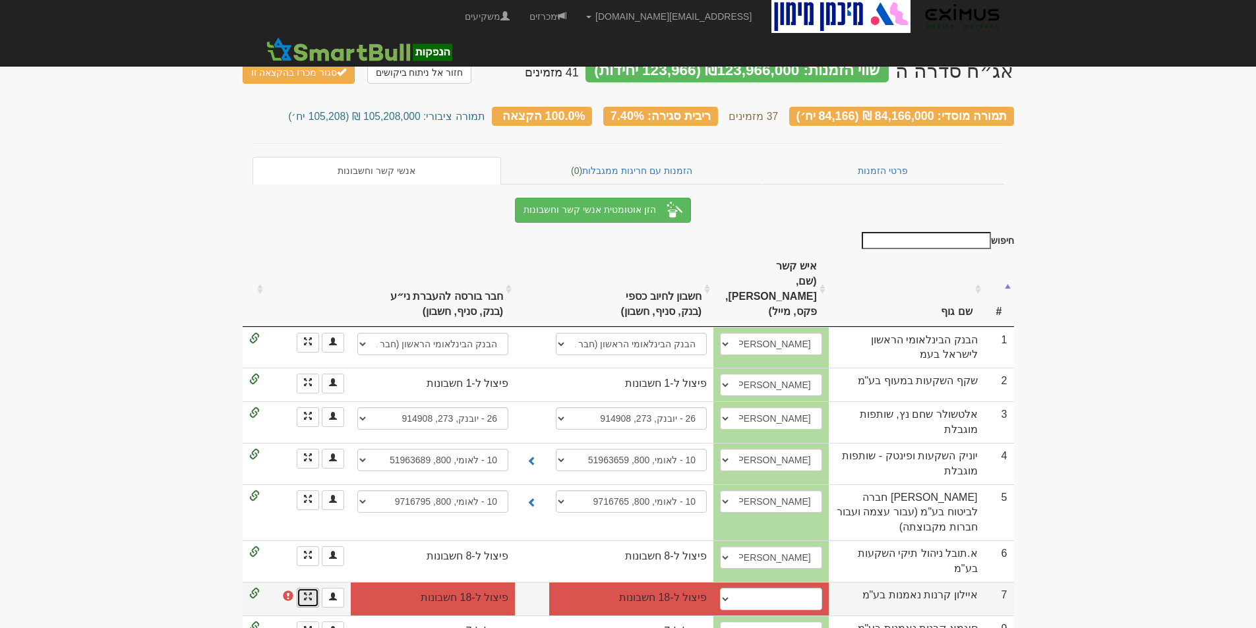
click at [302, 588] on link at bounding box center [308, 598] width 22 height 20
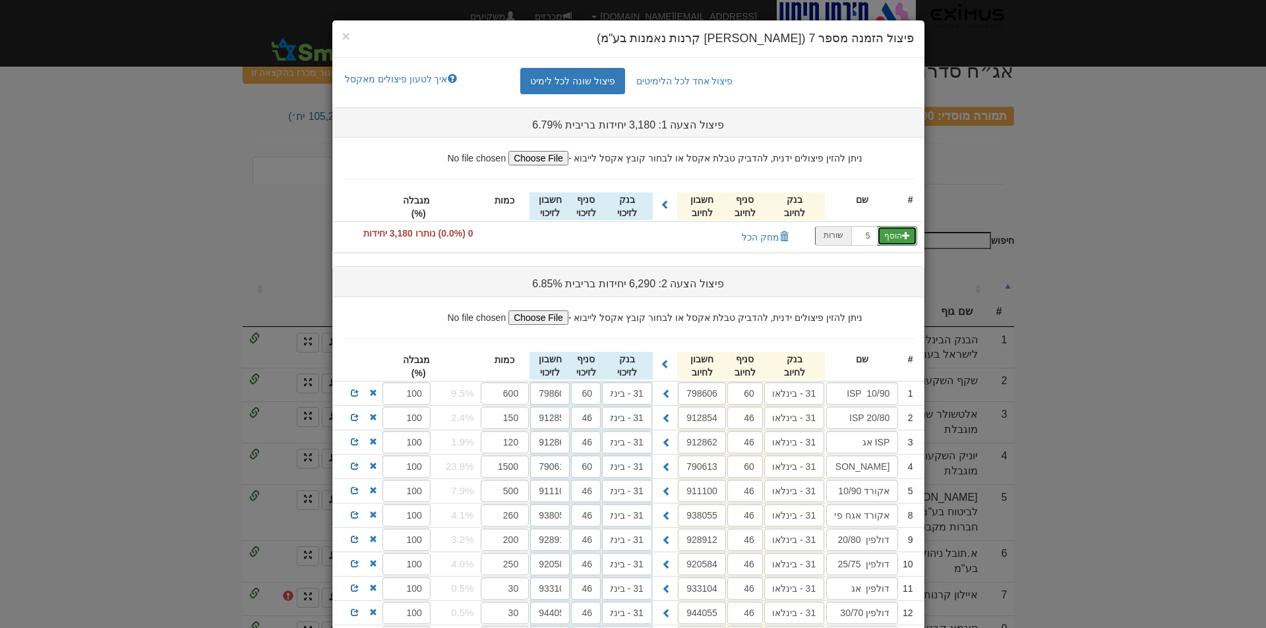
click at [906, 231] on button "הוסף" at bounding box center [897, 236] width 40 height 20
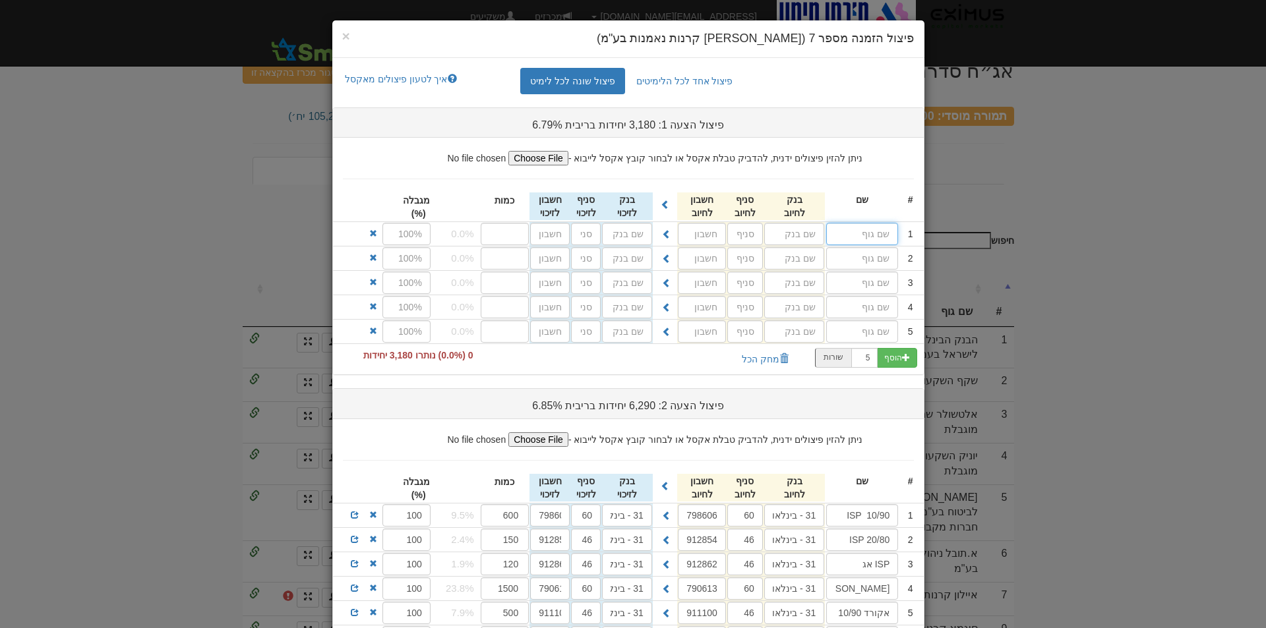
click at [879, 237] on input "text" at bounding box center [862, 234] width 72 height 22
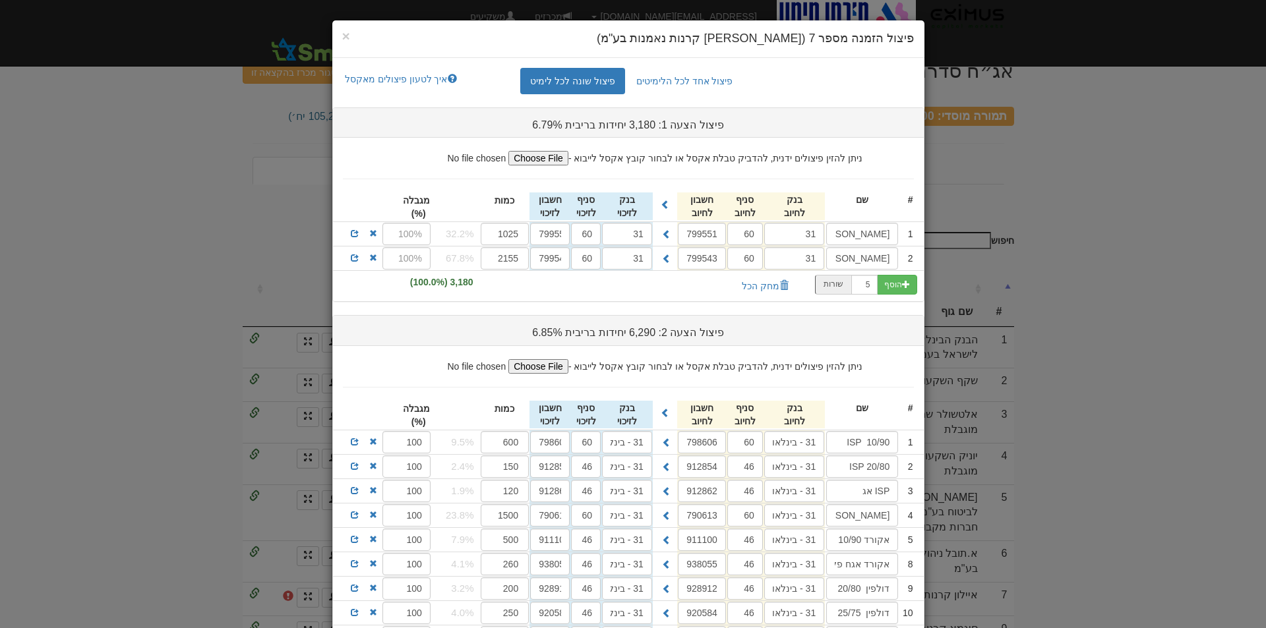
click at [864, 336] on div "פיצול הצעה 2: 6,290 יחידות בריבית 6.85%" at bounding box center [628, 330] width 591 height 16
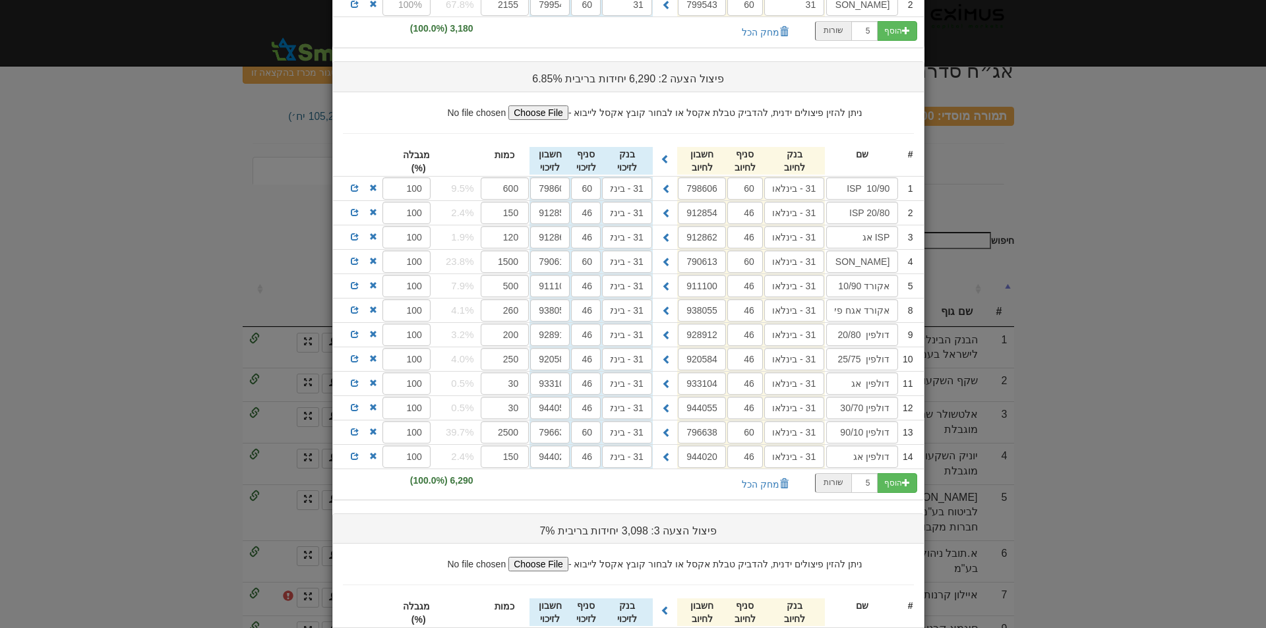
scroll to position [122, 0]
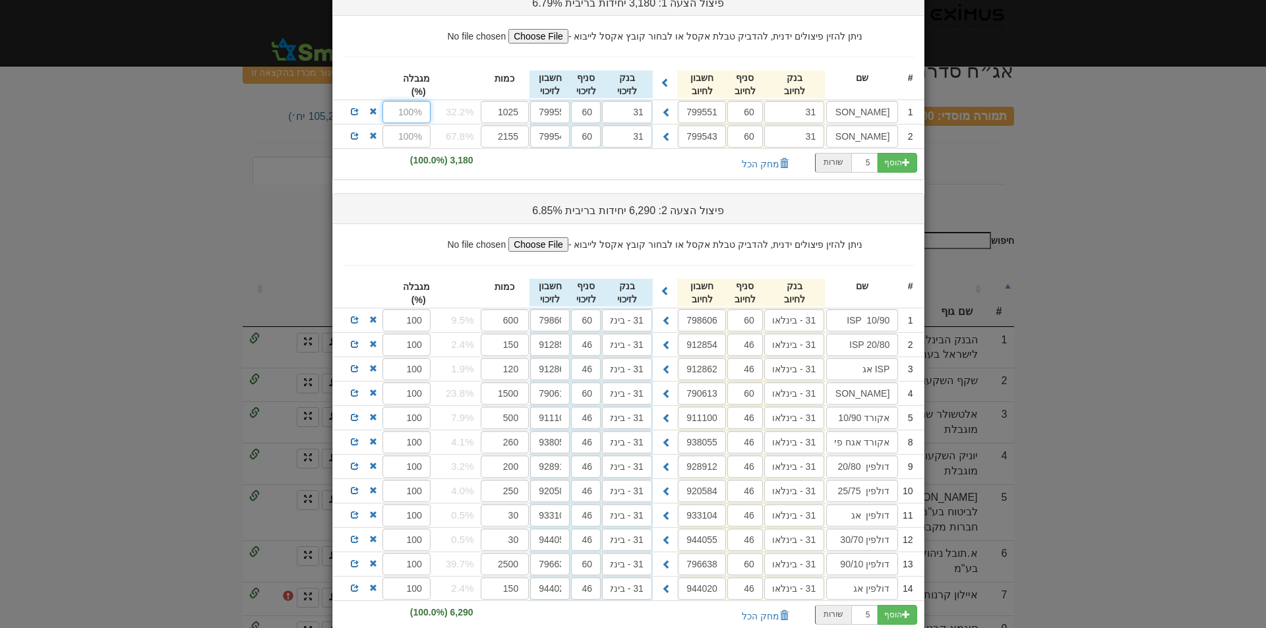
click at [405, 113] on input "text" at bounding box center [406, 112] width 48 height 22
type input "100"
click at [415, 136] on input "text" at bounding box center [406, 136] width 48 height 22
type input "100"
click at [395, 165] on div "3,180 (100.0%)" at bounding box center [407, 160] width 148 height 22
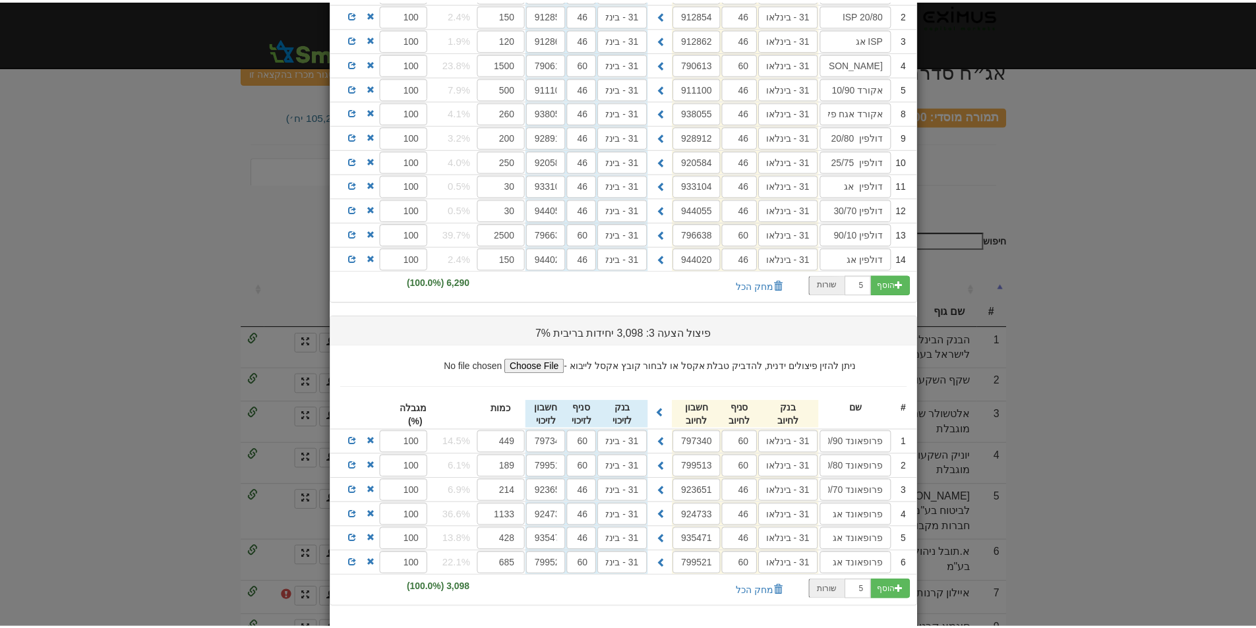
scroll to position [517, 0]
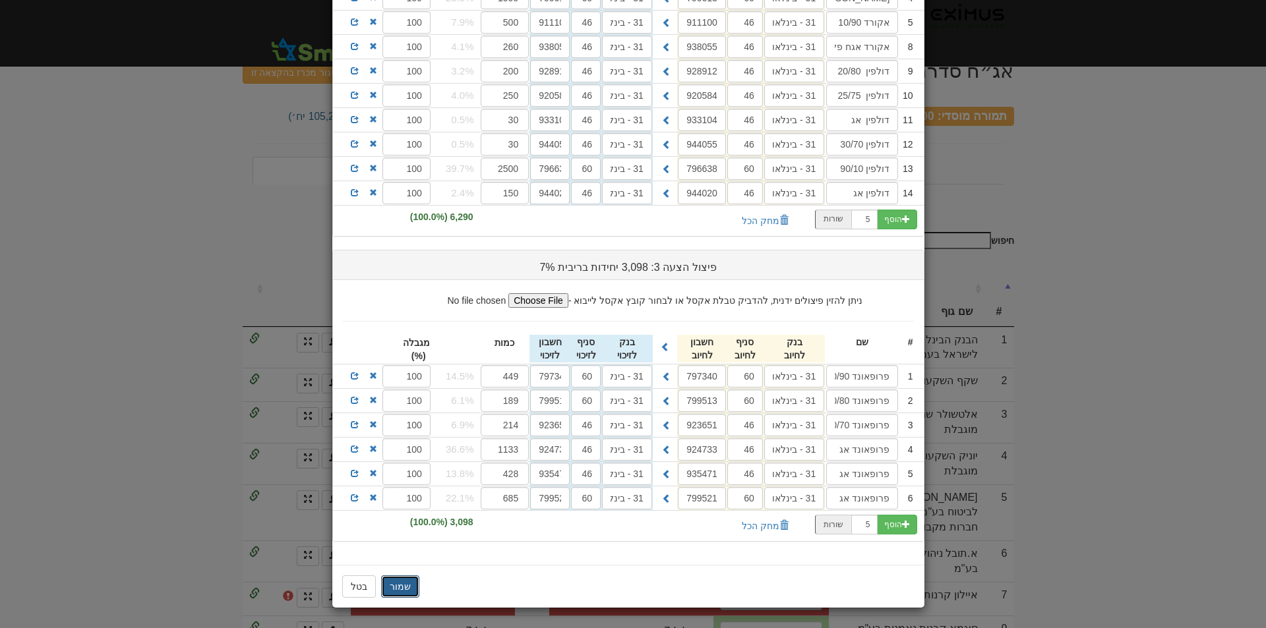
click at [402, 589] on button "שמור" at bounding box center [400, 586] width 38 height 22
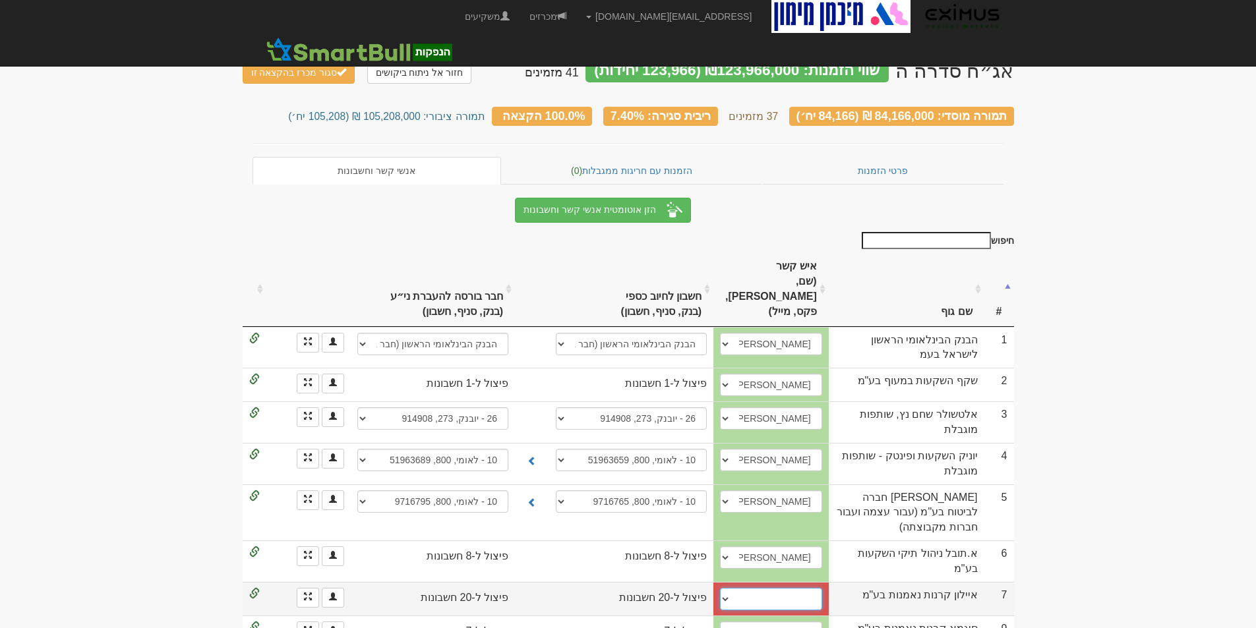
click at [765, 588] on select "נדיה סטפנוב, 0547318350, 037569905, nadia-s@ayalon-inv.co.il איליה קריפוקס, 054…" at bounding box center [771, 599] width 102 height 22
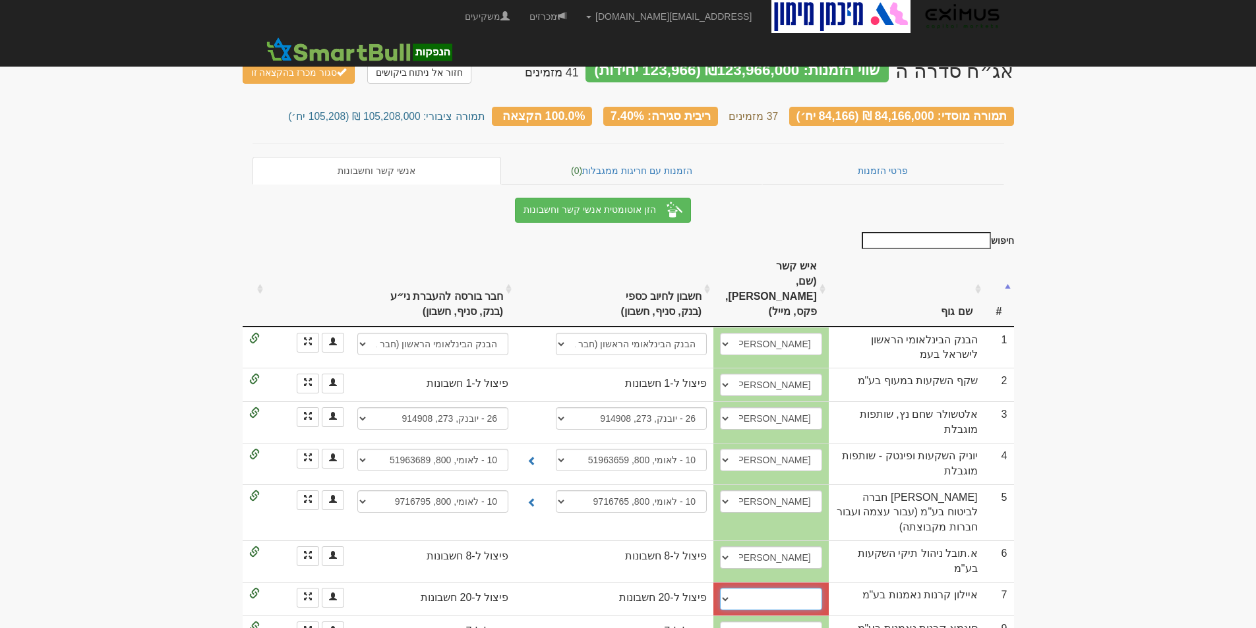
select select "68b9aa908264e81e5d55d9ea"
click at [740, 588] on select "נדיה סטפנוב, 0547318350, 037569905, nadia-s@ayalon-inv.co.il איליה קריפוקס, 054…" at bounding box center [771, 599] width 102 height 22
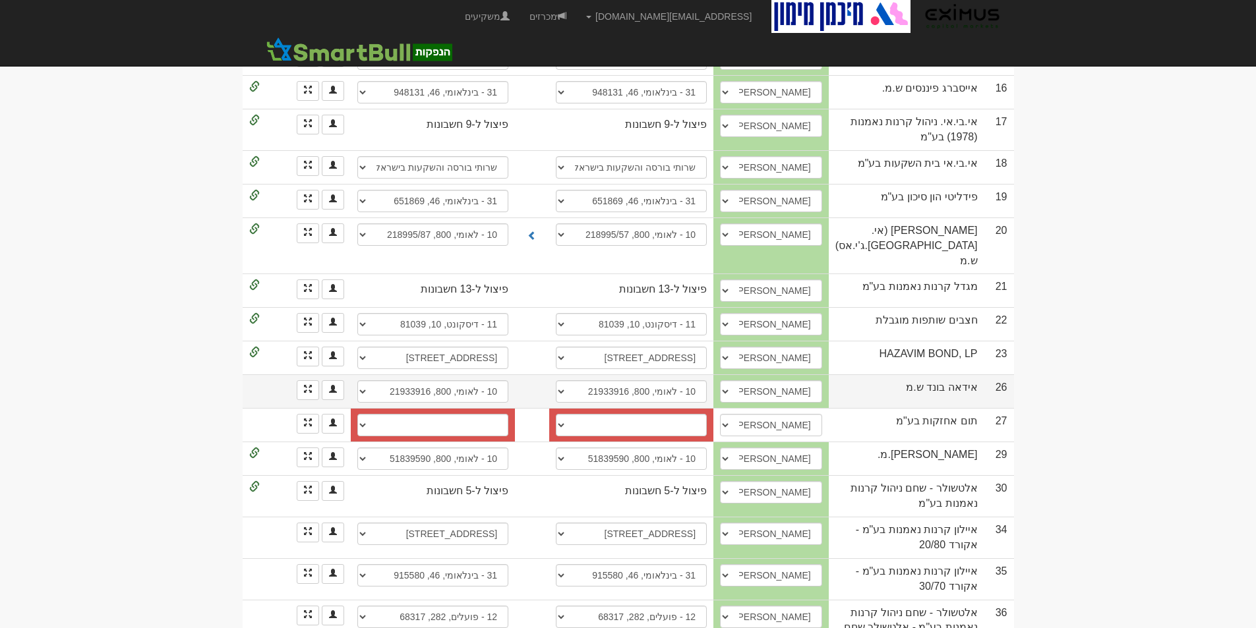
scroll to position [923, 0]
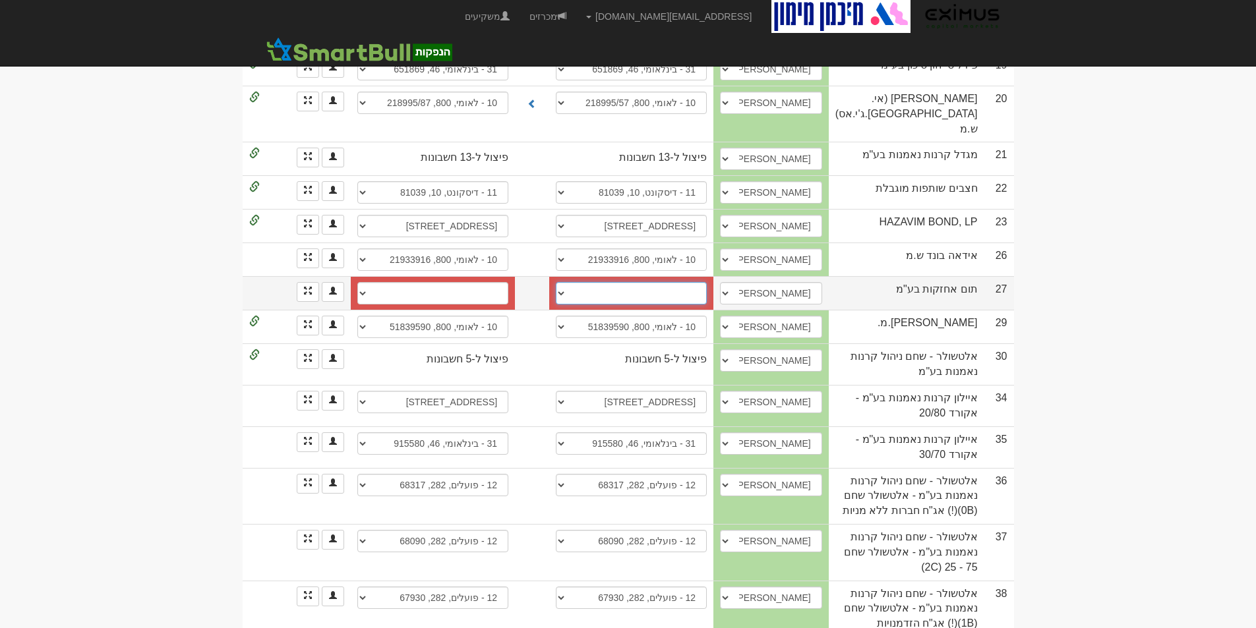
click at [667, 282] on select "מזרחי, 461, 113133 אקסלנס, 1956 אקסלנס (2361), 1953 אקסלנס (2361), 9422 חשבון ח…" at bounding box center [631, 293] width 151 height 22
click at [670, 282] on select "מזרחי, 461, 113133 אקסלנס, 1956 אקסלנס (2361), 1953 אקסלנס (2361), 9422 חשבון ח…" at bounding box center [631, 293] width 151 height 22
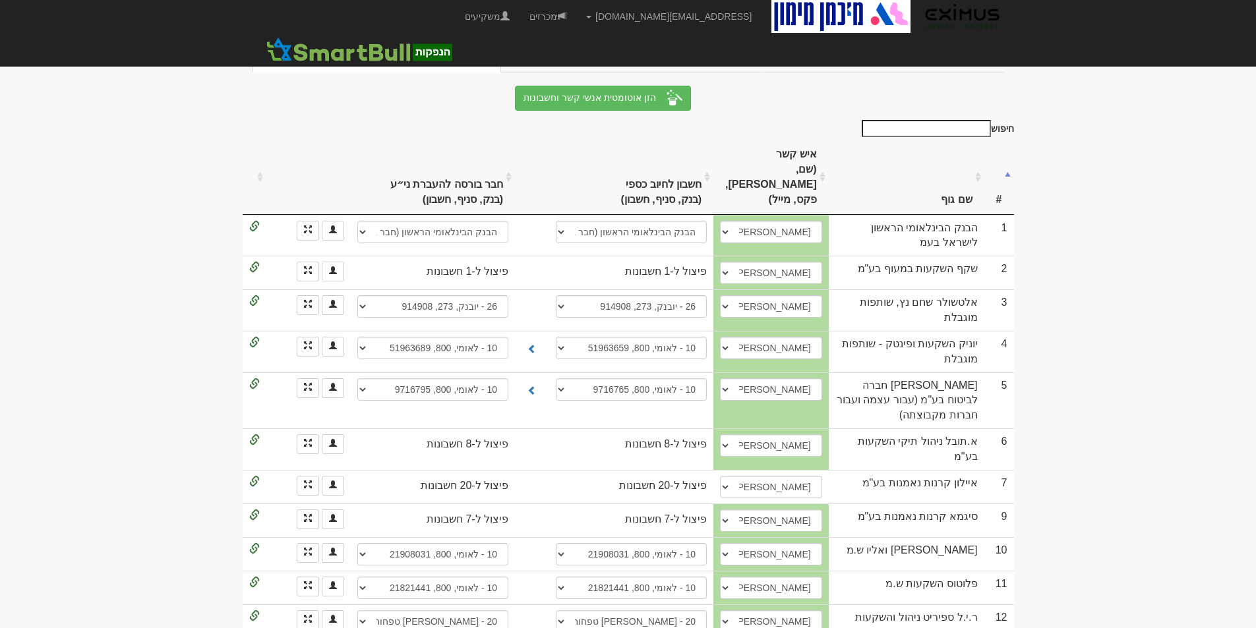
scroll to position [0, 0]
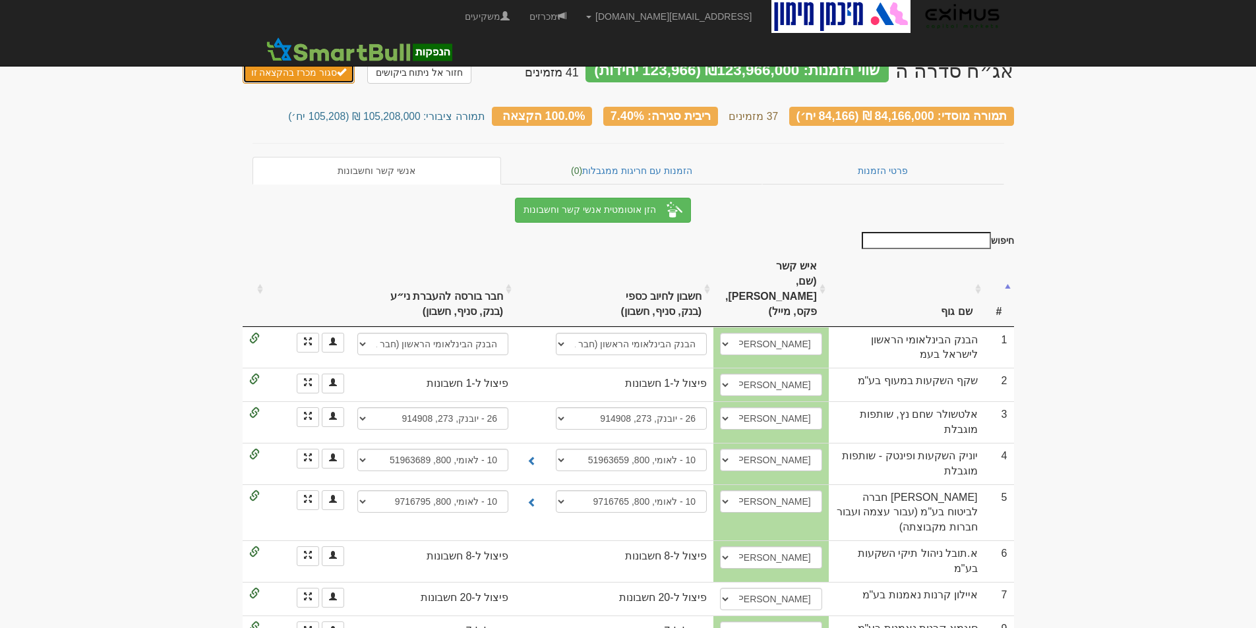
click at [290, 65] on button "סגור מכרז בהקצאה זו" at bounding box center [299, 72] width 113 height 22
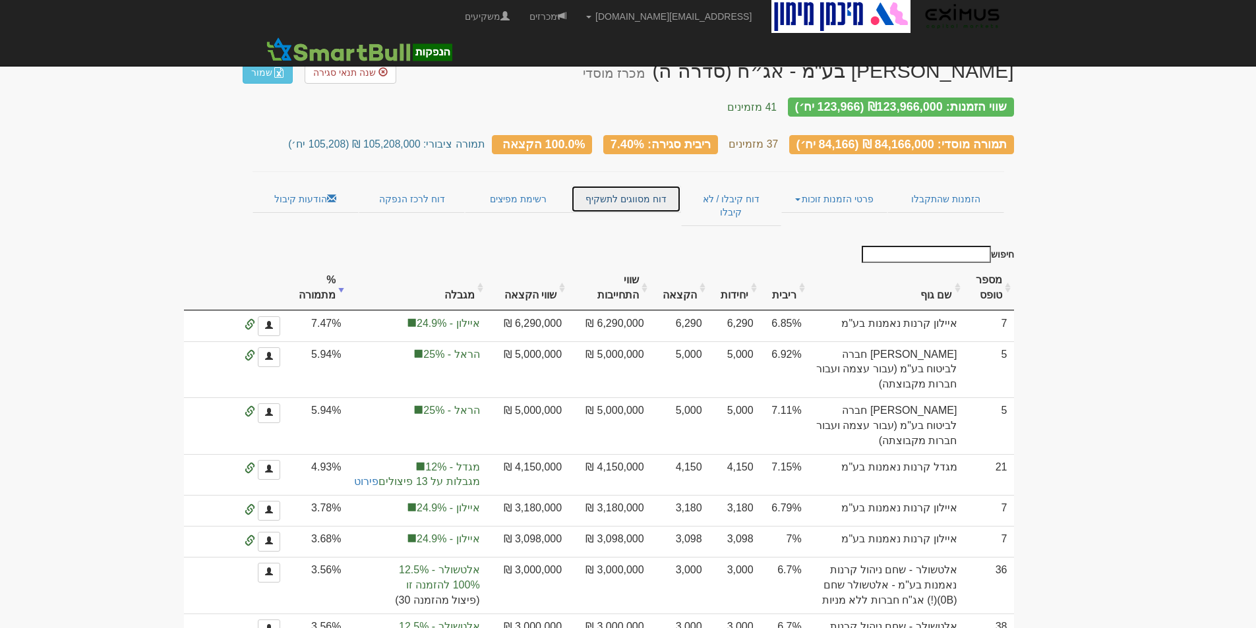
click at [606, 185] on link "דוח מסווגים לתשקיף" at bounding box center [626, 199] width 110 height 28
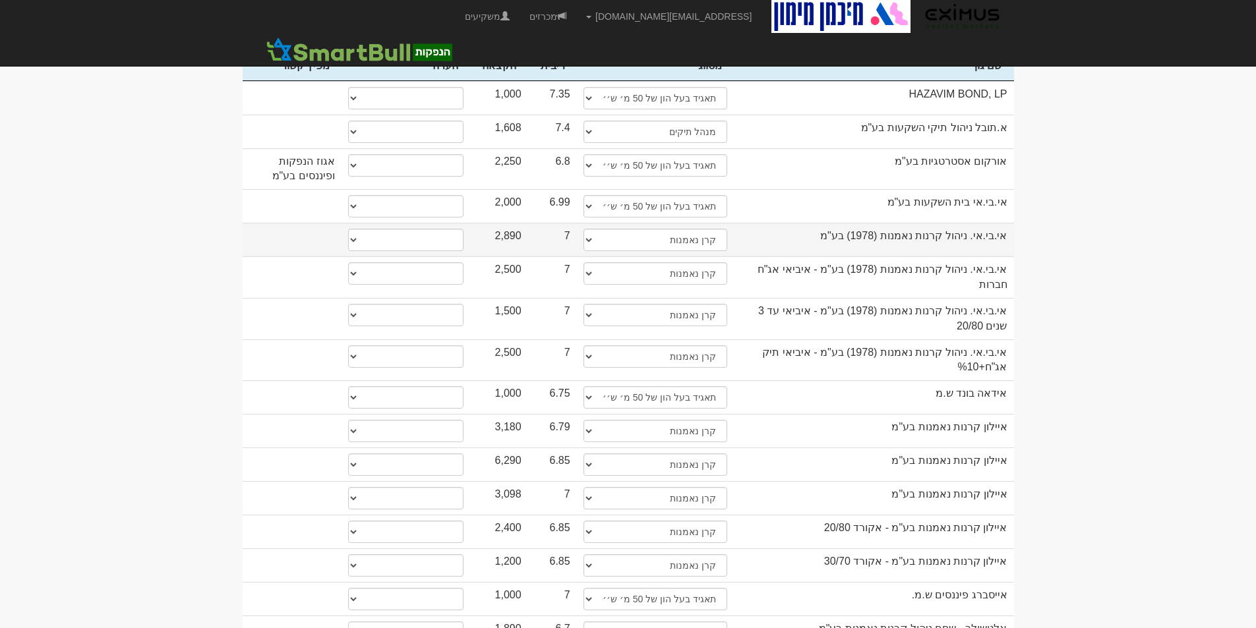
scroll to position [593, 0]
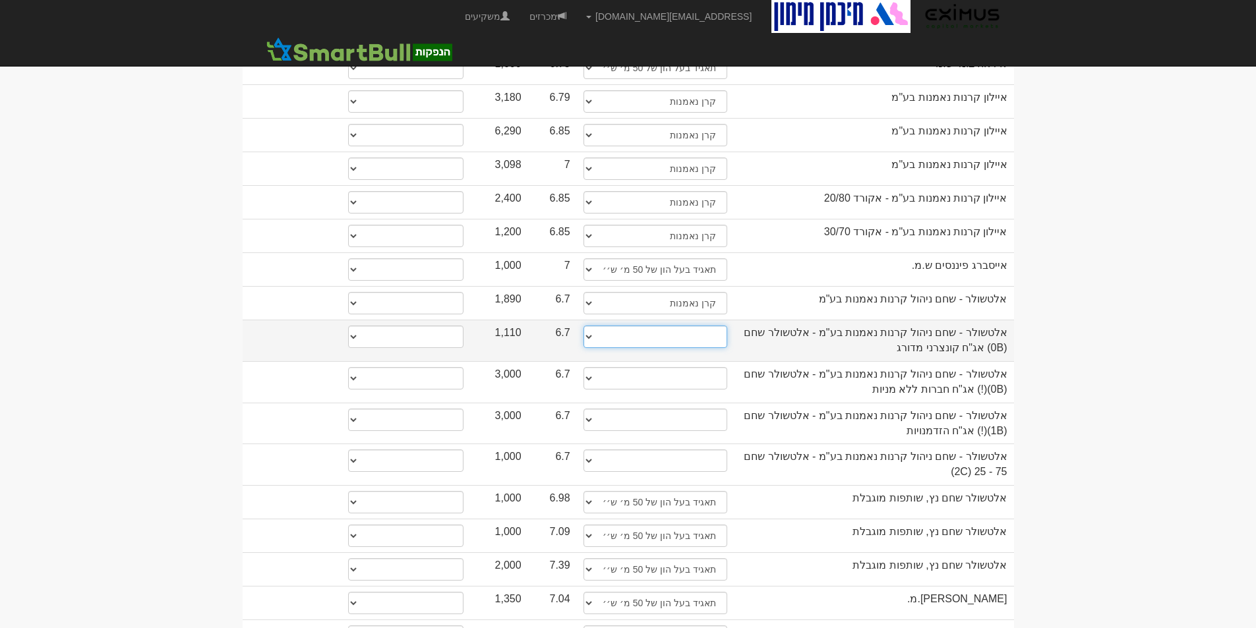
click at [685, 326] on select "תאגיד מסווג חתם / מפיץ חברת ביטוח תאגיד בעל הון של 50 מ׳ ש׳׳ח קופת גמל / קרן פנ…" at bounding box center [655, 337] width 144 height 22
select select "קרן נאמנות"
click at [583, 326] on select "תאגיד מסווג חתם / מפיץ חברת ביטוח תאגיד בעל הון של 50 מ׳ ש׳׳ח קופת גמל / קרן פנ…" at bounding box center [655, 337] width 144 height 22
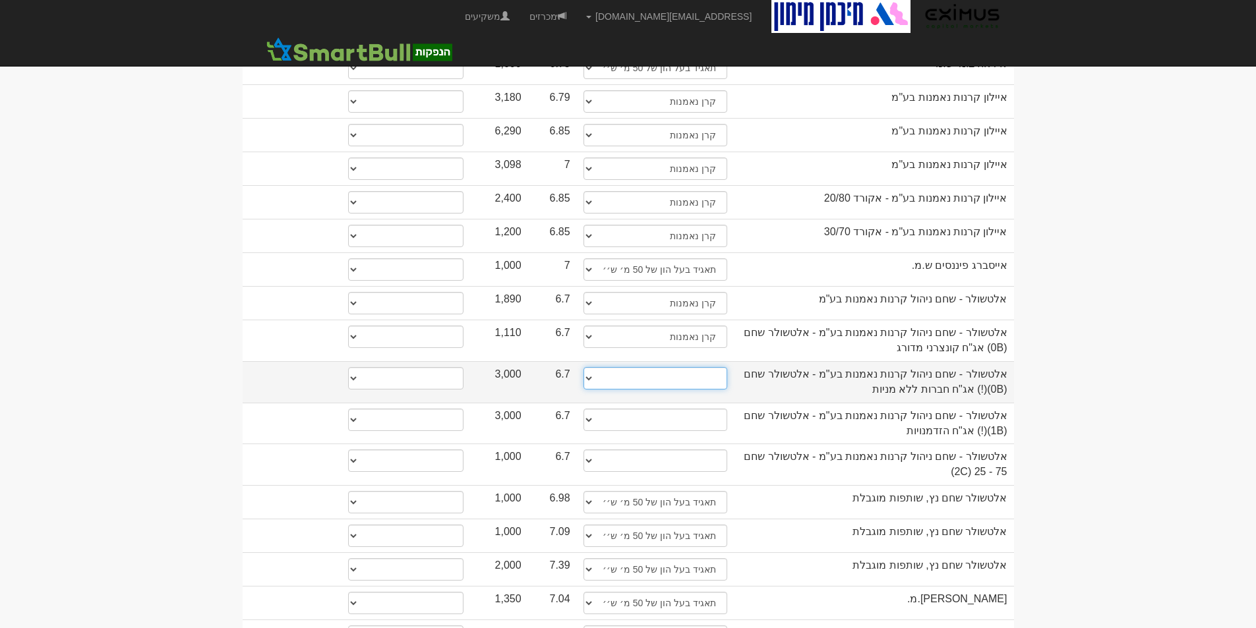
click at [705, 367] on select "תאגיד מסווג חתם / מפיץ חברת ביטוח תאגיד בעל הון של 50 מ׳ ש׳׳ח קופת גמל / קרן פנ…" at bounding box center [655, 378] width 144 height 22
select select "קרן נאמנות"
click at [583, 367] on select "תאגיד מסווג חתם / מפיץ חברת ביטוח תאגיד בעל הון של 50 מ׳ ש׳׳ח קופת גמל / קרן פנ…" at bounding box center [655, 378] width 144 height 22
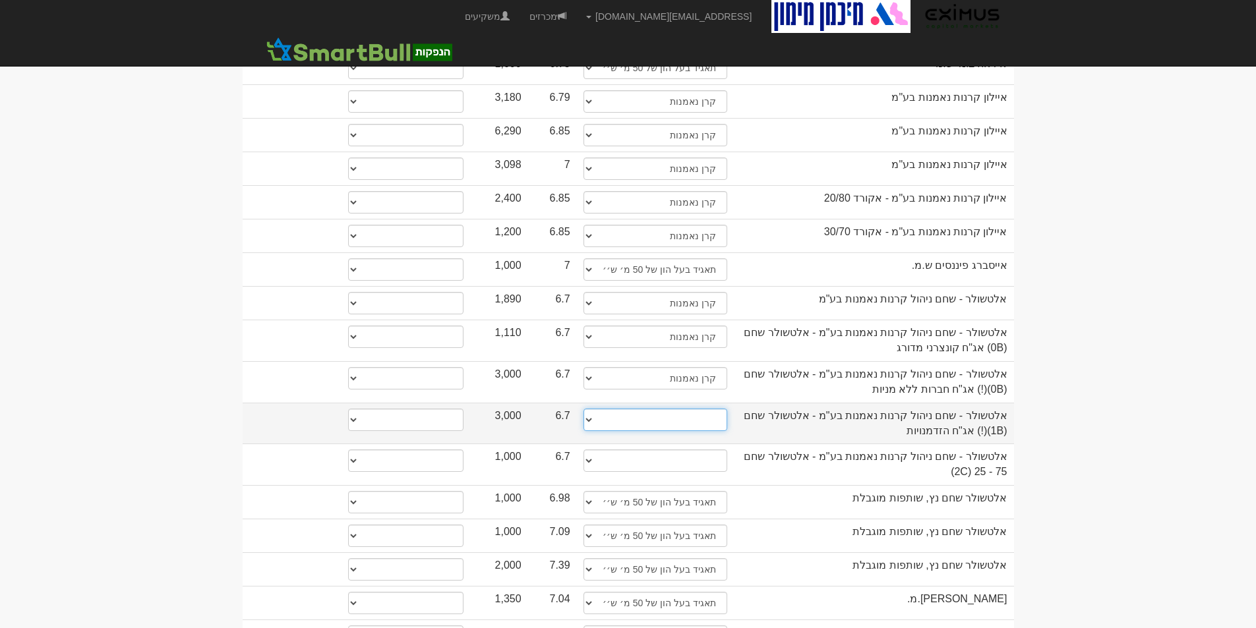
click at [695, 409] on select "תאגיד מסווג חתם / מפיץ חברת ביטוח תאגיד בעל הון של 50 מ׳ ש׳׳ח קופת גמל / קרן פנ…" at bounding box center [655, 420] width 144 height 22
select select "קרן נאמנות"
click at [583, 409] on select "תאגיד מסווג חתם / מפיץ חברת ביטוח תאגיד בעל הון של 50 מ׳ ש׳׳ח קופת גמל / קרן פנ…" at bounding box center [655, 420] width 144 height 22
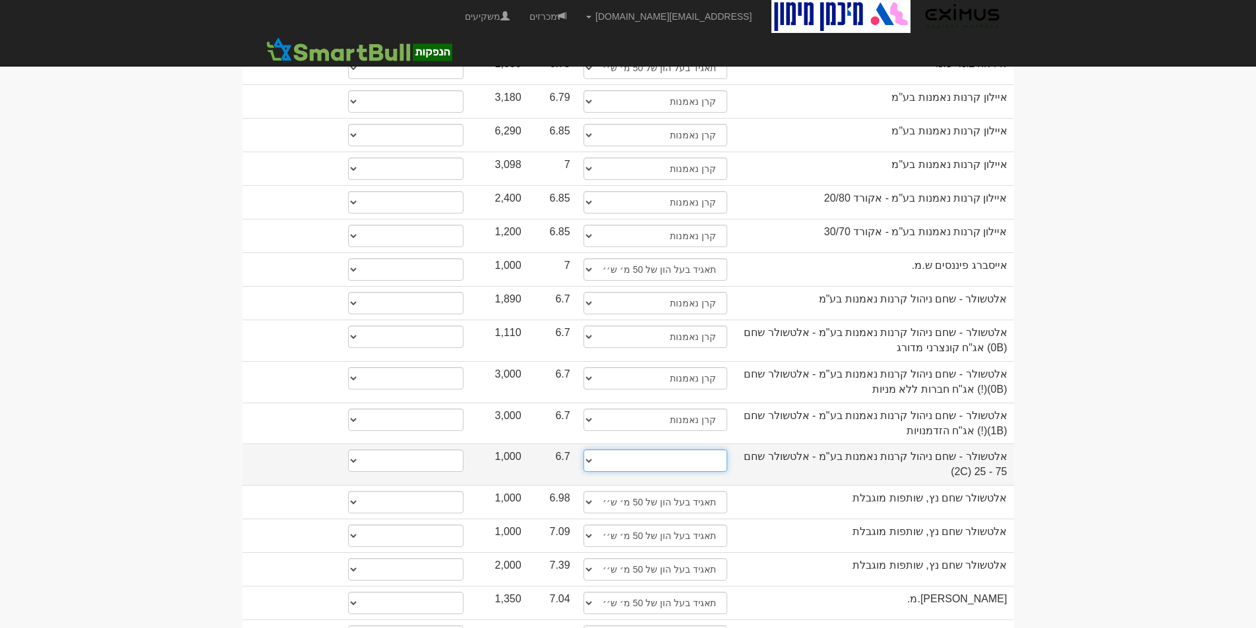
click at [695, 450] on select "תאגיד מסווג חתם / מפיץ חברת ביטוח תאגיד בעל הון של 50 מ׳ ש׳׳ח קופת גמל / קרן פנ…" at bounding box center [655, 461] width 144 height 22
select select "קרן נאמנות"
click at [583, 450] on select "תאגיד מסווג חתם / מפיץ חברת ביטוח תאגיד בעל הון של 50 מ׳ ש׳׳ח קופת גמל / קרן פנ…" at bounding box center [655, 461] width 144 height 22
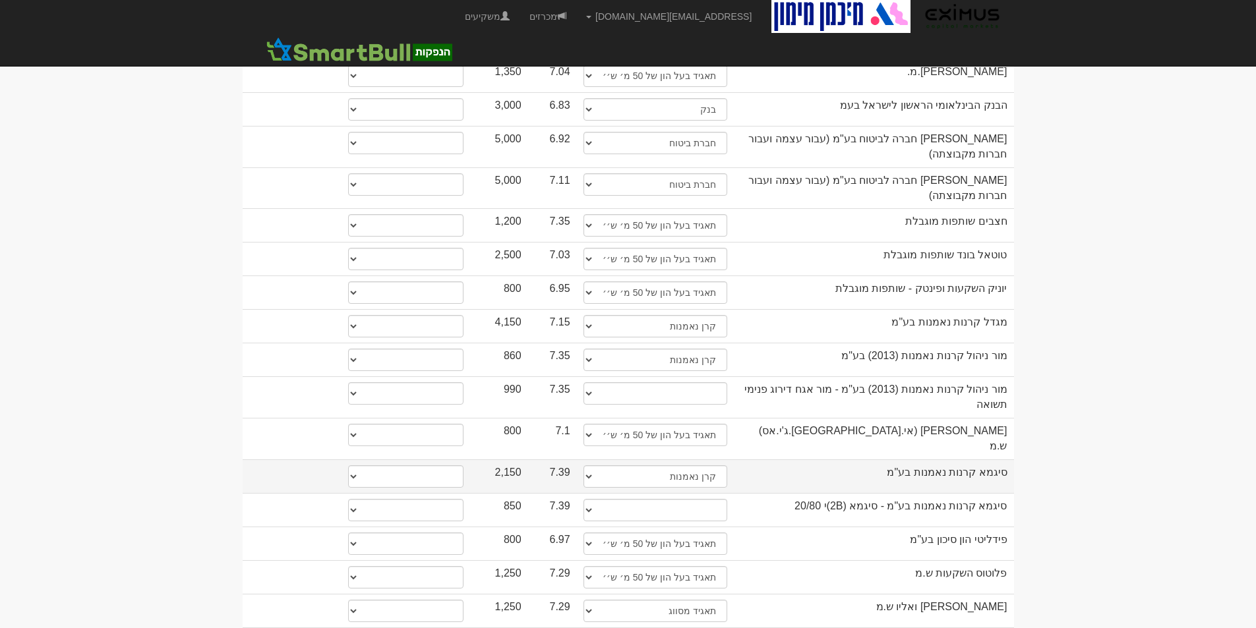
scroll to position [1186, 0]
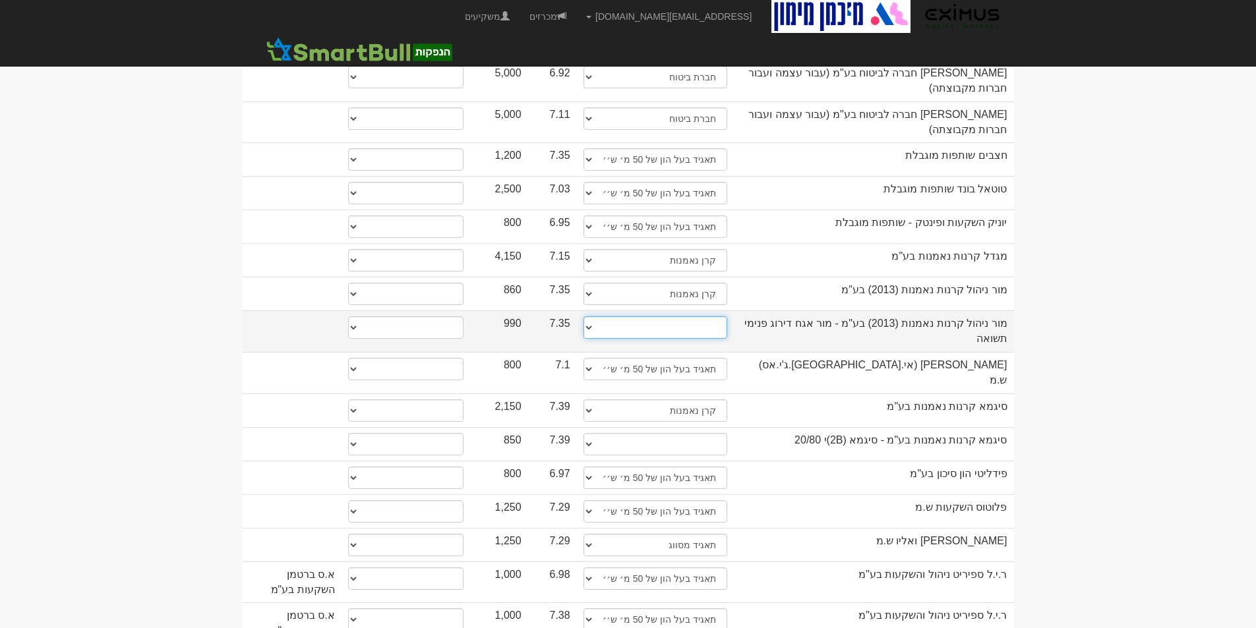
click at [698, 316] on select "תאגיד מסווג חתם / מפיץ חברת ביטוח תאגיד בעל הון של 50 מ׳ ש׳׳ח קופת גמל / קרן פנ…" at bounding box center [655, 327] width 144 height 22
select select "קרן נאמנות"
click at [583, 316] on select "תאגיד מסווג חתם / מפיץ חברת ביטוח תאגיד בעל הון של 50 מ׳ ש׳׳ח קופת גמל / קרן פנ…" at bounding box center [655, 327] width 144 height 22
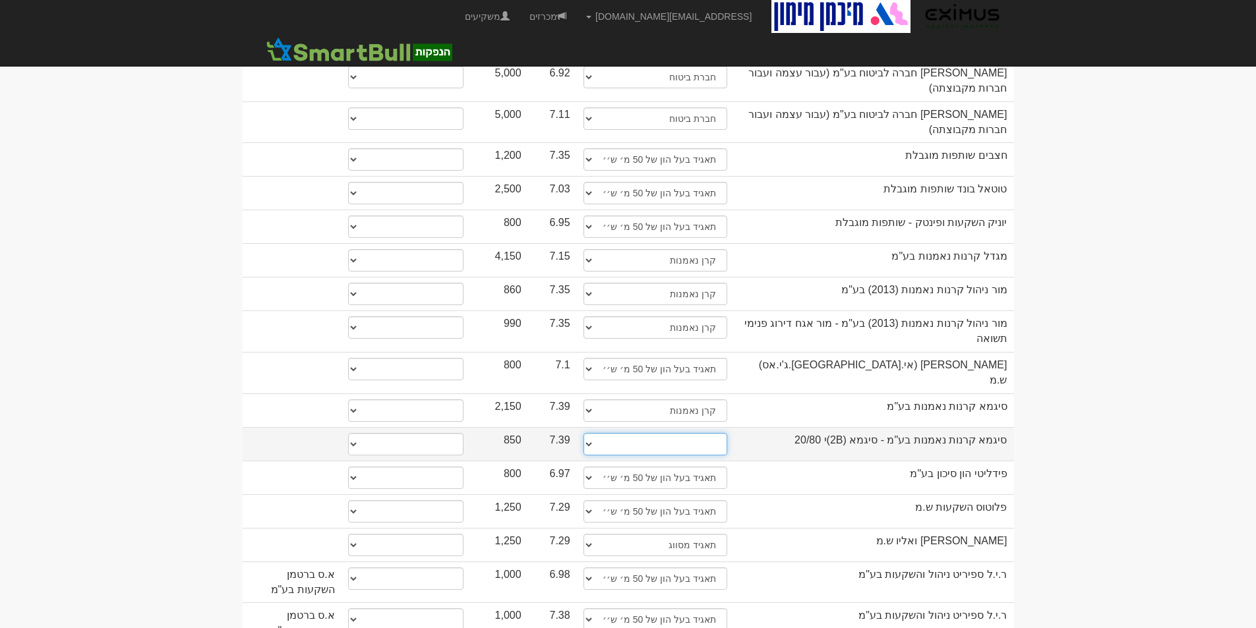
click at [699, 433] on select "תאגיד מסווג חתם / מפיץ חברת ביטוח תאגיד בעל הון של 50 מ׳ ש׳׳ח קופת גמל / קרן פנ…" at bounding box center [655, 444] width 144 height 22
select select "קרן נאמנות"
click at [583, 433] on select "תאגיד מסווג חתם / מפיץ חברת ביטוח תאגיד בעל הון של 50 מ׳ ש׳׳ח קופת גמל / קרן פנ…" at bounding box center [655, 444] width 144 height 22
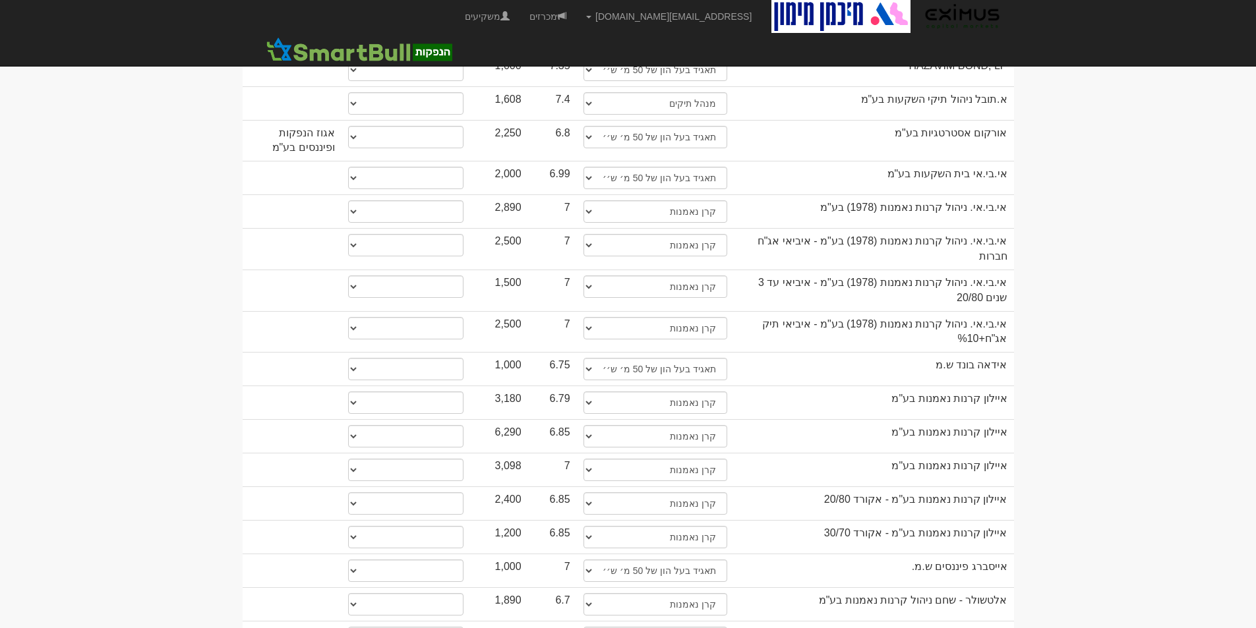
scroll to position [0, 0]
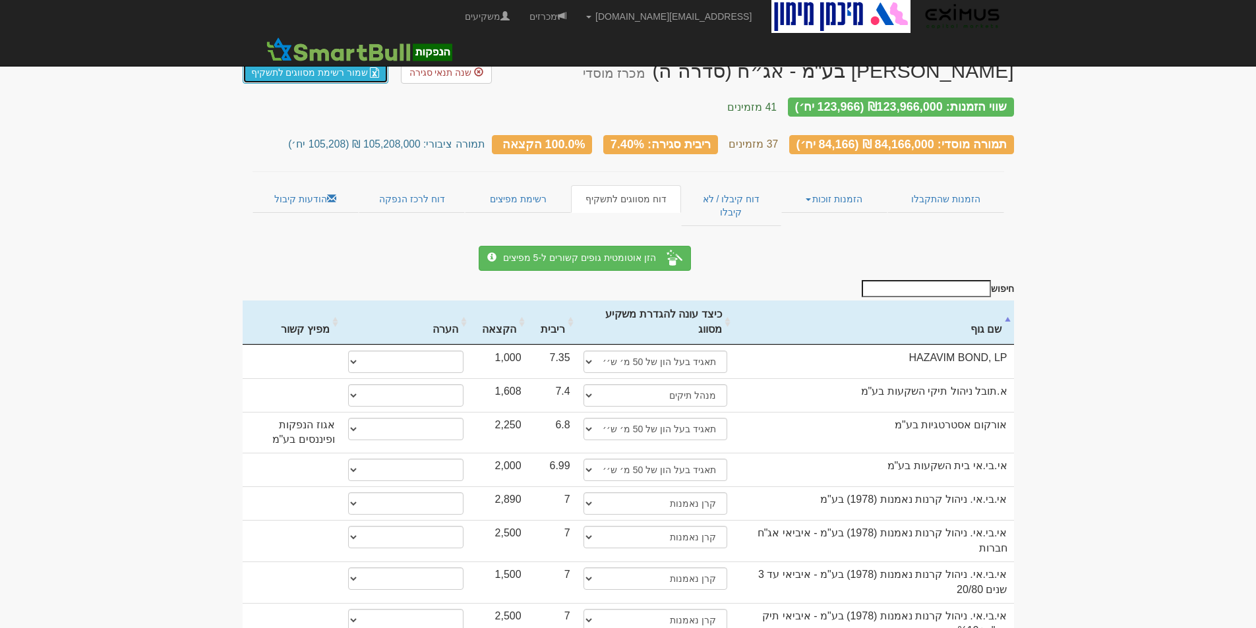
click at [296, 67] on link "שמור רשימת מסווגים לתשקיף" at bounding box center [316, 72] width 146 height 22
click at [710, 185] on link "דוח קיבלו / לא קיבלו" at bounding box center [731, 205] width 100 height 41
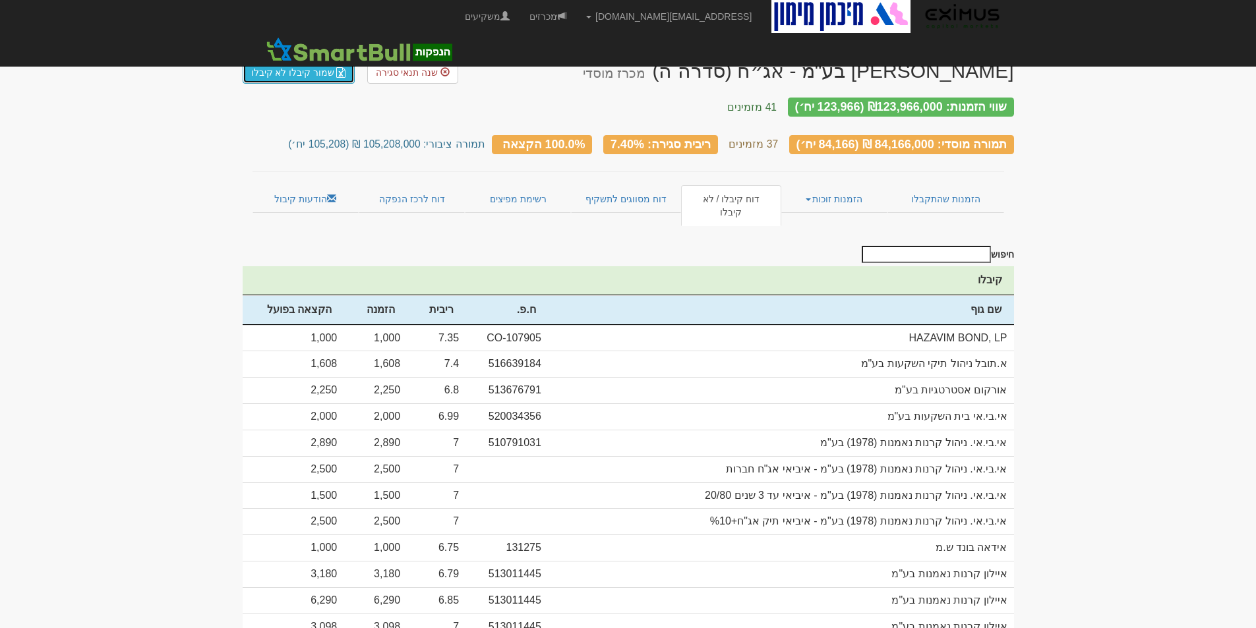
click at [276, 70] on link "שמור קיבלו לא קיבלו" at bounding box center [299, 72] width 113 height 22
click at [830, 194] on link "הזמנות זוכות" at bounding box center [834, 199] width 106 height 28
click at [840, 216] on link "פרטי הזמנות זוכות" at bounding box center [834, 224] width 104 height 17
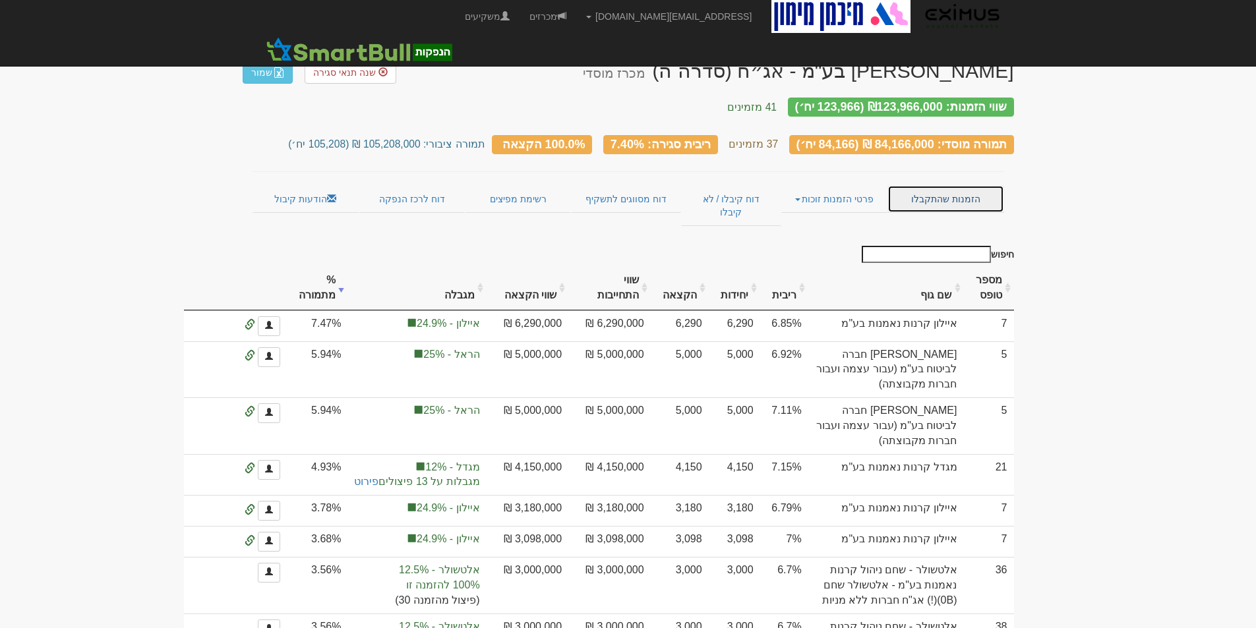
click at [964, 185] on link "הזמנות שהתקבלו" at bounding box center [945, 199] width 116 height 28
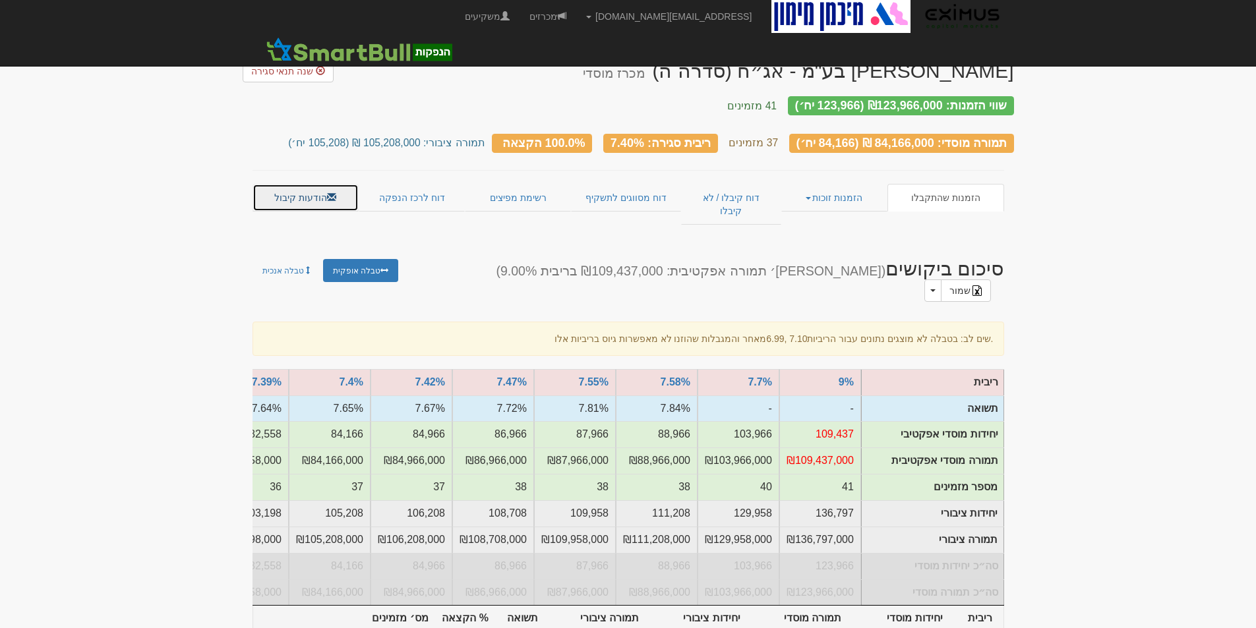
click at [303, 184] on link "הודעות קיבול" at bounding box center [305, 198] width 106 height 28
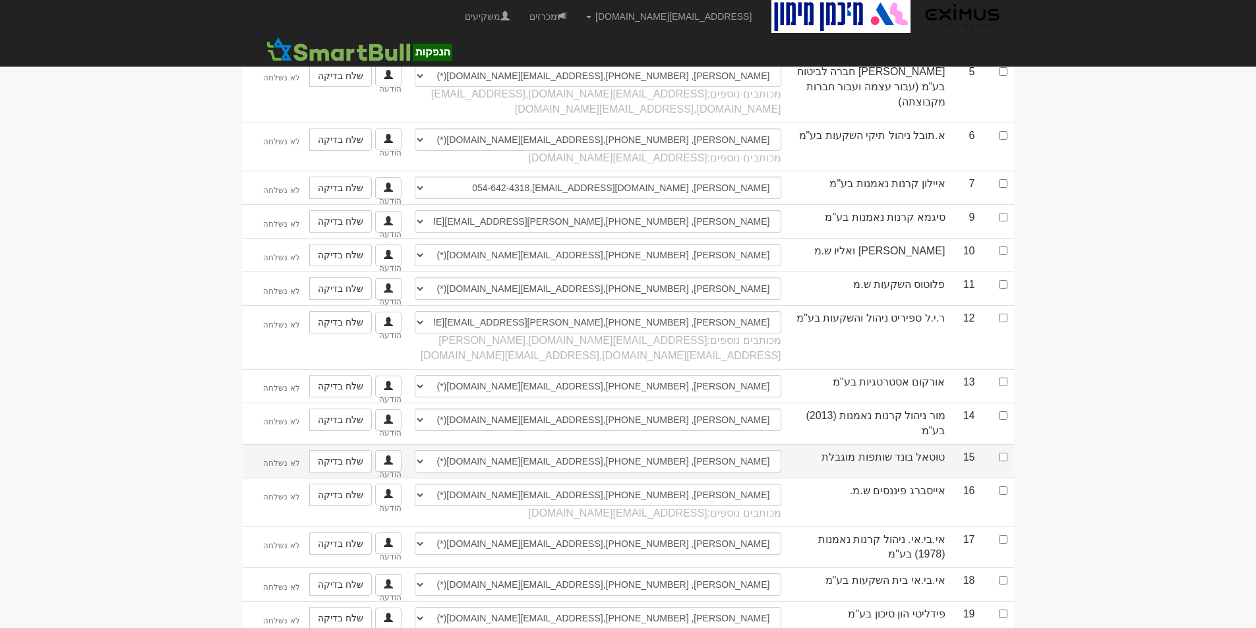
scroll to position [42, 0]
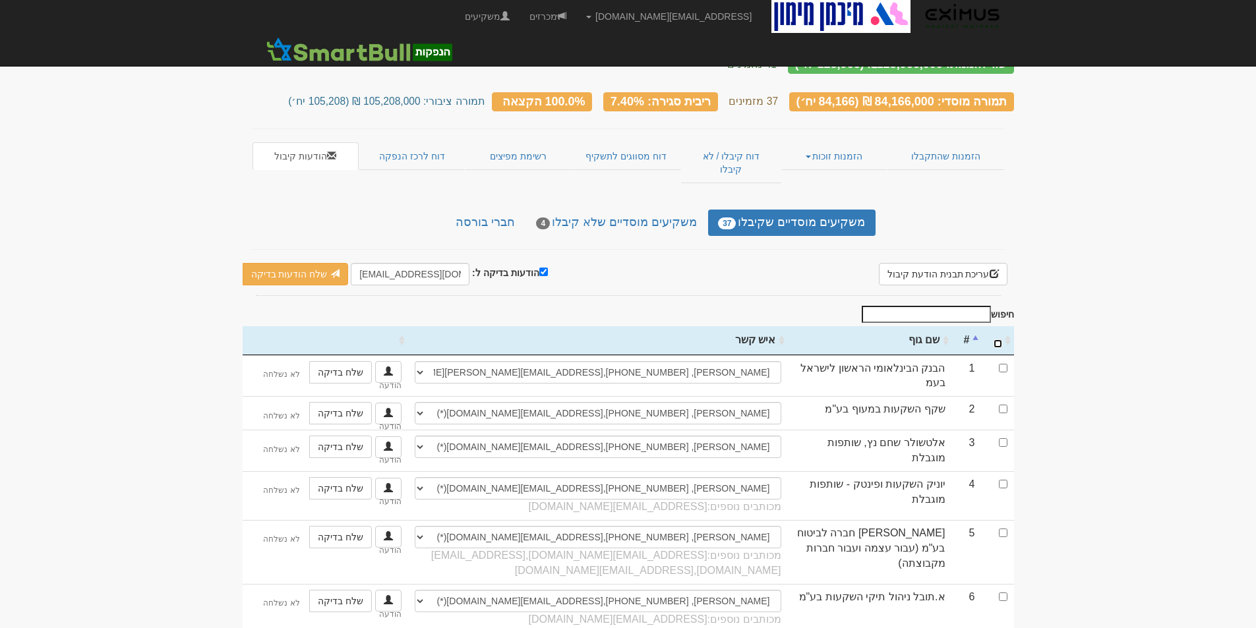
click at [1000, 339] on input "\a : activate to sort column ascending" at bounding box center [997, 343] width 9 height 9
checkbox input "true"
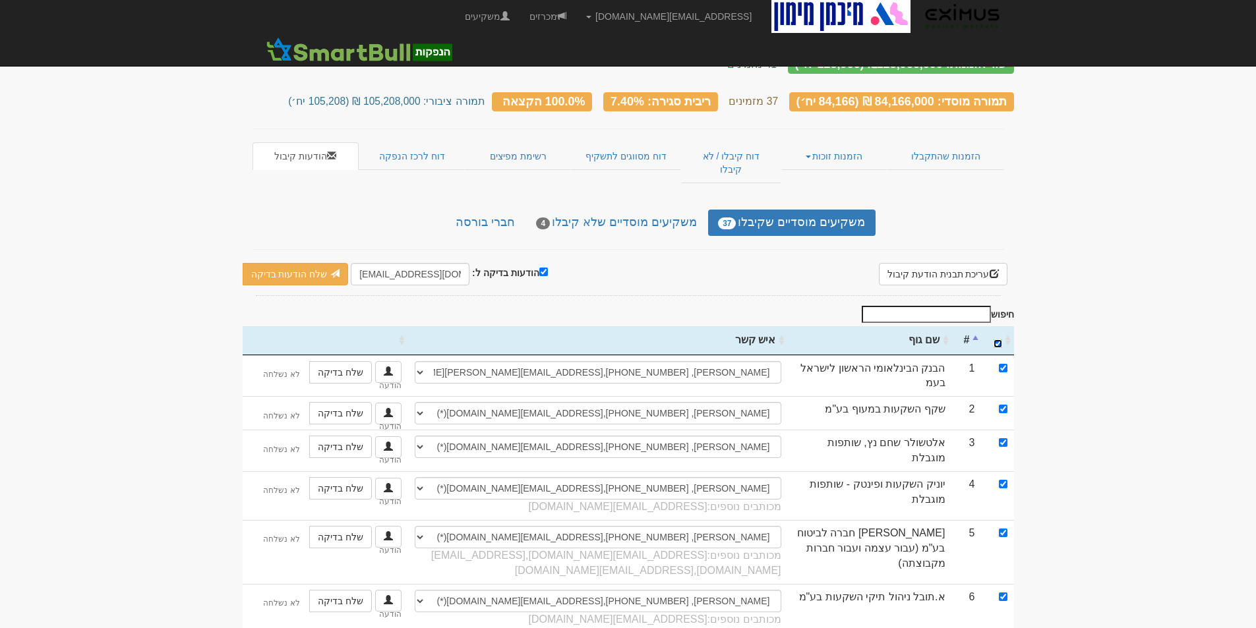
checkbox input "true"
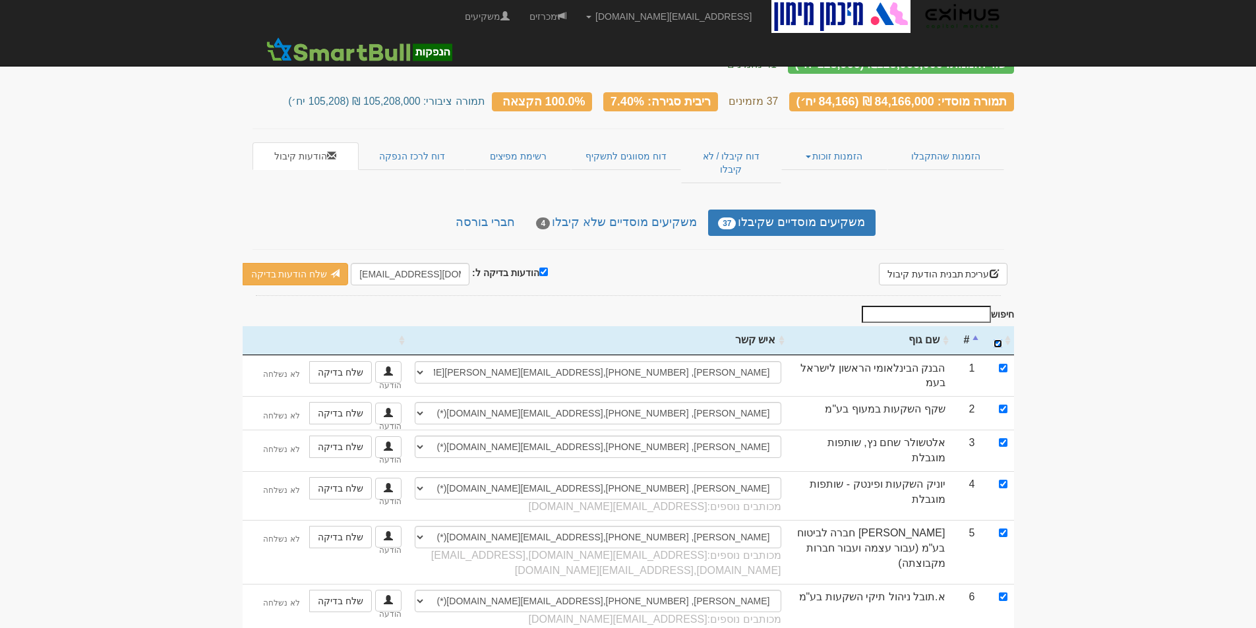
checkbox input "true"
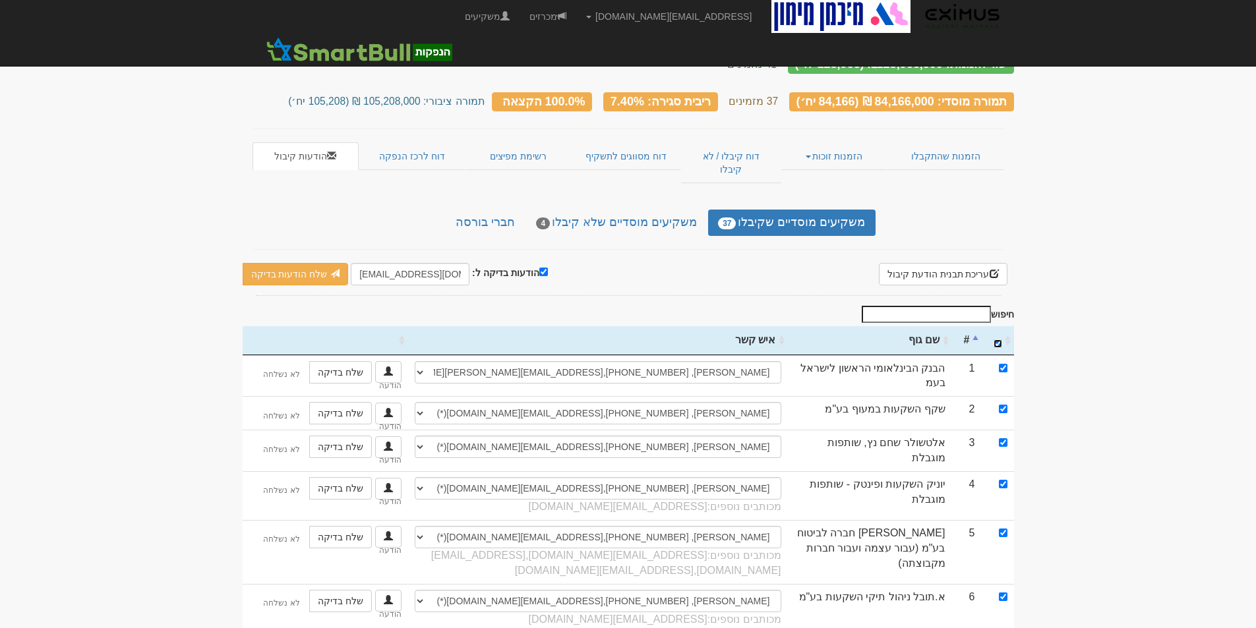
checkbox input "true"
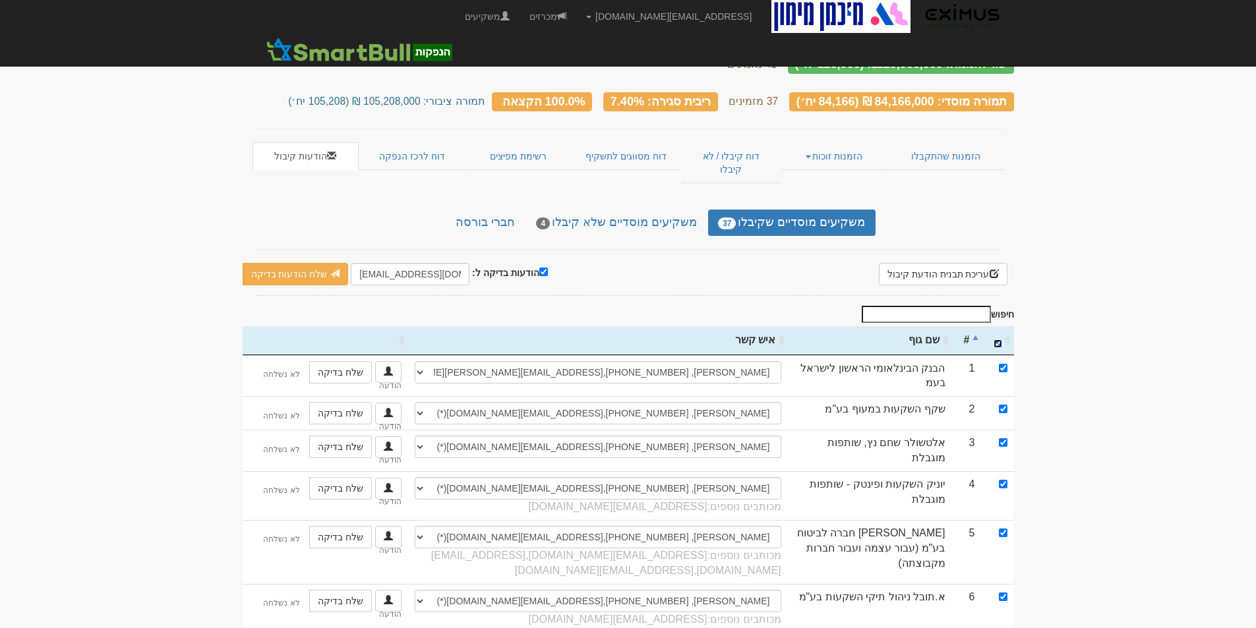
checkbox input "true"
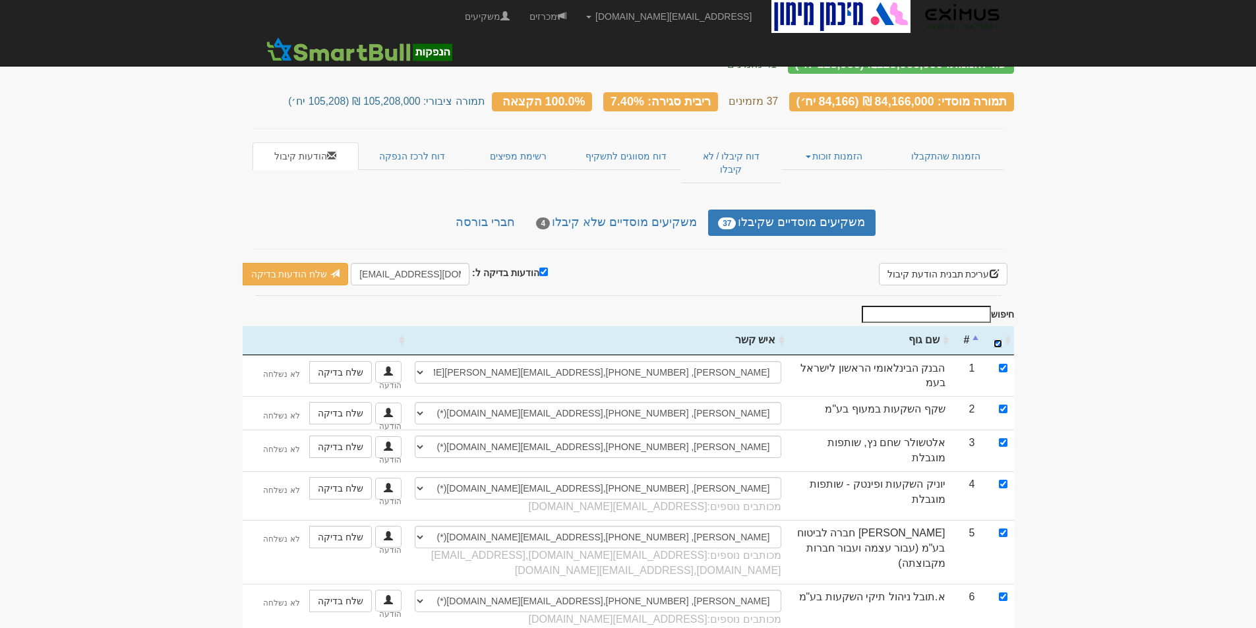
checkbox input "true"
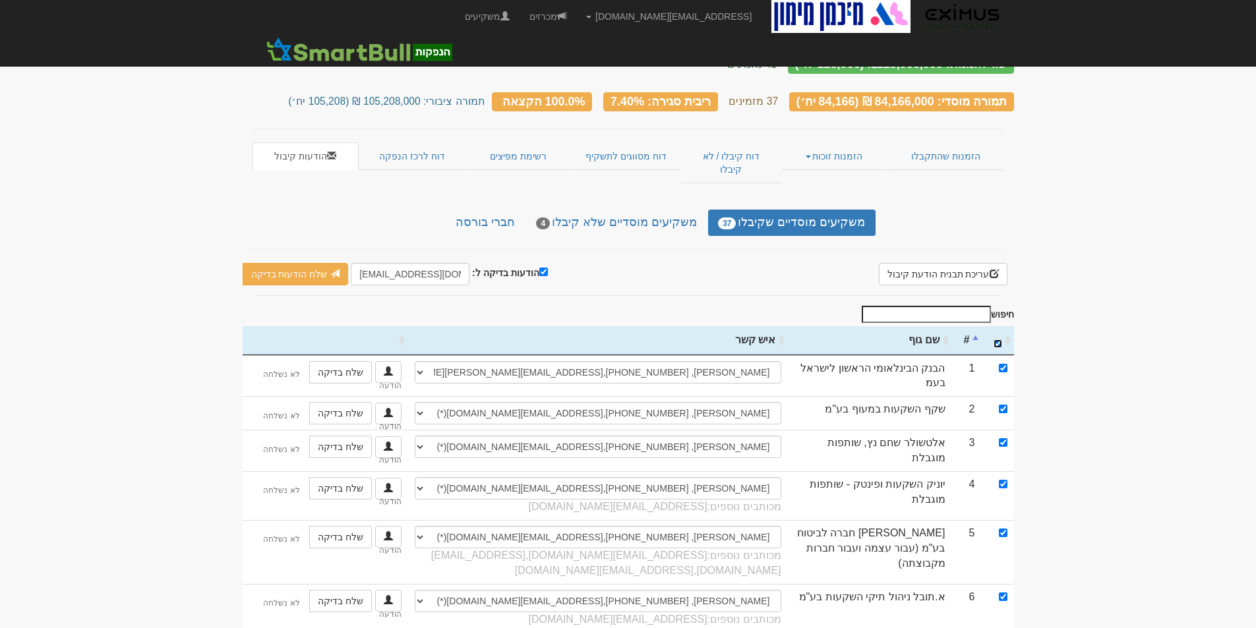
checkbox input "true"
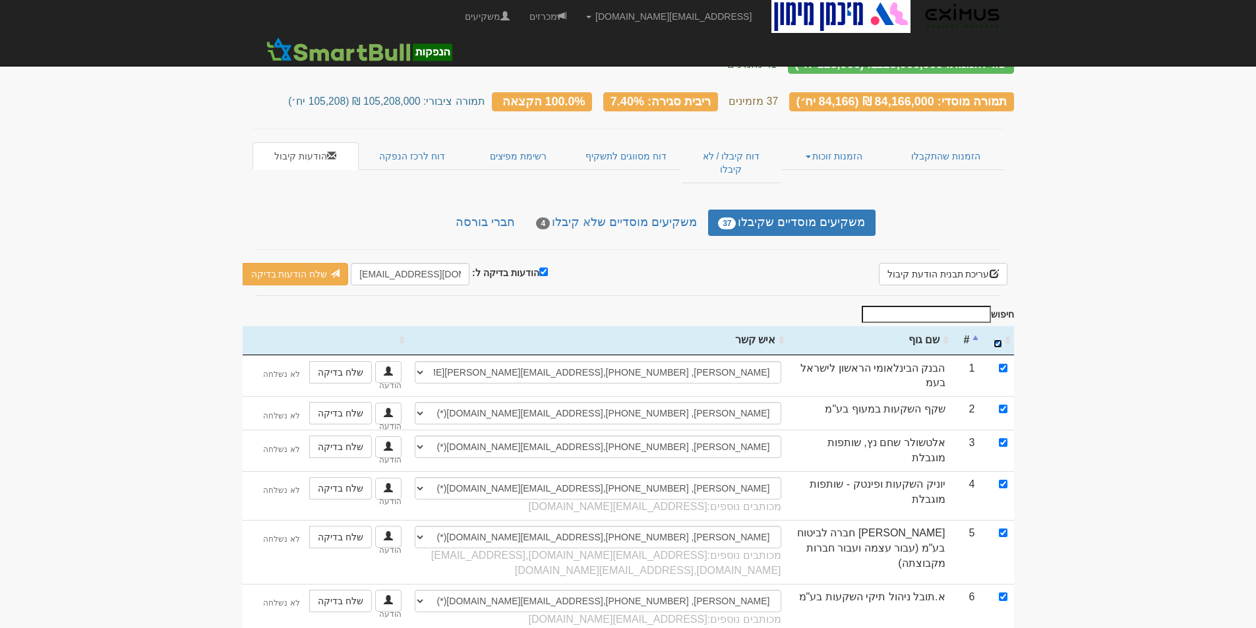
checkbox input "true"
click at [539, 268] on input "הודעות בדיקה ל:" at bounding box center [543, 272] width 9 height 9
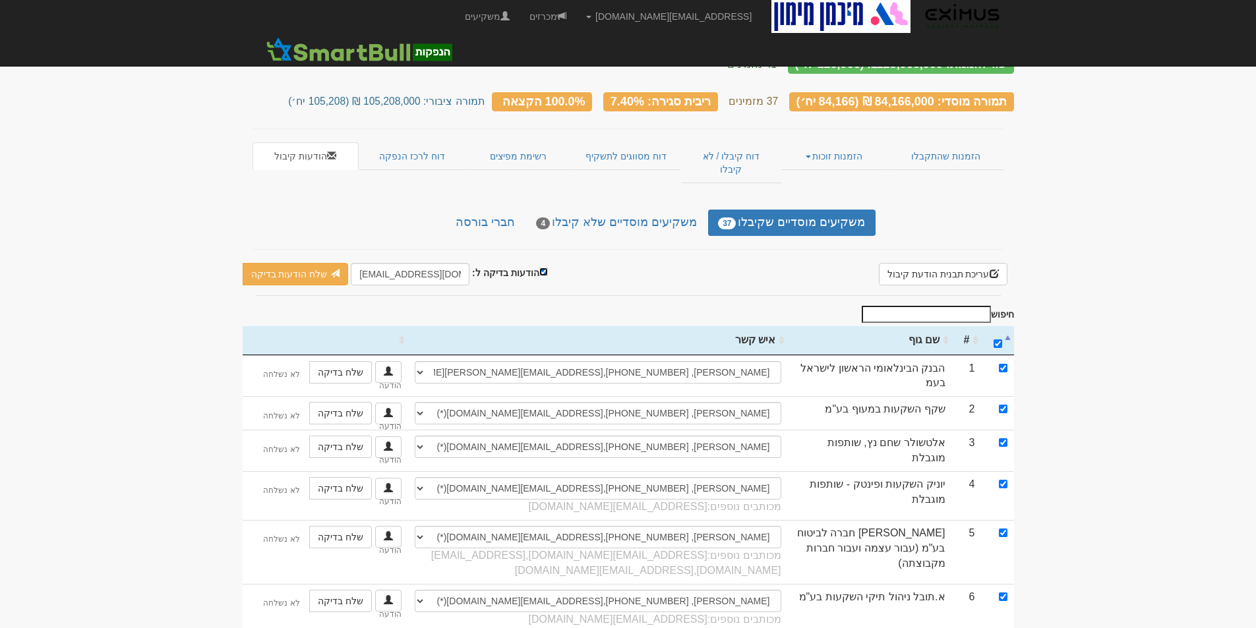
checkbox input "false"
click at [318, 263] on link "שלח הודעות למשקיעים" at bounding box center [320, 274] width 122 height 22
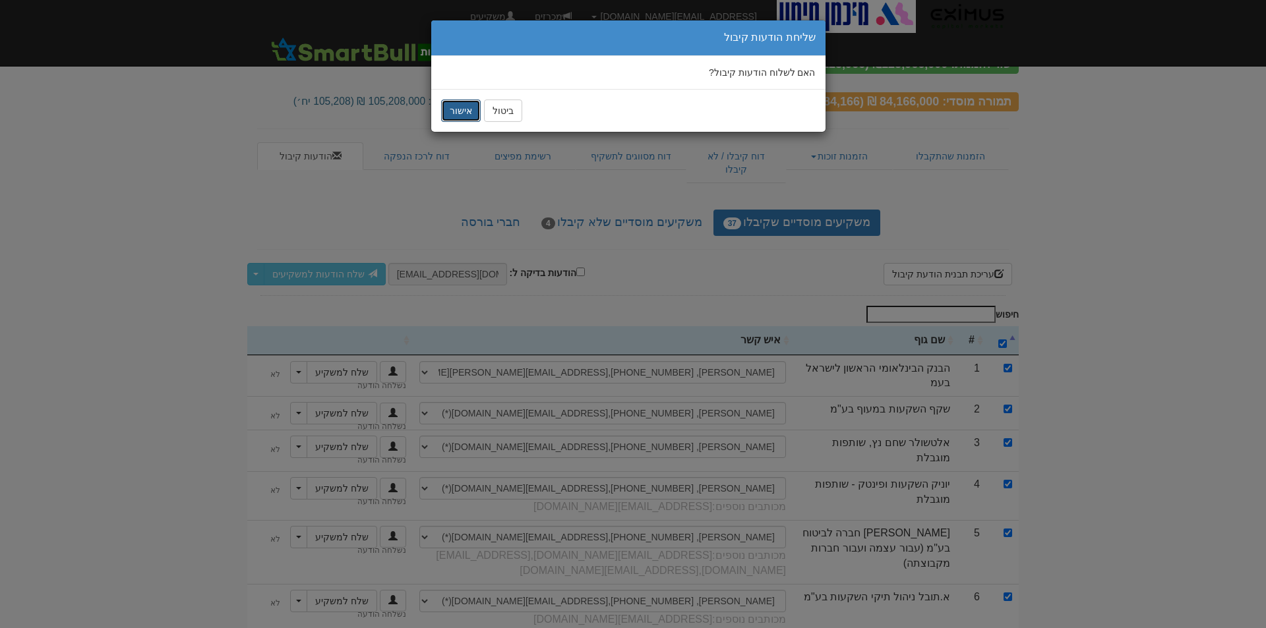
click at [465, 110] on button "אישור" at bounding box center [461, 111] width 40 height 22
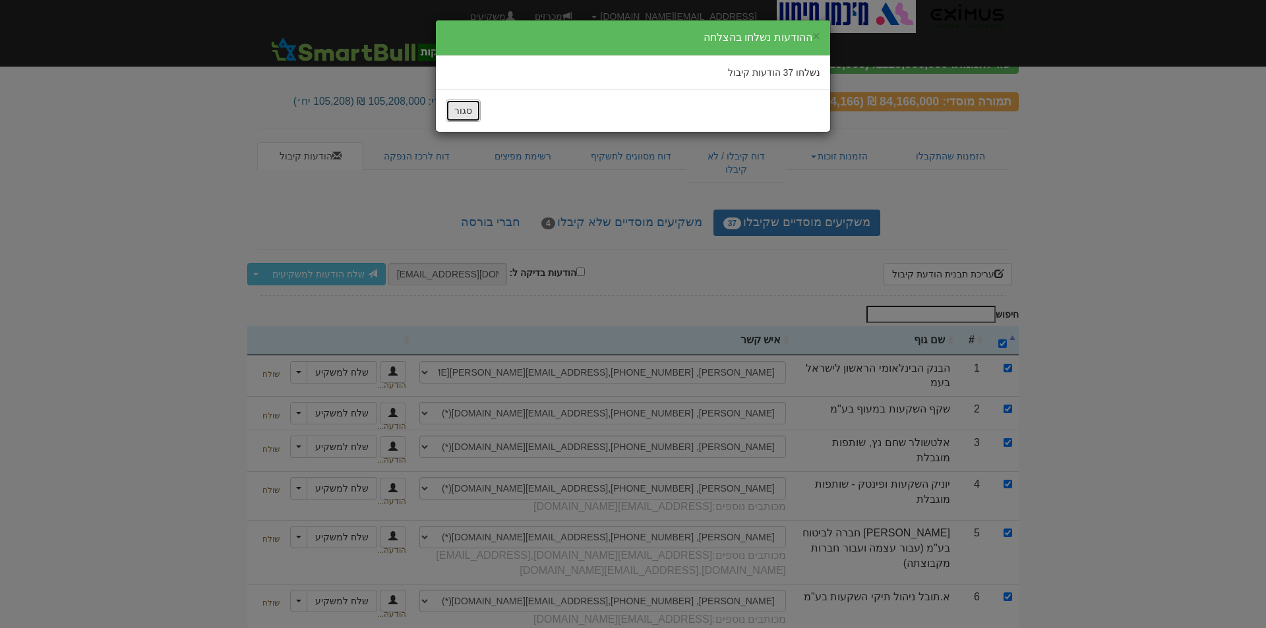
click at [468, 113] on button "סגור" at bounding box center [463, 111] width 35 height 22
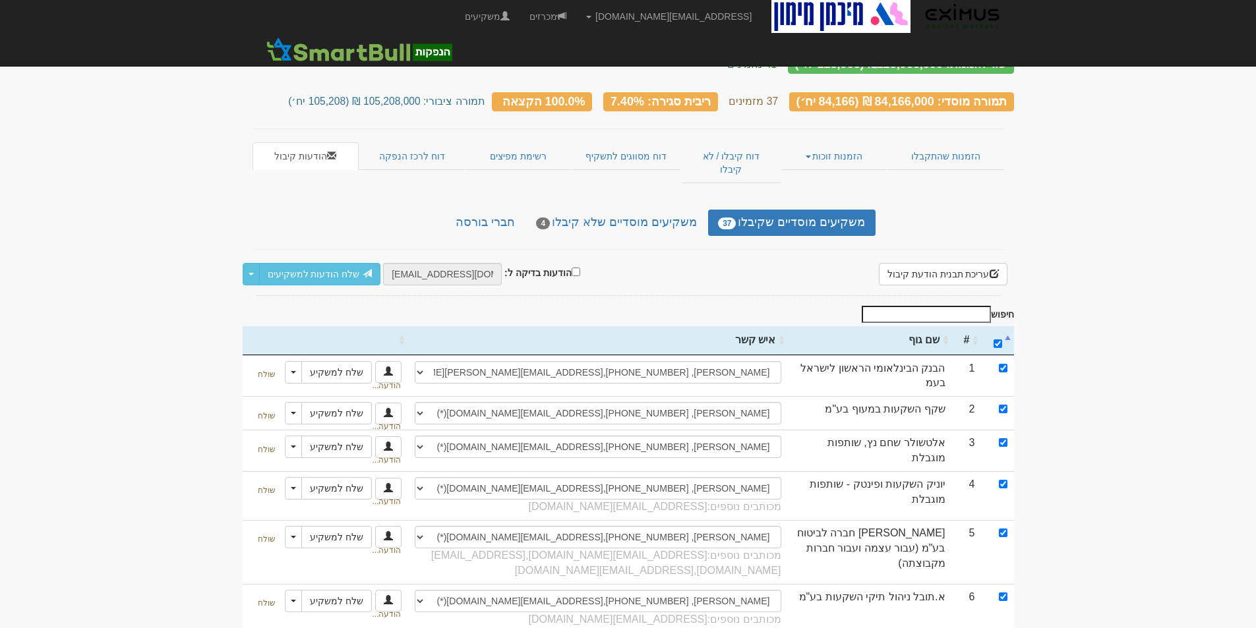
scroll to position [437, 0]
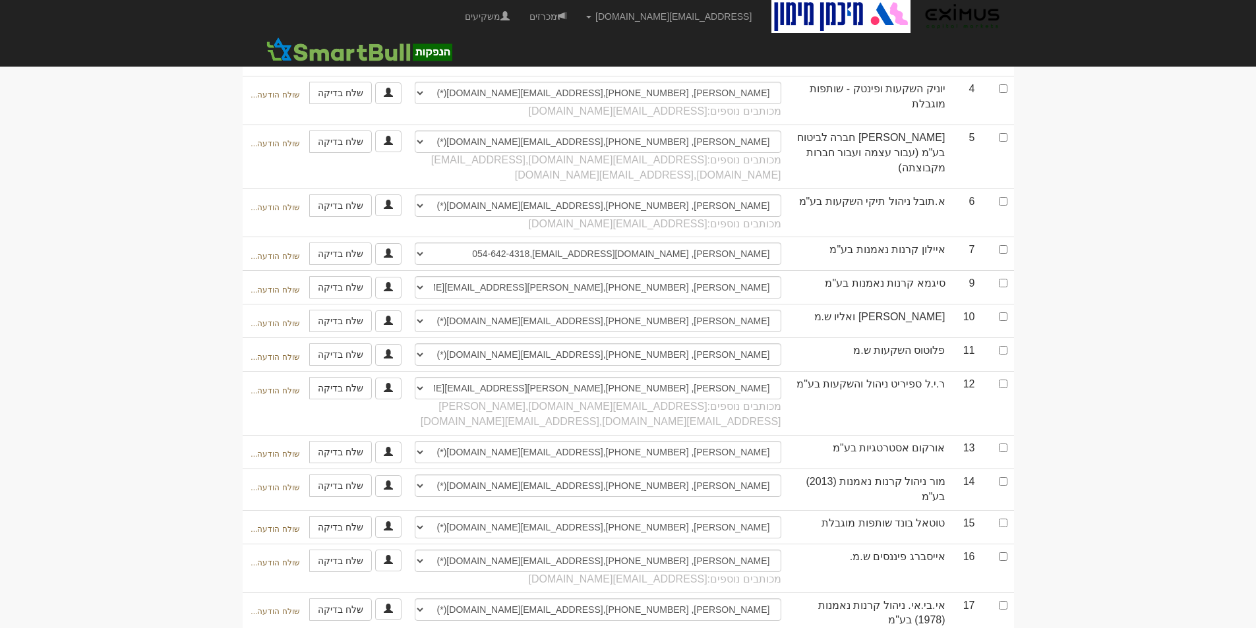
scroll to position [173, 0]
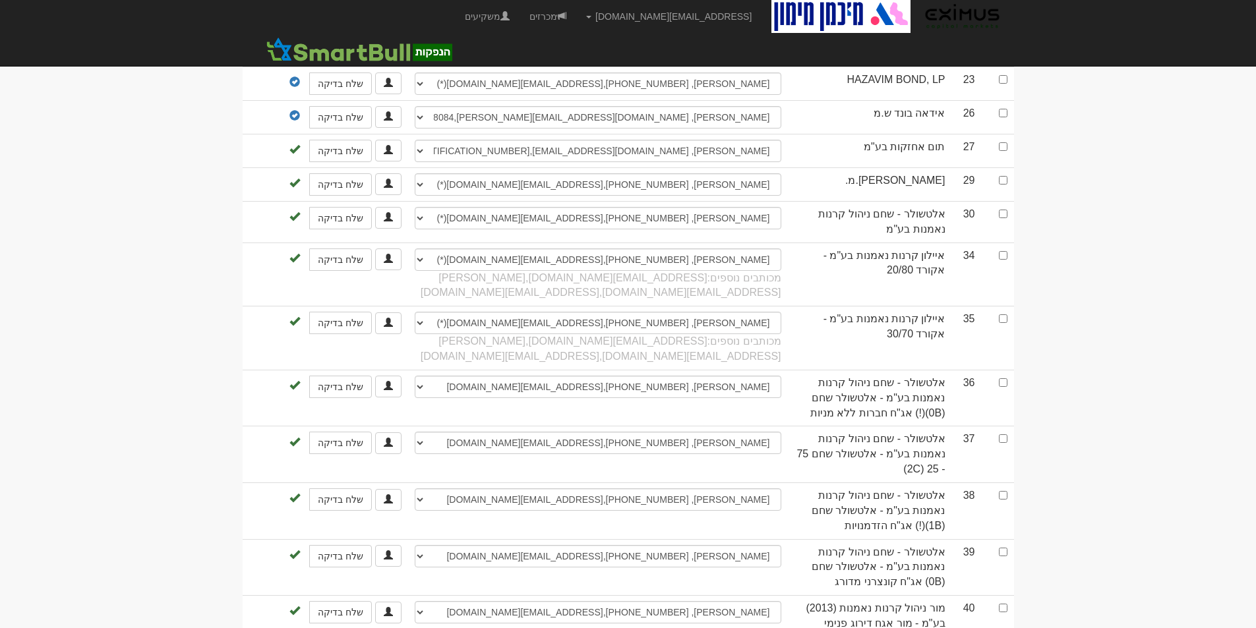
scroll to position [1360, 0]
